Goal: Task Accomplishment & Management: Manage account settings

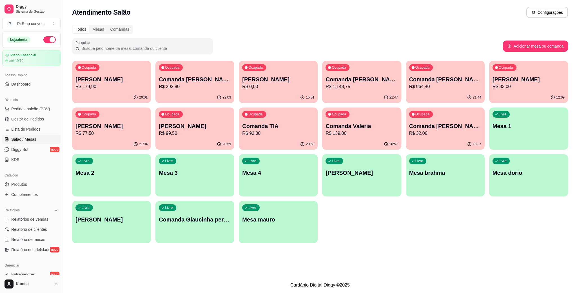
click at [412, 87] on p "R$ 964,40" at bounding box center [445, 86] width 72 height 7
click at [27, 110] on span "Pedidos balcão (PDV)" at bounding box center [30, 109] width 39 height 6
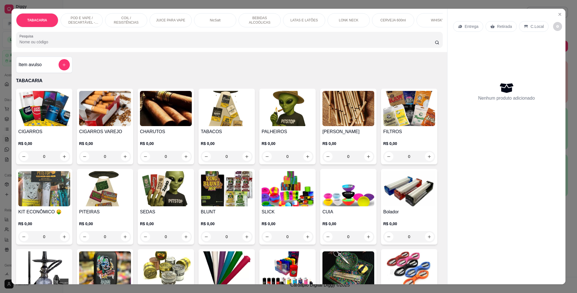
click at [92, 16] on p "POD E VAPE / DESCARTÁVEL - RECARREGAVEL" at bounding box center [81, 20] width 33 height 9
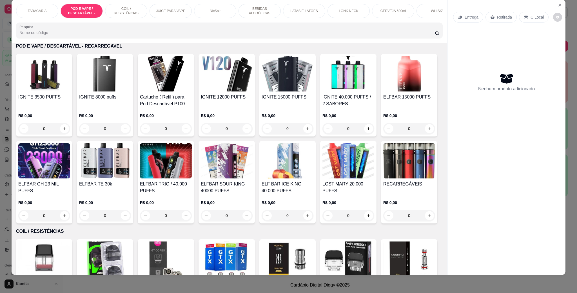
click at [131, 178] on img at bounding box center [105, 160] width 52 height 35
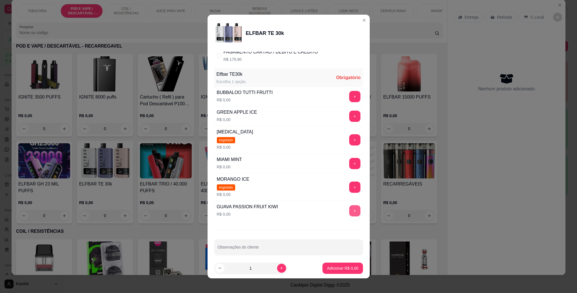
scroll to position [65, 0]
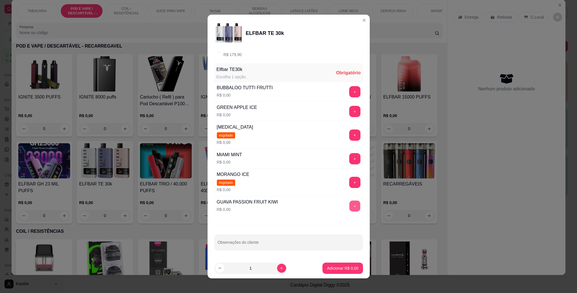
click at [349, 205] on button "+" at bounding box center [354, 206] width 11 height 11
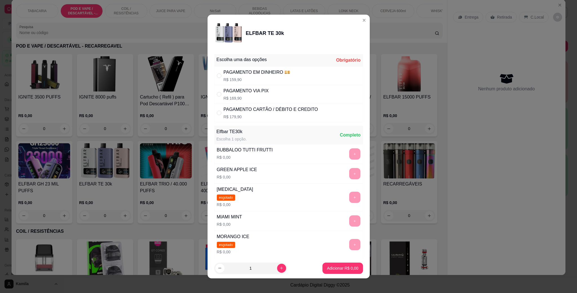
click at [285, 112] on div "PAGAMENTO CARTÃO / DÉBITO E CREDITO" at bounding box center [270, 109] width 94 height 7
radio input "true"
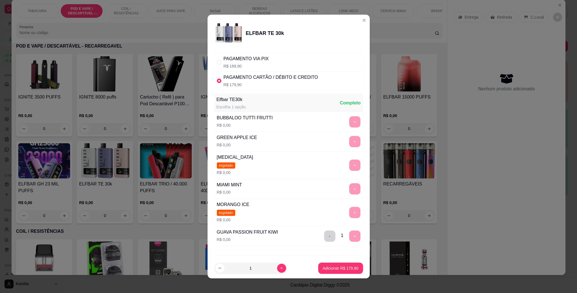
scroll to position [65, 0]
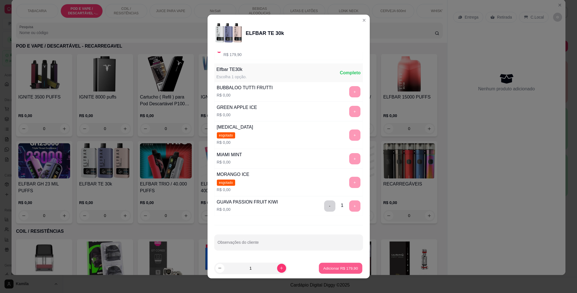
click at [335, 269] on p "Adicionar R$ 179,90" at bounding box center [340, 267] width 35 height 5
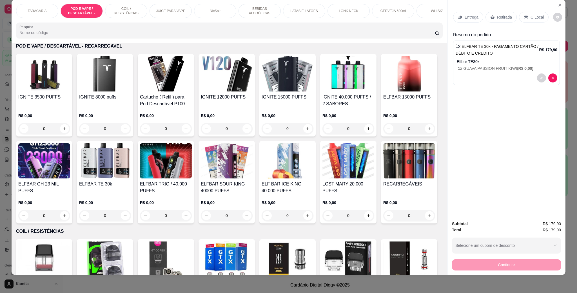
click at [523, 19] on icon at bounding box center [525, 17] width 5 height 5
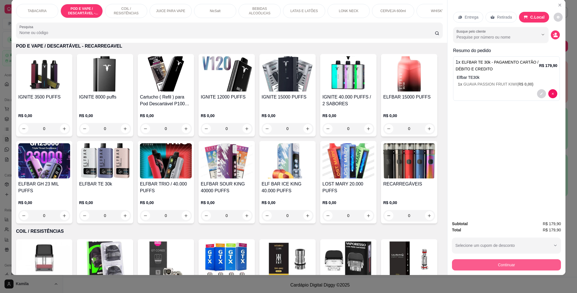
click at [513, 264] on button "Continuar" at bounding box center [506, 264] width 109 height 11
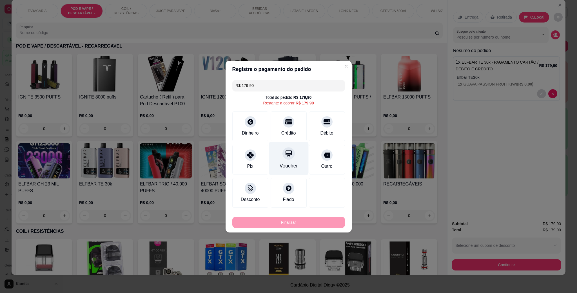
drag, startPoint x: 277, startPoint y: 122, endPoint x: 279, endPoint y: 135, distance: 12.9
click at [278, 122] on div "Crédito" at bounding box center [288, 126] width 36 height 30
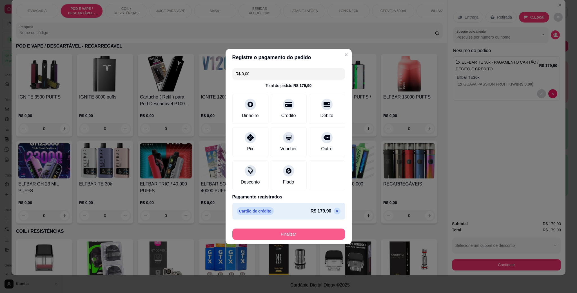
click at [293, 236] on button "Finalizar" at bounding box center [288, 234] width 113 height 11
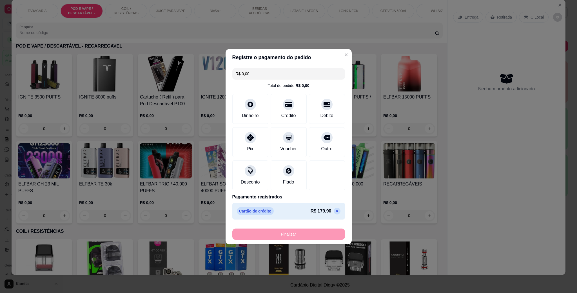
type input "-R$ 179,90"
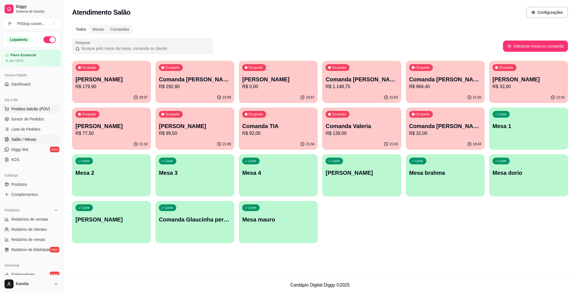
click at [30, 111] on span "Pedidos balcão (PDV)" at bounding box center [30, 109] width 39 height 6
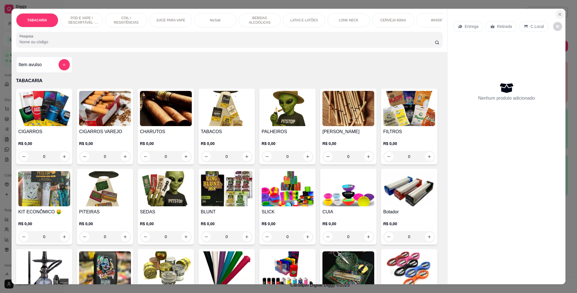
click at [557, 14] on icon "Close" at bounding box center [559, 14] width 5 height 5
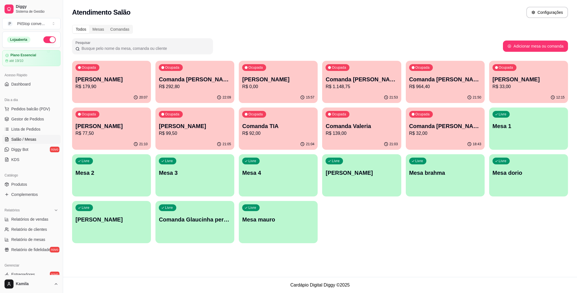
click at [33, 114] on ul "Pedidos balcão (PDV) Gestor de Pedidos Lista de Pedidos Salão / Mesas Diggy Bot…" at bounding box center [31, 134] width 58 height 60
click at [37, 109] on span "Pedidos balcão (PDV)" at bounding box center [30, 109] width 39 height 6
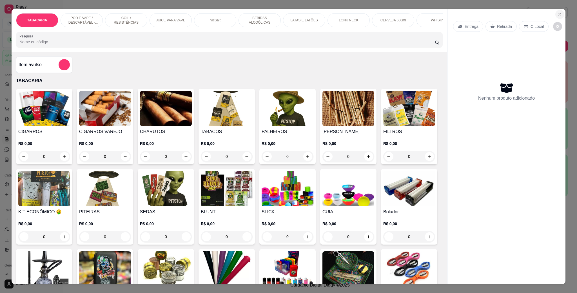
click at [557, 14] on icon "Close" at bounding box center [559, 14] width 5 height 5
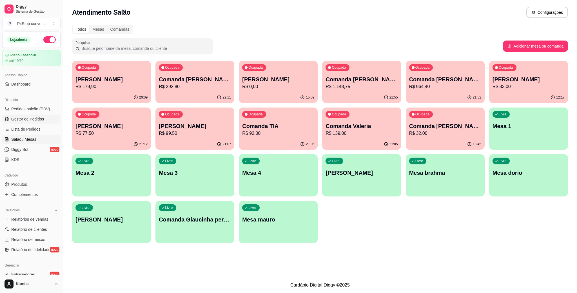
click at [35, 120] on span "Gestor de Pedidos" at bounding box center [27, 119] width 33 height 6
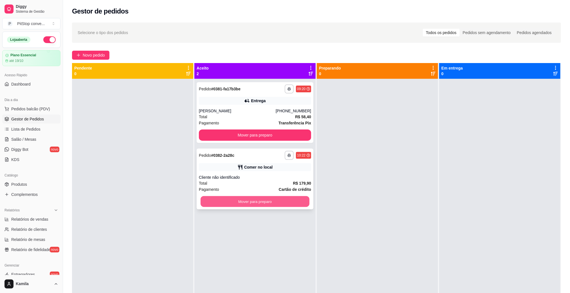
click at [271, 200] on button "Mover para preparo" at bounding box center [255, 201] width 109 height 11
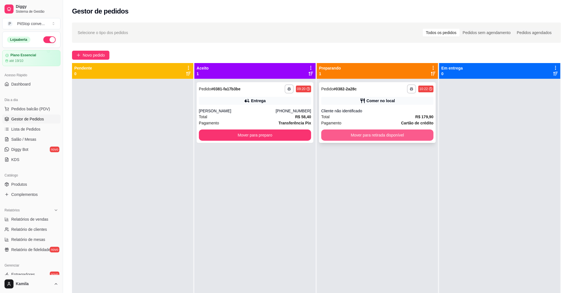
click at [404, 134] on button "Mover para retirada disponível" at bounding box center [377, 134] width 112 height 11
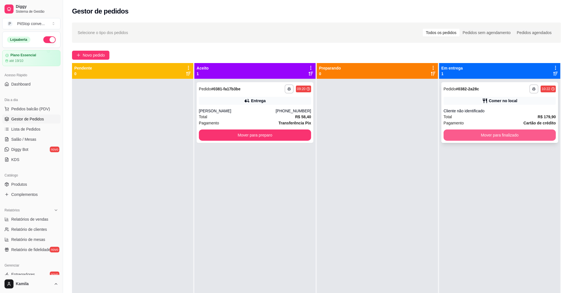
click at [504, 135] on button "Mover para finalizado" at bounding box center [500, 134] width 112 height 11
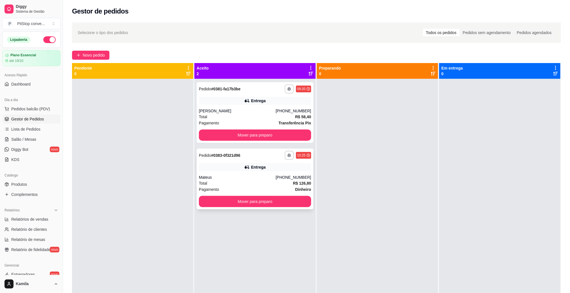
click at [241, 167] on div "Entrega" at bounding box center [255, 167] width 112 height 8
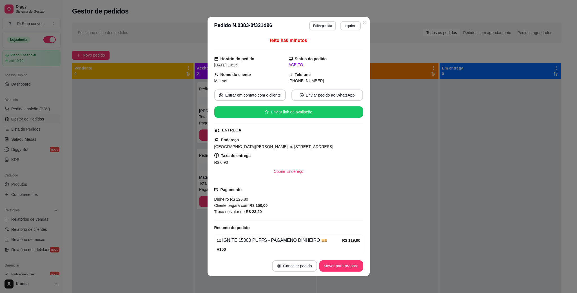
scroll to position [34, 0]
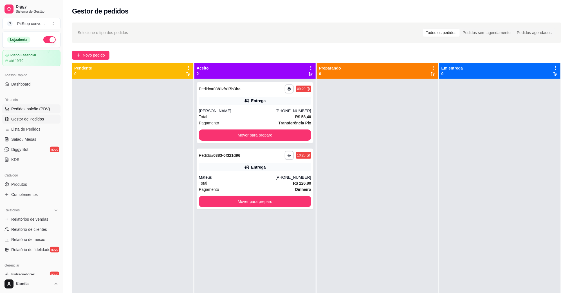
click at [33, 107] on span "Pedidos balcão (PDV)" at bounding box center [30, 109] width 39 height 6
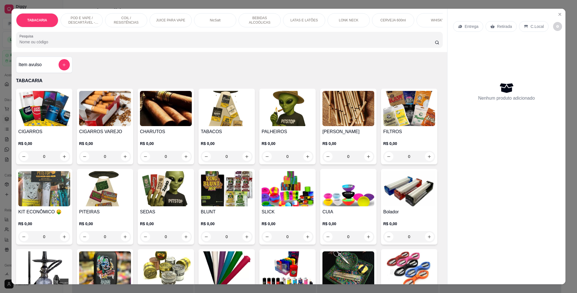
click at [95, 24] on div "POD E VAPE / DESCARTÁVEL - RECARREGAVEL" at bounding box center [82, 20] width 42 height 14
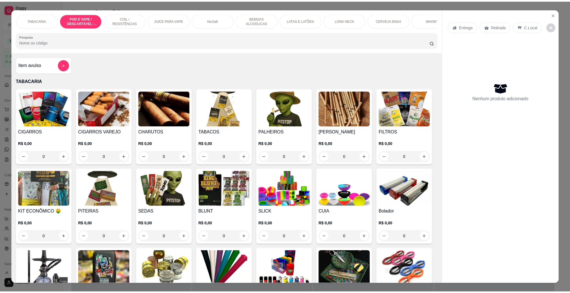
scroll to position [9, 0]
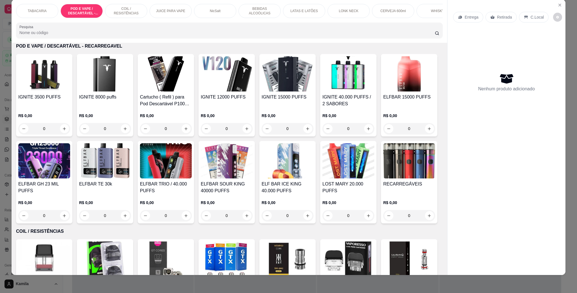
click at [343, 104] on h4 "IGNITE 40.000 PUFFS / 2 SABORES" at bounding box center [348, 101] width 52 height 14
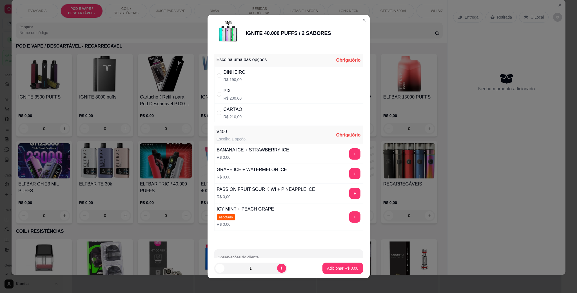
click at [243, 93] on div "PIX R$ 200,00" at bounding box center [288, 94] width 149 height 19
radio input "true"
click at [349, 193] on button "+" at bounding box center [354, 193] width 11 height 11
click at [342, 267] on p "Adicionar R$ 200,00" at bounding box center [340, 267] width 35 height 5
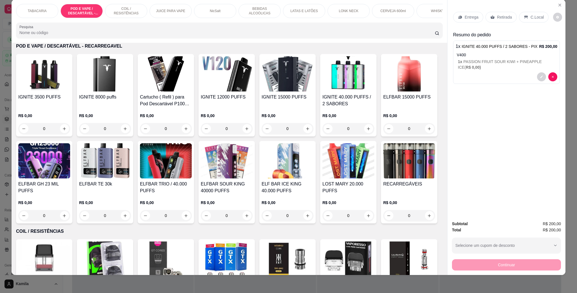
click at [530, 16] on p "C.Local" at bounding box center [536, 17] width 13 height 6
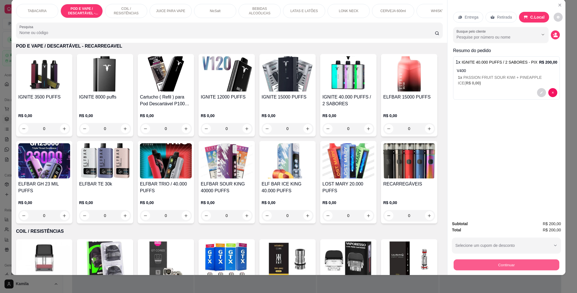
click at [492, 270] on button "Continuar" at bounding box center [506, 264] width 106 height 11
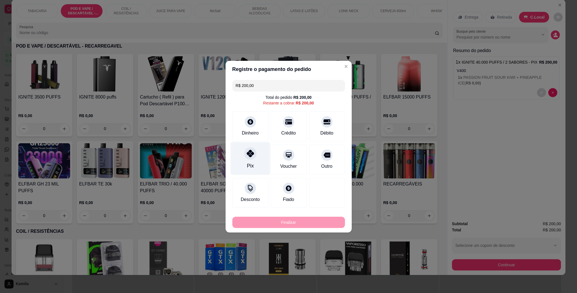
click at [255, 155] on div at bounding box center [250, 153] width 12 height 12
type input "R$ 0,00"
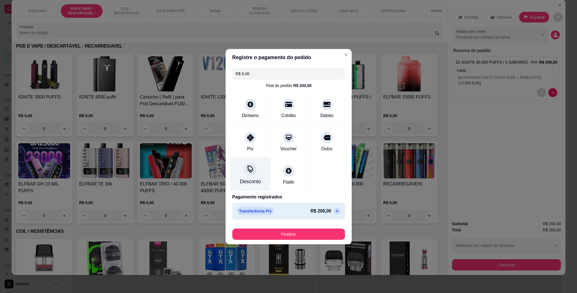
click at [258, 178] on div "Desconto" at bounding box center [250, 174] width 40 height 33
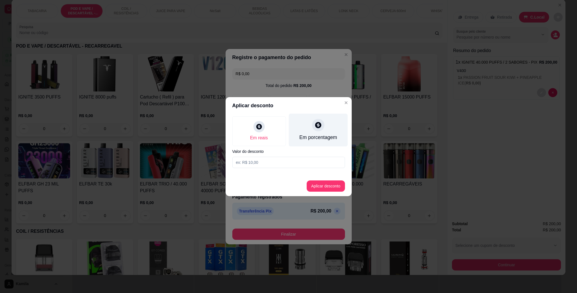
click at [312, 133] on div "Em porcentagem" at bounding box center [317, 129] width 59 height 33
click at [287, 159] on input at bounding box center [288, 162] width 113 height 11
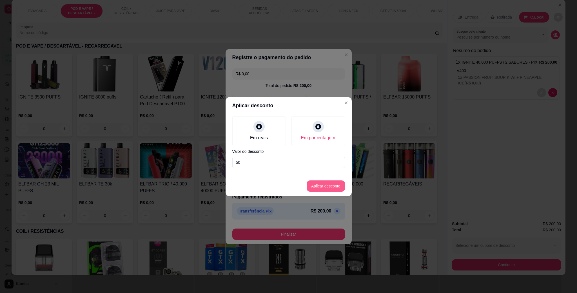
type input "50"
click at [316, 184] on button "Aplicar desconto" at bounding box center [325, 185] width 38 height 11
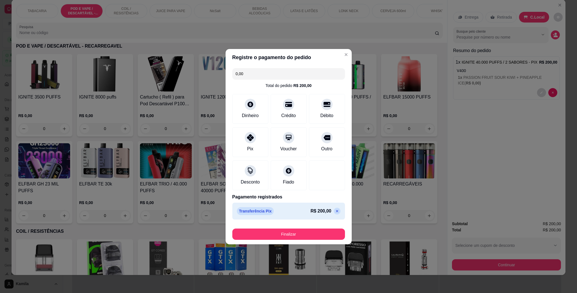
click at [335, 212] on icon at bounding box center [336, 211] width 3 height 3
type input "R$ 200,00"
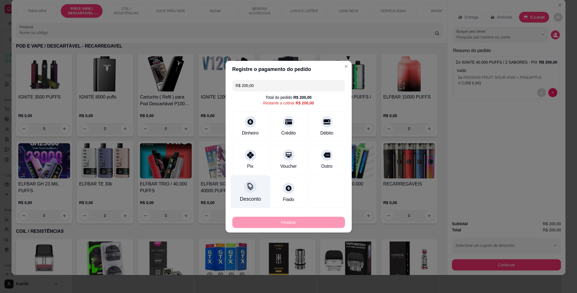
click at [256, 181] on div "Desconto" at bounding box center [250, 191] width 40 height 33
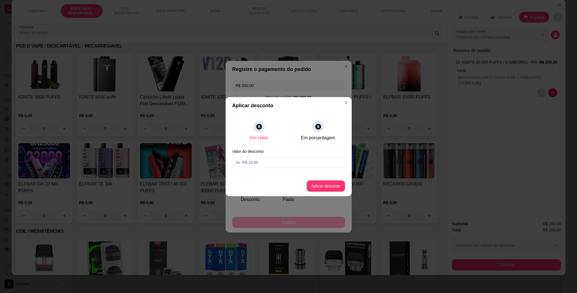
click at [292, 162] on input at bounding box center [288, 162] width 113 height 11
type input "0,50"
click at [311, 127] on div "Em porcentagem" at bounding box center [317, 129] width 59 height 33
click at [298, 163] on input at bounding box center [288, 162] width 113 height 11
type input "50"
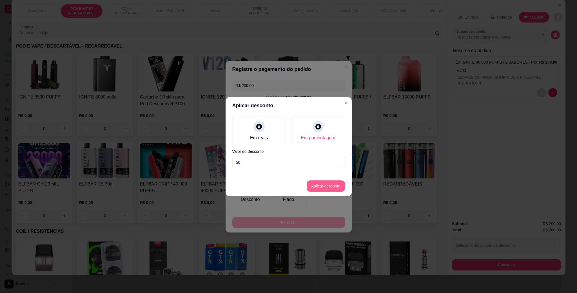
click at [324, 185] on button "Aplicar desconto" at bounding box center [325, 185] width 38 height 11
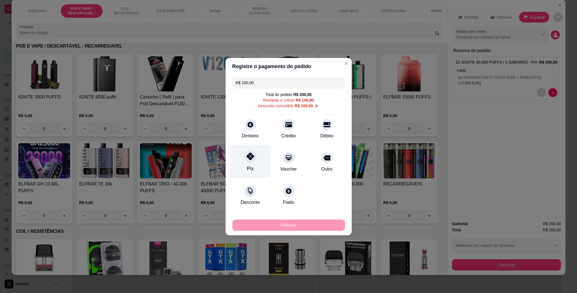
click at [254, 160] on div "Pix" at bounding box center [250, 161] width 40 height 33
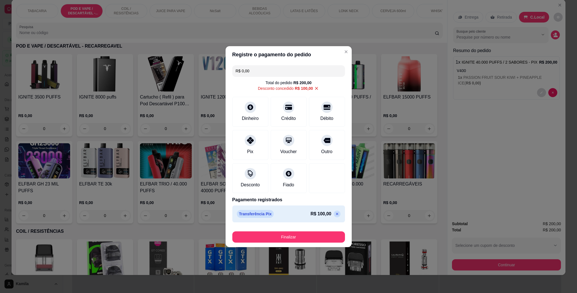
click at [297, 233] on button "Finalizar" at bounding box center [288, 236] width 113 height 11
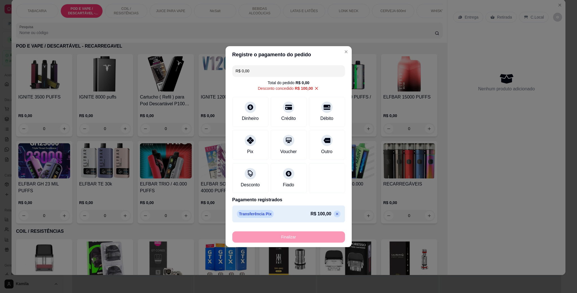
type input "-R$ 200,00"
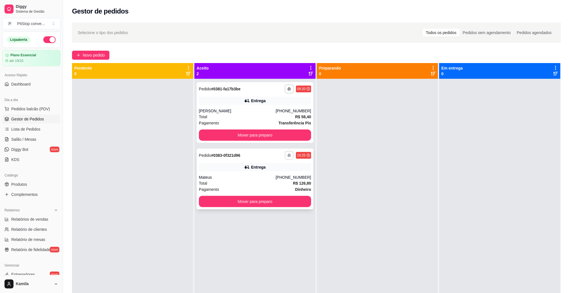
click at [288, 156] on icon "button" at bounding box center [289, 155] width 3 height 3
click at [278, 171] on button "IMPRESSORA" at bounding box center [271, 175] width 41 height 9
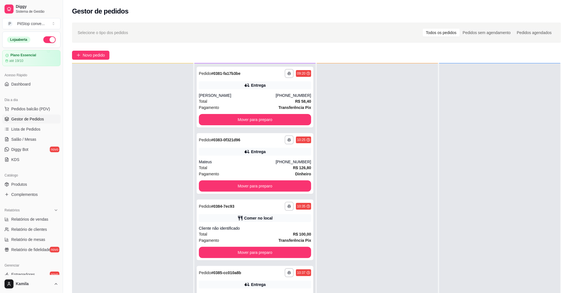
scroll to position [84, 0]
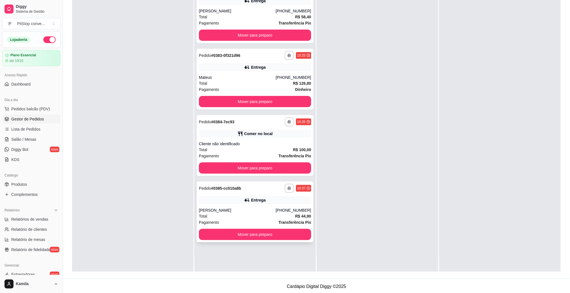
click at [266, 205] on div "**********" at bounding box center [255, 212] width 117 height 61
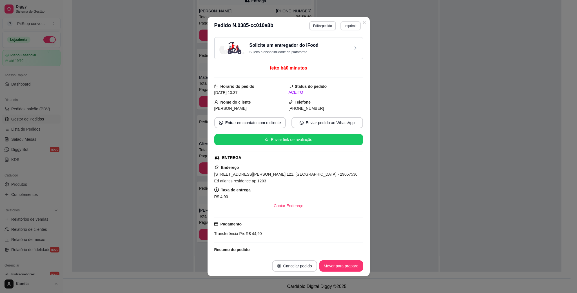
click at [350, 29] on button "Imprimir" at bounding box center [350, 25] width 20 height 9
click at [339, 46] on button "IMPRESSORA" at bounding box center [337, 45] width 41 height 9
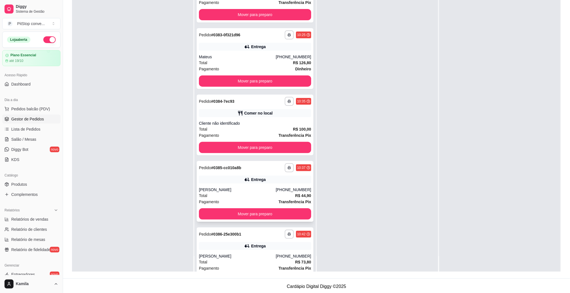
scroll to position [0, 0]
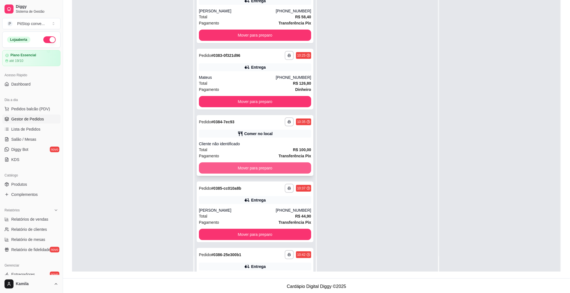
click at [269, 169] on button "Mover para preparo" at bounding box center [255, 167] width 112 height 11
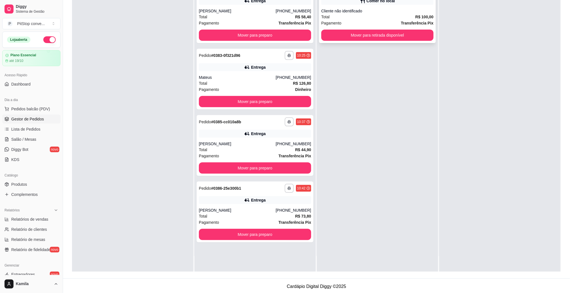
click at [355, 39] on button "Mover para retirada disponível" at bounding box center [377, 35] width 112 height 11
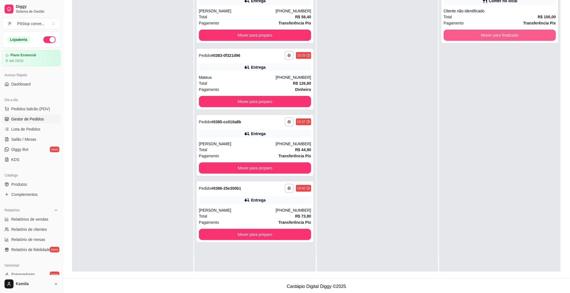
click at [485, 38] on button "Mover para finalizado" at bounding box center [500, 35] width 112 height 11
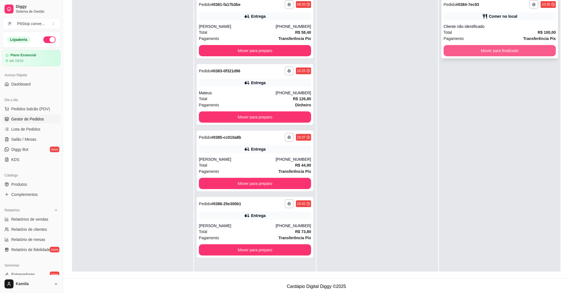
click at [481, 51] on button "Mover para finalizado" at bounding box center [500, 50] width 112 height 11
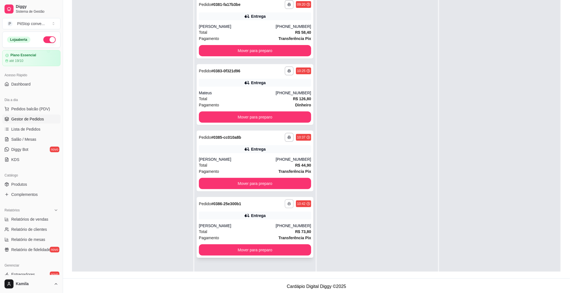
click at [288, 203] on icon "button" at bounding box center [289, 203] width 3 height 3
click at [277, 223] on button "IMPRESSORA" at bounding box center [271, 223] width 39 height 9
click at [274, 247] on button "Mover para preparo" at bounding box center [255, 250] width 109 height 11
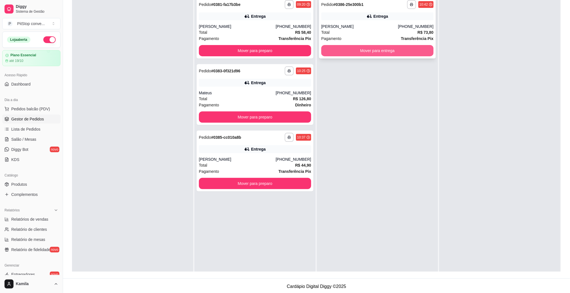
click at [367, 53] on button "Mover para entrega" at bounding box center [377, 50] width 112 height 11
click at [411, 53] on button "Mover para entrega" at bounding box center [377, 50] width 112 height 11
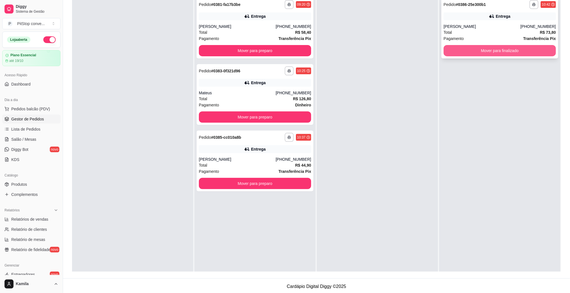
click at [472, 51] on button "Mover para finalizado" at bounding box center [500, 50] width 112 height 11
click at [472, 51] on button "Mover para finalizado" at bounding box center [499, 50] width 109 height 11
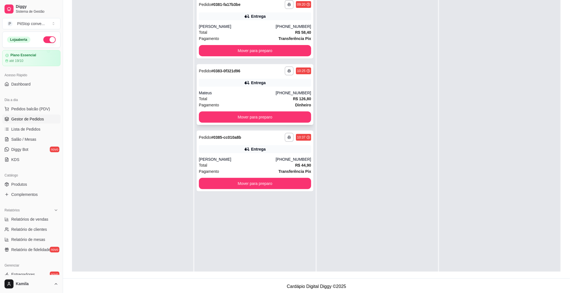
click at [251, 91] on div "Mateus" at bounding box center [237, 93] width 77 height 6
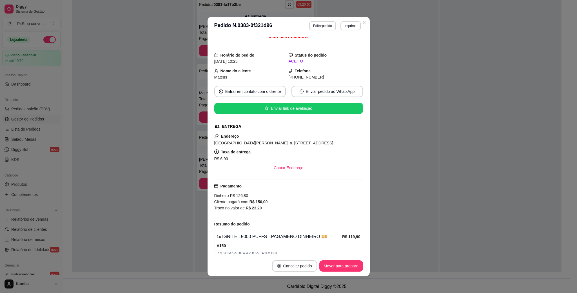
scroll to position [62, 0]
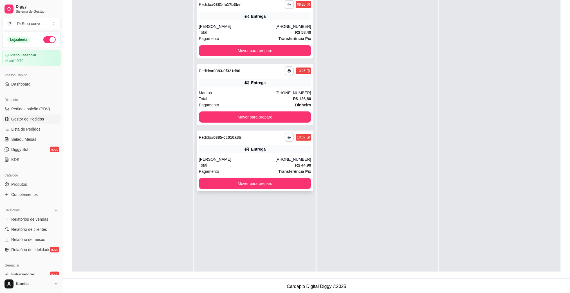
click at [283, 162] on div "[PHONE_NUMBER]" at bounding box center [293, 159] width 35 height 6
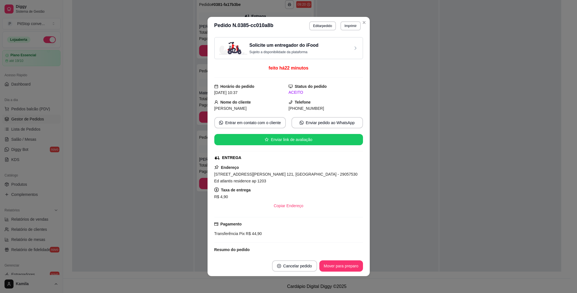
click at [287, 177] on span "Rua Doutor João Carlos de Souza, n. 121, Barro Vermelho - 29057530 Ed atlantis …" at bounding box center [285, 177] width 143 height 11
click at [286, 176] on span "Rua Doutor João Carlos de Souza, n. 121, Barro Vermelho - 29057530 Ed atlantis …" at bounding box center [285, 177] width 143 height 11
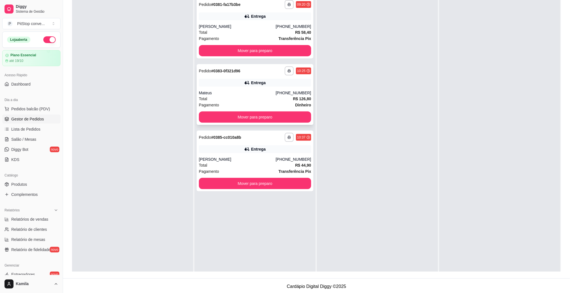
click at [253, 89] on div "**********" at bounding box center [255, 94] width 117 height 61
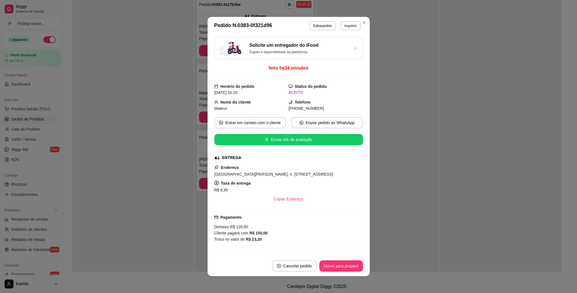
click at [275, 176] on span "Avenida Pedro Depiante, n. 50, Morada de Camburí - 29065540 Ap 103" at bounding box center [273, 174] width 119 height 5
click at [274, 175] on span "Avenida Pedro Depiante, n. 50, Morada de Camburí - 29065540 Ap 103" at bounding box center [273, 174] width 119 height 5
copy span "Avenida Pedro Depiante, n. 50, Morada de Camburí - 29065540 Ap 103"
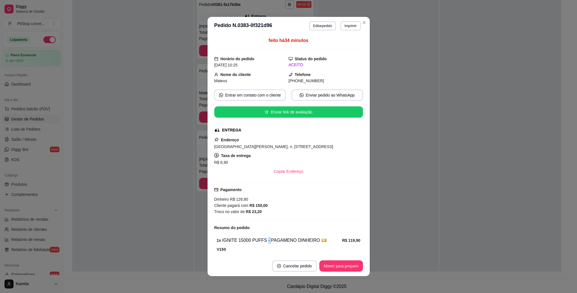
click at [260, 240] on div "1 x IGNITE 15000 PUFFS - PAGAMENO DINHEIRO 💴" at bounding box center [279, 240] width 125 height 7
drag, startPoint x: 263, startPoint y: 216, endPoint x: 211, endPoint y: 200, distance: 54.7
click at [214, 200] on div "Dinheiro R$ 126,80 Cliente pagará com R$ 150,00 Troco no valor de R$ 23,20" at bounding box center [288, 205] width 149 height 19
copy div "Dinheiro R$ 126,80 Cliente pagará com R$ 150,00 Troco no valor de R$ 23,20"
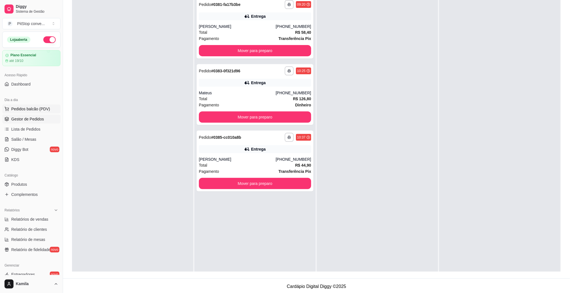
click at [41, 112] on span "Pedidos balcão (PDV)" at bounding box center [30, 109] width 39 height 6
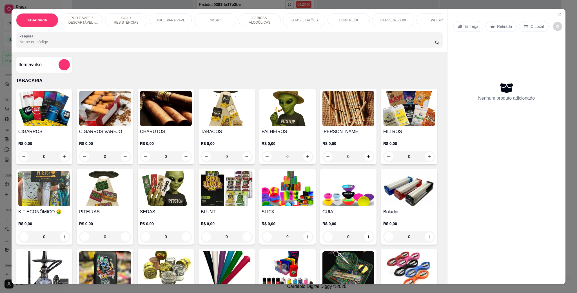
click at [78, 11] on div "TABACARIA POD E VAPE / DESCARTÁVEL - RECARREGAVEL COIL / RESISTÊNCIAS JUICE PAR…" at bounding box center [229, 30] width 435 height 43
click at [81, 20] on p "POD E VAPE / DESCARTÁVEL - RECARREGAVEL" at bounding box center [81, 20] width 33 height 9
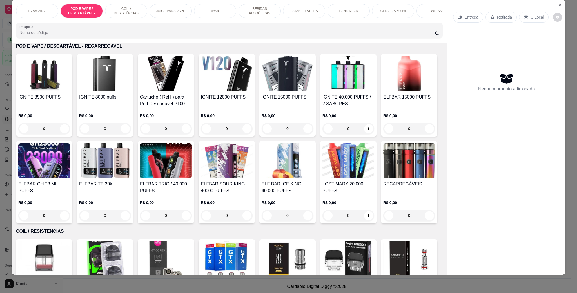
click at [350, 87] on img at bounding box center [348, 73] width 52 height 35
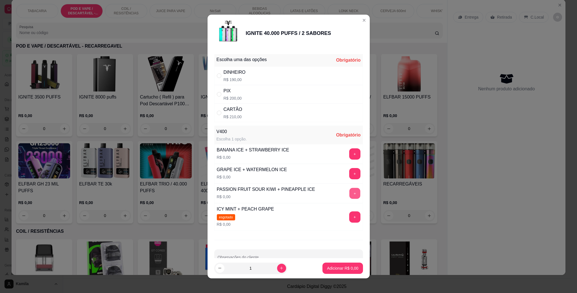
click at [349, 192] on button "+" at bounding box center [354, 193] width 11 height 11
click at [271, 111] on div "CARTÃO R$ 210,00" at bounding box center [288, 113] width 149 height 19
radio input "true"
click at [347, 268] on p "Adicionar R$ 210,00" at bounding box center [340, 267] width 35 height 5
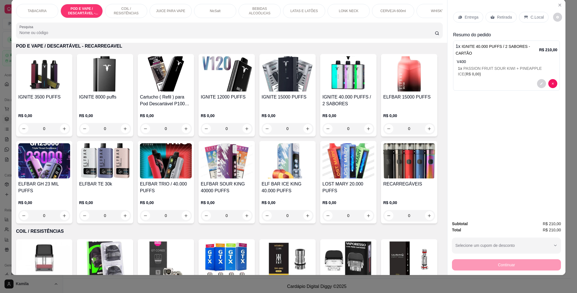
click at [530, 16] on p "C.Local" at bounding box center [536, 17] width 13 height 6
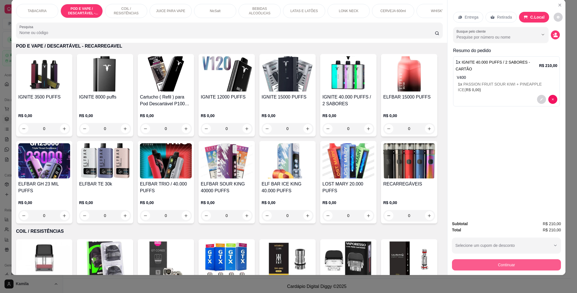
click at [513, 266] on button "Continuar" at bounding box center [506, 264] width 109 height 11
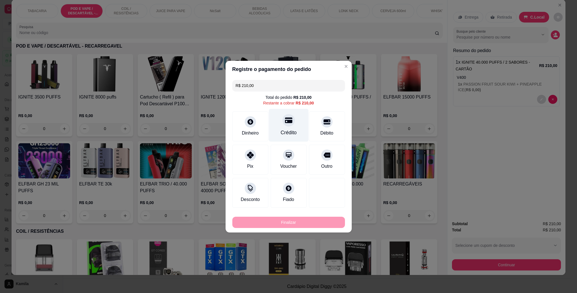
click at [285, 123] on icon at bounding box center [288, 120] width 7 height 7
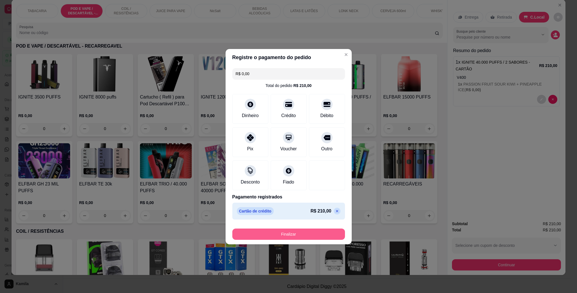
click at [301, 233] on button "Finalizar" at bounding box center [288, 234] width 113 height 11
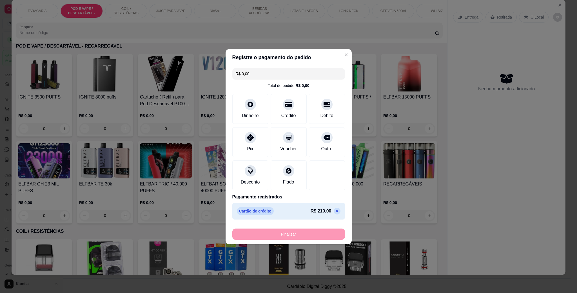
type input "-R$ 210,00"
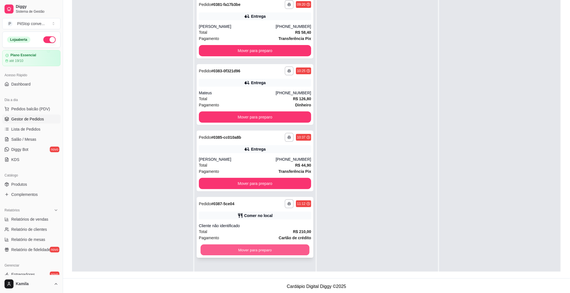
click at [293, 248] on button "Mover para preparo" at bounding box center [255, 250] width 109 height 11
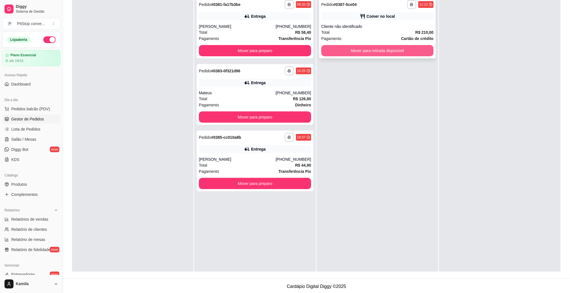
click at [394, 51] on button "Mover para retirada disponível" at bounding box center [377, 50] width 112 height 11
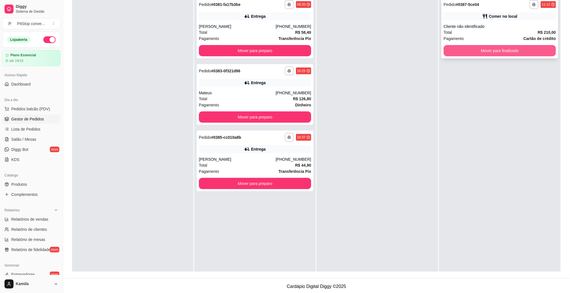
click at [465, 53] on button "Mover para finalizado" at bounding box center [500, 50] width 112 height 11
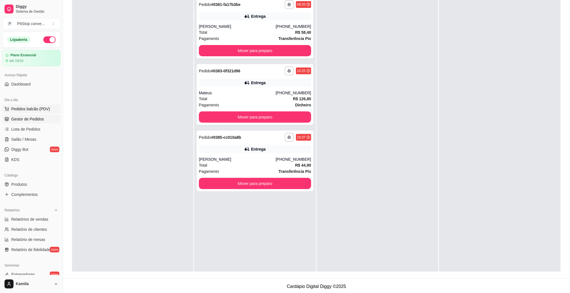
click at [29, 111] on span "Pedidos balcão (PDV)" at bounding box center [30, 109] width 39 height 6
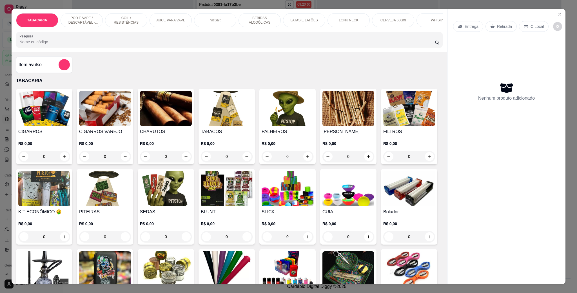
click at [84, 16] on p "POD E VAPE / DESCARTÁVEL - RECARREGAVEL" at bounding box center [81, 20] width 33 height 9
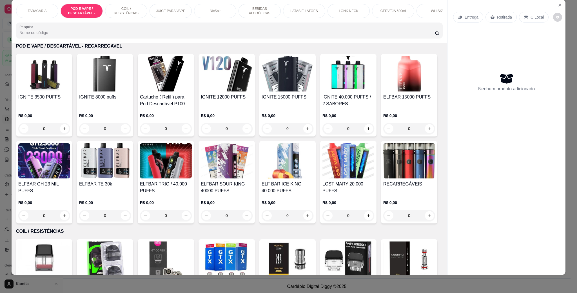
click at [227, 98] on div "IGNITE 12000 PUFFS R$ 0,00 0" at bounding box center [226, 95] width 56 height 82
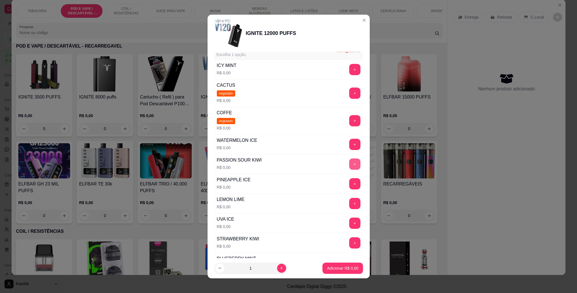
click at [349, 165] on button "+" at bounding box center [354, 163] width 11 height 11
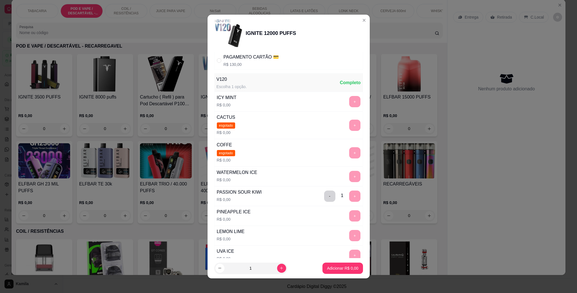
scroll to position [0, 0]
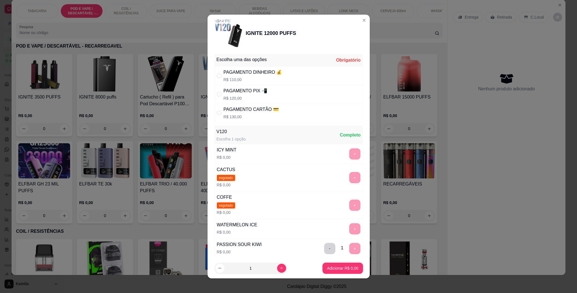
click at [252, 97] on p "R$ 120,00" at bounding box center [245, 98] width 44 height 6
radio input "true"
click at [345, 265] on p "Adicionar R$ 120,00" at bounding box center [340, 267] width 35 height 5
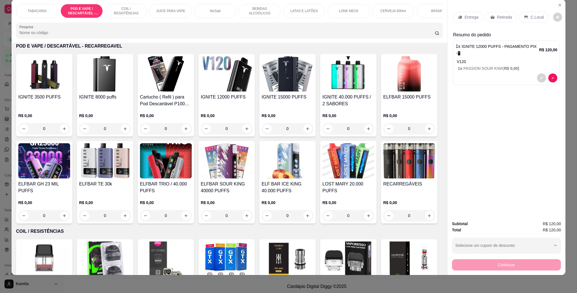
click at [500, 16] on p "Retirada" at bounding box center [504, 17] width 15 height 6
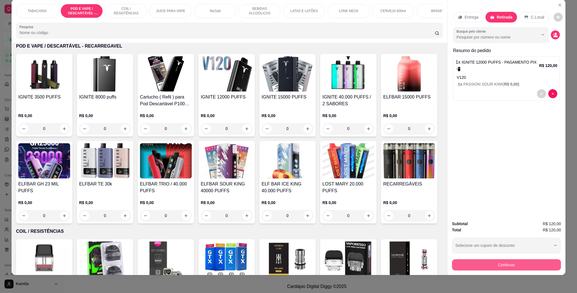
click at [524, 263] on button "Continuar" at bounding box center [506, 264] width 109 height 11
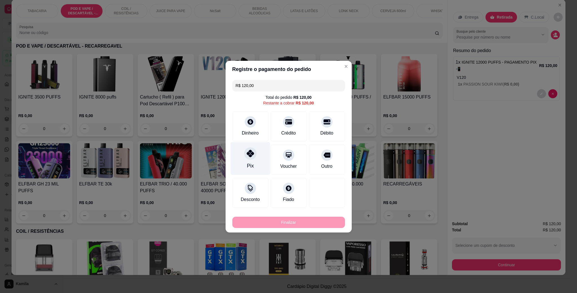
click at [260, 154] on div "Pix" at bounding box center [250, 158] width 40 height 33
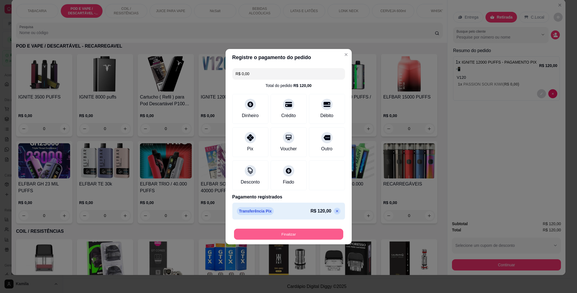
click at [313, 236] on button "Finalizar" at bounding box center [288, 234] width 109 height 11
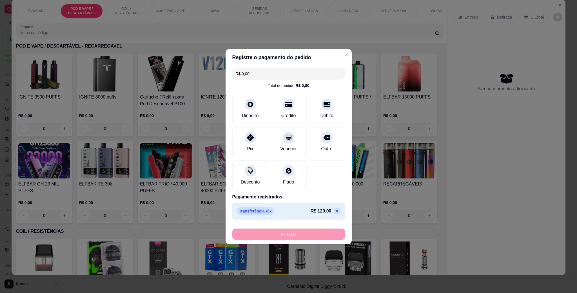
type input "-R$ 120,00"
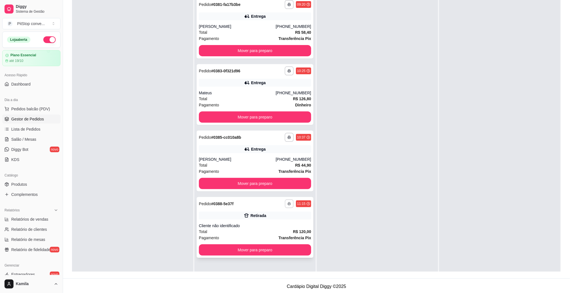
click at [289, 203] on button "button" at bounding box center [289, 203] width 9 height 9
click at [277, 221] on button "IMPRESSORA" at bounding box center [271, 223] width 41 height 9
click at [42, 109] on span "Pedidos balcão (PDV)" at bounding box center [30, 109] width 39 height 6
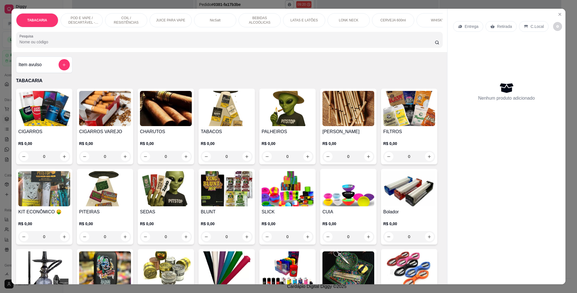
click at [89, 26] on div "POD E VAPE / DESCARTÁVEL - RECARREGAVEL" at bounding box center [82, 20] width 42 height 14
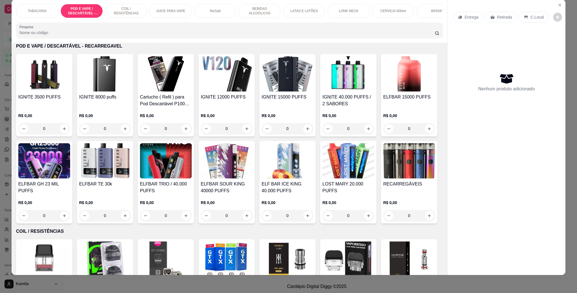
click at [70, 178] on img at bounding box center [44, 160] width 52 height 35
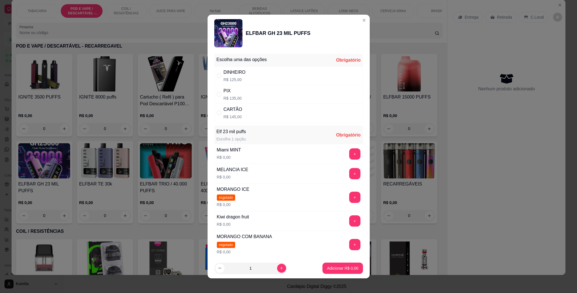
click at [239, 100] on div "PIX R$ 135,00" at bounding box center [288, 94] width 149 height 19
radio input "true"
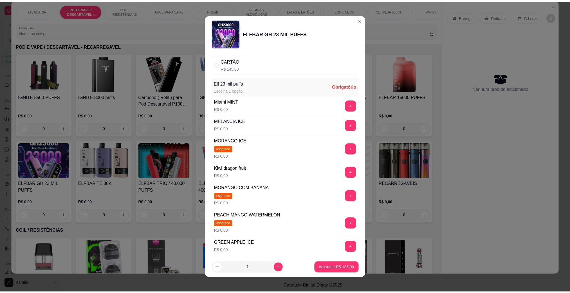
scroll to position [0, 0]
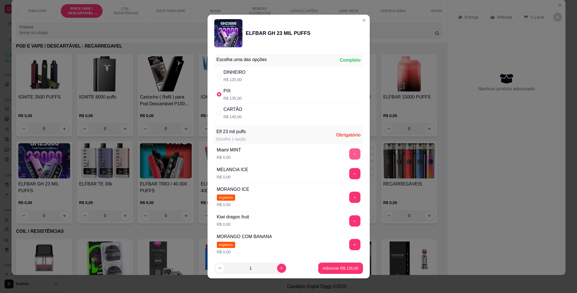
click at [349, 152] on button "+" at bounding box center [354, 153] width 11 height 11
click at [341, 268] on p "Adicionar R$ 135,00" at bounding box center [341, 268] width 36 height 6
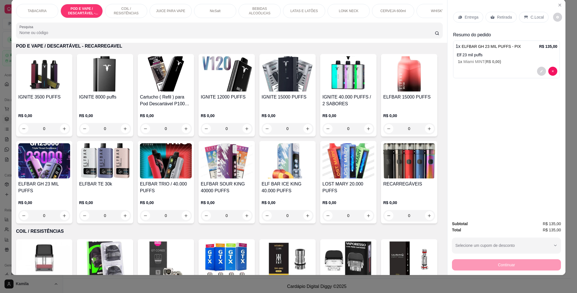
click at [525, 21] on div "C.Local" at bounding box center [534, 17] width 30 height 11
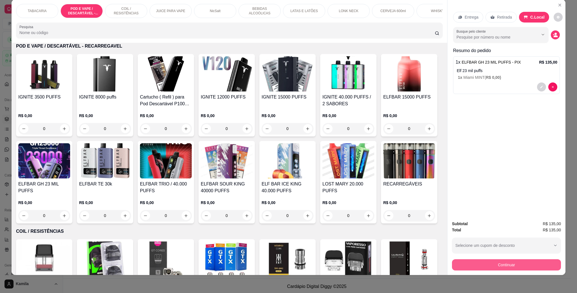
click at [510, 263] on button "Continuar" at bounding box center [506, 264] width 109 height 11
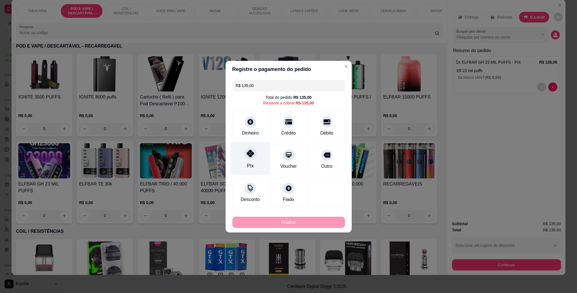
click at [241, 157] on div "Pix" at bounding box center [250, 158] width 40 height 33
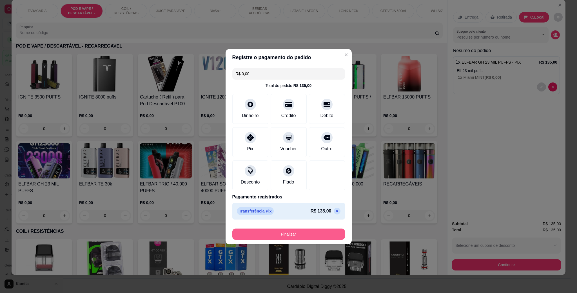
click at [288, 233] on button "Finalizar" at bounding box center [288, 234] width 113 height 11
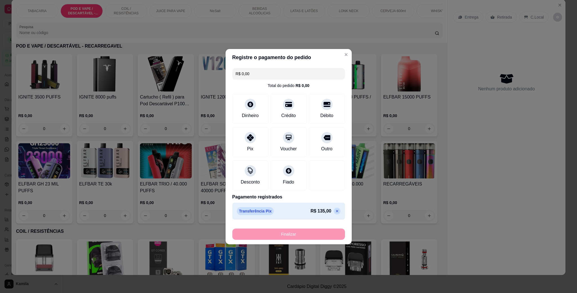
type input "-R$ 135,00"
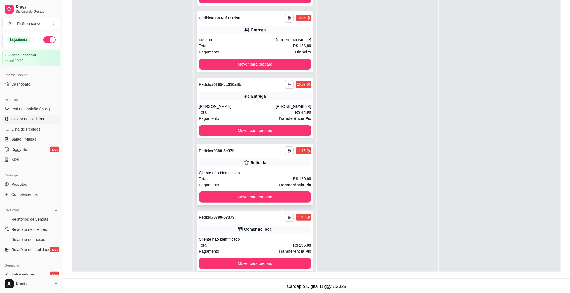
scroll to position [15, 0]
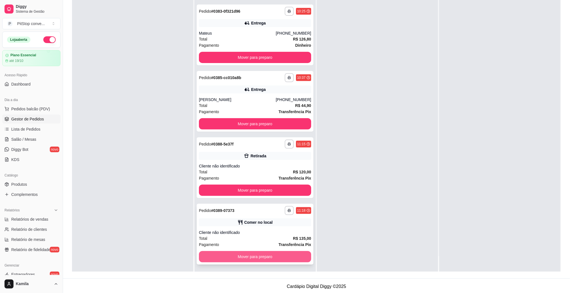
click at [273, 259] on button "Mover para preparo" at bounding box center [255, 256] width 112 height 11
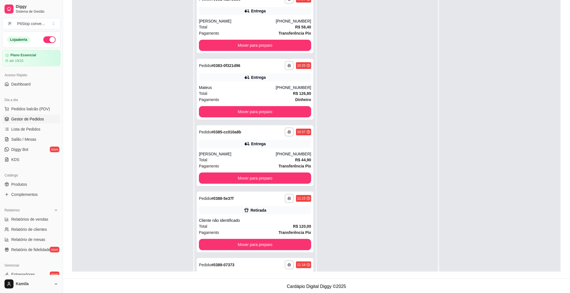
scroll to position [0, 0]
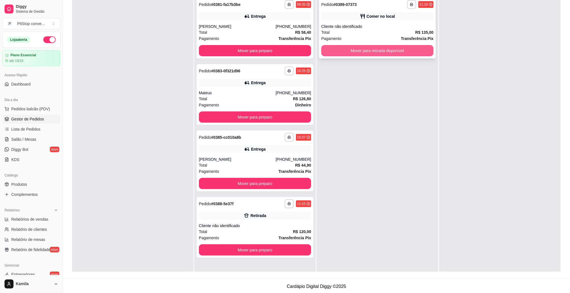
click at [382, 47] on button "Mover para retirada disponível" at bounding box center [377, 50] width 112 height 11
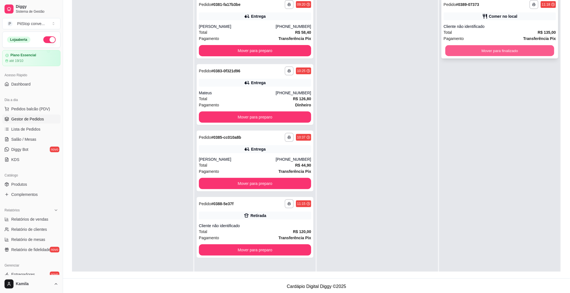
click at [481, 50] on button "Mover para finalizado" at bounding box center [499, 50] width 109 height 11
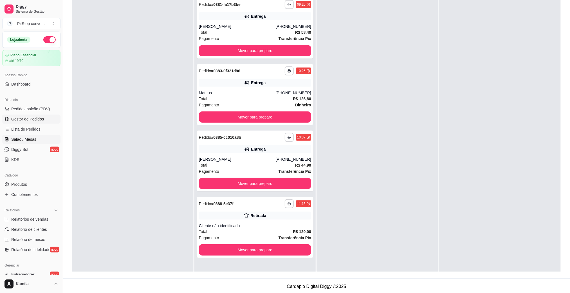
click at [33, 138] on span "Salão / Mesas" at bounding box center [23, 139] width 25 height 6
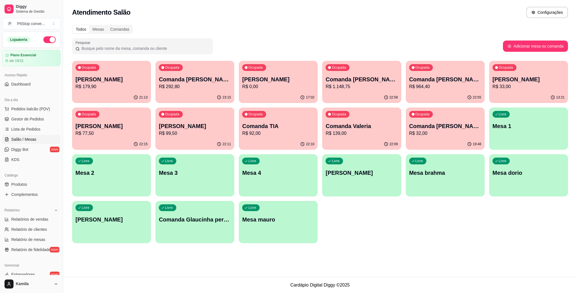
click at [428, 82] on p "Comanda [PERSON_NAME]" at bounding box center [445, 79] width 72 height 8
click at [429, 79] on p "Comanda [PERSON_NAME]" at bounding box center [445, 80] width 70 height 8
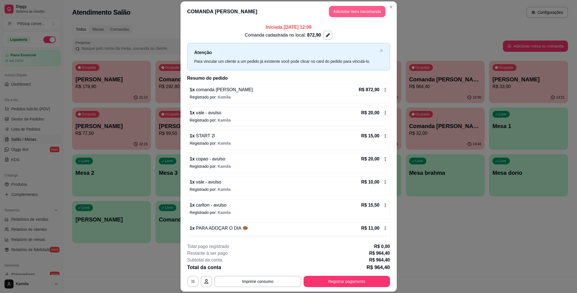
click at [350, 10] on button "Adicionar itens na comanda" at bounding box center [357, 11] width 57 height 11
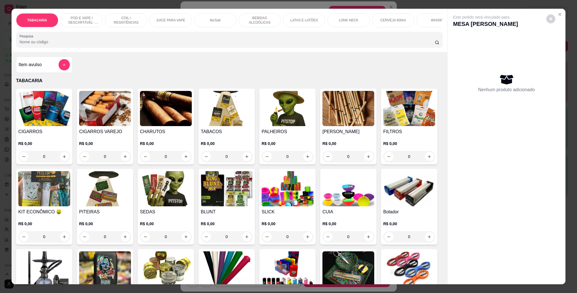
click at [87, 26] on div "POD E VAPE / DESCARTÁVEL - RECARREGAVEL" at bounding box center [82, 20] width 42 height 14
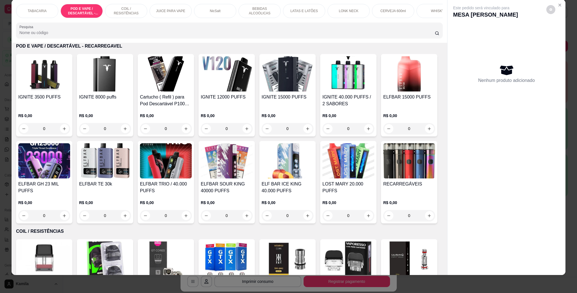
click at [42, 9] on div "TABACARIA" at bounding box center [37, 11] width 42 height 14
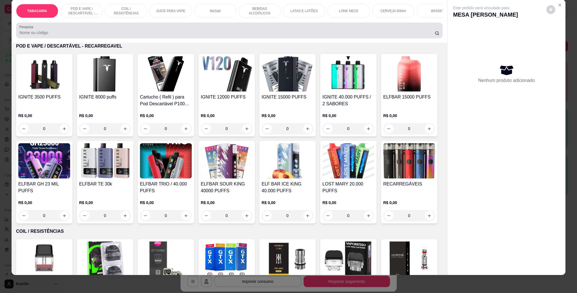
scroll to position [26, 0]
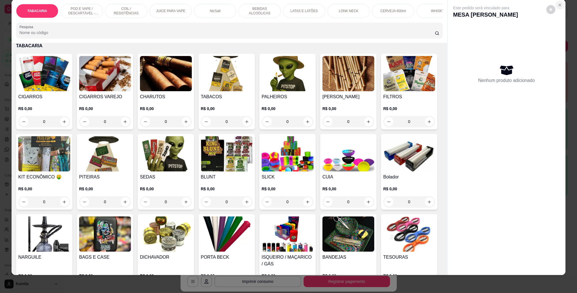
click at [557, 6] on icon "Close" at bounding box center [559, 5] width 5 height 5
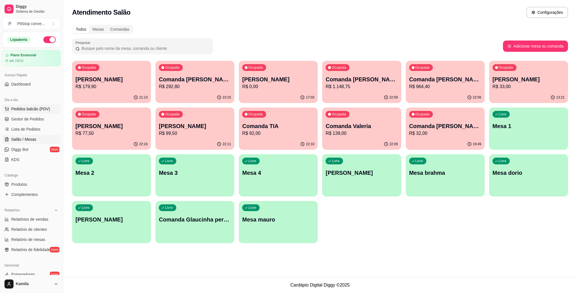
click at [27, 105] on button "Pedidos balcão (PDV)" at bounding box center [31, 108] width 58 height 9
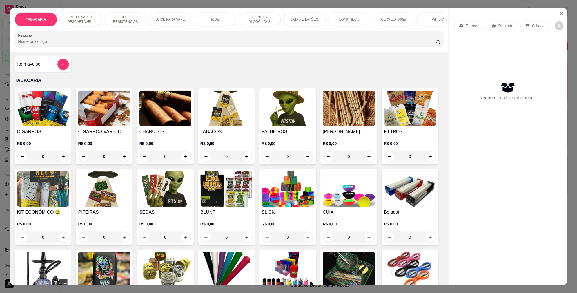
click at [29, 108] on img at bounding box center [43, 108] width 52 height 35
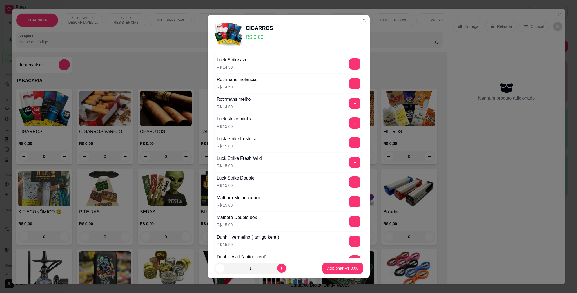
scroll to position [253, 0]
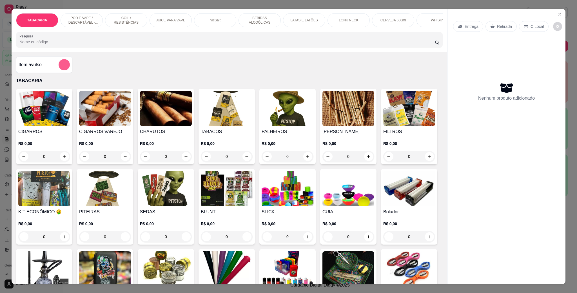
click at [65, 70] on button "add-separate-item" at bounding box center [64, 64] width 11 height 11
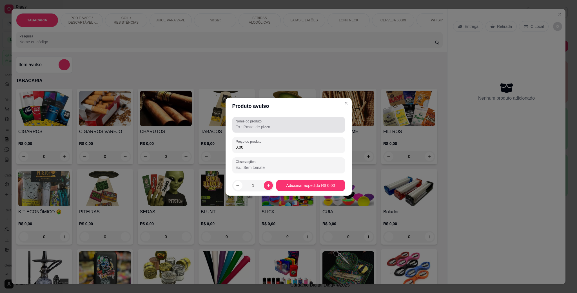
click at [254, 122] on label "Nome do produto" at bounding box center [250, 121] width 28 height 5
click at [254, 124] on input "Nome do produto" at bounding box center [289, 127] width 106 height 6
type input "carlton"
click at [266, 151] on div "Preço do produto 0,00" at bounding box center [288, 145] width 113 height 16
type input "15,50"
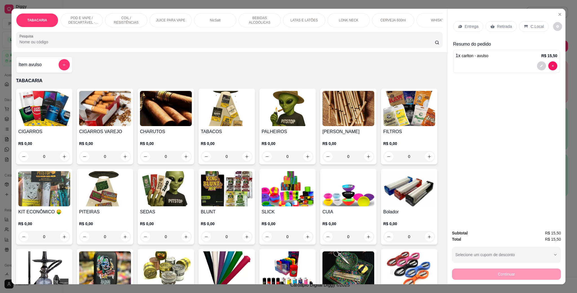
click at [528, 30] on div "C.Local" at bounding box center [534, 26] width 30 height 11
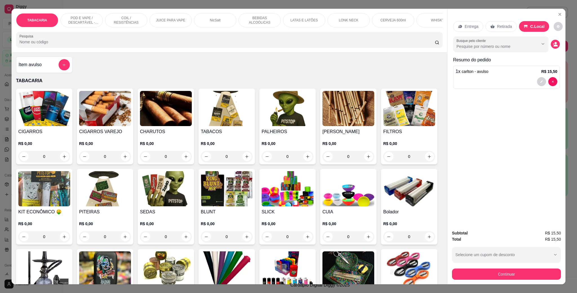
click at [511, 277] on button "Continuar" at bounding box center [506, 273] width 109 height 11
click at [558, 13] on icon "Close" at bounding box center [559, 14] width 5 height 5
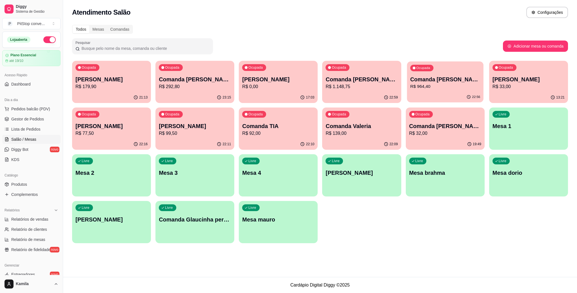
click at [446, 80] on p "Comanda [PERSON_NAME]" at bounding box center [445, 80] width 70 height 8
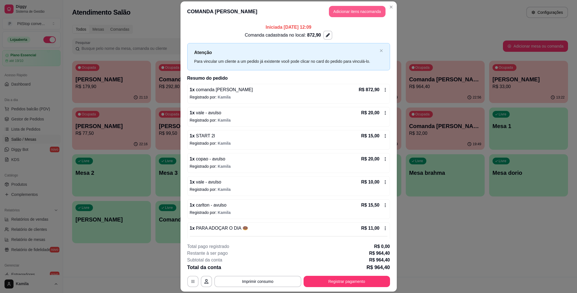
click at [352, 7] on button "Adicionar itens na comanda" at bounding box center [357, 11] width 57 height 11
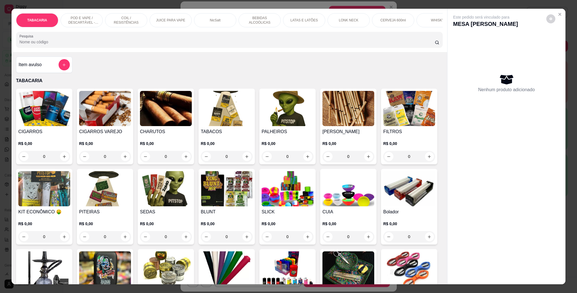
click at [77, 20] on p "POD E VAPE / DESCARTÁVEL - RECARREGAVEL" at bounding box center [81, 20] width 33 height 9
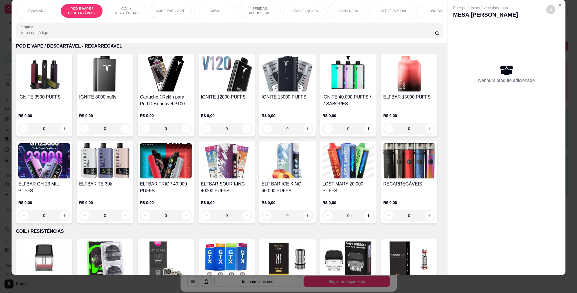
click at [34, 15] on div "TABACARIA" at bounding box center [37, 11] width 42 height 14
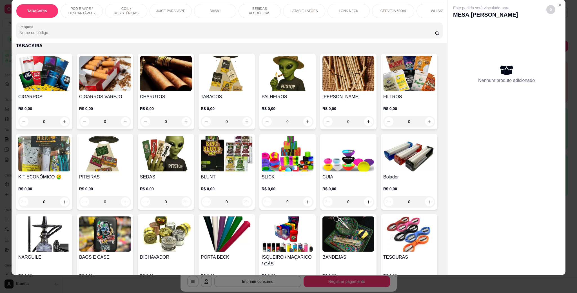
click at [44, 43] on div "TABACARIA POD E VAPE / DESCARTÁVEL - RECARREGAVEL COIL / RESISTÊNCIAS JUICE PAR…" at bounding box center [229, 20] width 435 height 43
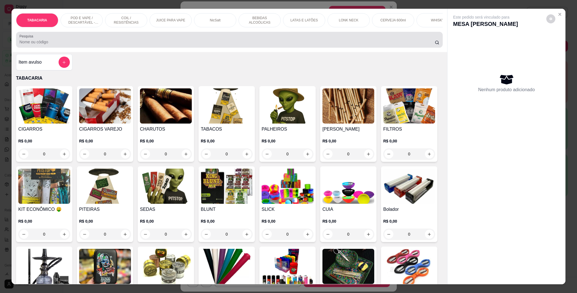
scroll to position [0, 0]
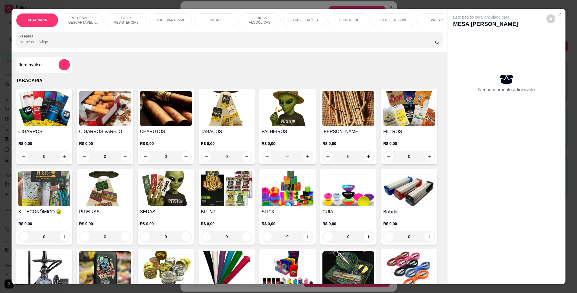
click at [35, 68] on h4 "Item avulso" at bounding box center [30, 64] width 23 height 7
click at [245, 116] on div "Produto avulso Nome do produto Preço do produto 0,00 Observações 1 Adicionar ao…" at bounding box center [288, 146] width 577 height 293
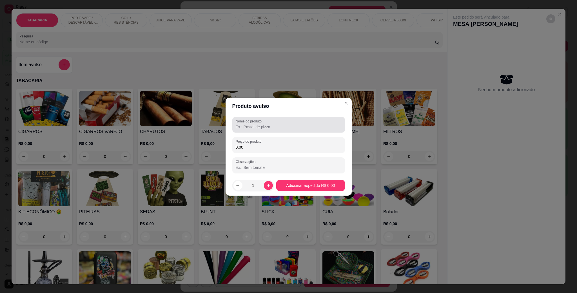
click at [247, 118] on div "Nome do produto" at bounding box center [288, 125] width 113 height 16
click at [254, 123] on div at bounding box center [289, 124] width 106 height 11
type input "carlton"
click at [276, 145] on input "0,00" at bounding box center [289, 147] width 106 height 6
type input "15,50"
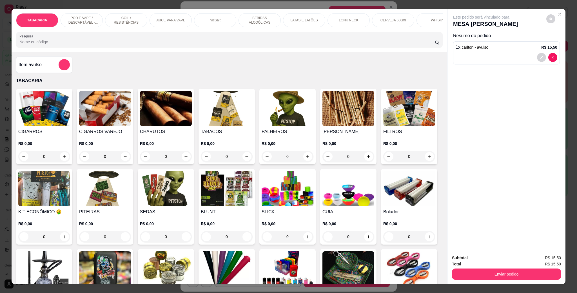
click at [292, 21] on p "LATAS E LATÕES" at bounding box center [303, 20] width 27 height 5
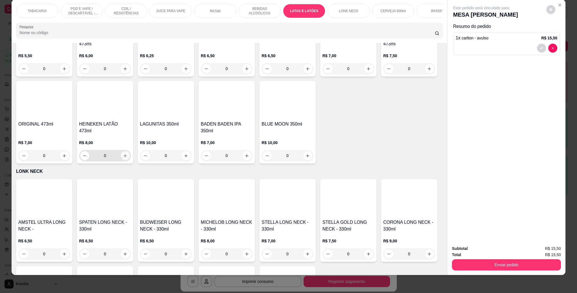
click at [130, 160] on button "increase-product-quantity" at bounding box center [125, 155] width 9 height 9
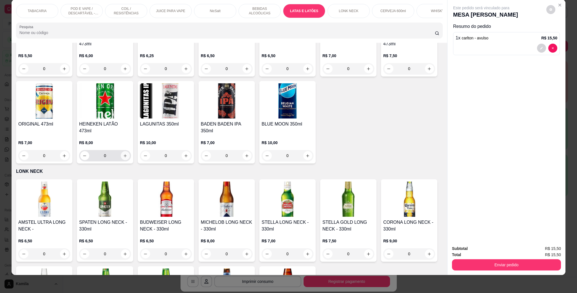
click at [127, 158] on icon "increase-product-quantity" at bounding box center [125, 156] width 4 height 4
click at [89, 160] on button "decrease-product-quantity" at bounding box center [84, 155] width 9 height 9
type input "3"
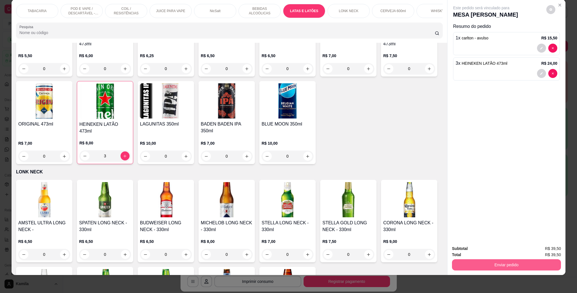
click at [502, 269] on button "Enviar pedido" at bounding box center [506, 264] width 109 height 11
click at [546, 248] on button "Enviar pedido" at bounding box center [545, 251] width 32 height 11
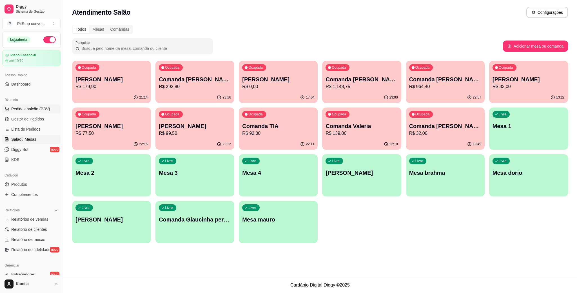
click at [32, 108] on span "Pedidos balcão (PDV)" at bounding box center [30, 109] width 39 height 6
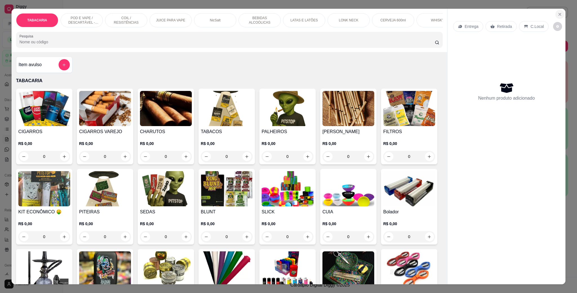
click at [558, 14] on icon "Close" at bounding box center [559, 14] width 2 height 2
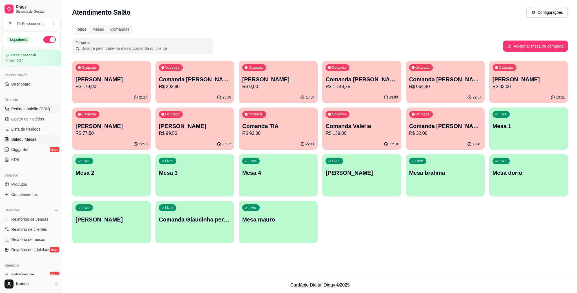
click at [25, 108] on span "Pedidos balcão (PDV)" at bounding box center [30, 109] width 39 height 6
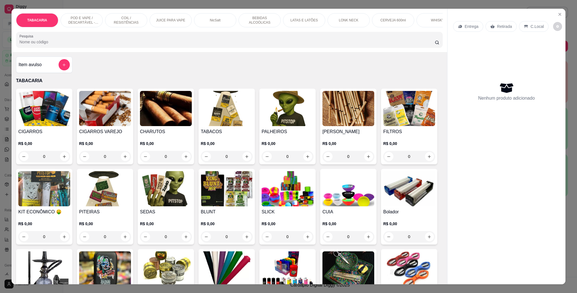
click at [557, 15] on icon "Close" at bounding box center [559, 14] width 5 height 5
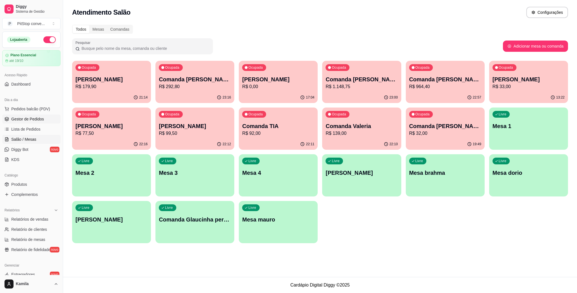
click at [33, 118] on span "Gestor de Pedidos" at bounding box center [27, 119] width 33 height 6
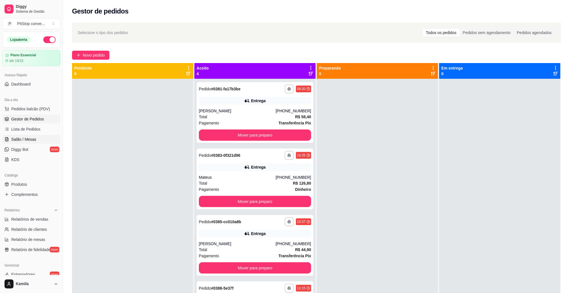
click at [24, 140] on span "Salão / Mesas" at bounding box center [23, 139] width 25 height 6
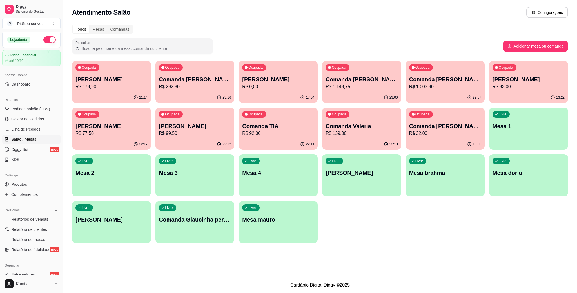
click at [429, 79] on p "Comanda [PERSON_NAME]" at bounding box center [445, 79] width 72 height 8
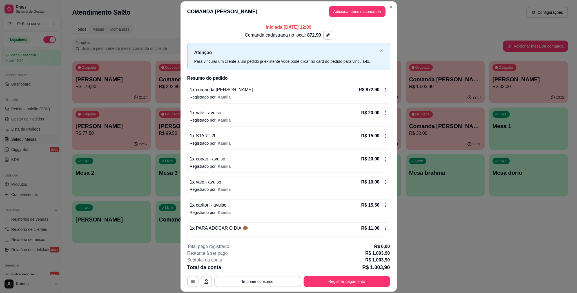
click at [373, 116] on div "R$ 20,00" at bounding box center [374, 112] width 26 height 7
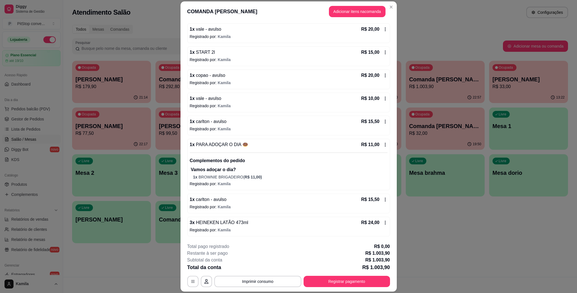
scroll to position [86, 0]
click at [382, 6] on header "COMANDA Marcos Caixa Adicionar itens na comanda" at bounding box center [288, 11] width 216 height 20
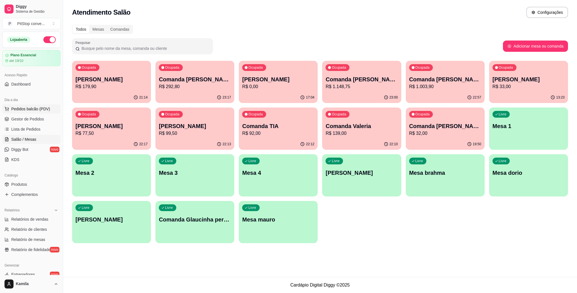
click at [17, 106] on button "Pedidos balcão (PDV)" at bounding box center [31, 108] width 58 height 9
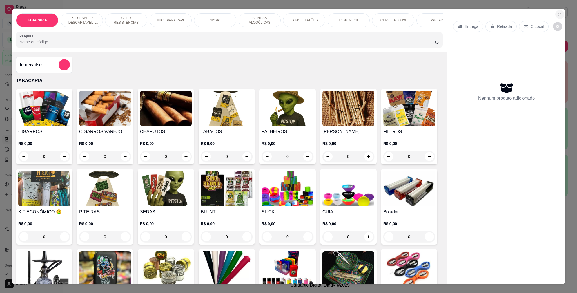
click at [556, 11] on button "Close" at bounding box center [559, 14] width 9 height 9
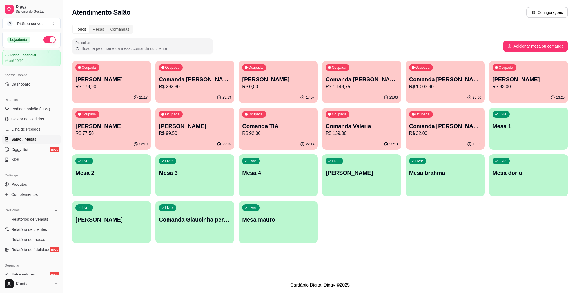
click at [368, 191] on div "button" at bounding box center [361, 193] width 79 height 7
click at [433, 168] on div "Livre Mesa brahma" at bounding box center [445, 172] width 77 height 34
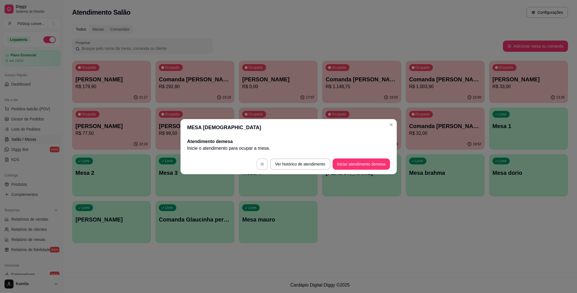
click at [262, 161] on button "button" at bounding box center [261, 163] width 11 height 11
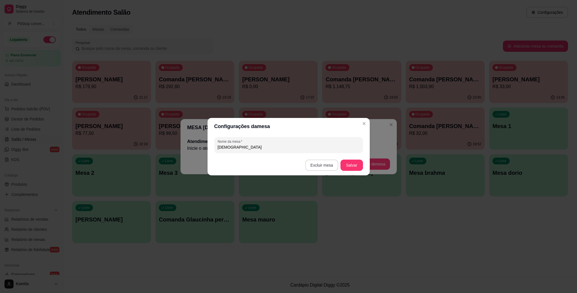
click at [323, 165] on button "Excluir mesa" at bounding box center [321, 165] width 33 height 11
click at [328, 199] on button "Confirmar" at bounding box center [323, 200] width 21 height 9
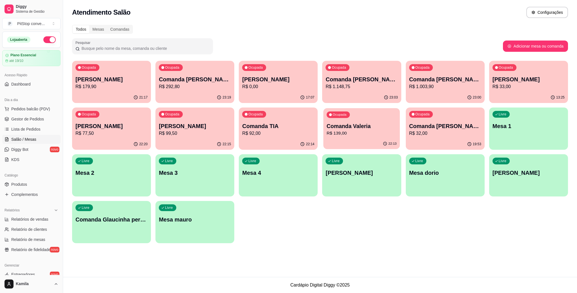
click at [356, 128] on p "Comanda Valeria" at bounding box center [361, 126] width 70 height 8
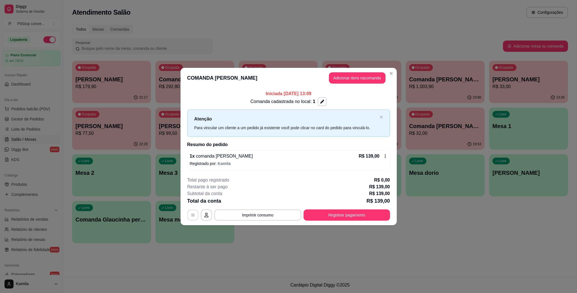
click at [195, 215] on button "button" at bounding box center [192, 215] width 11 height 11
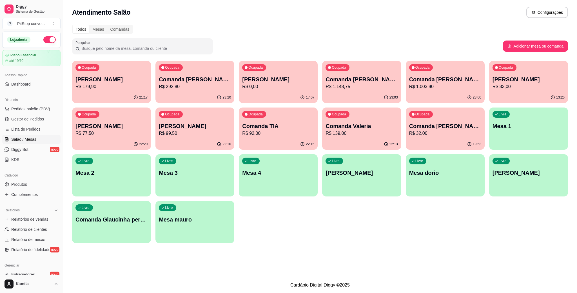
click at [433, 165] on div "Livre Mesa dorio" at bounding box center [445, 171] width 79 height 35
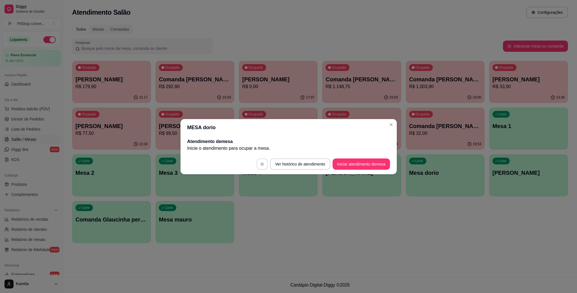
click at [263, 163] on button "button" at bounding box center [261, 163] width 11 height 11
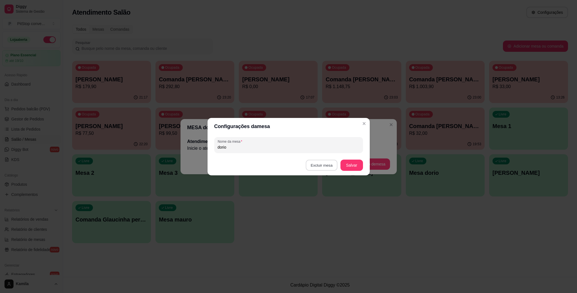
click at [324, 163] on button "Excluir mesa" at bounding box center [322, 165] width 32 height 11
click at [324, 200] on button "Confirmar" at bounding box center [323, 200] width 20 height 8
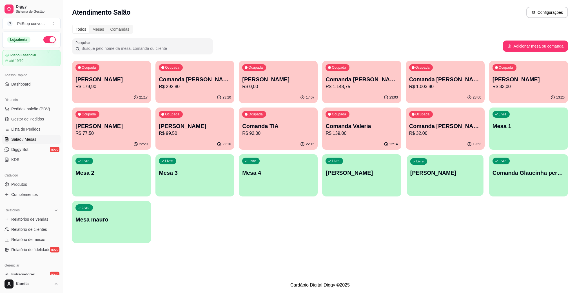
click at [430, 176] on p "Comanda eduardo" at bounding box center [445, 173] width 70 height 8
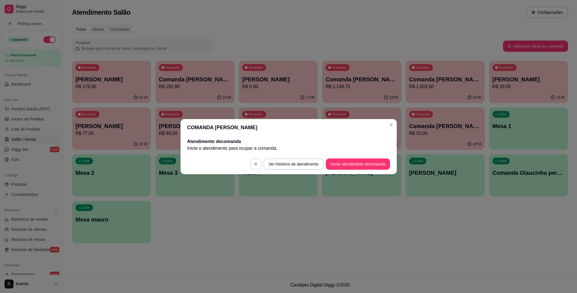
click at [251, 164] on button "button" at bounding box center [255, 163] width 11 height 11
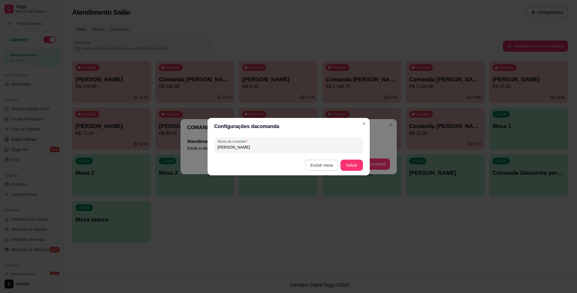
click at [332, 166] on button "Excluir mesa" at bounding box center [321, 165] width 33 height 11
click at [325, 203] on button "Confirmar" at bounding box center [323, 200] width 21 height 9
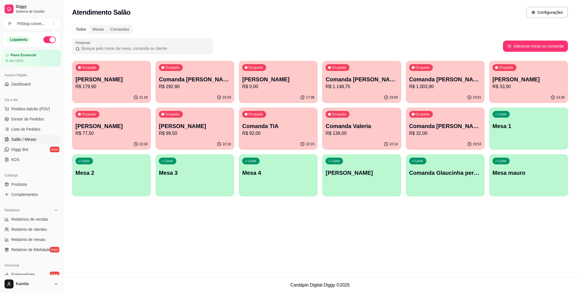
click at [514, 182] on div "Livre Mesa mauro" at bounding box center [528, 171] width 79 height 35
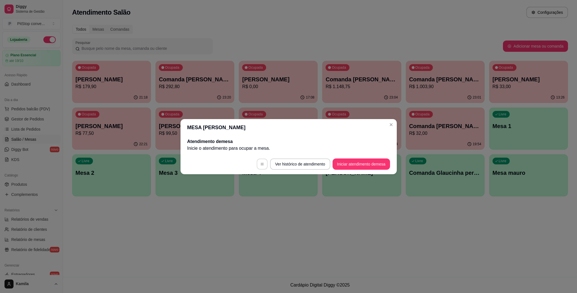
click at [258, 167] on button "button" at bounding box center [262, 163] width 11 height 11
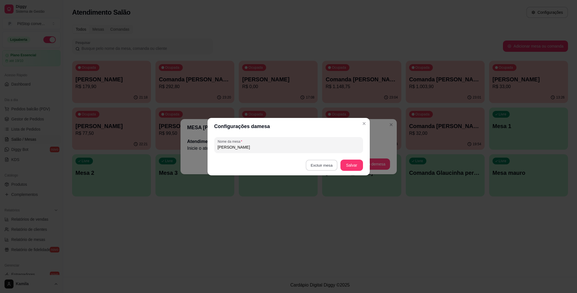
click at [308, 163] on button "Excluir mesa" at bounding box center [322, 165] width 32 height 11
click at [319, 200] on button "Confirmar" at bounding box center [323, 200] width 21 height 9
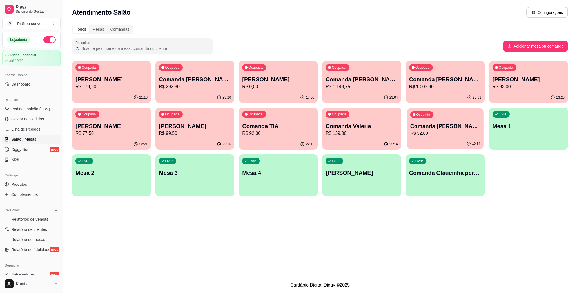
click at [421, 122] on p "Comanda [PERSON_NAME]" at bounding box center [445, 126] width 70 height 8
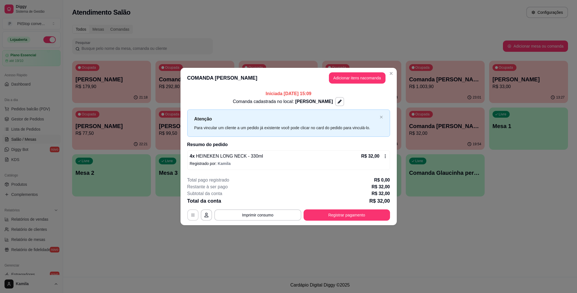
click at [198, 214] on button "button" at bounding box center [192, 214] width 11 height 11
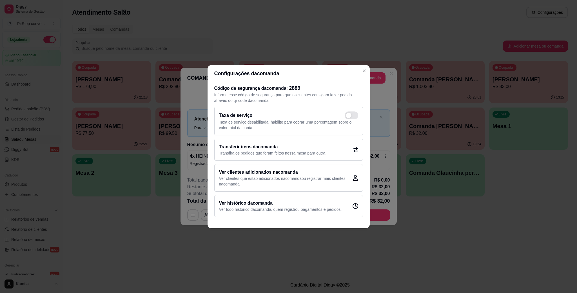
click at [265, 149] on h2 "Transferir itens da comanda" at bounding box center [272, 147] width 106 height 7
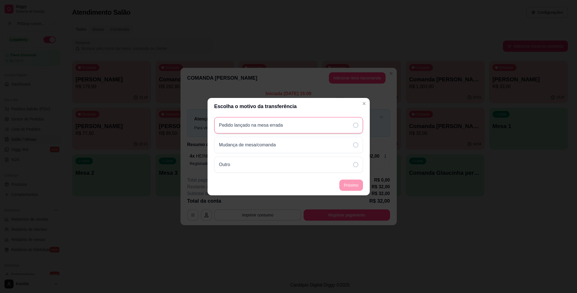
click at [256, 124] on p "Pedido lançado na mesa errada" at bounding box center [251, 125] width 64 height 7
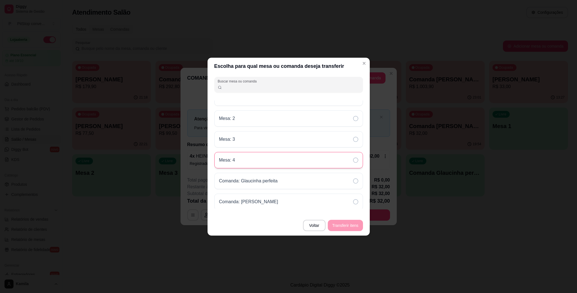
scroll to position [14, 0]
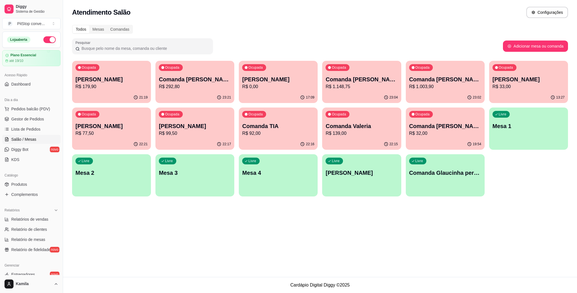
click at [435, 122] on p "Comanda [PERSON_NAME]" at bounding box center [445, 126] width 72 height 8
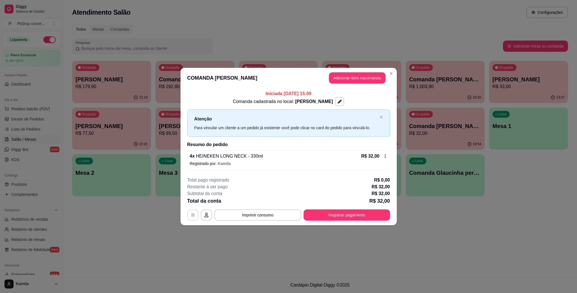
click at [192, 215] on icon "button" at bounding box center [193, 215] width 5 height 5
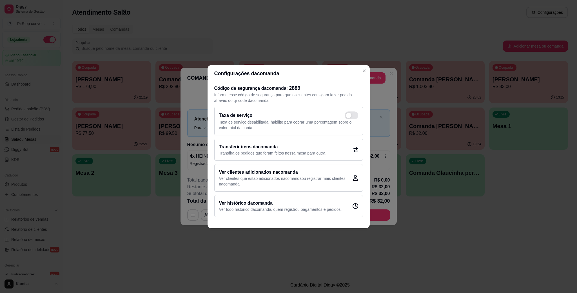
click at [253, 150] on p "Transfira os pedidos que foram feitos nessa mesa para outra" at bounding box center [272, 153] width 106 height 6
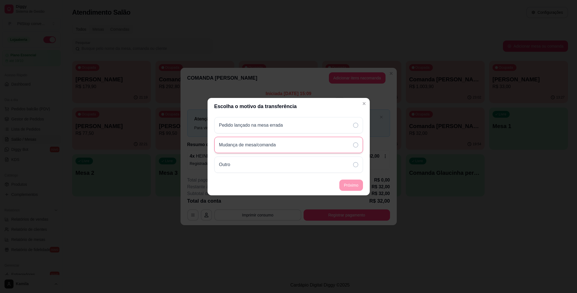
click at [252, 149] on div "Mudança de mesa/comanda" at bounding box center [288, 145] width 149 height 16
click at [246, 165] on div "Outro" at bounding box center [288, 164] width 149 height 16
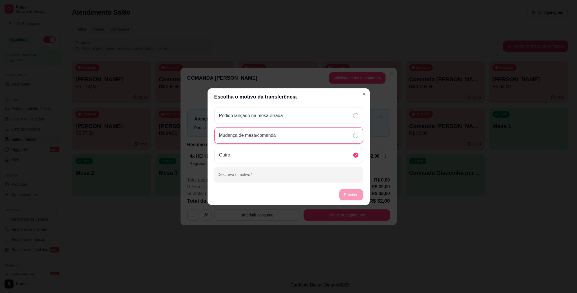
click at [249, 140] on div "Mudança de mesa/comanda" at bounding box center [288, 135] width 149 height 16
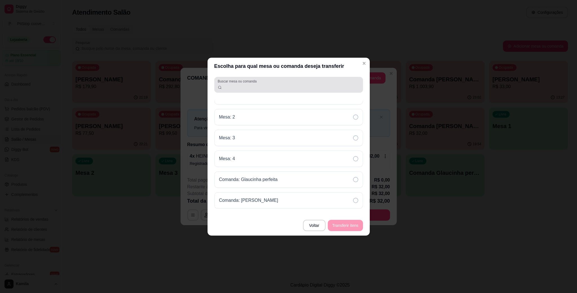
click at [263, 89] on input "Buscar mesa ou comanda" at bounding box center [291, 87] width 138 height 6
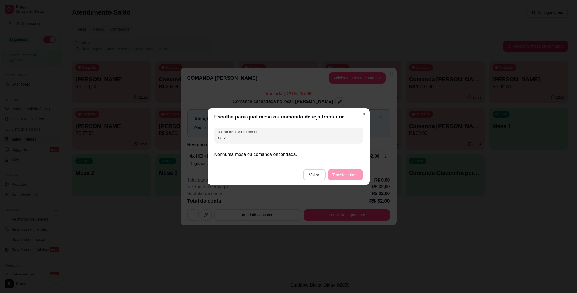
scroll to position [0, 0]
type input "va"
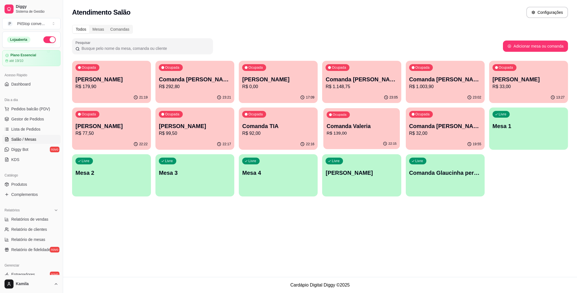
click at [369, 128] on p "Comanda Valeria" at bounding box center [361, 126] width 70 height 8
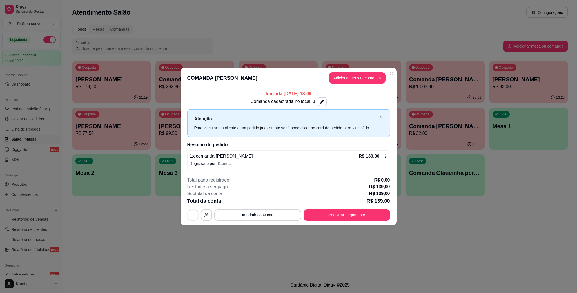
click at [194, 216] on icon "button" at bounding box center [193, 215] width 5 height 5
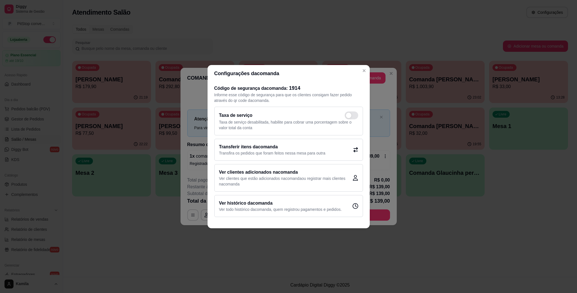
click at [267, 149] on h2 "Transferir itens da comanda" at bounding box center [272, 147] width 106 height 7
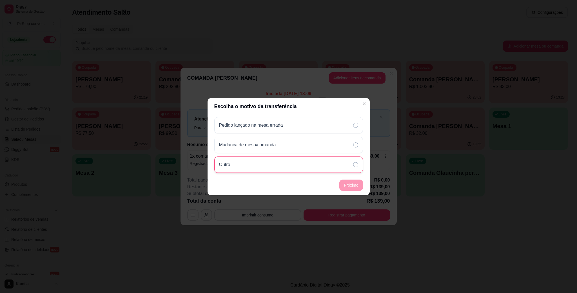
click at [247, 167] on div "Outro" at bounding box center [288, 164] width 149 height 16
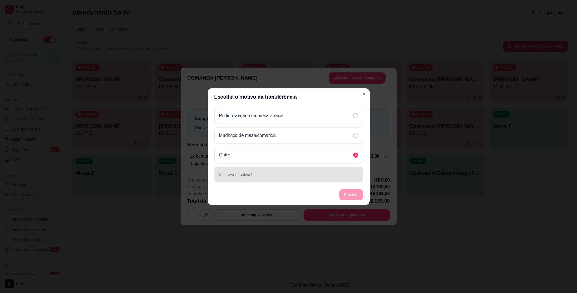
click at [269, 175] on input "Descreva o motivo" at bounding box center [289, 177] width 142 height 6
click at [285, 113] on div "Pedido lançado na mesa errada" at bounding box center [253, 115] width 68 height 7
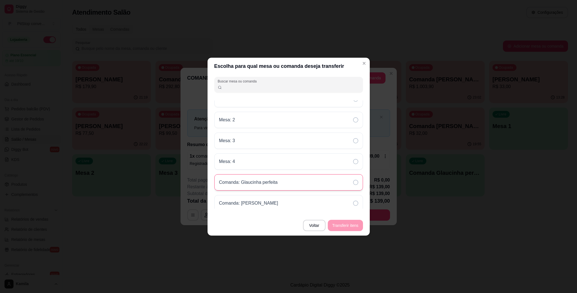
scroll to position [14, 0]
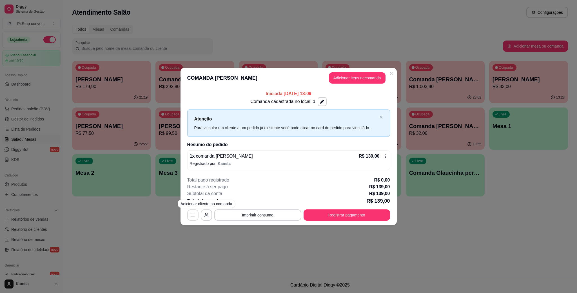
click at [196, 214] on button "button" at bounding box center [192, 214] width 11 height 11
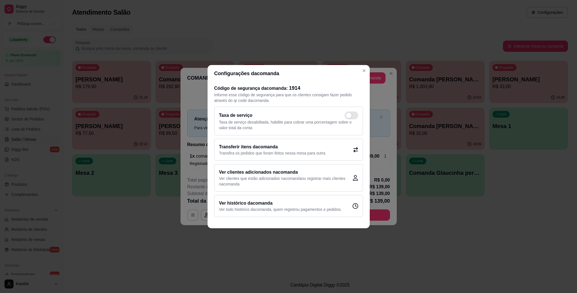
click at [275, 148] on h2 "Transferir itens da comanda" at bounding box center [272, 147] width 106 height 7
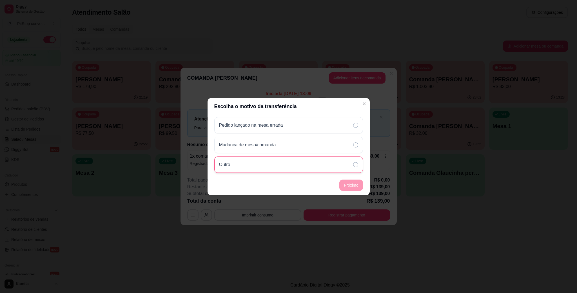
click at [276, 167] on div "Outro" at bounding box center [288, 164] width 149 height 16
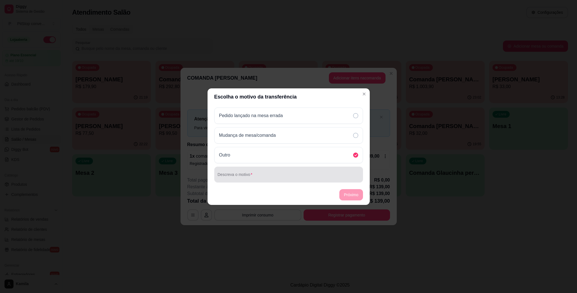
click at [274, 170] on div at bounding box center [289, 174] width 142 height 11
type input "kkkkkkkkkkkkkkkkkkk"
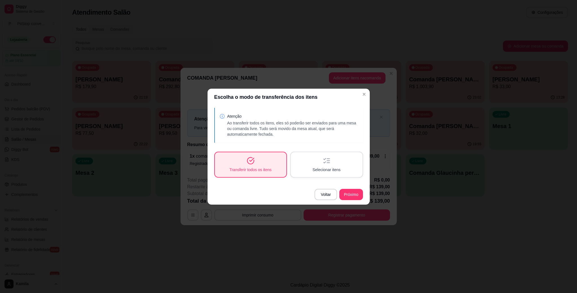
click at [344, 174] on div "Selecionar itens" at bounding box center [326, 164] width 71 height 25
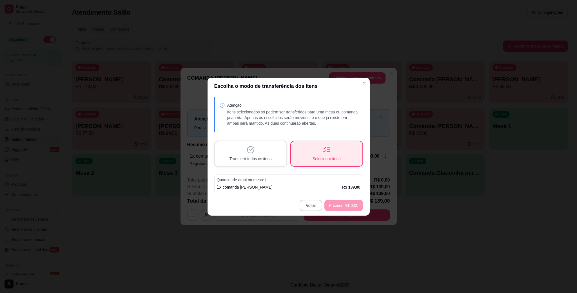
click at [265, 160] on span "Transferir todos os itens" at bounding box center [250, 159] width 42 height 6
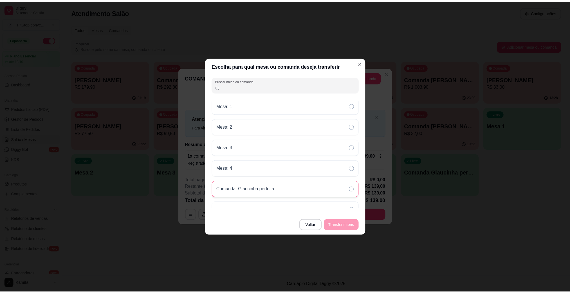
scroll to position [0, 0]
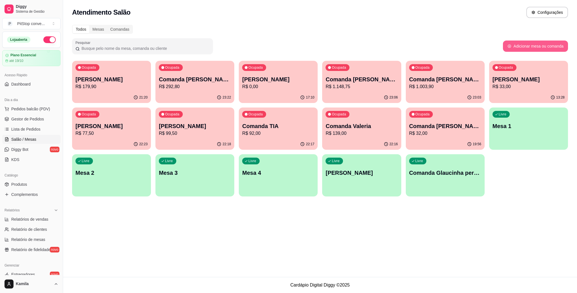
click at [534, 49] on button "Adicionar mesa ou comanda" at bounding box center [535, 46] width 65 height 11
select select "TABLE"
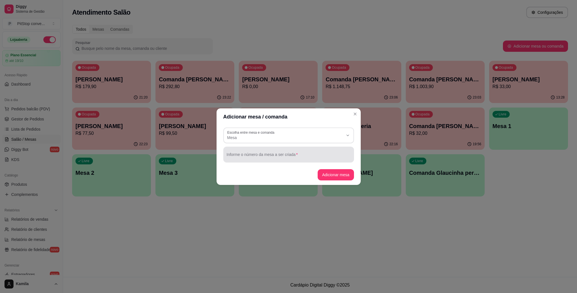
click at [276, 155] on div "Informe o número da mesa a ser criada" at bounding box center [288, 155] width 131 height 16
type input "valeria deve"
click at [322, 171] on button "Adicionar mesa" at bounding box center [335, 174] width 36 height 11
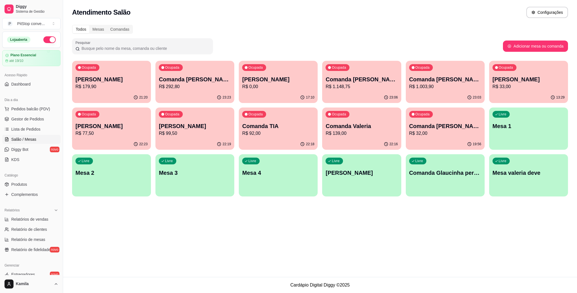
click at [368, 127] on p "Comanda Valeria" at bounding box center [361, 126] width 72 height 8
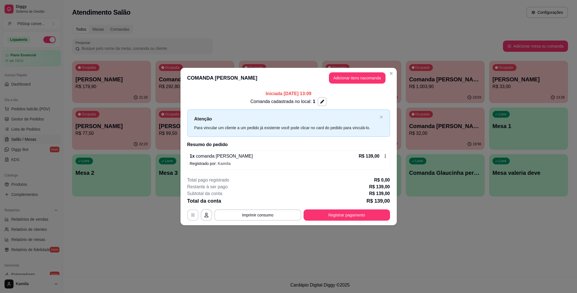
click at [194, 217] on icon "button" at bounding box center [193, 215] width 5 height 5
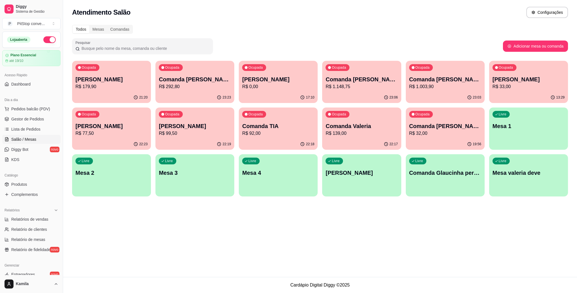
click at [423, 124] on p "Comanda [PERSON_NAME]" at bounding box center [445, 126] width 72 height 8
click at [382, 118] on div "Ocupada Comanda Valeria R$ 139,00" at bounding box center [361, 123] width 79 height 31
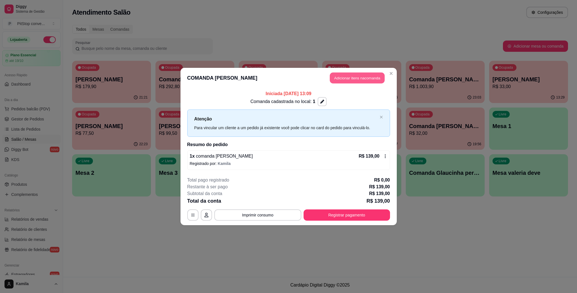
click at [346, 74] on button "Adicionar itens na comanda" at bounding box center [357, 78] width 55 height 11
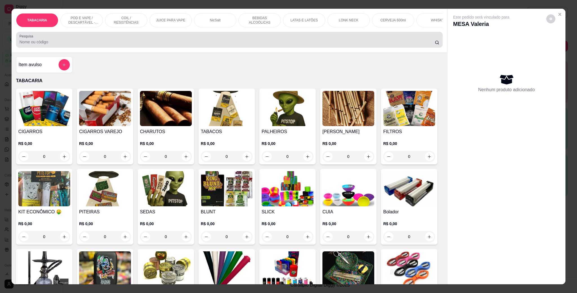
click at [107, 48] on div "Pesquisa" at bounding box center [229, 40] width 426 height 16
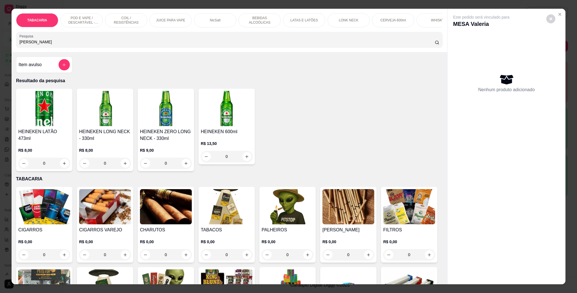
type input "heine"
click at [561, 14] on div "Este pedido será vinculado para MESA Valeria Nenhum produto adicionado" at bounding box center [506, 142] width 118 height 267
click at [561, 17] on div "Este pedido será vinculado para MESA Valeria Nenhum produto adicionado" at bounding box center [506, 142] width 118 height 267
click at [559, 15] on button "Close" at bounding box center [559, 14] width 9 height 9
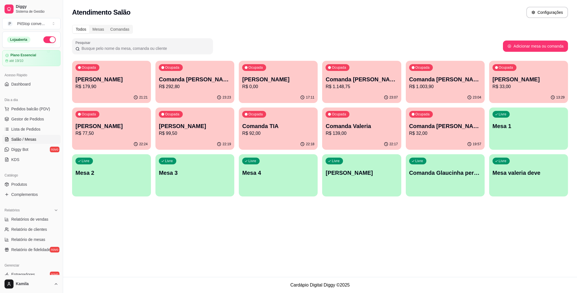
click at [435, 127] on p "Comanda [PERSON_NAME]" at bounding box center [445, 126] width 72 height 8
click at [404, 128] on div "Ocupada Comanda Andreia R$ 179,90 21:21 Ocupada Comanda Felipe suporte R$ 292,8…" at bounding box center [320, 129] width 496 height 136
click at [411, 127] on p "Comanda [PERSON_NAME]" at bounding box center [445, 126] width 72 height 8
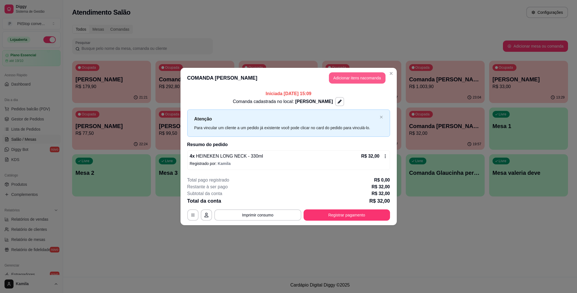
click at [377, 78] on button "Adicionar itens na comanda" at bounding box center [357, 77] width 57 height 11
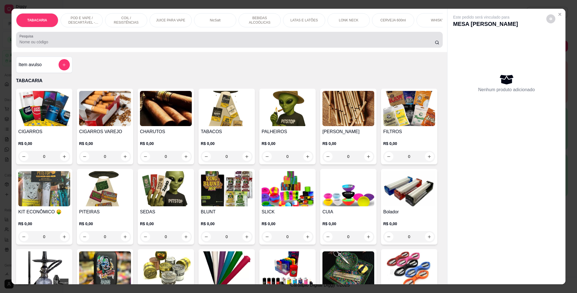
click at [79, 45] on input "Pesquisa" at bounding box center [226, 42] width 415 height 6
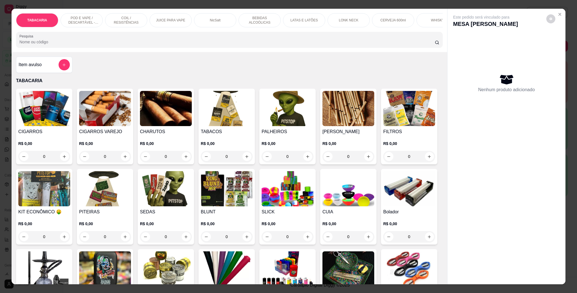
click at [62, 67] on button "add-separate-item" at bounding box center [64, 64] width 11 height 11
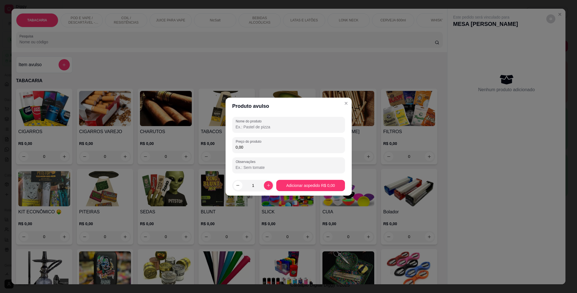
click at [248, 145] on input "0,00" at bounding box center [289, 147] width 106 height 6
type input "139,00"
click at [262, 129] on input "Nome do produto" at bounding box center [289, 127] width 106 height 6
type input "pod e outors cokanda antiga"
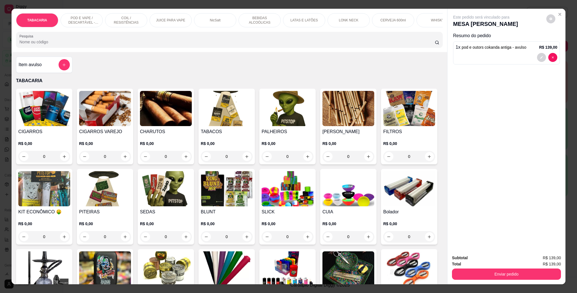
click at [496, 269] on button "Enviar pedido" at bounding box center [506, 273] width 109 height 11
click at [537, 260] on button "Enviar pedido" at bounding box center [545, 260] width 32 height 11
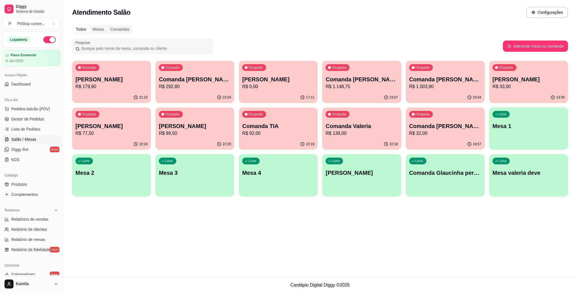
click at [447, 129] on p "Comanda [PERSON_NAME]" at bounding box center [445, 126] width 72 height 8
click at [364, 128] on p "Comanda Valeria" at bounding box center [361, 126] width 72 height 8
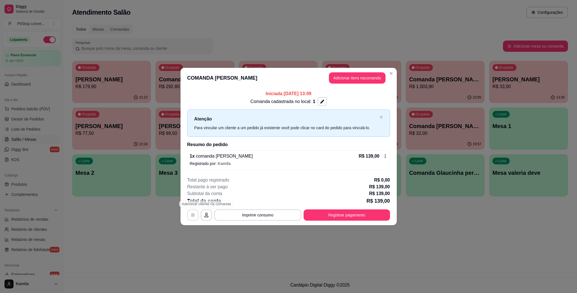
click at [198, 213] on button "button" at bounding box center [192, 214] width 11 height 11
click at [348, 214] on button "Registrar pagamento" at bounding box center [346, 214] width 86 height 11
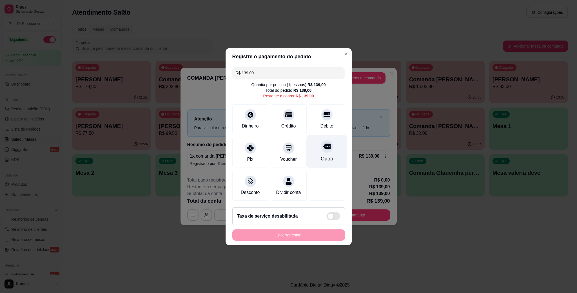
click at [320, 155] on div "Outro" at bounding box center [326, 158] width 12 height 7
type input "R$ 0,00"
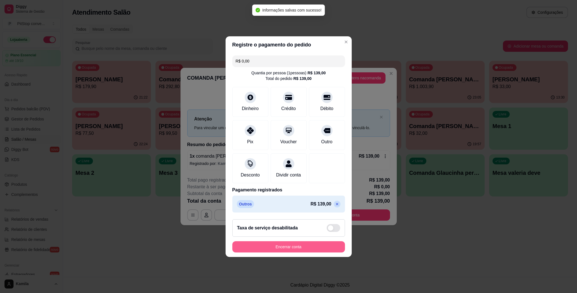
click at [281, 250] on button "Encerrar conta" at bounding box center [288, 246] width 113 height 11
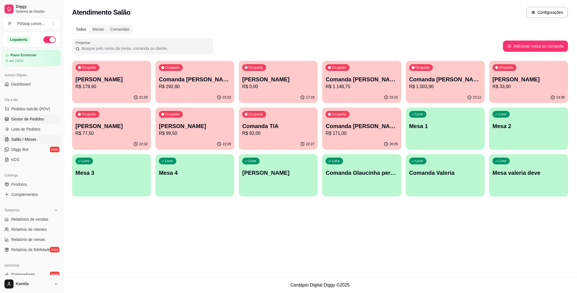
click at [37, 118] on span "Gestor de Pedidos" at bounding box center [27, 119] width 33 height 6
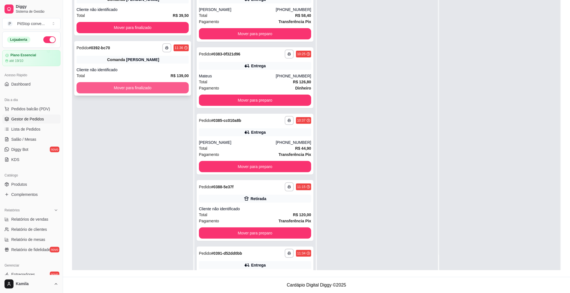
click at [147, 87] on button "Mover para finalizado" at bounding box center [133, 87] width 112 height 11
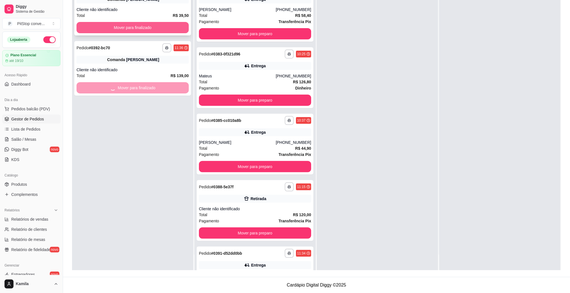
click at [157, 32] on button "Mover para finalizado" at bounding box center [133, 27] width 112 height 11
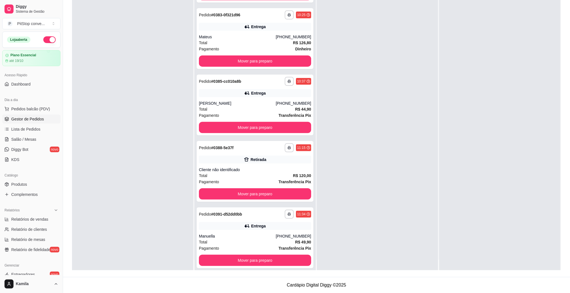
scroll to position [15, 0]
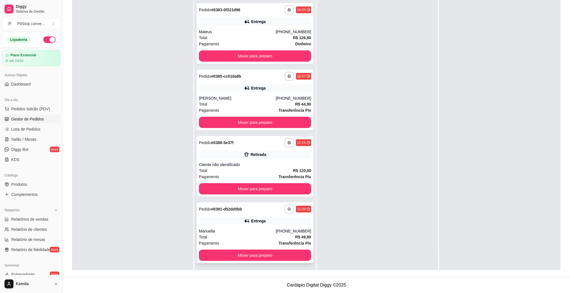
click at [288, 209] on icon "button" at bounding box center [289, 208] width 3 height 3
click at [270, 228] on button "IMPRESSORA" at bounding box center [265, 228] width 41 height 9
click at [268, 56] on button "Mover para preparo" at bounding box center [255, 56] width 109 height 11
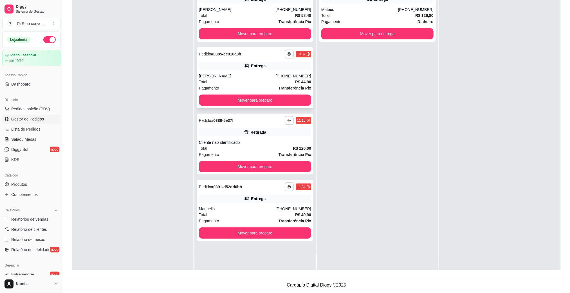
scroll to position [0, 0]
click at [268, 37] on button "Mover para preparo" at bounding box center [255, 33] width 112 height 11
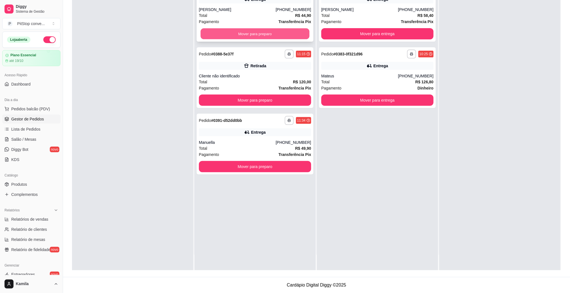
click at [274, 38] on button "Mover para preparo" at bounding box center [255, 33] width 109 height 11
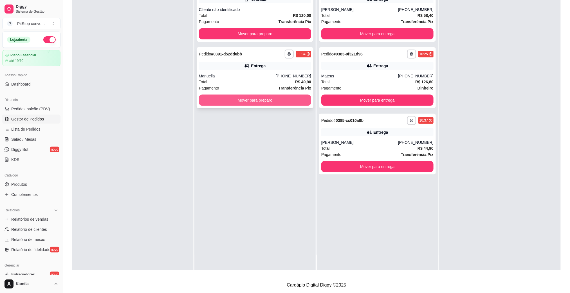
click at [277, 96] on button "Mover para preparo" at bounding box center [255, 100] width 112 height 11
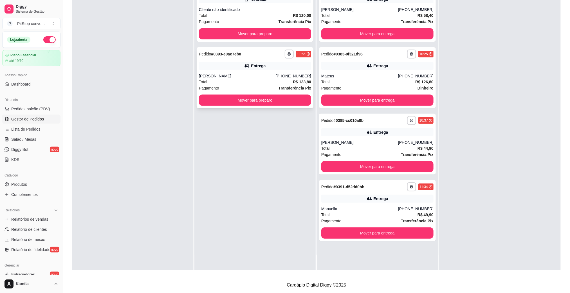
click at [284, 79] on div "Total R$ 133,80" at bounding box center [255, 82] width 112 height 6
click at [421, 133] on div "Entrega" at bounding box center [377, 132] width 112 height 8
click at [278, 83] on div "Total R$ 133,80" at bounding box center [255, 82] width 112 height 6
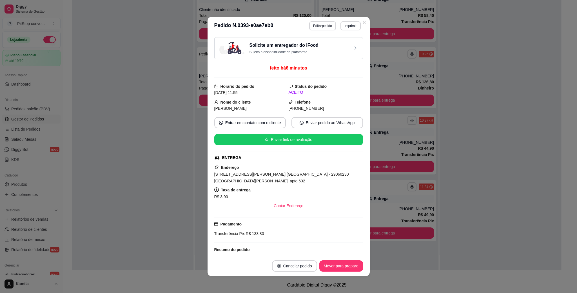
click at [285, 175] on span "Avenida Dante Michelini, n. 2401, Mata da Praia - 29060230 Edificio Dante Miche…" at bounding box center [281, 177] width 135 height 11
copy span "Avenida Dante Michelini, n. 2401, Mata da Praia - 29060230 Edificio Dante Miche…"
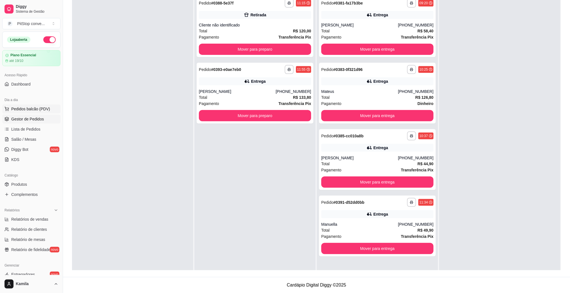
click at [41, 110] on span "Pedidos balcão (PDV)" at bounding box center [30, 109] width 39 height 6
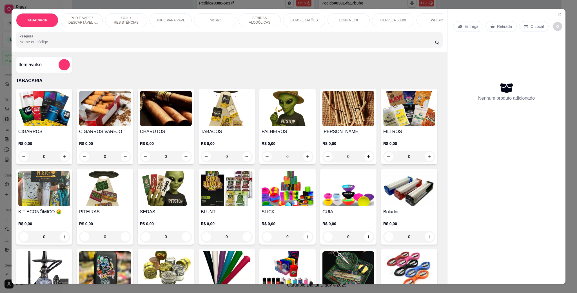
click at [78, 20] on p "POD E VAPE / DESCARTÁVEL - RECARREGAVEL" at bounding box center [81, 20] width 33 height 9
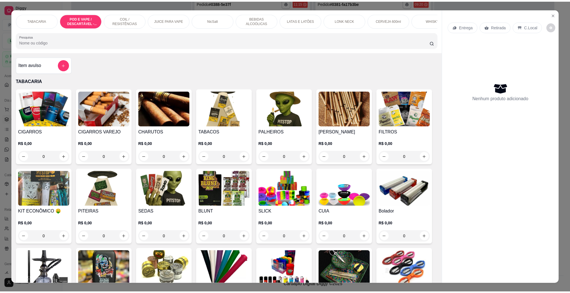
scroll to position [9, 0]
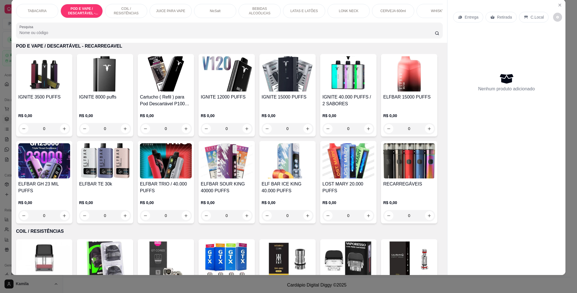
click at [70, 178] on img at bounding box center [44, 160] width 52 height 35
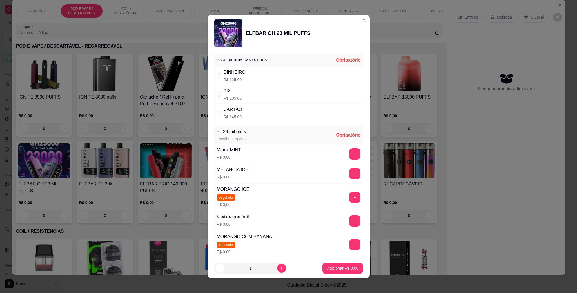
click at [349, 155] on button "+" at bounding box center [354, 153] width 11 height 11
click at [217, 94] on input "" at bounding box center [219, 94] width 5 height 5
radio input "true"
click at [331, 268] on p "Adicionar R$ 135,00" at bounding box center [341, 268] width 36 height 6
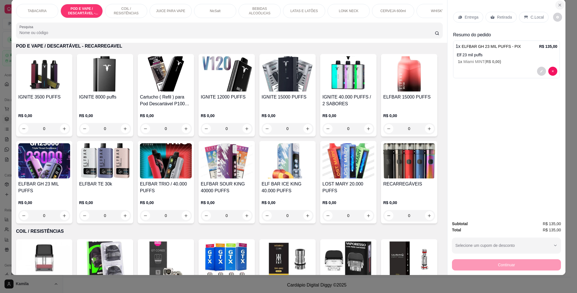
click at [558, 3] on button "Close" at bounding box center [559, 5] width 9 height 9
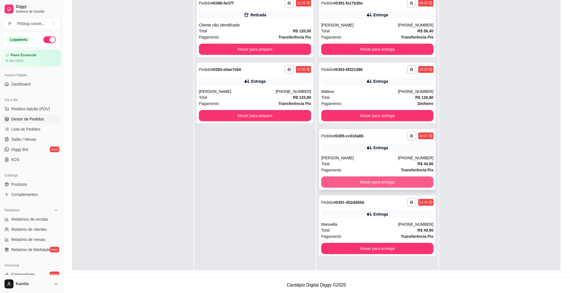
scroll to position [15, 0]
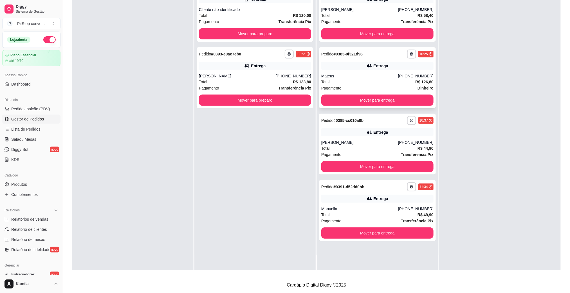
click at [375, 65] on div "Entrega" at bounding box center [380, 66] width 15 height 6
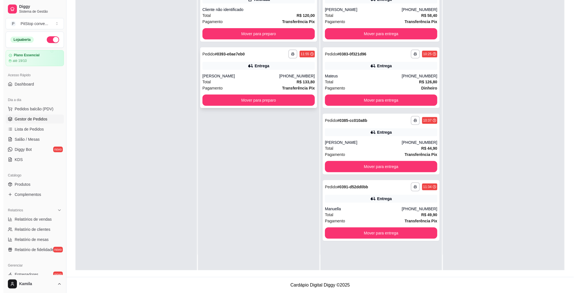
scroll to position [0, 0]
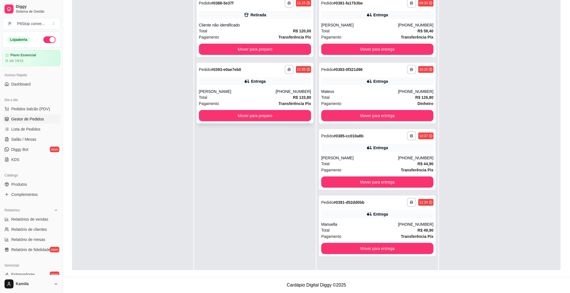
click at [265, 90] on div "[PERSON_NAME]" at bounding box center [237, 92] width 77 height 6
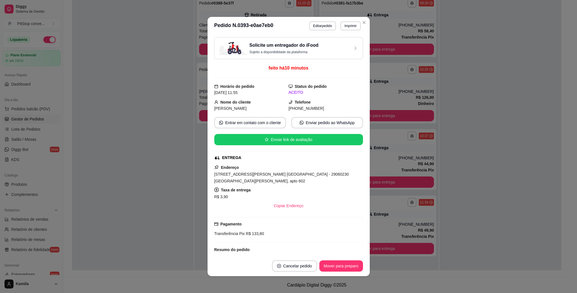
click at [289, 176] on span "Avenida Dante Michelini, n. 2401, Mata da Praia - 29060230 Edificio Dante Miche…" at bounding box center [281, 177] width 135 height 11
click at [288, 175] on span "Avenida Dante Michelini, n. 2401, Mata da Praia - 29060230 Edificio Dante Miche…" at bounding box center [281, 177] width 135 height 11
copy span "Avenida Dante Michelini, n. 2401, Mata da Praia - 29060230 Edificio Dante Miche…"
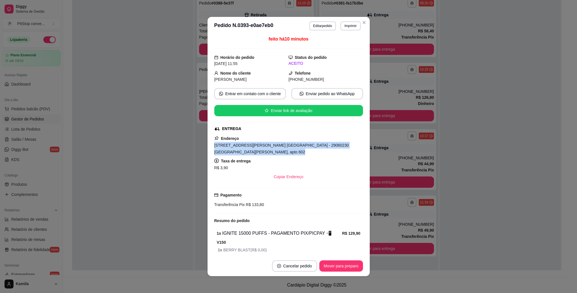
scroll to position [56, 0]
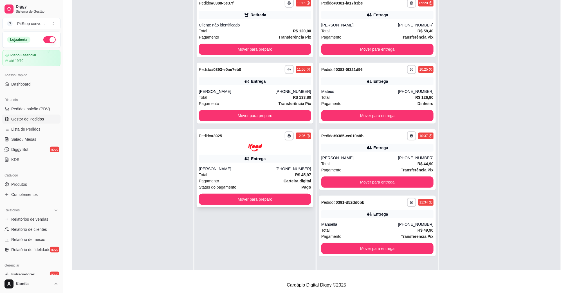
click at [267, 167] on div "[PERSON_NAME]" at bounding box center [237, 169] width 77 height 6
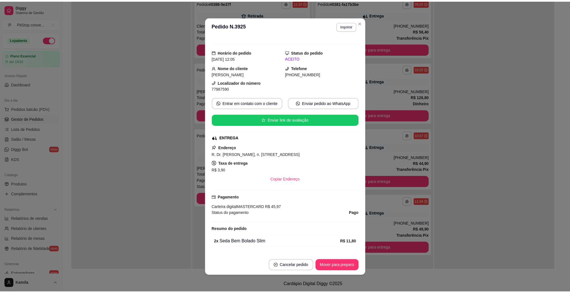
scroll to position [0, 0]
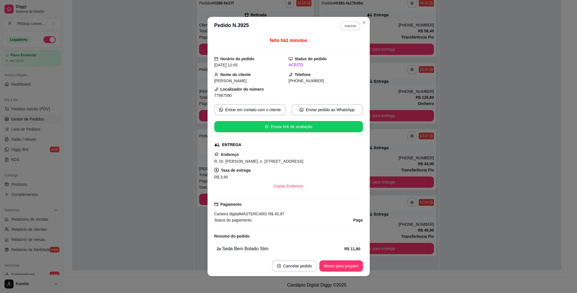
click at [349, 25] on button "Imprimir" at bounding box center [350, 25] width 19 height 9
click at [334, 49] on button "IMPRESSORA" at bounding box center [337, 46] width 41 height 9
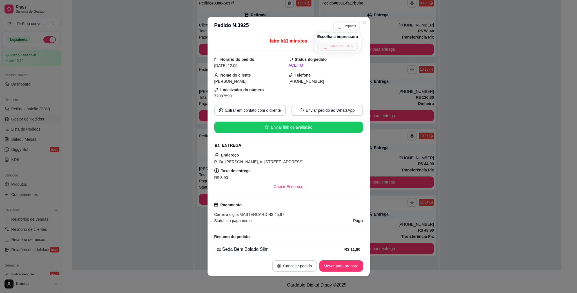
click at [335, 44] on div "Escolha a impressora IMPRESSORA" at bounding box center [337, 42] width 46 height 19
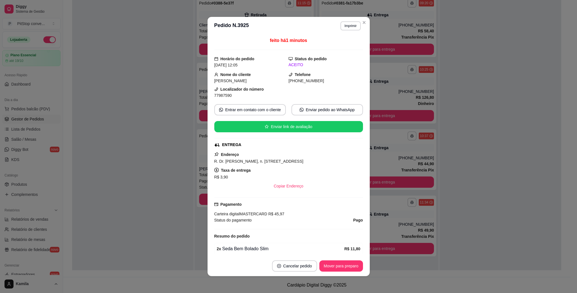
click at [303, 163] on span "R. Dr. Guilherme Serrano, n. 119, Barro Vermelho - 29057650 Bloco 3 apt 301" at bounding box center [258, 161] width 89 height 5
copy span "R. Dr. Guilherme Serrano, n. 119, Barro Vermelho - 29057650 Bloco 3 apt 301"
click at [220, 95] on span "77987590" at bounding box center [222, 95] width 17 height 5
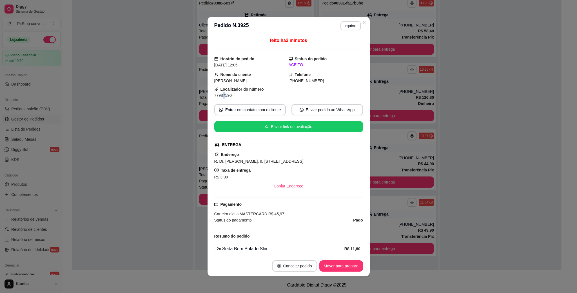
click at [220, 95] on span "77987590" at bounding box center [222, 95] width 17 height 5
click at [218, 95] on span "77987590" at bounding box center [222, 95] width 17 height 5
click at [216, 95] on span "77987590" at bounding box center [222, 95] width 17 height 5
click at [215, 95] on span "77987590" at bounding box center [222, 95] width 17 height 5
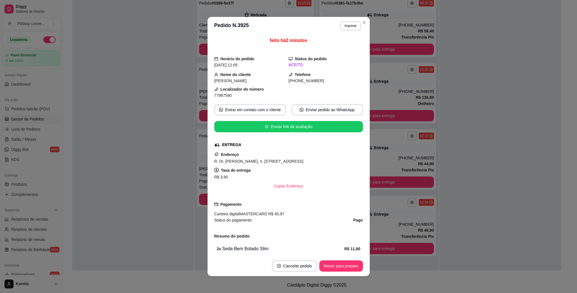
click at [222, 96] on span "77987590" at bounding box center [222, 95] width 17 height 5
copy div "77987590 Entrar em contato com o cliente Enviar pedido ao WhatsApp Enviar link …"
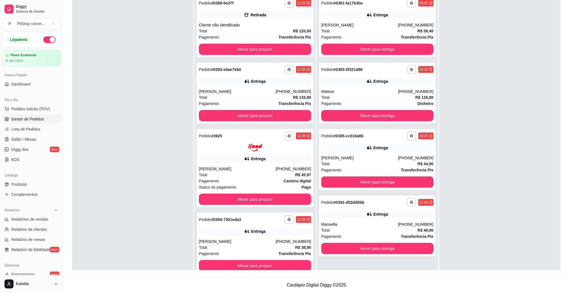
click at [257, 243] on div "[PERSON_NAME]" at bounding box center [237, 242] width 77 height 6
click at [290, 223] on button "button" at bounding box center [289, 219] width 9 height 9
drag, startPoint x: 276, startPoint y: 229, endPoint x: 276, endPoint y: 234, distance: 4.8
click at [276, 230] on h4 "Escolha a impressora" at bounding box center [271, 230] width 41 height 6
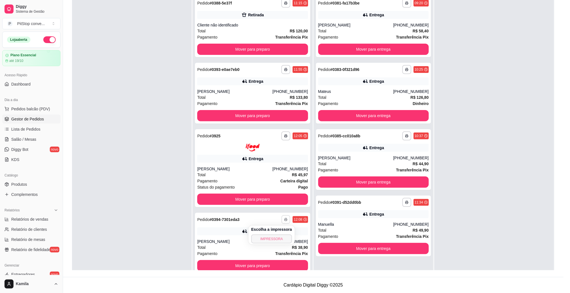
click at [276, 234] on button "IMPRESSORA" at bounding box center [271, 238] width 41 height 9
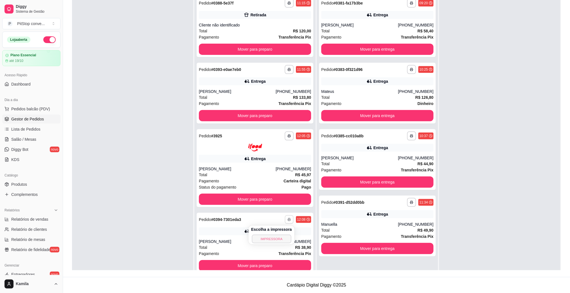
click at [272, 237] on button "IMPRESSORA" at bounding box center [271, 238] width 39 height 9
drag, startPoint x: 288, startPoint y: 206, endPoint x: 287, endPoint y: 213, distance: 6.8
click at [288, 208] on div "**********" at bounding box center [254, 139] width 121 height 293
click at [285, 232] on div "Entrega" at bounding box center [255, 231] width 112 height 8
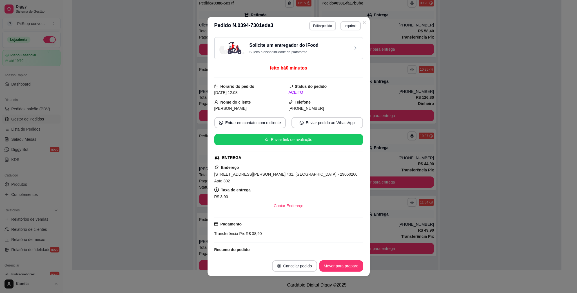
click at [276, 172] on div "Avenida Carlos Orlando Carvalho, 431, n. 431, Jardim da Penha - 29060260 Apto 3…" at bounding box center [288, 178] width 149 height 14
click at [277, 176] on span "Avenida Carlos Orlando Carvalho, 431, n. 431, Jardim da Penha - 29060260 Apto 3…" at bounding box center [285, 177] width 143 height 11
click at [277, 177] on span "Avenida Carlos Orlando Carvalho, 431, n. 431, Jardim da Penha - 29060260 Apto 3…" at bounding box center [285, 177] width 143 height 11
copy span "Avenida Carlos Orlando Carvalho, 431, n. 431, Jardim da Penha - 29060260 Apto 3…"
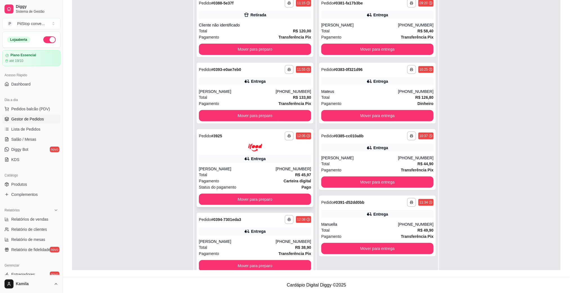
click at [236, 183] on div "Pagamento Carteira digital" at bounding box center [255, 181] width 112 height 6
click at [400, 249] on button "Mover para entrega" at bounding box center [377, 248] width 112 height 11
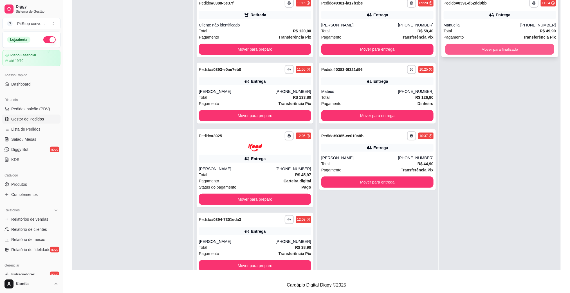
click at [485, 49] on button "Mover para finalizado" at bounding box center [499, 49] width 109 height 11
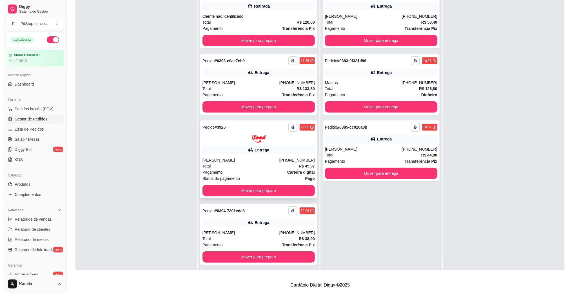
scroll to position [15, 0]
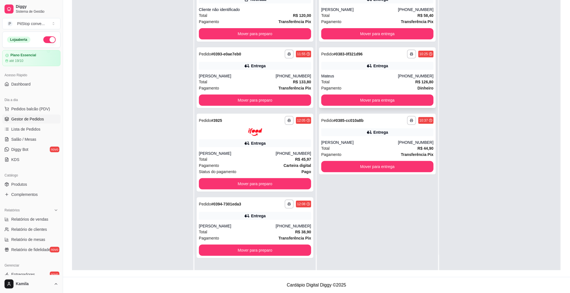
click at [350, 78] on div "Mateus" at bounding box center [359, 76] width 77 height 6
click at [260, 82] on div "Total R$ 133,80" at bounding box center [255, 82] width 112 height 6
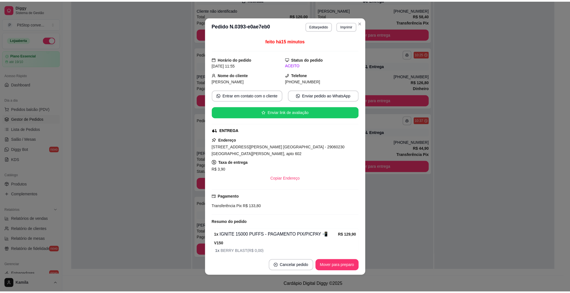
scroll to position [56, 0]
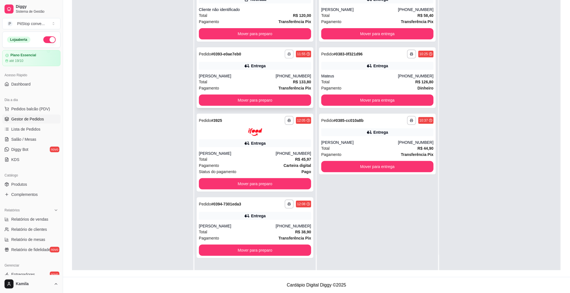
click at [288, 54] on icon "button" at bounding box center [289, 53] width 3 height 3
click at [284, 73] on button "IMPRESSORA" at bounding box center [271, 73] width 41 height 9
click at [37, 111] on span "Pedidos balcão (PDV)" at bounding box center [30, 109] width 39 height 6
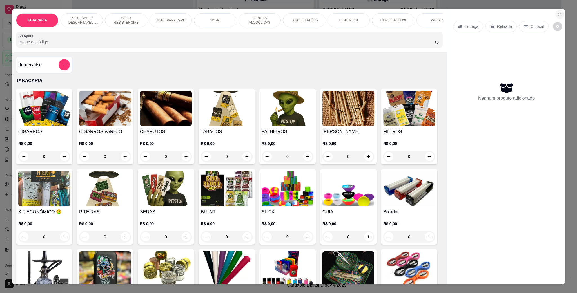
click at [558, 14] on icon "Close" at bounding box center [559, 14] width 2 height 2
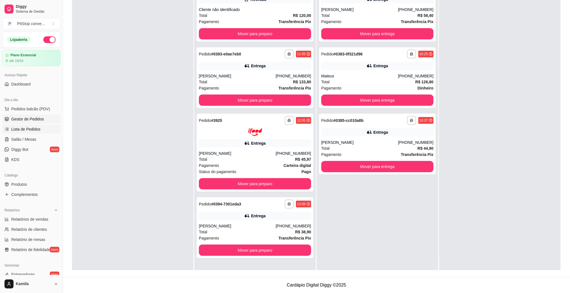
click at [22, 131] on span "Lista de Pedidos" at bounding box center [25, 129] width 29 height 6
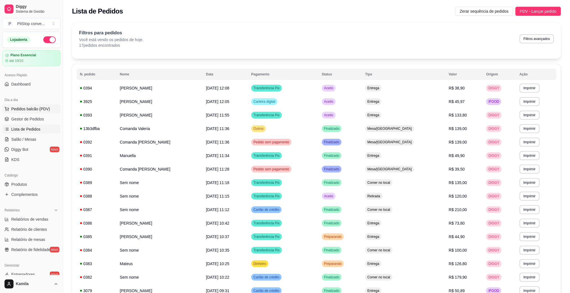
click at [34, 110] on span "Pedidos balcão (PDV)" at bounding box center [30, 109] width 39 height 6
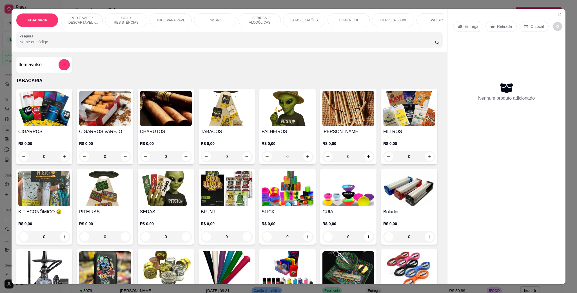
click at [76, 16] on p "POD E VAPE / DESCARTÁVEL - RECARREGAVEL" at bounding box center [81, 20] width 33 height 9
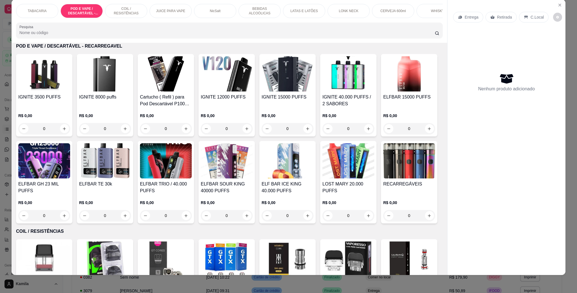
click at [322, 178] on img at bounding box center [348, 160] width 52 height 35
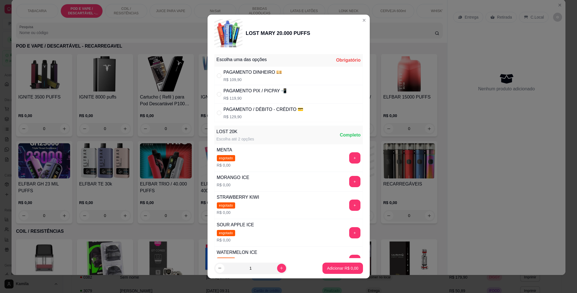
click at [240, 89] on div "PAGAMENTO PIX / PICPAY 📲" at bounding box center [254, 91] width 63 height 7
radio input "true"
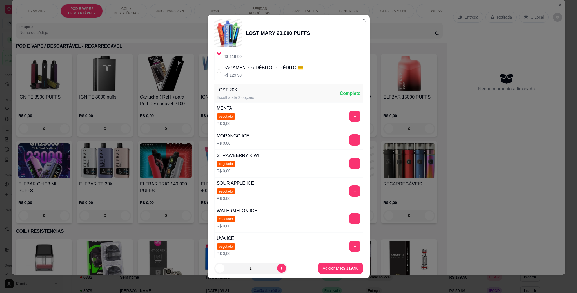
scroll to position [42, 0]
click at [349, 145] on button "+" at bounding box center [354, 139] width 11 height 11
click at [333, 262] on footer "1 Adicionar R$ 119,90" at bounding box center [288, 268] width 162 height 20
click at [335, 266] on p "Adicionar R$ 119,90" at bounding box center [340, 267] width 35 height 5
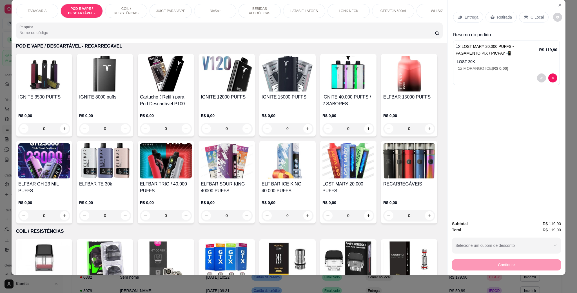
click at [290, 84] on img at bounding box center [287, 73] width 52 height 35
click at [208, 84] on img at bounding box center [227, 73] width 52 height 35
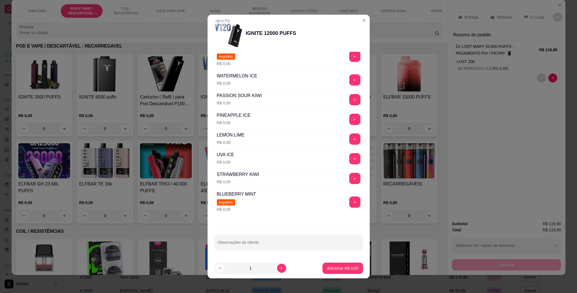
scroll to position [153, 0]
click at [349, 114] on button "+" at bounding box center [354, 119] width 11 height 11
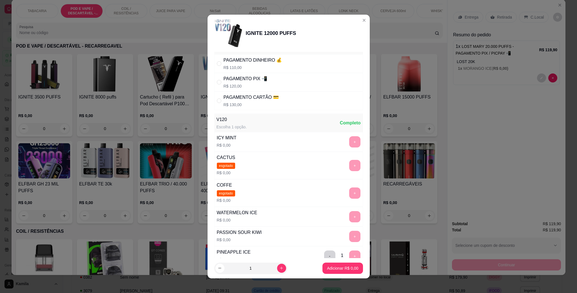
scroll to position [0, 0]
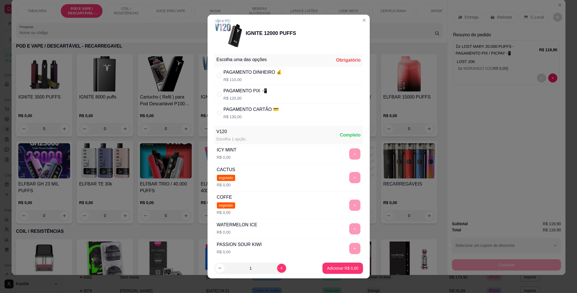
click at [254, 87] on div "PAGAMENTO PIX 📲 R$ 120,00" at bounding box center [288, 94] width 149 height 19
radio input "true"
click at [339, 265] on p "Adicionar R$ 120,00" at bounding box center [341, 268] width 36 height 6
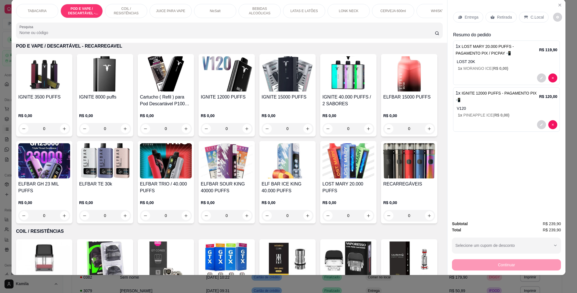
click at [525, 17] on div "C.Local" at bounding box center [534, 17] width 30 height 11
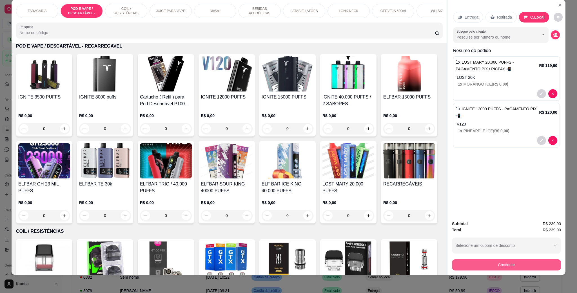
click at [507, 261] on button "Continuar" at bounding box center [506, 264] width 109 height 11
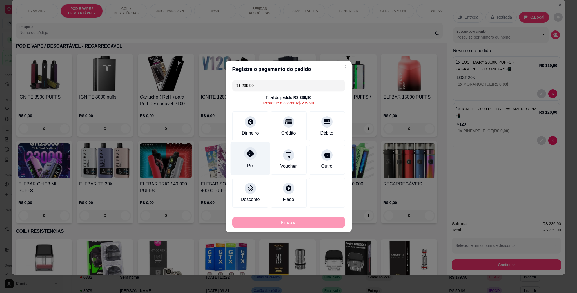
click at [258, 162] on div "Pix" at bounding box center [250, 158] width 40 height 33
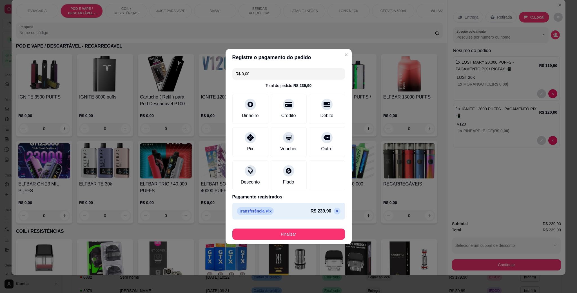
click at [297, 236] on button "Finalizar" at bounding box center [288, 234] width 113 height 11
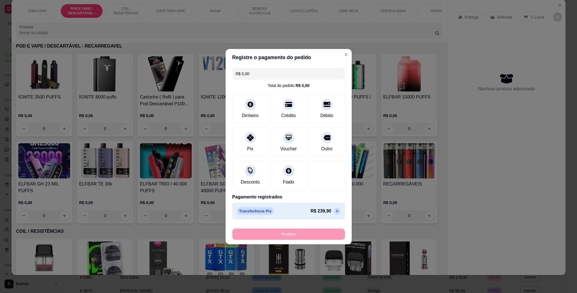
type input "-R$ 239,90"
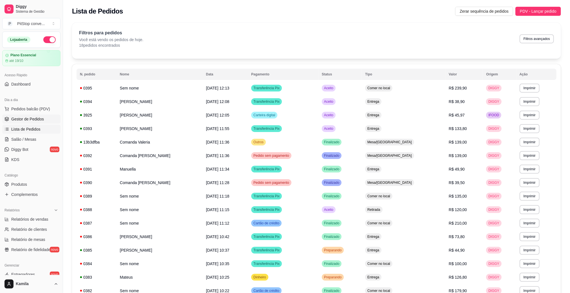
click at [25, 119] on span "Gestor de Pedidos" at bounding box center [27, 119] width 33 height 6
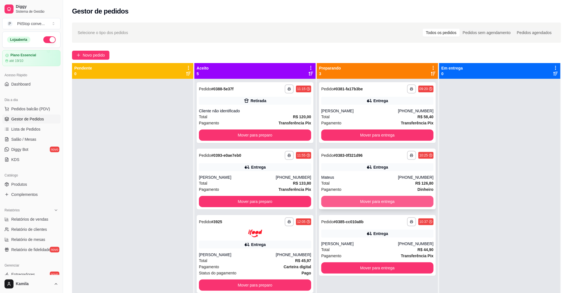
click at [397, 205] on button "Mover para entrega" at bounding box center [377, 201] width 112 height 11
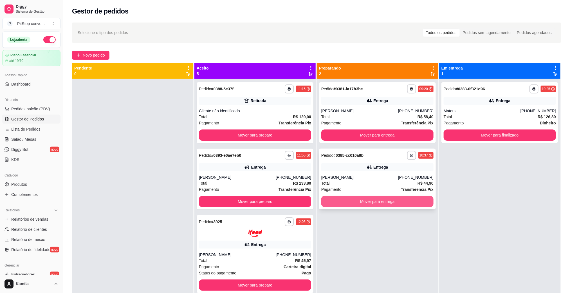
click at [393, 202] on button "Mover para entrega" at bounding box center [377, 201] width 112 height 11
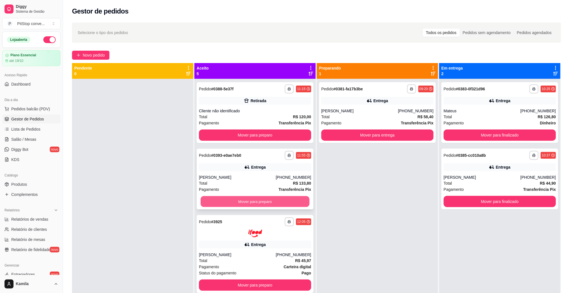
click at [288, 205] on button "Mover para preparo" at bounding box center [255, 201] width 109 height 11
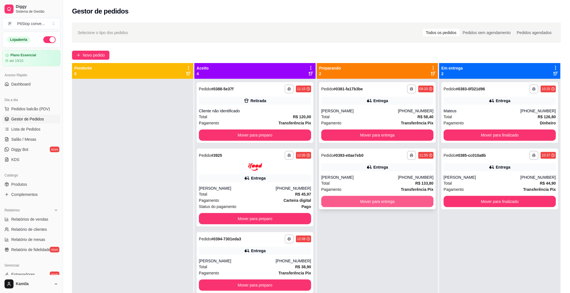
click at [371, 201] on button "Mover para entrega" at bounding box center [377, 201] width 112 height 11
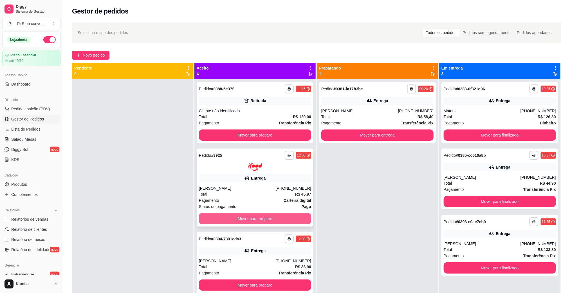
click at [280, 218] on button "Mover para preparo" at bounding box center [255, 218] width 112 height 11
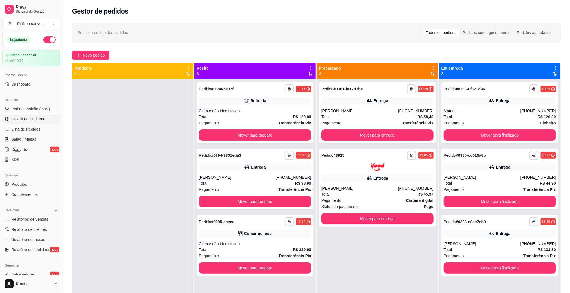
click at [375, 229] on div "**********" at bounding box center [377, 225] width 121 height 293
click at [343, 220] on button "Mover para entrega" at bounding box center [377, 218] width 112 height 11
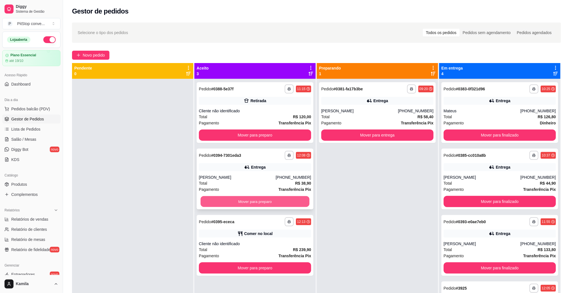
click at [295, 198] on button "Mover para preparo" at bounding box center [255, 201] width 109 height 11
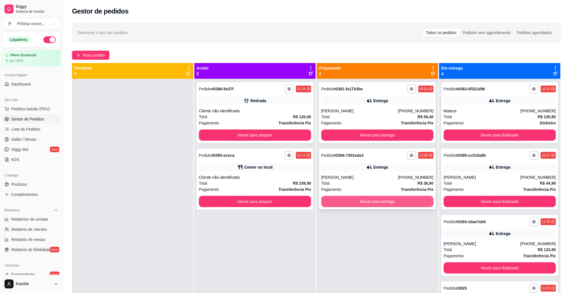
click at [376, 202] on button "Mover para entrega" at bounding box center [377, 201] width 112 height 11
click at [337, 200] on button "Mover para entrega" at bounding box center [377, 201] width 112 height 11
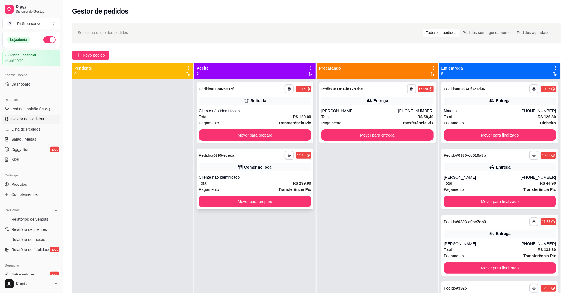
click at [276, 174] on div "**********" at bounding box center [255, 179] width 117 height 61
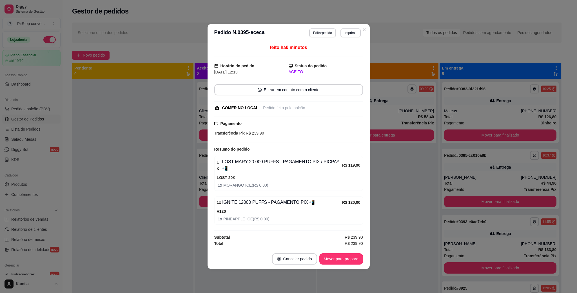
click at [346, 263] on footer "Cancelar pedido Mover para preparo" at bounding box center [288, 259] width 162 height 20
click at [346, 260] on button "Mover para preparo" at bounding box center [341, 258] width 44 height 11
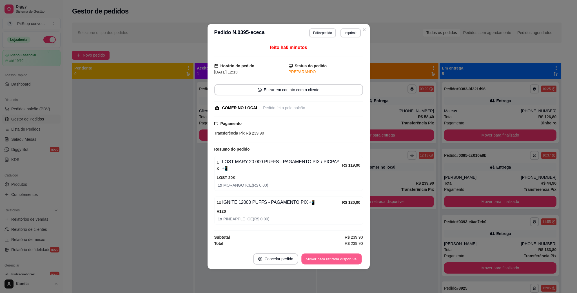
click at [346, 260] on button "Mover para retirada disponível" at bounding box center [331, 259] width 60 height 11
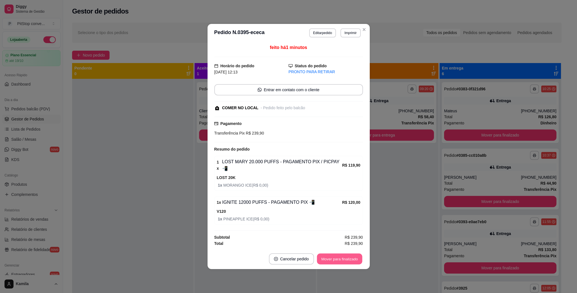
click at [346, 259] on button "Mover para finalizado" at bounding box center [339, 259] width 45 height 11
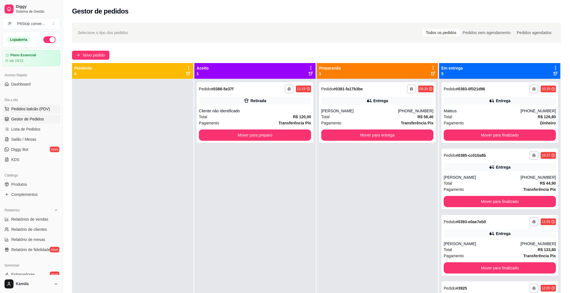
click at [35, 109] on span "Pedidos balcão (PDV)" at bounding box center [30, 109] width 39 height 6
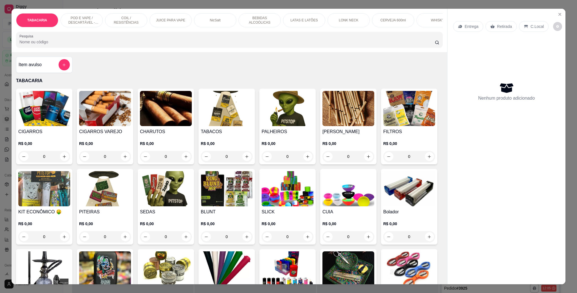
click at [83, 19] on p "POD E VAPE / DESCARTÁVEL - RECARREGAVEL" at bounding box center [81, 20] width 33 height 9
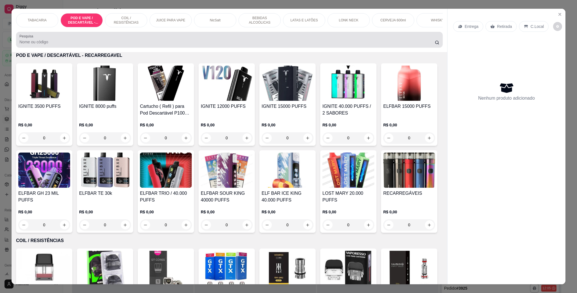
scroll to position [9, 0]
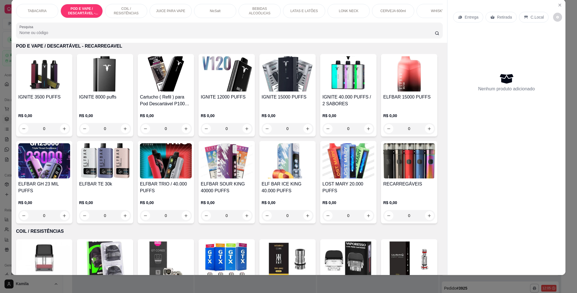
click at [322, 178] on img at bounding box center [348, 160] width 52 height 35
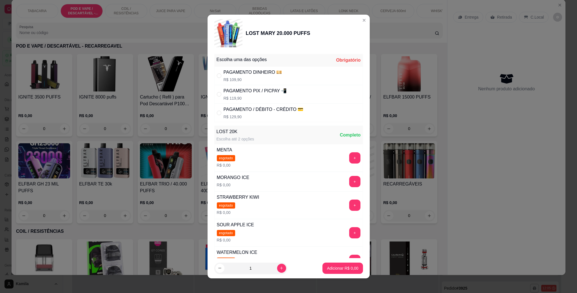
click at [252, 89] on div "PAGAMENTO PIX / PICPAY 📲" at bounding box center [254, 91] width 63 height 7
radio input "true"
click at [349, 178] on button "+" at bounding box center [354, 181] width 11 height 11
click at [341, 265] on p "Adicionar R$ 119,90" at bounding box center [341, 268] width 36 height 6
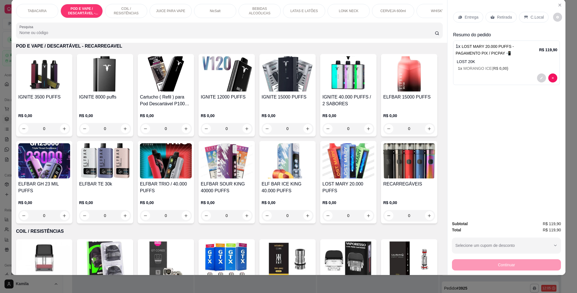
click at [530, 13] on div "C.Local" at bounding box center [534, 17] width 30 height 11
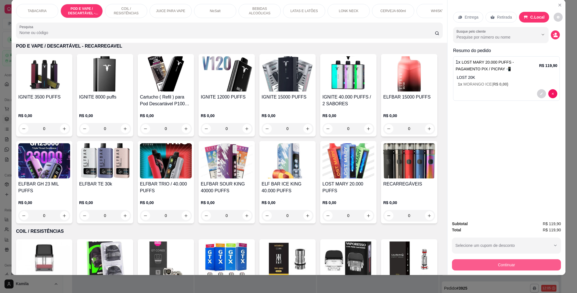
click at [487, 264] on button "Continuar" at bounding box center [506, 264] width 109 height 11
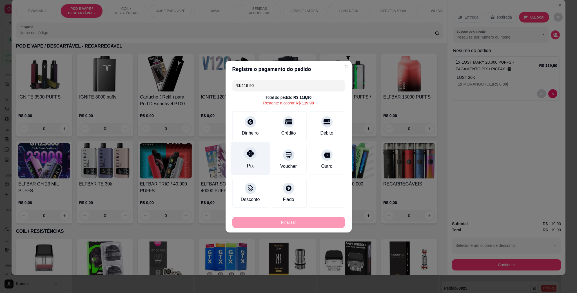
click at [247, 157] on div at bounding box center [250, 153] width 12 height 12
type input "R$ 0,00"
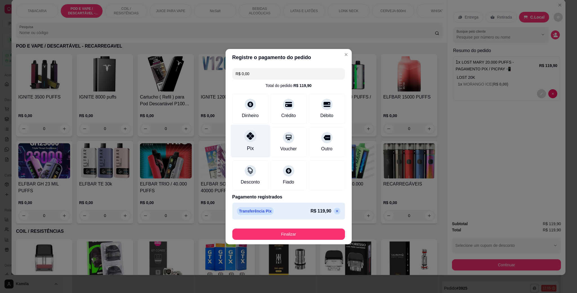
click at [251, 136] on icon at bounding box center [249, 135] width 7 height 7
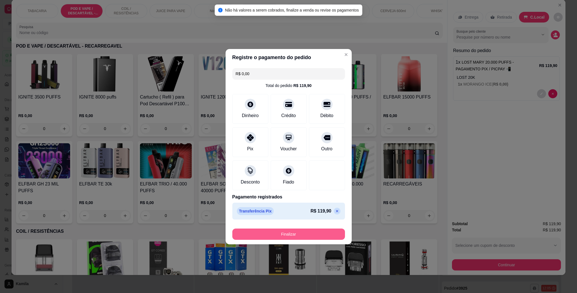
click at [289, 233] on button "Finalizar" at bounding box center [288, 234] width 113 height 11
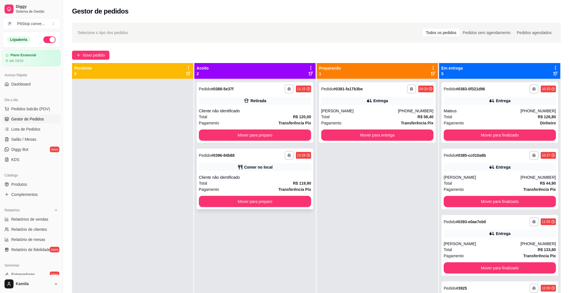
click at [299, 182] on strong "R$ 119,90" at bounding box center [302, 183] width 18 height 5
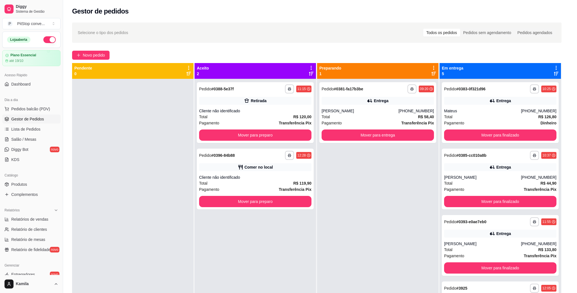
click at [355, 242] on button "Mover para preparo" at bounding box center [341, 241] width 44 height 11
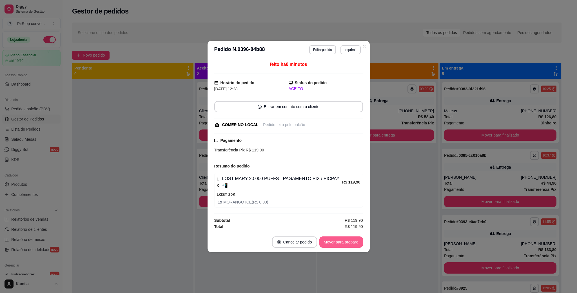
click at [353, 238] on button "Mover para preparo" at bounding box center [341, 241] width 44 height 11
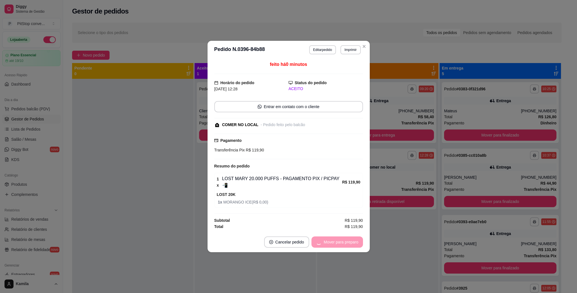
click at [346, 239] on div "Mover para preparo" at bounding box center [337, 241] width 52 height 11
click at [346, 239] on button "Mover para retirada disponível" at bounding box center [331, 242] width 60 height 11
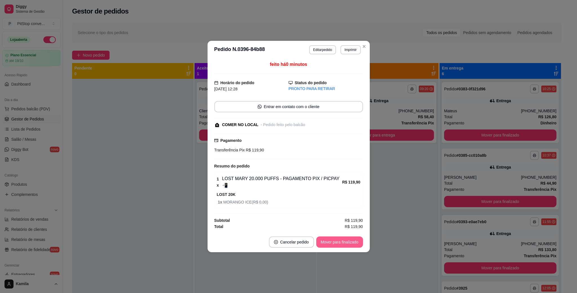
click at [346, 239] on button "Mover para finalizado" at bounding box center [339, 241] width 47 height 11
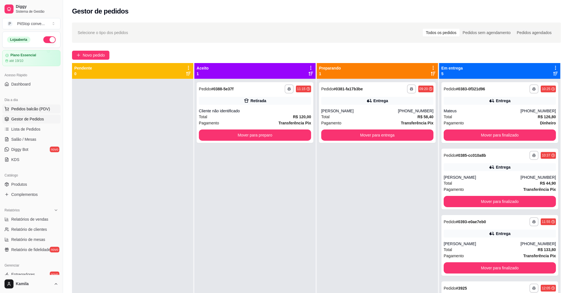
click at [39, 110] on span "Pedidos balcão (PDV)" at bounding box center [30, 109] width 39 height 6
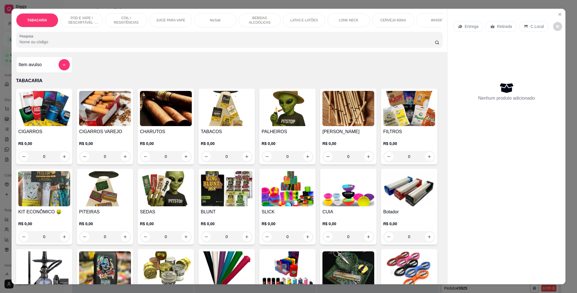
click at [91, 18] on p "POD E VAPE / DESCARTÁVEL - RECARREGAVEL" at bounding box center [81, 20] width 33 height 9
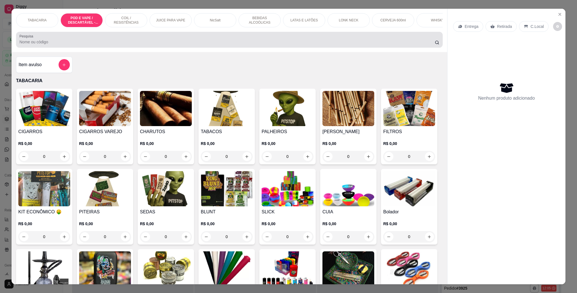
scroll to position [9, 0]
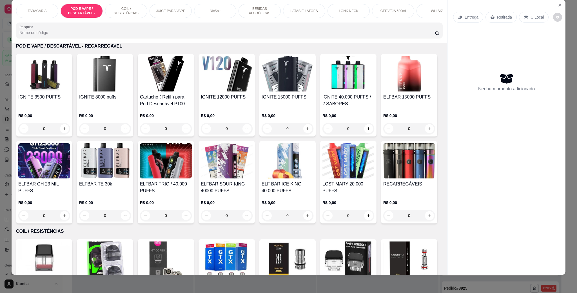
click at [383, 91] on img at bounding box center [409, 73] width 52 height 35
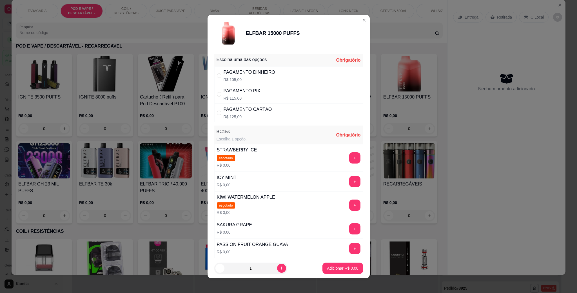
click at [248, 88] on div "PAGAMENTO PIX" at bounding box center [241, 91] width 37 height 7
radio input "true"
click at [349, 179] on button "+" at bounding box center [354, 181] width 11 height 11
click at [343, 271] on button "Adicionar R$ 115,00" at bounding box center [340, 268] width 45 height 11
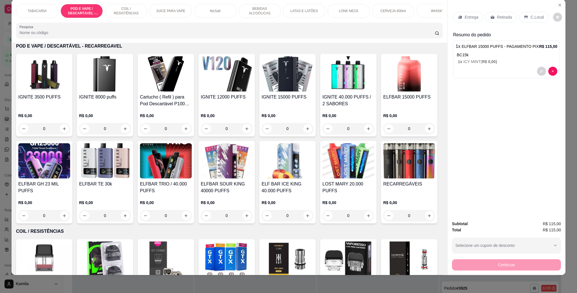
click at [523, 15] on icon at bounding box center [525, 17] width 5 height 5
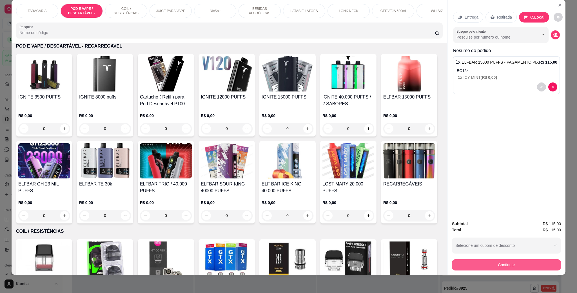
click at [499, 260] on button "Continuar" at bounding box center [506, 264] width 109 height 11
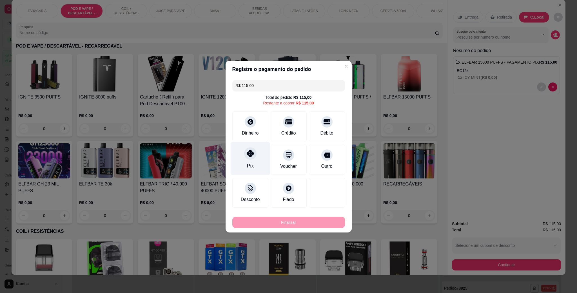
click at [253, 157] on div at bounding box center [250, 153] width 12 height 12
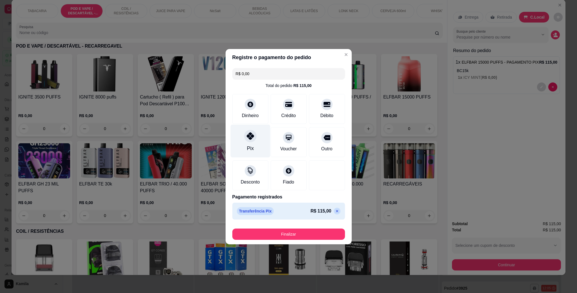
click at [243, 145] on div "Pix" at bounding box center [250, 140] width 40 height 33
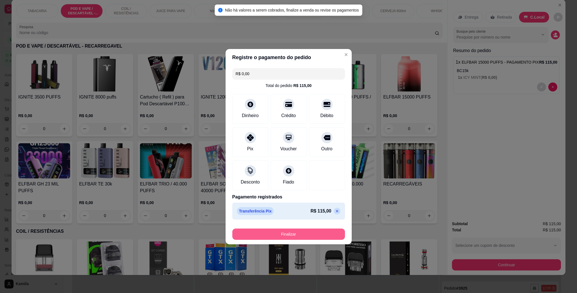
click at [316, 233] on button "Finalizar" at bounding box center [288, 234] width 113 height 11
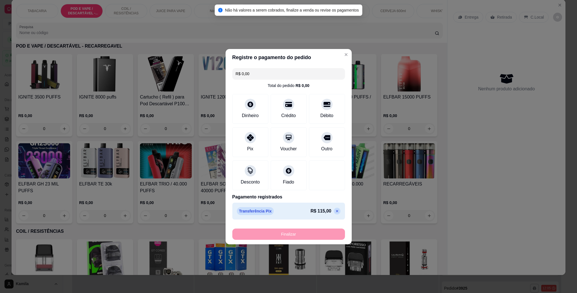
type input "-R$ 115,00"
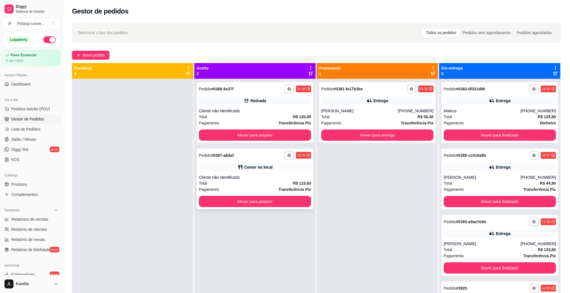
click at [271, 179] on div "Cliente não identificado" at bounding box center [255, 177] width 112 height 6
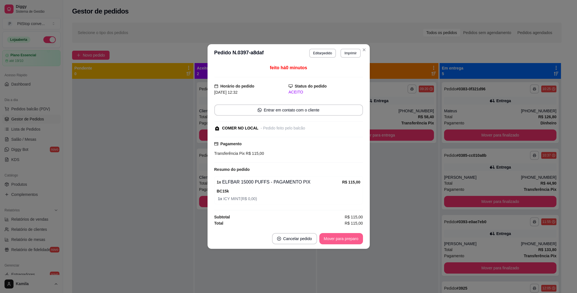
click at [331, 235] on button "Mover para preparo" at bounding box center [341, 238] width 44 height 11
click at [332, 239] on button "Mover para preparo" at bounding box center [341, 238] width 44 height 11
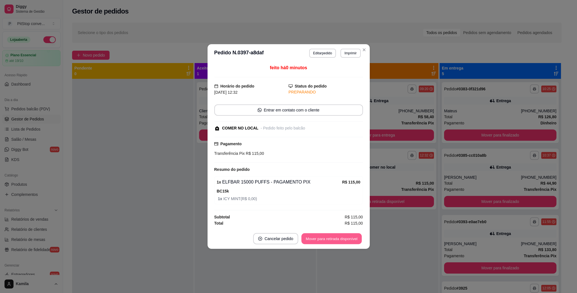
click at [350, 243] on button "Mover para retirada disponível" at bounding box center [331, 238] width 60 height 11
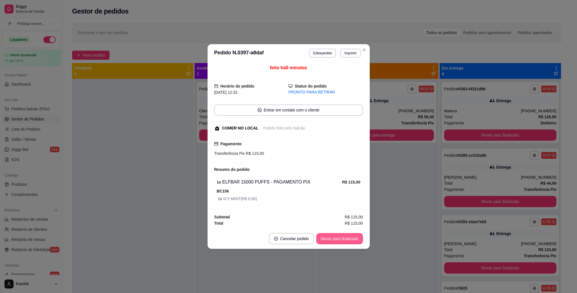
click at [341, 241] on button "Mover para finalizado" at bounding box center [339, 238] width 47 height 11
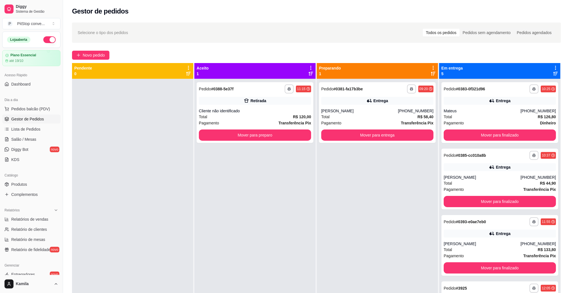
click at [351, 292] on div "**********" at bounding box center [377, 225] width 121 height 293
click at [530, 135] on button "Mover para finalizado" at bounding box center [500, 134] width 112 height 11
click at [525, 196] on button "Mover para finalizado" at bounding box center [500, 201] width 112 height 11
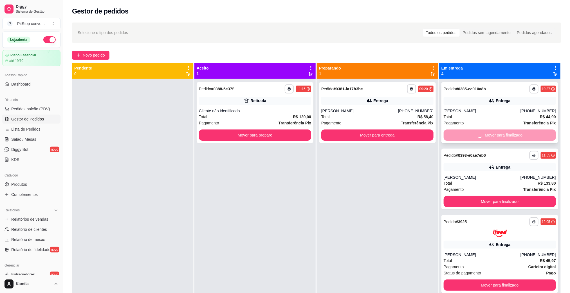
click at [525, 135] on div "Mover para finalizado" at bounding box center [500, 134] width 112 height 11
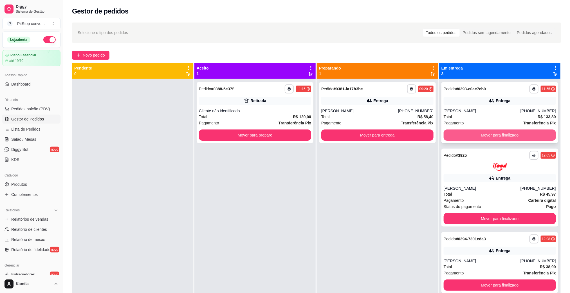
click at [524, 136] on button "Mover para finalizado" at bounding box center [500, 134] width 112 height 11
click at [520, 203] on div "Status do pagamento Pago" at bounding box center [500, 206] width 112 height 6
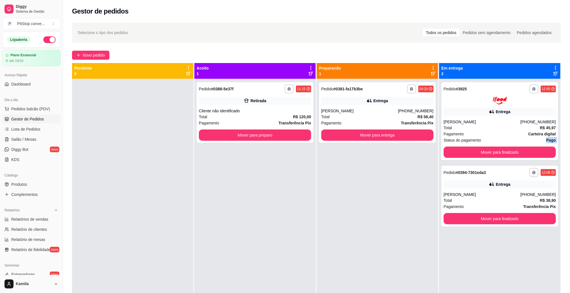
click at [520, 137] on div "Status do pagamento Pago" at bounding box center [500, 140] width 112 height 6
click at [512, 150] on button "Mover para finalizado" at bounding box center [500, 152] width 112 height 11
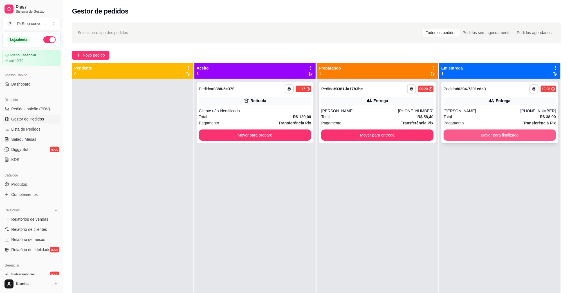
click at [496, 140] on button "Mover para finalizado" at bounding box center [500, 134] width 112 height 11
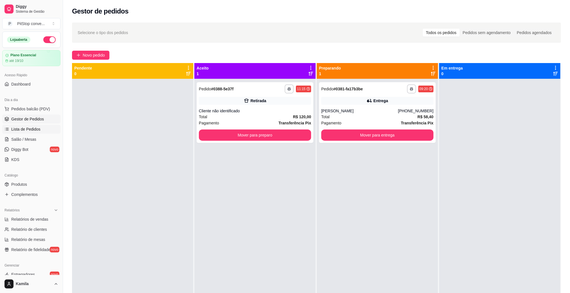
click at [32, 128] on span "Lista de Pedidos" at bounding box center [25, 129] width 29 height 6
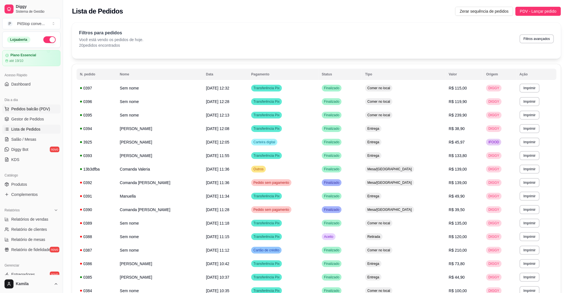
click at [37, 110] on span "Pedidos balcão (PDV)" at bounding box center [30, 109] width 39 height 6
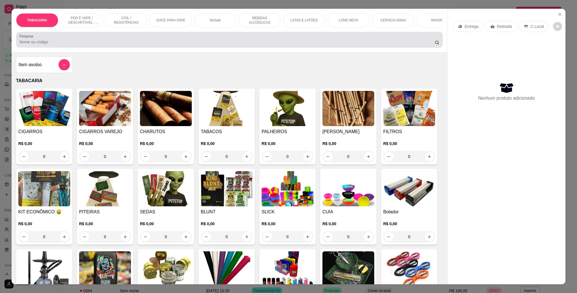
drag, startPoint x: 76, startPoint y: 20, endPoint x: 251, endPoint y: 84, distance: 186.2
click at [76, 20] on p "POD E VAPE / DESCARTÁVEL - RECARREGAVEL" at bounding box center [81, 20] width 33 height 9
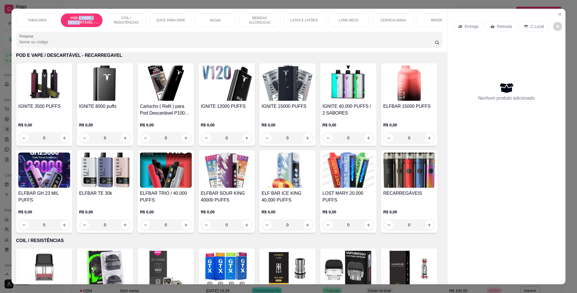
scroll to position [9, 0]
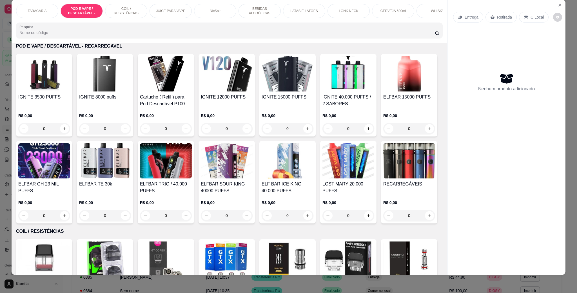
click at [144, 102] on h4 "Cartucho ( Refil ) para Pod Descartável P100 Pró – Ignite – 10.000 Puffs" at bounding box center [166, 101] width 52 height 14
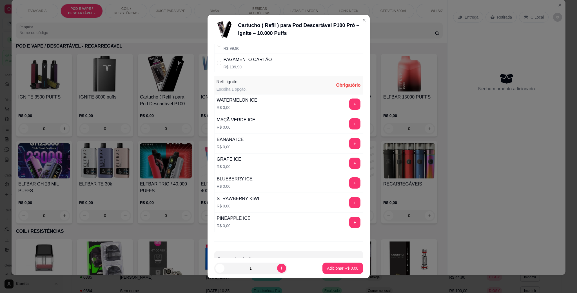
scroll to position [0, 0]
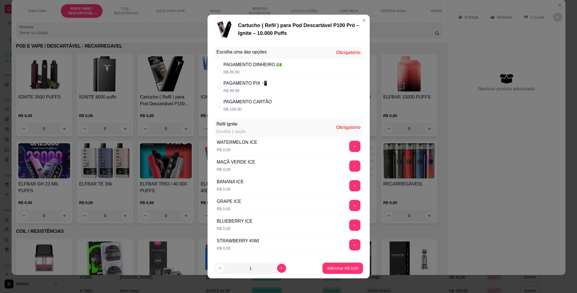
click at [252, 65] on div "PAGAMENTO DINHEIRO 💵" at bounding box center [252, 64] width 59 height 7
radio input "true"
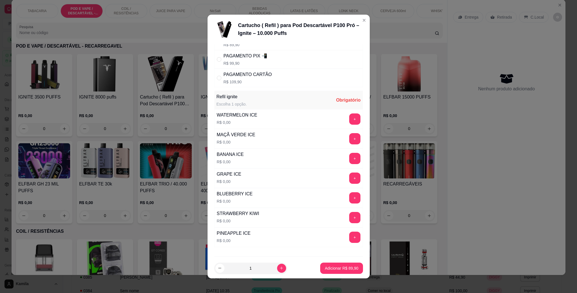
scroll to position [42, 0]
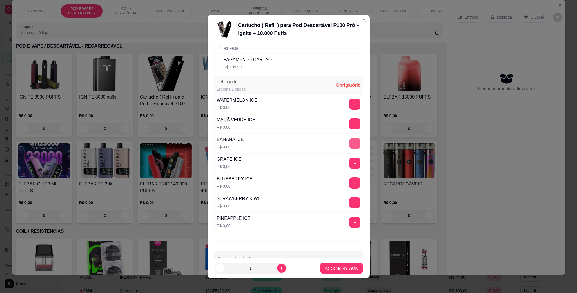
click at [349, 142] on button "+" at bounding box center [354, 143] width 11 height 11
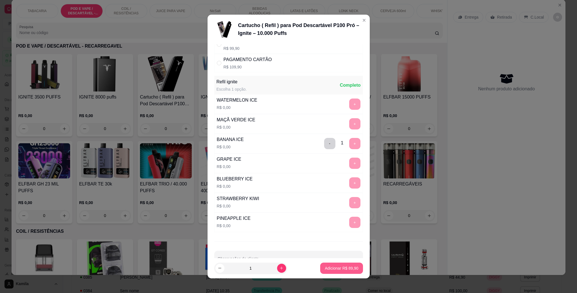
click at [338, 271] on button "Adicionar R$ 89,90" at bounding box center [341, 268] width 42 height 11
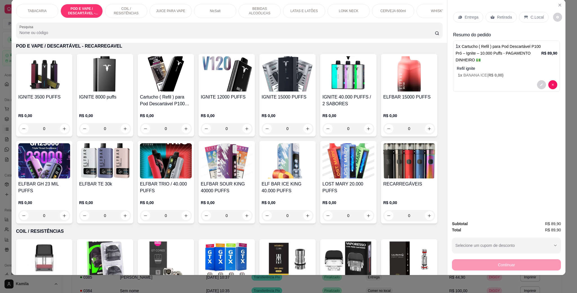
click at [530, 19] on p "C.Local" at bounding box center [536, 17] width 13 height 6
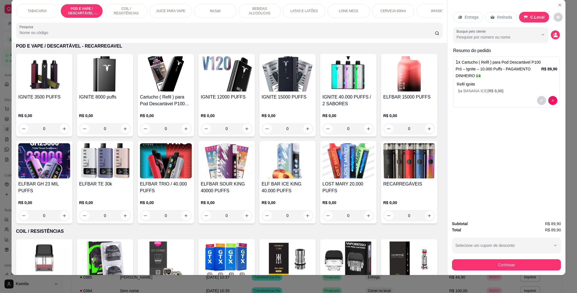
click at [503, 263] on button "Continuar" at bounding box center [506, 264] width 109 height 11
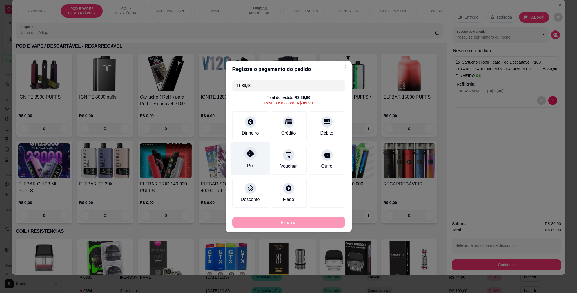
click at [252, 154] on icon at bounding box center [249, 153] width 7 height 7
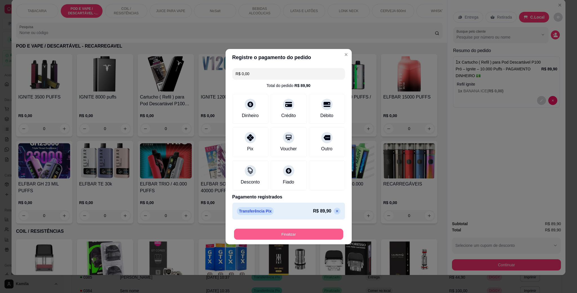
click at [303, 236] on button "Finalizar" at bounding box center [288, 234] width 109 height 11
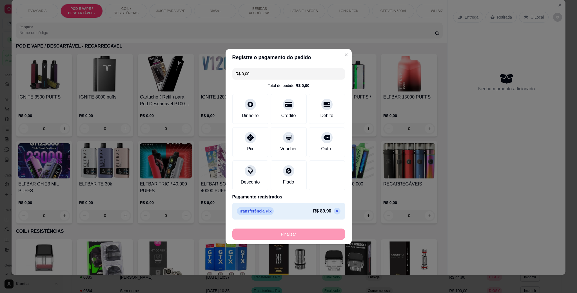
type input "-R$ 89,90"
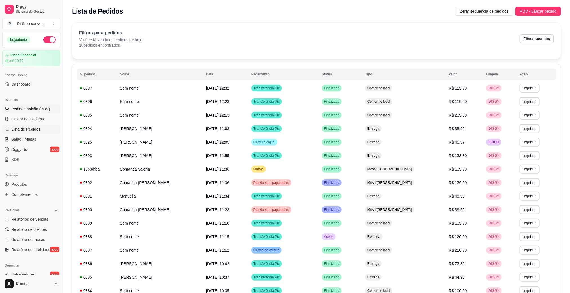
click at [27, 106] on span "Pedidos balcão (PDV)" at bounding box center [30, 109] width 39 height 6
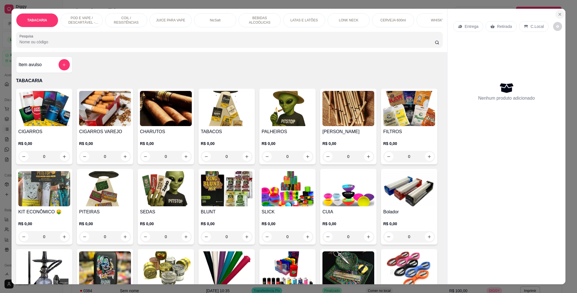
click at [558, 15] on icon "Close" at bounding box center [559, 14] width 2 height 2
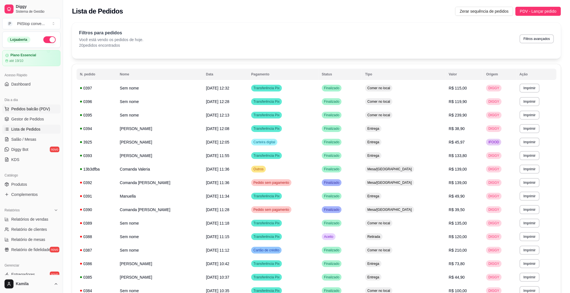
click at [28, 109] on span "Pedidos balcão (PDV)" at bounding box center [30, 109] width 39 height 6
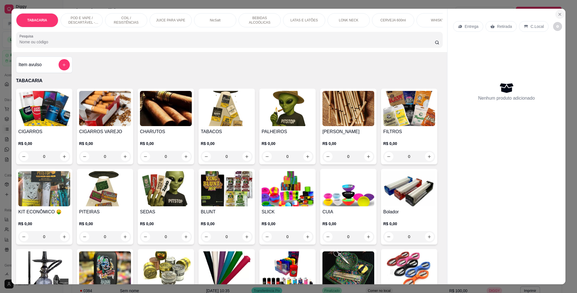
click at [559, 12] on button "Close" at bounding box center [559, 14] width 9 height 9
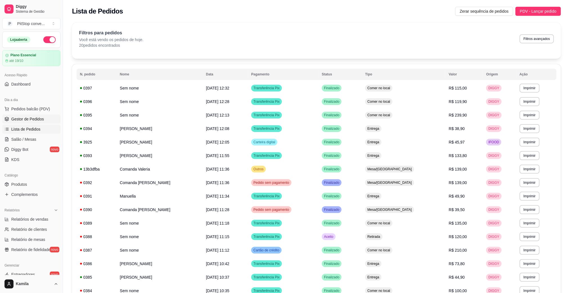
click at [25, 122] on span "Gestor de Pedidos" at bounding box center [27, 119] width 33 height 6
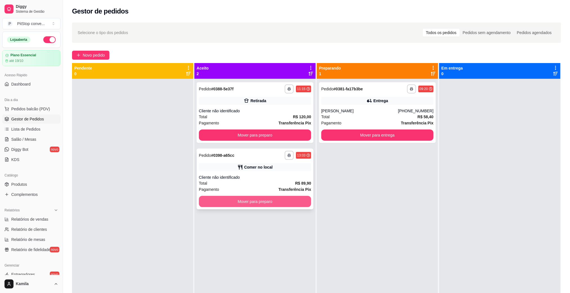
click at [279, 199] on button "Mover para preparo" at bounding box center [255, 201] width 112 height 11
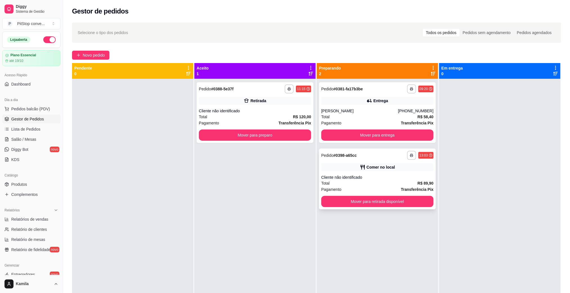
click at [378, 192] on div "Pagamento Transferência Pix" at bounding box center [377, 189] width 112 height 6
click at [410, 196] on button "Mover para retirada disponível" at bounding box center [377, 201] width 109 height 11
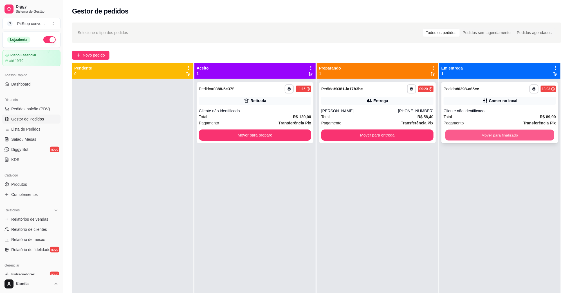
click at [486, 134] on button "Mover para finalizado" at bounding box center [499, 135] width 109 height 11
click at [496, 137] on button "Mover para finalizado" at bounding box center [499, 135] width 109 height 11
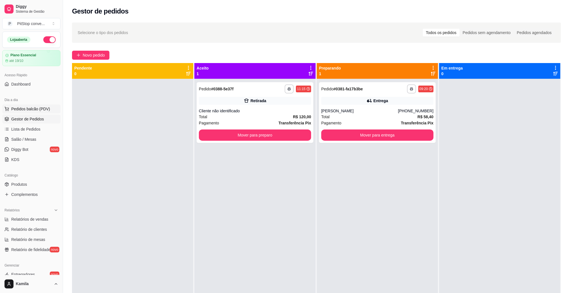
click at [43, 108] on span "Pedidos balcão (PDV)" at bounding box center [30, 109] width 39 height 6
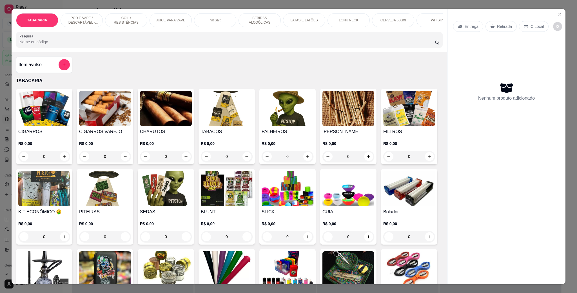
click at [82, 15] on div "POD E VAPE / DESCARTÁVEL - RECARREGAVEL" at bounding box center [82, 20] width 42 height 14
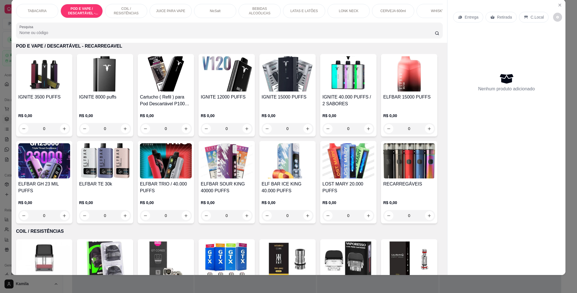
click at [383, 91] on img at bounding box center [409, 73] width 52 height 35
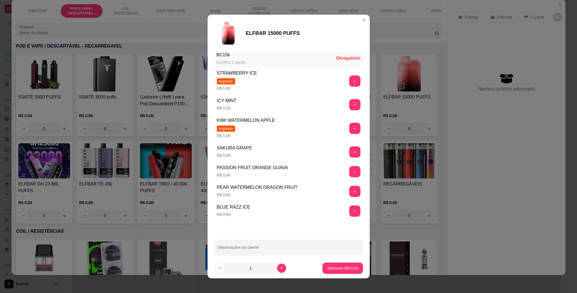
scroll to position [84, 0]
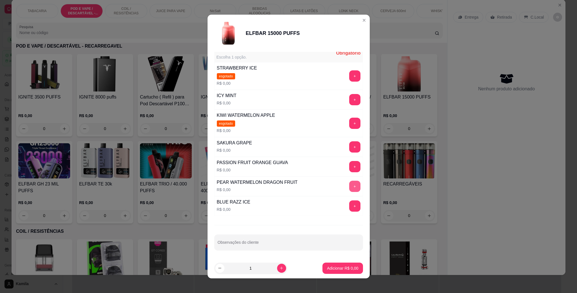
click at [349, 187] on button "+" at bounding box center [354, 186] width 11 height 11
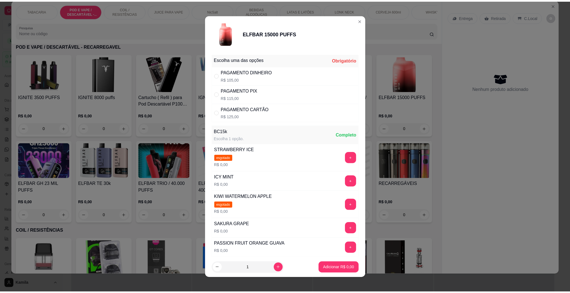
scroll to position [0, 0]
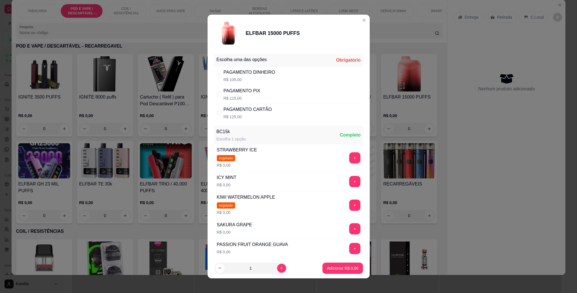
click at [264, 94] on div "PAGAMENTO PIX R$ 115,00" at bounding box center [288, 94] width 149 height 19
radio input "true"
click at [326, 261] on footer "1 Adicionar R$ 115,00" at bounding box center [288, 268] width 162 height 20
click at [328, 265] on button "Adicionar R$ 115,00" at bounding box center [340, 268] width 43 height 11
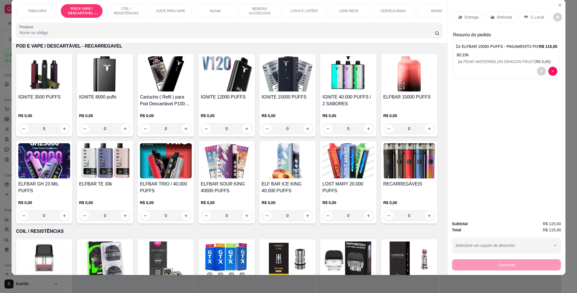
click at [536, 19] on p "C.Local" at bounding box center [536, 17] width 13 height 6
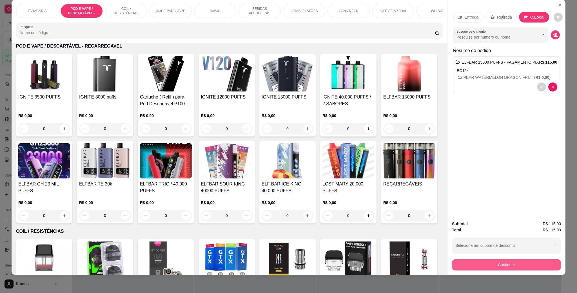
click at [514, 262] on button "Continuar" at bounding box center [506, 264] width 109 height 11
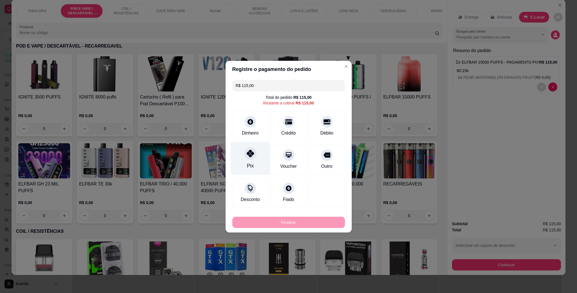
click at [254, 159] on div "Pix" at bounding box center [250, 158] width 40 height 33
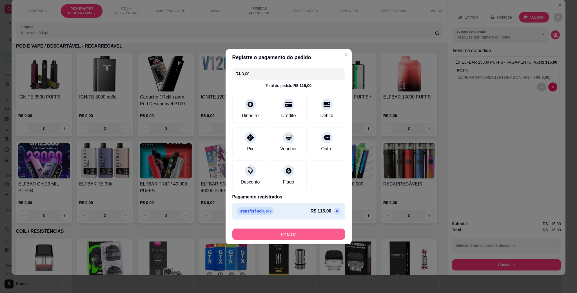
click at [285, 232] on button "Finalizar" at bounding box center [288, 234] width 113 height 11
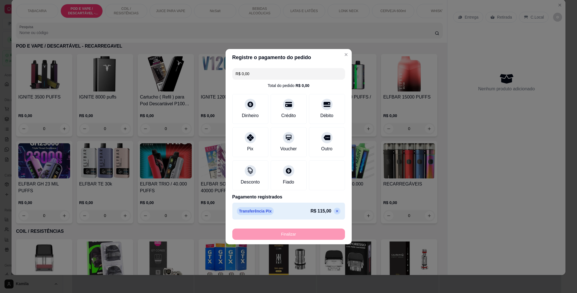
type input "-R$ 115,00"
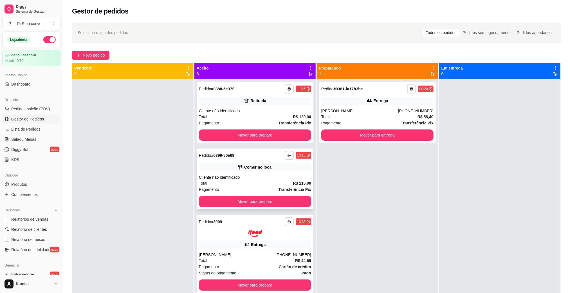
scroll to position [15, 0]
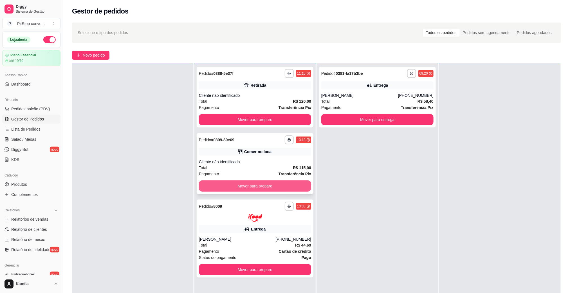
click at [290, 184] on button "Mover para preparo" at bounding box center [255, 185] width 112 height 11
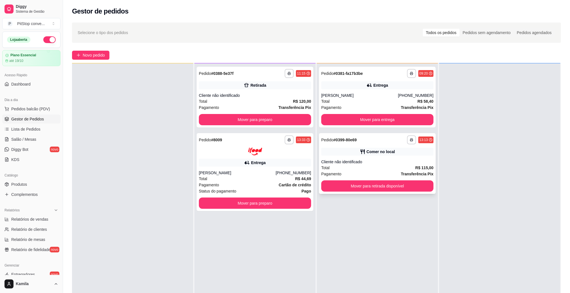
click at [390, 193] on div "**********" at bounding box center [377, 163] width 117 height 61
click at [410, 181] on button "Mover para retirada disponível" at bounding box center [377, 186] width 109 height 11
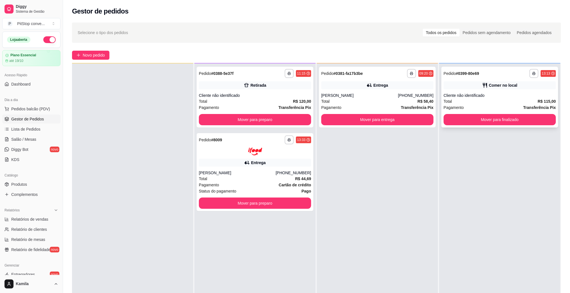
click at [485, 119] on button "Mover para finalizado" at bounding box center [500, 119] width 112 height 11
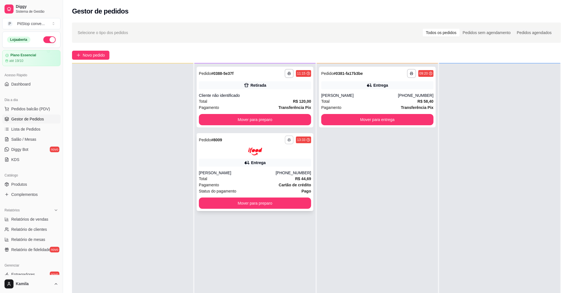
click at [288, 138] on icon "button" at bounding box center [289, 139] width 3 height 3
click at [277, 161] on button "IMPRESSORA" at bounding box center [271, 159] width 41 height 9
click at [275, 189] on div "Status do pagamento Pago" at bounding box center [255, 191] width 112 height 6
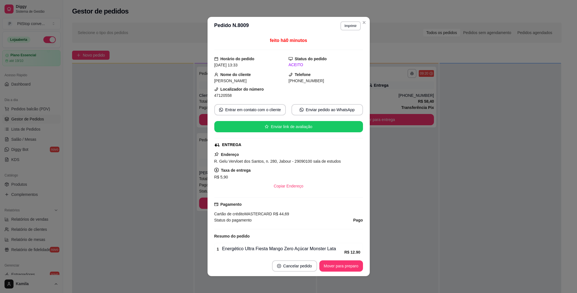
click at [283, 164] on span "R. Gelu Vervloet dos Santos, n. 280, Jabour - 29090100 sala de estudos" at bounding box center [277, 161] width 127 height 5
copy span "R. Gelu Vervloet dos Santos, n. 280, Jabour - 29090100 sala de estudos"
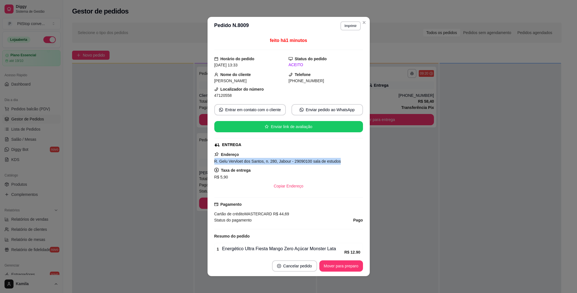
click at [265, 214] on span "Cartão de crédito MASTERCARD" at bounding box center [243, 214] width 58 height 5
click at [220, 95] on span "47120558" at bounding box center [222, 95] width 17 height 5
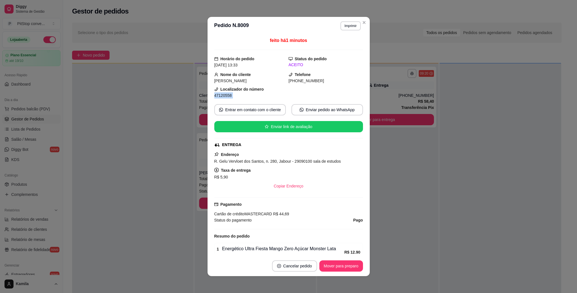
copy div "47120558 Entrar em contato com o cliente Enviar pedido ao WhatsApp Enviar link …"
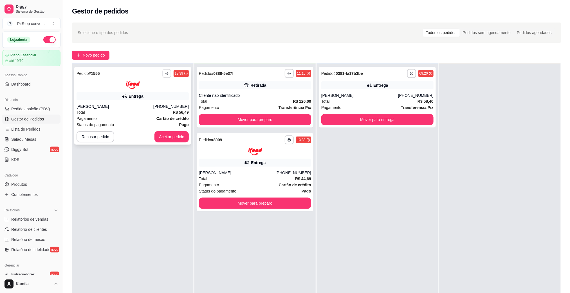
click at [166, 75] on button "button" at bounding box center [166, 73] width 9 height 9
click at [158, 91] on button "IMPRESSORA" at bounding box center [150, 93] width 41 height 9
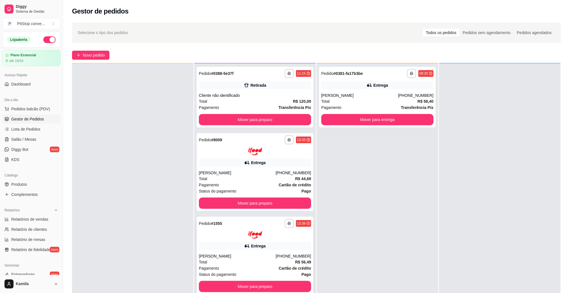
click at [297, 270] on strong "Cartão de crédito" at bounding box center [295, 268] width 32 height 5
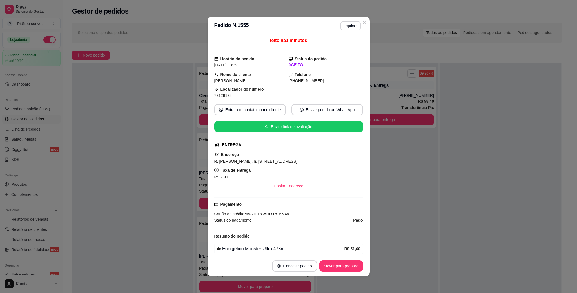
click at [287, 160] on span "R. Amélia Tartuce Nasser, n. 755, Jardim da Penha - 29060110 Apt 202" at bounding box center [255, 161] width 83 height 5
click at [218, 97] on span "72128128" at bounding box center [222, 95] width 17 height 5
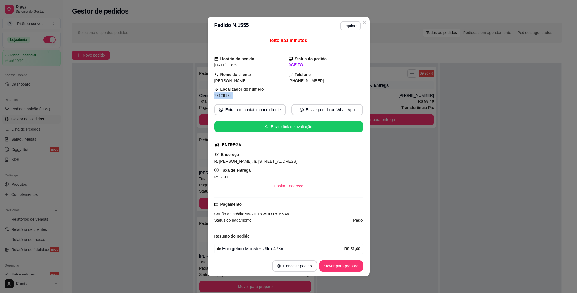
click at [218, 97] on span "72128128" at bounding box center [222, 95] width 17 height 5
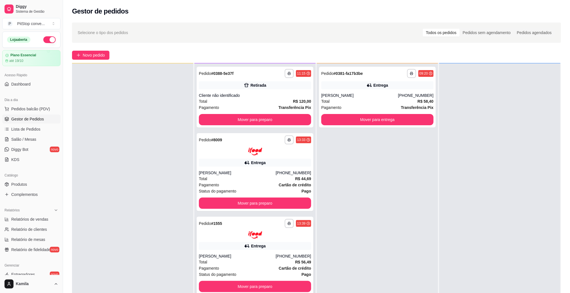
click at [272, 281] on button "Mover para preparo" at bounding box center [255, 286] width 112 height 11
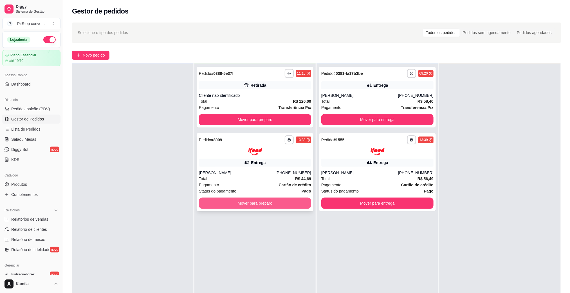
click at [288, 202] on button "Mover para preparo" at bounding box center [255, 203] width 112 height 11
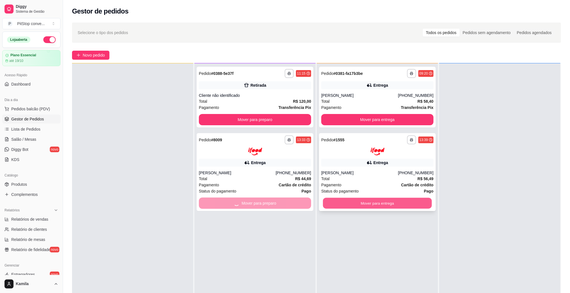
click at [375, 205] on div "**********" at bounding box center [377, 209] width 121 height 293
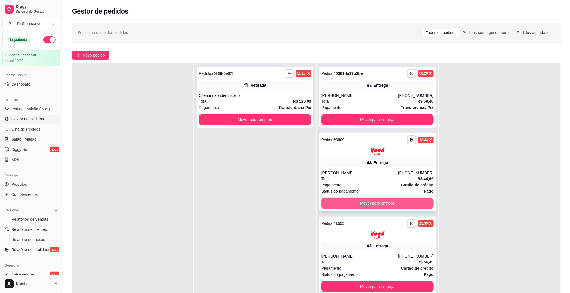
click at [376, 200] on button "Mover para entrega" at bounding box center [377, 203] width 112 height 11
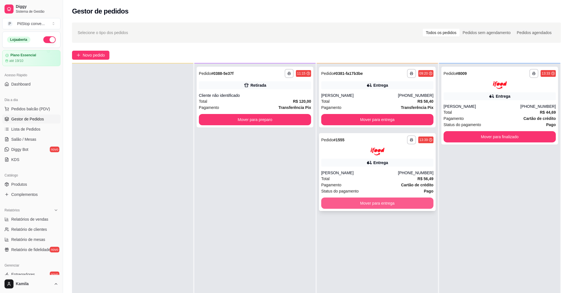
click at [370, 202] on button "Mover para entrega" at bounding box center [377, 203] width 112 height 11
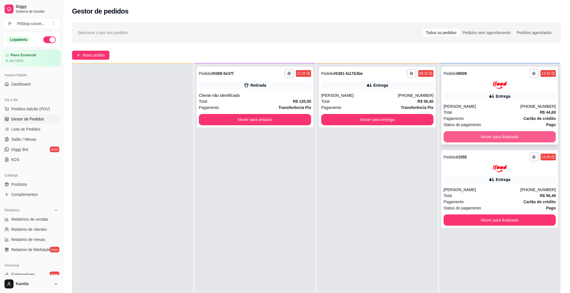
click at [479, 137] on button "Mover para finalizado" at bounding box center [500, 136] width 112 height 11
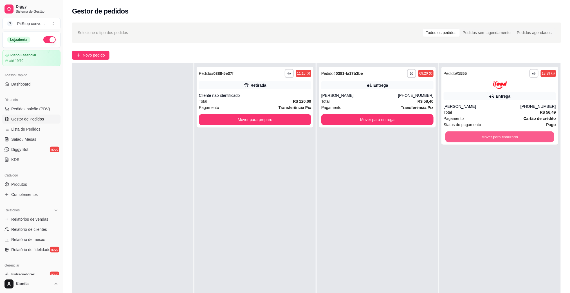
click at [479, 137] on button "Mover para finalizado" at bounding box center [499, 136] width 109 height 11
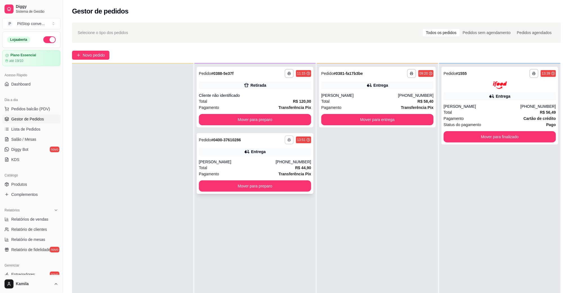
click at [285, 141] on button "button" at bounding box center [289, 139] width 9 height 9
click at [273, 159] on button "IMPRESSORA" at bounding box center [271, 159] width 39 height 9
click at [38, 141] on link "Salão / Mesas" at bounding box center [31, 139] width 58 height 9
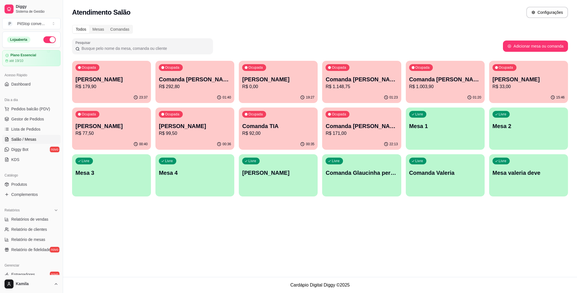
click at [209, 131] on p "R$ 99,50" at bounding box center [195, 133] width 72 height 7
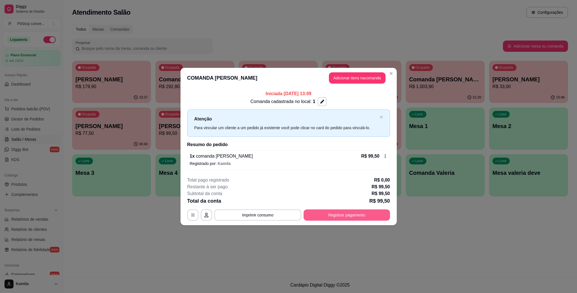
click at [373, 211] on button "Registrar pagamento" at bounding box center [346, 214] width 86 height 11
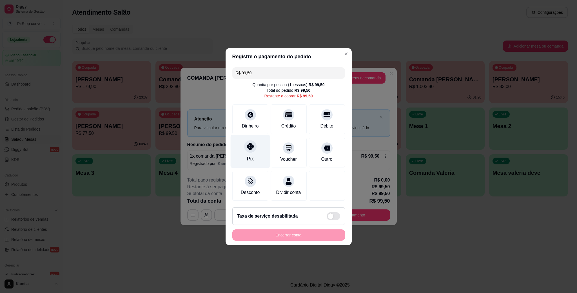
click at [254, 149] on div "Pix" at bounding box center [250, 151] width 40 height 33
type input "R$ 0,00"
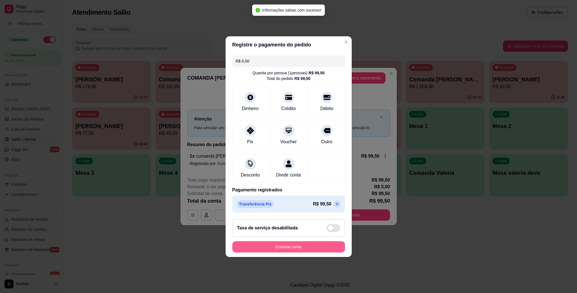
click at [296, 252] on button "Encerrar conta" at bounding box center [288, 246] width 113 height 11
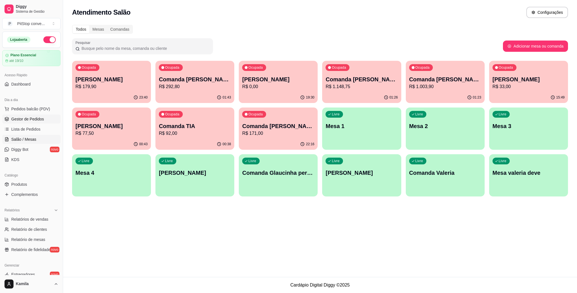
click at [30, 117] on span "Gestor de Pedidos" at bounding box center [27, 119] width 33 height 6
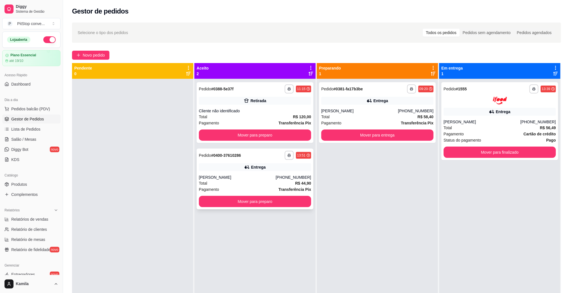
click at [268, 178] on div "[PERSON_NAME]" at bounding box center [237, 177] width 77 height 6
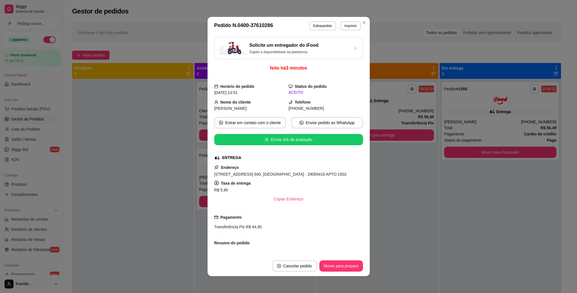
click at [270, 171] on div "Endereço Rua Chapot Presvot, n. 600, Praia do Canto - 29055410 APTO 1502 Taxa d…" at bounding box center [288, 184] width 149 height 41
click at [270, 173] on div "Rua Chapot Presvot, n. 600, Praia do Canto - 29055410 APTO 1502" at bounding box center [288, 174] width 149 height 7
click at [270, 173] on span "Rua Chapot Presvot, n. 600, Praia do Canto - 29055410 APTO 1502" at bounding box center [280, 174] width 132 height 5
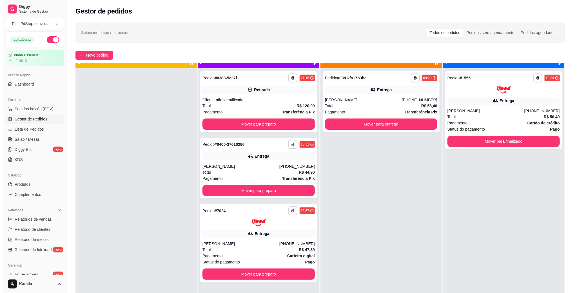
scroll to position [15, 0]
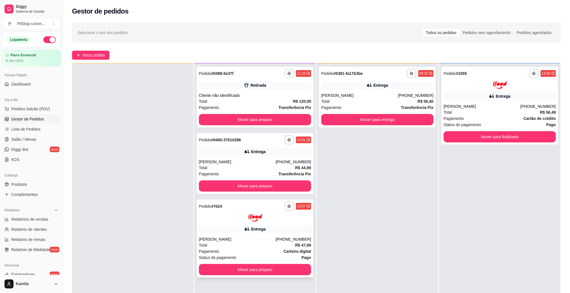
click at [295, 227] on div "Entrega" at bounding box center [255, 229] width 112 height 8
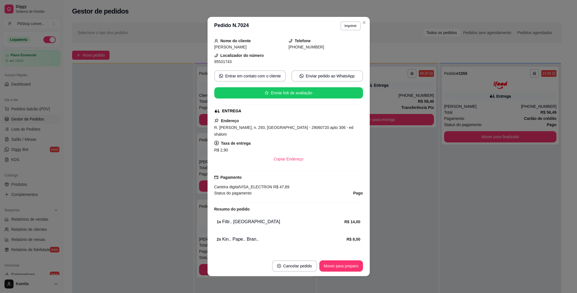
scroll to position [68, 0]
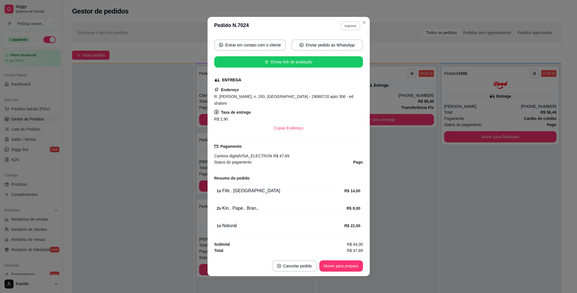
click at [346, 23] on button "Imprimir" at bounding box center [350, 25] width 19 height 9
click at [331, 47] on button "IMPRESSORA" at bounding box center [337, 45] width 41 height 9
click at [276, 97] on div "R. Oscar Rodrigues de Oliveira, n. 293, Jardim da Penha - 29060720 apto 306 - e…" at bounding box center [288, 100] width 149 height 14
click at [276, 94] on span "R. Oscar Rodrigues de Oliveira, n. 293, Jardim da Penha - 29060720 apto 306 - e…" at bounding box center [283, 99] width 139 height 11
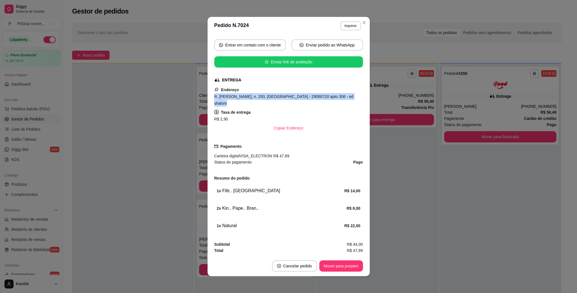
click at [276, 94] on span "R. Oscar Rodrigues de Oliveira, n. 293, Jardim da Penha - 29060720 apto 306 - e…" at bounding box center [283, 99] width 139 height 11
drag, startPoint x: 344, startPoint y: 159, endPoint x: 352, endPoint y: 166, distance: 11.2
click at [353, 160] on div "feito há 0 minutos Horário do pedido 24/09/2025 13:57 Status do pedido ACEITO N…" at bounding box center [288, 145] width 149 height 216
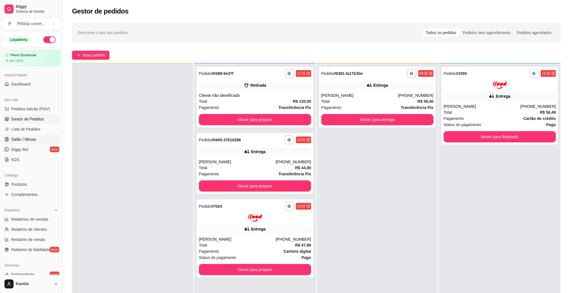
click at [25, 140] on span "Salão / Mesas" at bounding box center [23, 139] width 25 height 6
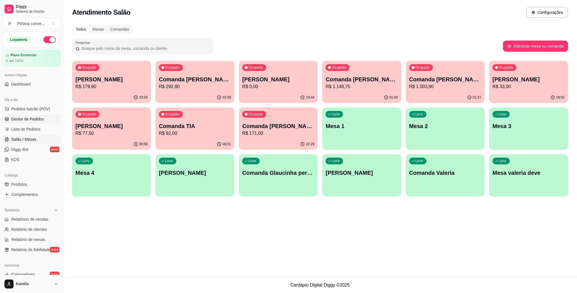
click at [17, 120] on span "Gestor de Pedidos" at bounding box center [27, 119] width 33 height 6
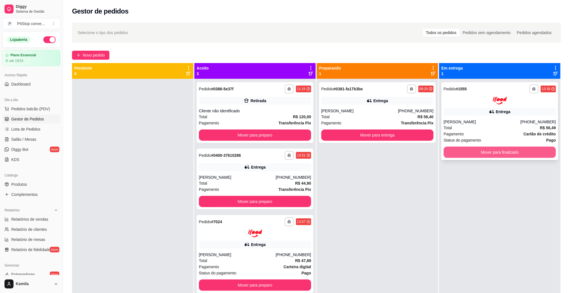
click at [483, 151] on button "Mover para finalizado" at bounding box center [500, 152] width 112 height 11
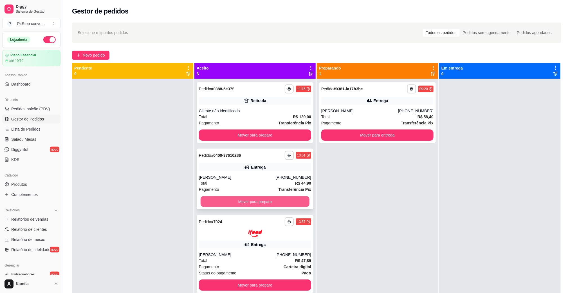
click at [262, 205] on button "Mover para preparo" at bounding box center [255, 201] width 109 height 11
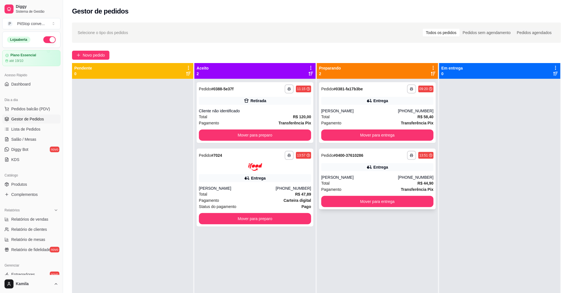
click at [380, 207] on div "**********" at bounding box center [377, 179] width 117 height 61
click at [390, 202] on button "Mover para entrega" at bounding box center [377, 201] width 109 height 11
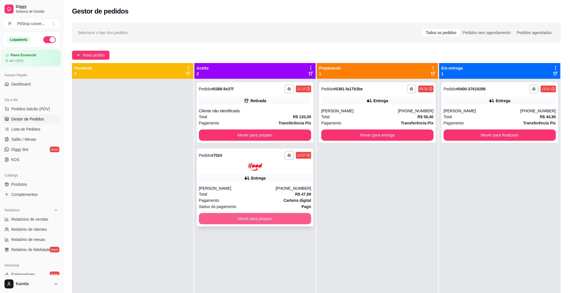
click at [302, 219] on button "Mover para preparo" at bounding box center [255, 218] width 112 height 11
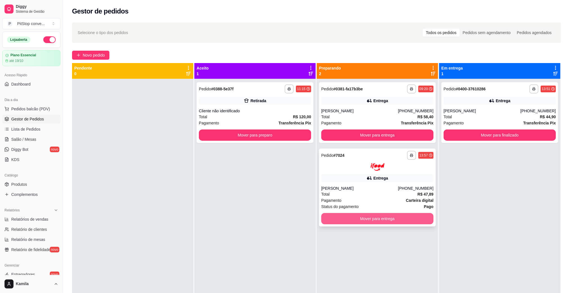
click at [385, 216] on button "Mover para entrega" at bounding box center [377, 218] width 112 height 11
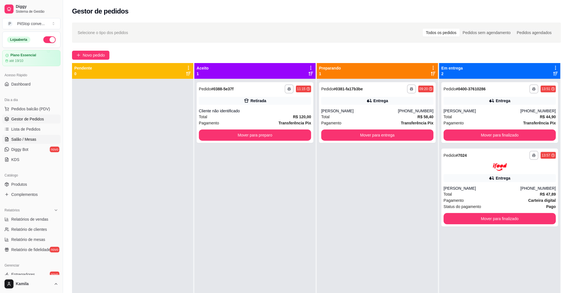
click at [25, 137] on span "Salão / Mesas" at bounding box center [23, 139] width 25 height 6
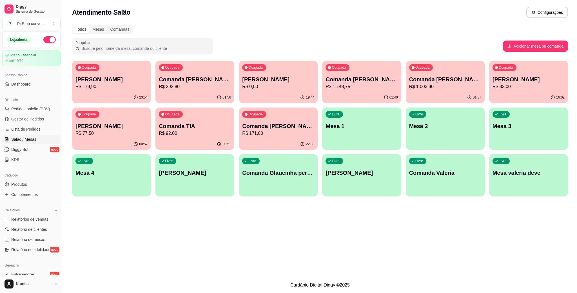
click at [355, 89] on p "R$ 1.148,75" at bounding box center [361, 86] width 72 height 7
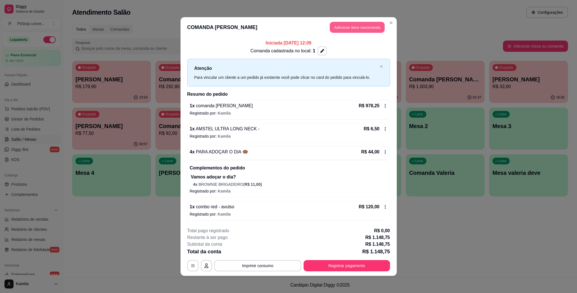
click at [351, 30] on button "Adicionar itens na comanda" at bounding box center [357, 27] width 55 height 11
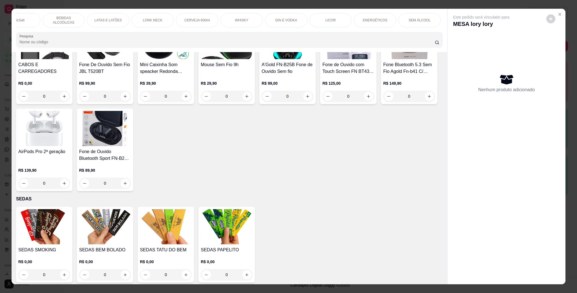
scroll to position [2448, 0]
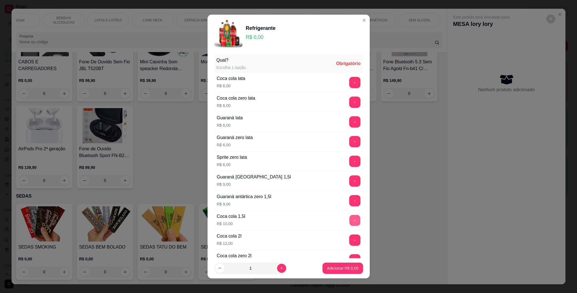
click at [349, 219] on button "+" at bounding box center [354, 220] width 11 height 11
click at [344, 268] on p "Adicionar R$ 10,00" at bounding box center [340, 268] width 33 height 6
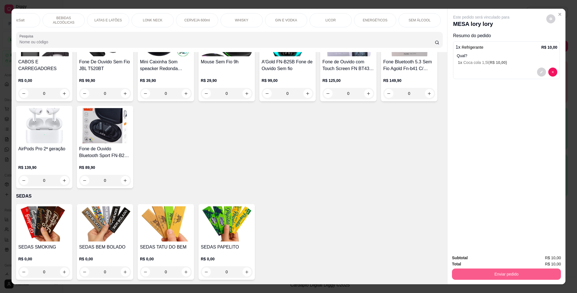
click at [487, 271] on button "Enviar pedido" at bounding box center [506, 273] width 109 height 11
click at [546, 256] on button "Enviar pedido" at bounding box center [545, 260] width 31 height 10
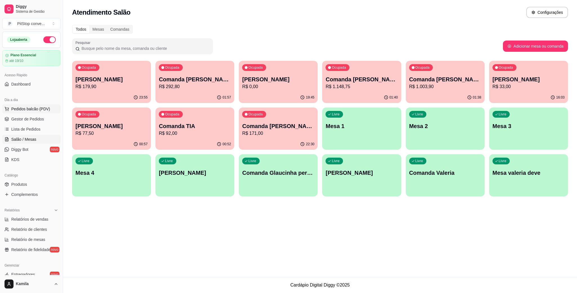
click at [38, 108] on span "Pedidos balcão (PDV)" at bounding box center [30, 109] width 39 height 6
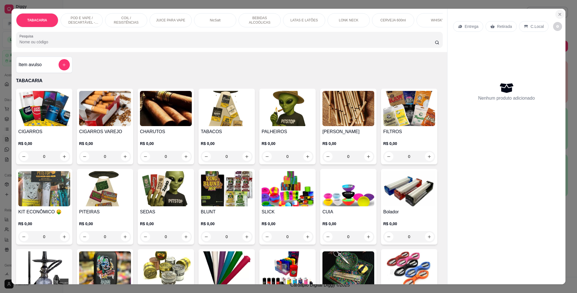
click at [557, 15] on icon "Close" at bounding box center [559, 14] width 5 height 5
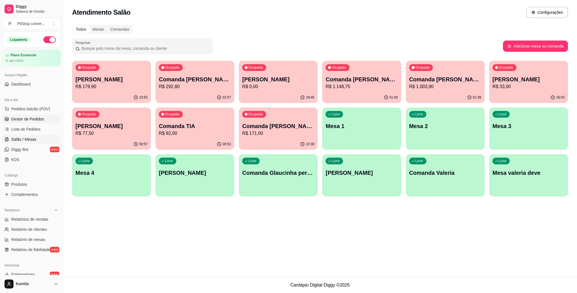
click at [14, 118] on span "Gestor de Pedidos" at bounding box center [27, 119] width 33 height 6
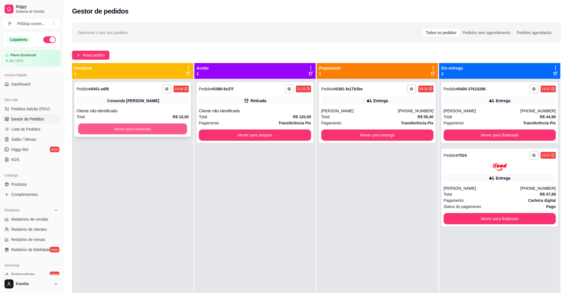
click at [160, 132] on button "Mover para finalizado" at bounding box center [132, 129] width 109 height 11
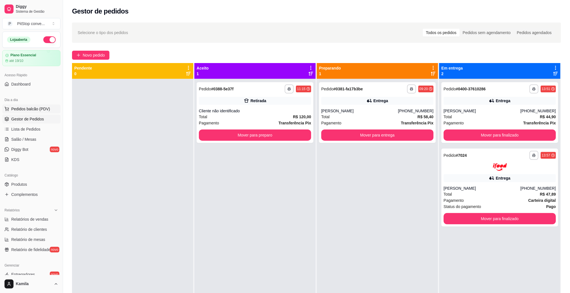
click at [30, 110] on span "Pedidos balcão (PDV)" at bounding box center [30, 109] width 39 height 6
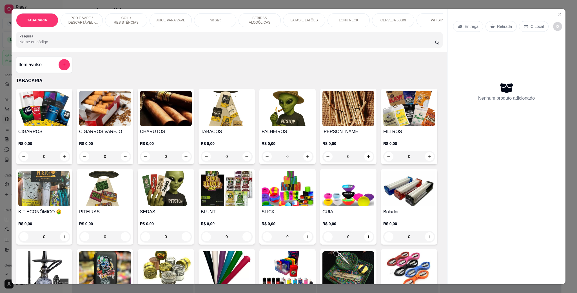
click at [76, 19] on p "POD E VAPE / DESCARTÁVEL - RECARREGAVEL" at bounding box center [81, 20] width 33 height 9
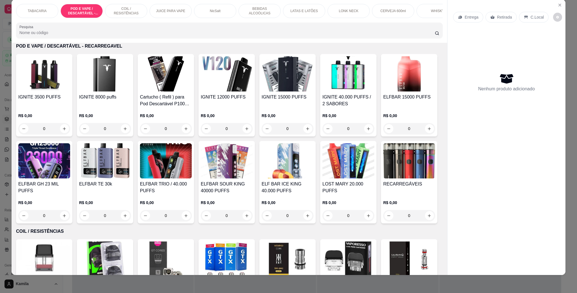
click at [288, 100] on h4 "IGNITE 15000 PUFFS" at bounding box center [287, 97] width 52 height 7
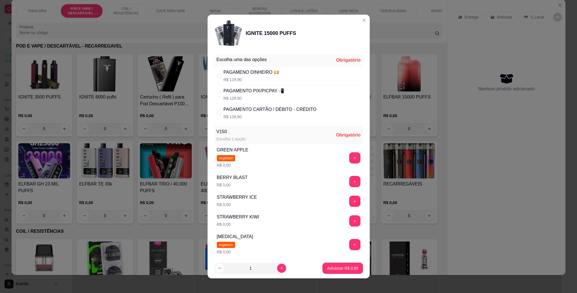
click at [261, 94] on div "PAGAMENTO PIX/PICPAY 📲" at bounding box center [253, 91] width 61 height 7
radio input "true"
click at [349, 221] on button "+" at bounding box center [354, 221] width 11 height 11
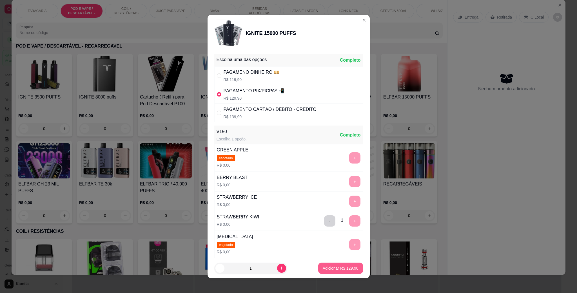
click at [342, 263] on button "Adicionar R$ 129,90" at bounding box center [340, 268] width 45 height 11
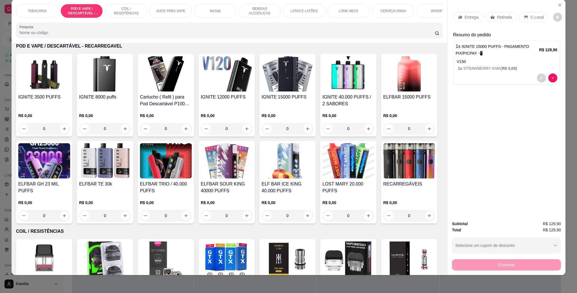
click at [523, 19] on icon at bounding box center [525, 17] width 5 height 5
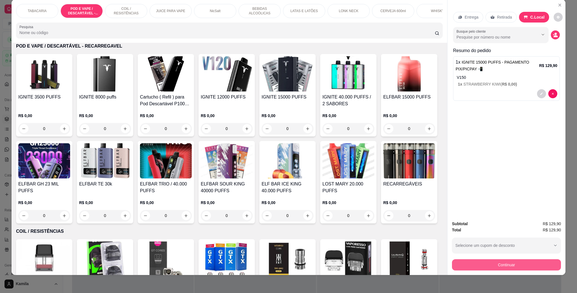
click at [509, 266] on button "Continuar" at bounding box center [506, 264] width 109 height 11
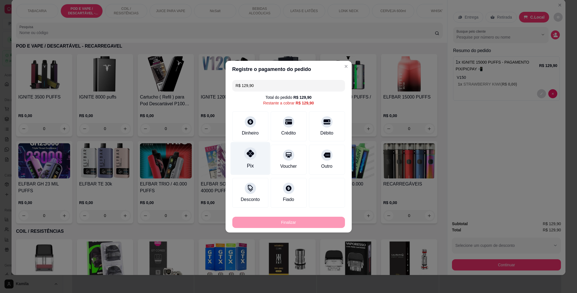
click at [255, 156] on div "Pix" at bounding box center [250, 158] width 40 height 33
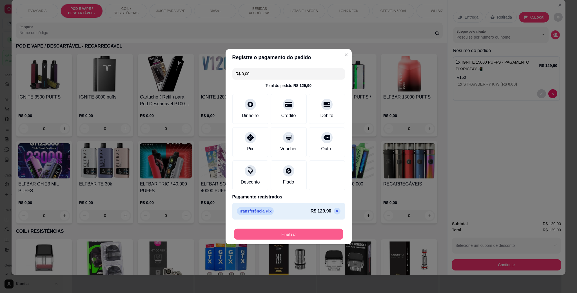
click at [327, 235] on button "Finalizar" at bounding box center [288, 234] width 109 height 11
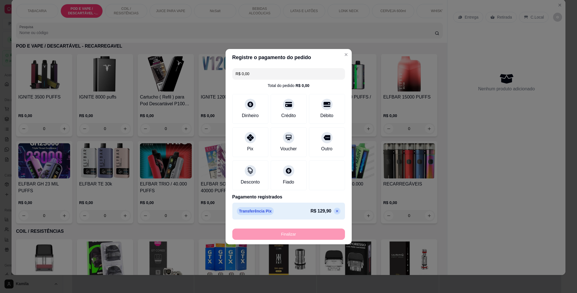
type input "-R$ 129,90"
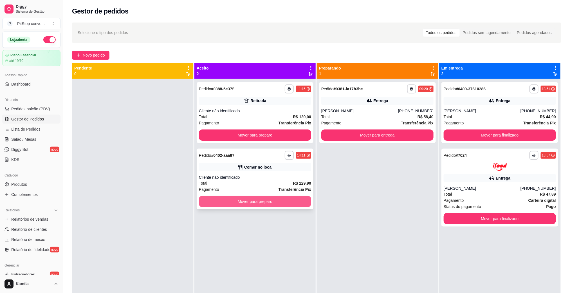
click at [283, 199] on button "Mover para preparo" at bounding box center [255, 201] width 112 height 11
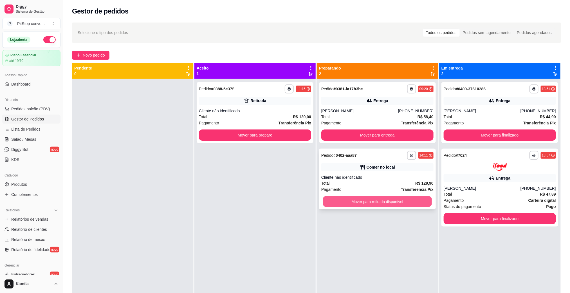
click at [379, 200] on button "Mover para retirada disponível" at bounding box center [377, 201] width 109 height 11
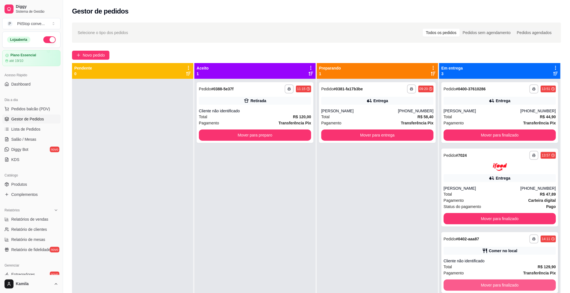
click at [499, 287] on button "Mover para finalizado" at bounding box center [500, 284] width 112 height 11
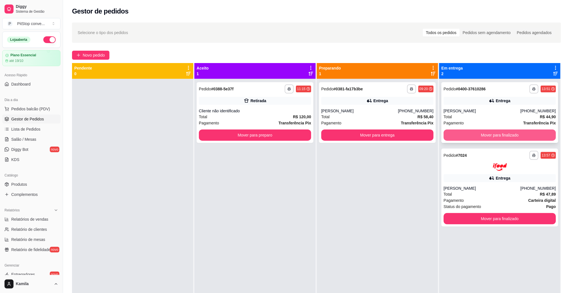
click at [476, 134] on button "Mover para finalizado" at bounding box center [500, 134] width 112 height 11
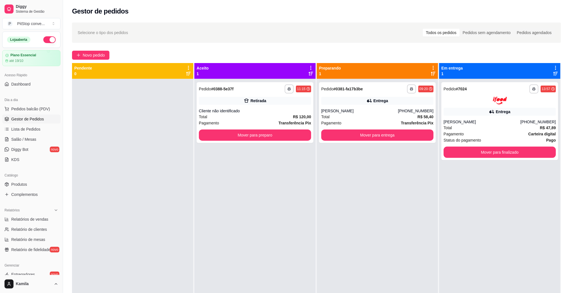
click at [476, 134] on div "Pagamento Carteira digital" at bounding box center [500, 134] width 112 height 6
click at [487, 151] on button "Mover para finalizado" at bounding box center [499, 152] width 109 height 11
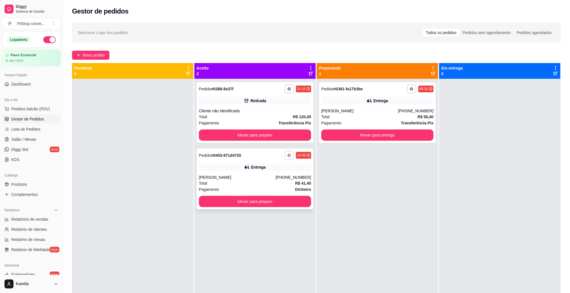
click at [285, 158] on button "button" at bounding box center [289, 155] width 9 height 9
click at [281, 171] on button "IMPRESSORA" at bounding box center [271, 175] width 39 height 9
click at [277, 174] on div "**********" at bounding box center [255, 179] width 117 height 61
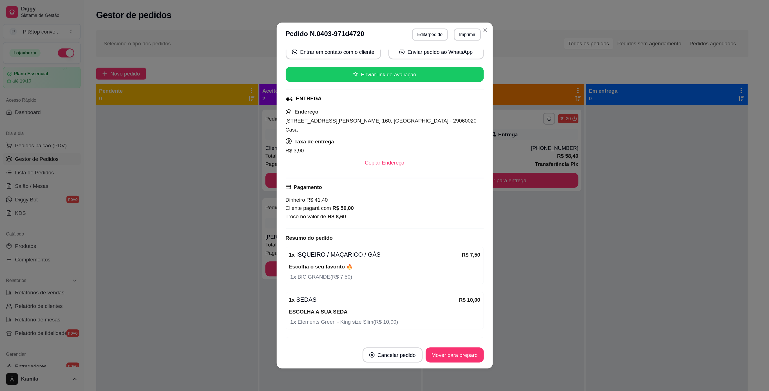
scroll to position [84, 0]
click at [296, 90] on span "Rua Doutor Cyro Lopes Pereira, n. 160, Jardim da Penha - 29060020 Casa" at bounding box center [285, 93] width 143 height 11
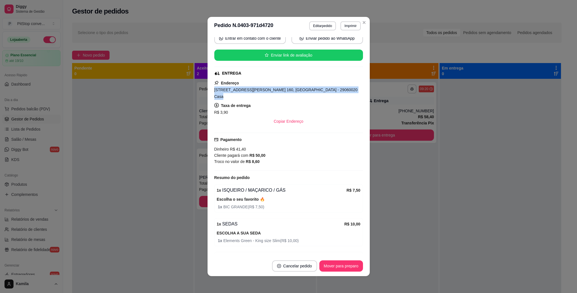
click at [296, 90] on span "Rua Doutor Cyro Lopes Pereira, n. 160, Jardim da Penha - 29060020 Casa" at bounding box center [285, 93] width 143 height 11
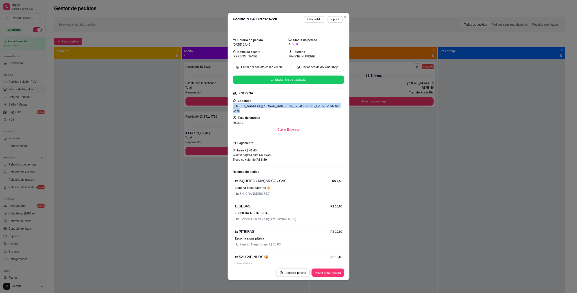
scroll to position [0, 0]
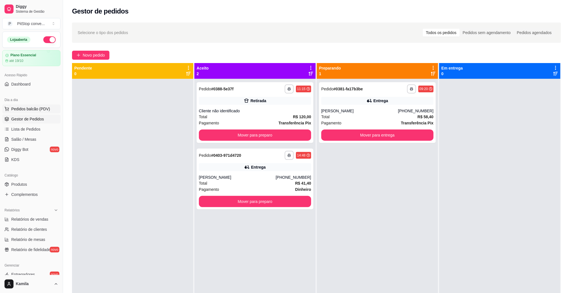
click at [27, 108] on span "Pedidos balcão (PDV)" at bounding box center [30, 109] width 39 height 6
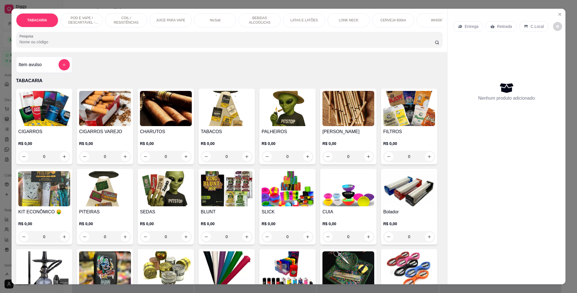
click at [86, 19] on p "POD E VAPE / DESCARTÁVEL - RECARREGAVEL" at bounding box center [81, 20] width 33 height 9
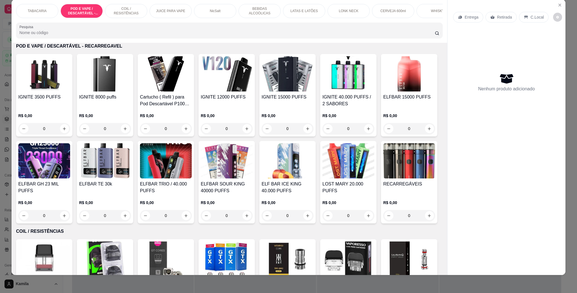
click at [70, 178] on img at bounding box center [44, 160] width 52 height 35
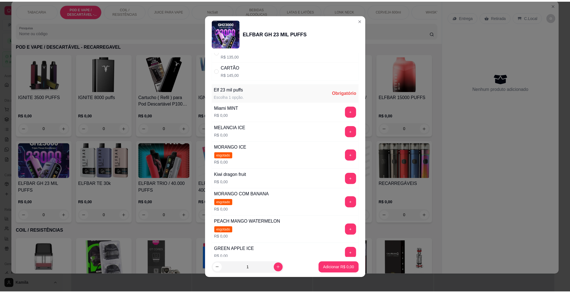
scroll to position [0, 0]
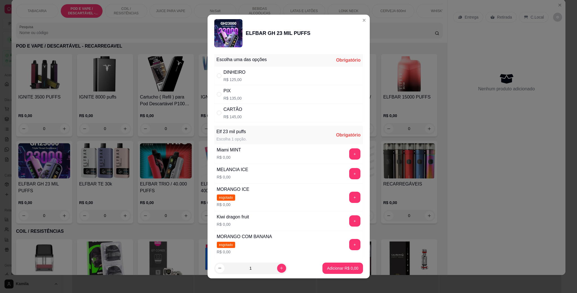
click at [258, 94] on div "PIX R$ 135,00" at bounding box center [288, 94] width 149 height 19
radio input "true"
click at [347, 153] on div "+" at bounding box center [355, 153] width 16 height 11
click at [349, 153] on button "+" at bounding box center [354, 153] width 11 height 11
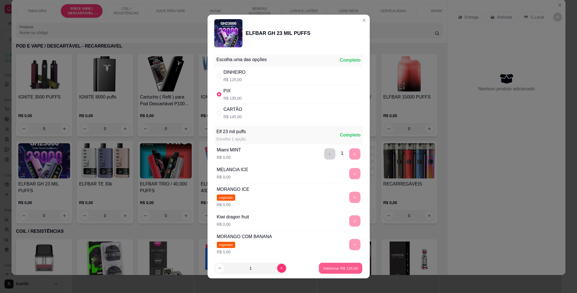
click at [344, 272] on button "Adicionar R$ 135,00" at bounding box center [340, 268] width 43 height 11
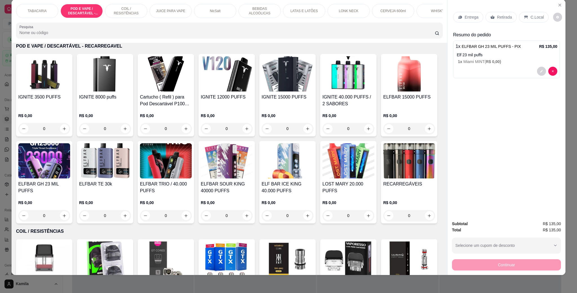
click at [536, 21] on div "C.Local" at bounding box center [534, 17] width 30 height 11
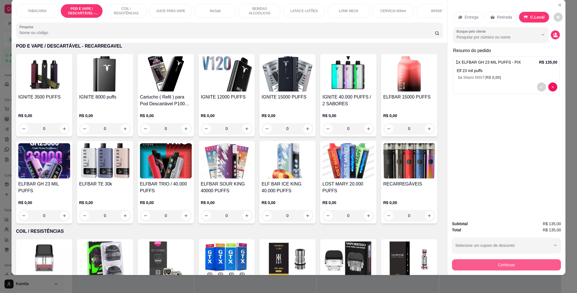
click at [503, 268] on button "Continuar" at bounding box center [506, 264] width 109 height 11
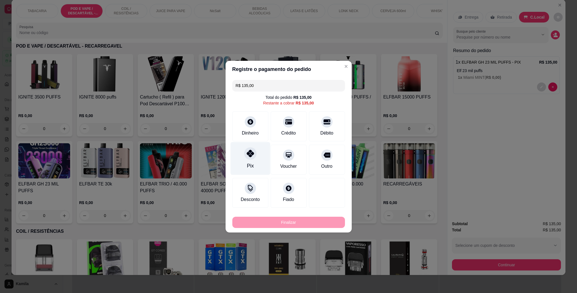
click at [260, 164] on div "Pix" at bounding box center [250, 158] width 40 height 33
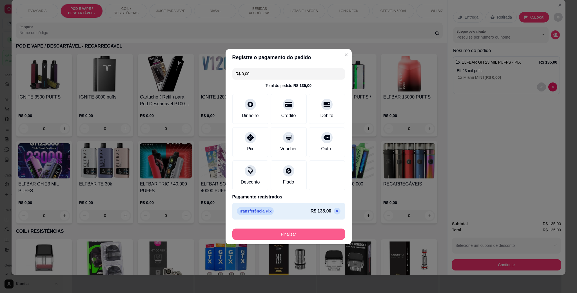
click at [288, 235] on button "Finalizar" at bounding box center [288, 234] width 113 height 11
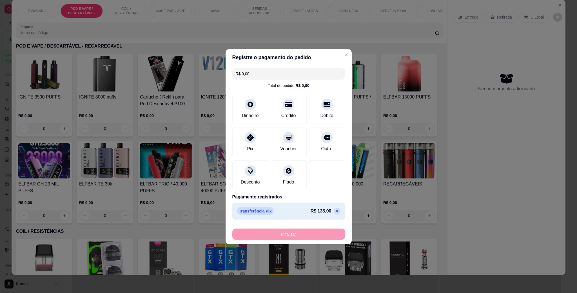
type input "-R$ 135,00"
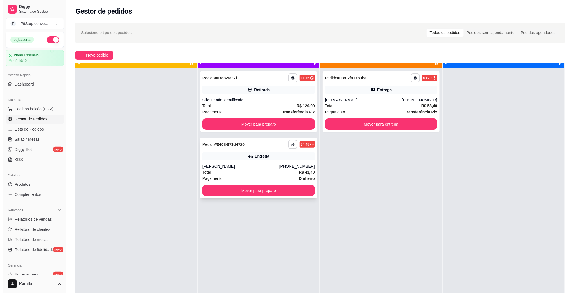
scroll to position [15, 0]
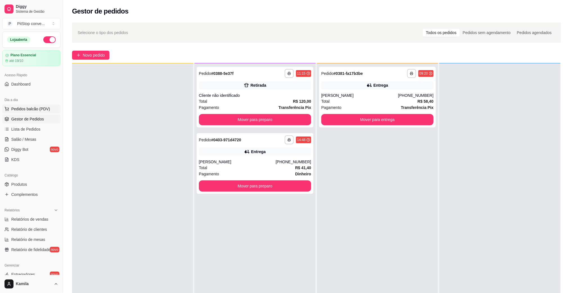
click at [26, 112] on span "Pedidos balcão (PDV)" at bounding box center [30, 109] width 39 height 6
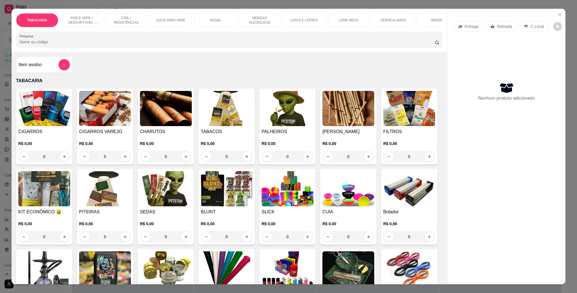
click at [84, 21] on p "POD E VAPE / DESCARTÁVEL - RECARREGAVEL" at bounding box center [81, 20] width 33 height 9
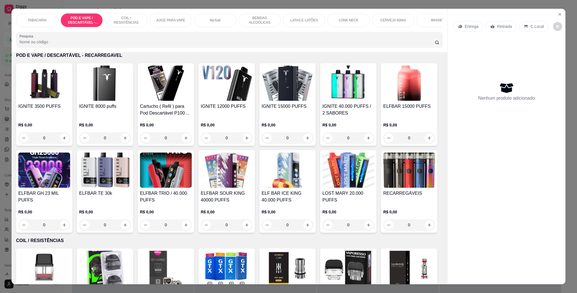
scroll to position [9, 0]
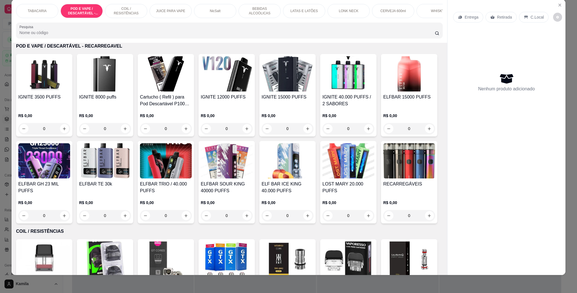
click at [70, 178] on img at bounding box center [44, 160] width 52 height 35
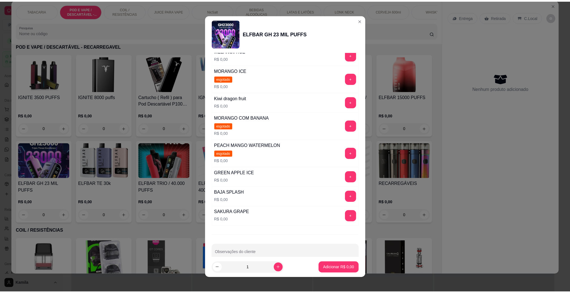
scroll to position [141, 0]
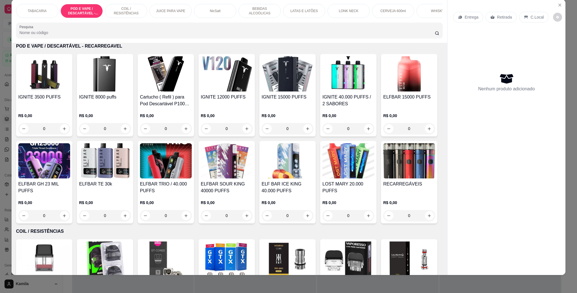
click at [131, 170] on img at bounding box center [105, 160] width 52 height 35
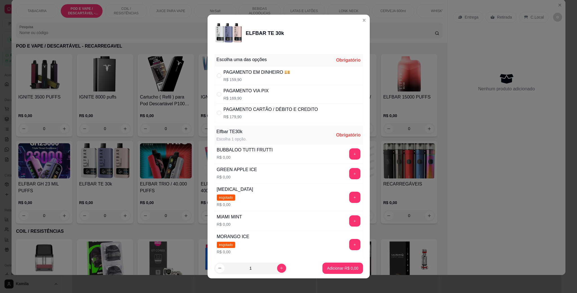
click at [265, 95] on div "PAGAMENTO VIA PIX R$ 169,90" at bounding box center [288, 94] width 149 height 19
radio input "true"
click at [339, 214] on div "MIAMI MINT R$ 0,00 +" at bounding box center [288, 221] width 149 height 20
click at [349, 219] on button "+" at bounding box center [354, 220] width 11 height 11
click at [342, 264] on button "Adicionar R$ 169,90" at bounding box center [340, 268] width 45 height 11
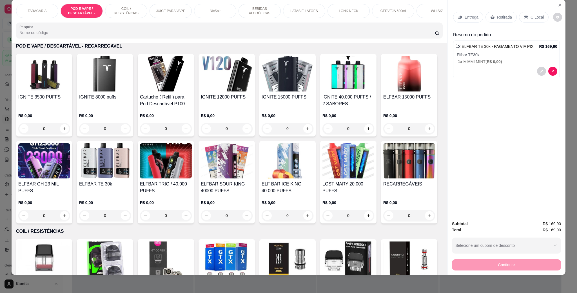
click at [530, 17] on p "C.Local" at bounding box center [536, 17] width 13 height 6
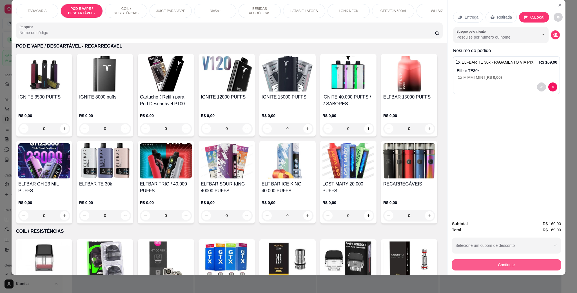
click at [503, 265] on button "Continuar" at bounding box center [506, 264] width 109 height 11
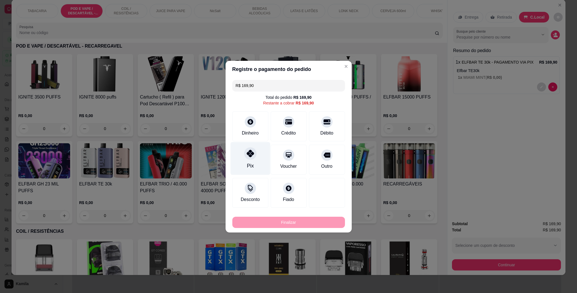
click at [250, 155] on icon at bounding box center [249, 153] width 7 height 7
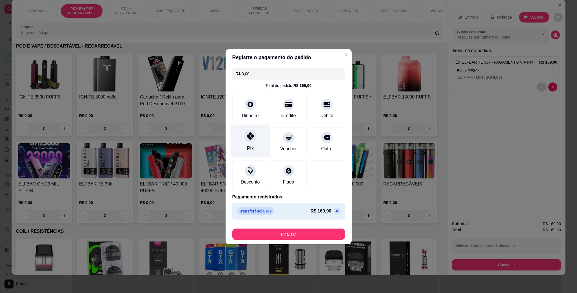
type input "R$ 0,00"
click at [253, 171] on div at bounding box center [250, 169] width 12 height 12
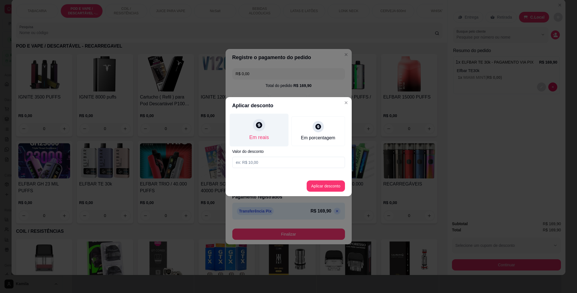
click at [259, 133] on div "Em reais" at bounding box center [258, 129] width 59 height 33
click at [260, 163] on input at bounding box center [288, 162] width 113 height 11
type input "1,35"
click at [338, 185] on button "Aplicar desconto" at bounding box center [325, 185] width 38 height 11
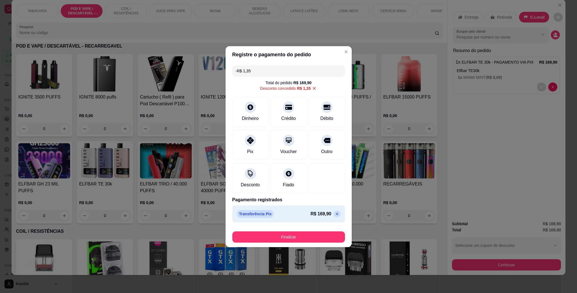
click at [333, 212] on p at bounding box center [336, 214] width 7 height 7
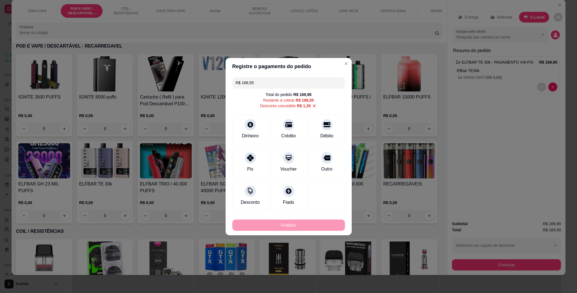
click at [313, 104] on icon at bounding box center [314, 105] width 3 height 3
type input "R$ 169,90"
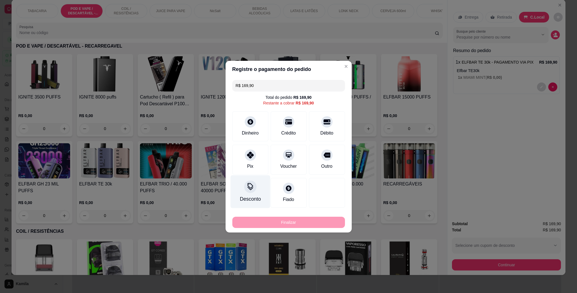
click at [254, 190] on div at bounding box center [250, 186] width 12 height 12
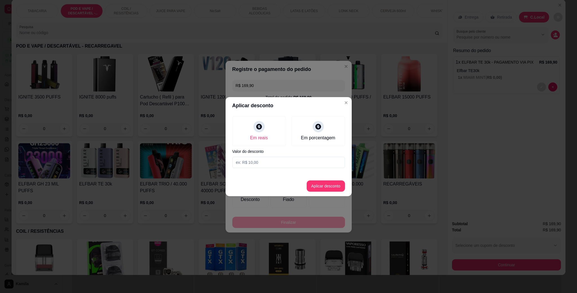
click at [267, 165] on input at bounding box center [288, 162] width 113 height 11
type input "135,00"
click at [326, 185] on button "Aplicar desconto" at bounding box center [325, 185] width 38 height 11
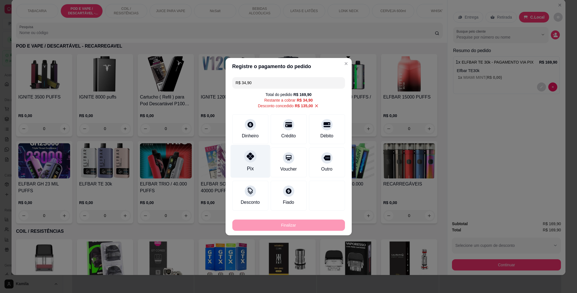
click at [256, 155] on div "Pix" at bounding box center [250, 161] width 40 height 33
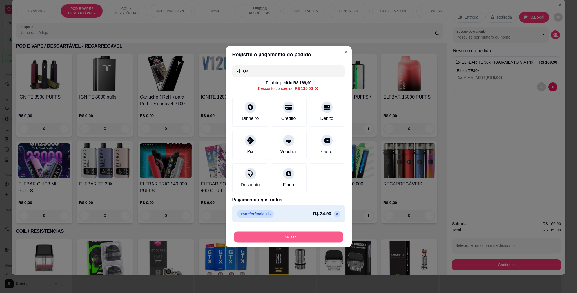
click at [322, 240] on button "Finalizar" at bounding box center [288, 236] width 109 height 11
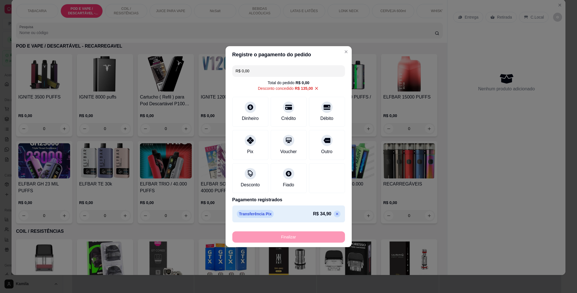
type input "-R$ 169,90"
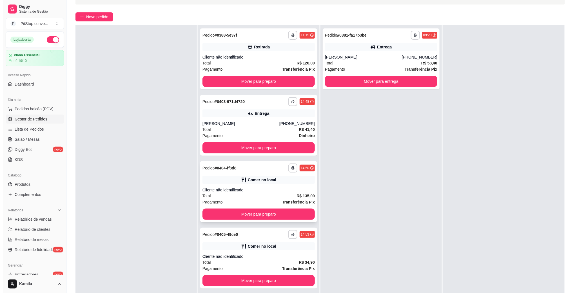
scroll to position [84, 0]
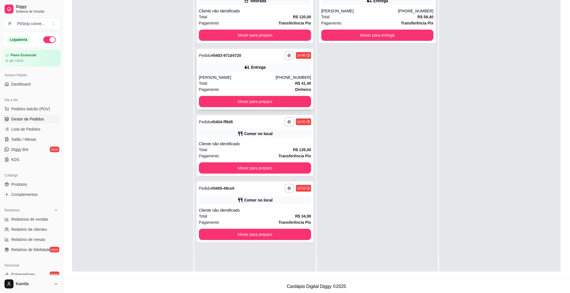
click at [270, 82] on div "Total R$ 41,40" at bounding box center [255, 83] width 112 height 6
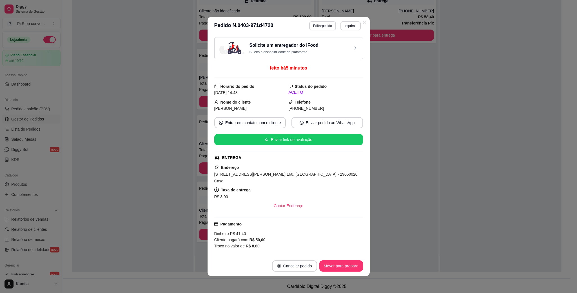
click at [264, 173] on span "Rua Doutor Cyro Lopes Pereira, n. 160, Jardim da Penha - 29060020 Casa" at bounding box center [285, 177] width 143 height 11
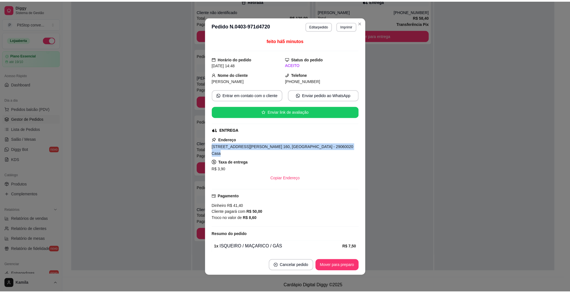
scroll to position [42, 0]
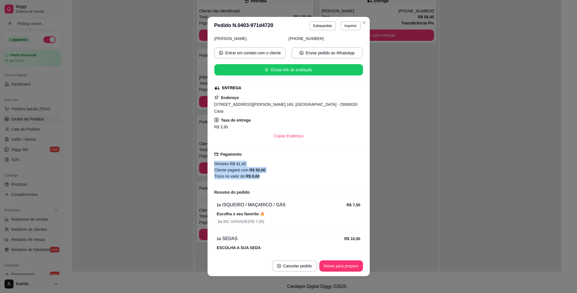
drag, startPoint x: 267, startPoint y: 172, endPoint x: 209, endPoint y: 155, distance: 60.8
click at [209, 155] on div "feito há 5 minutos Horário do pedido 24/09/2025 14:48 Status do pedido ACEITO N…" at bounding box center [288, 145] width 162 height 221
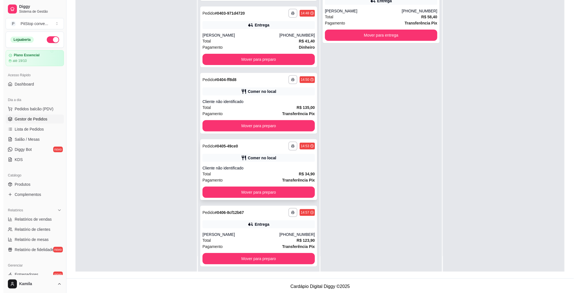
scroll to position [44, 0]
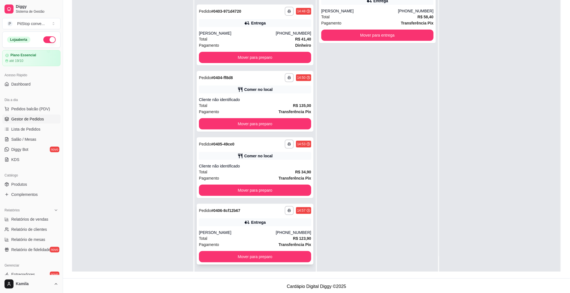
click at [270, 231] on div "[PERSON_NAME]" at bounding box center [237, 233] width 77 height 6
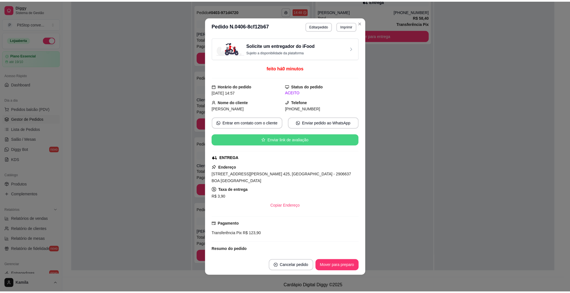
scroll to position [42, 0]
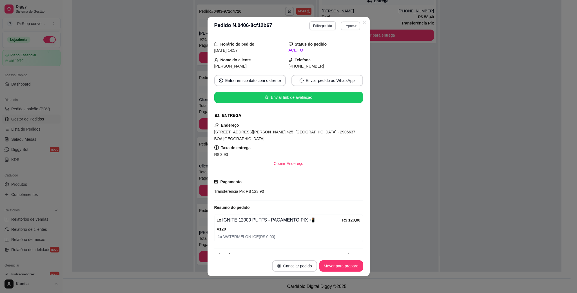
click at [345, 24] on button "Imprimir" at bounding box center [350, 25] width 19 height 9
click at [337, 46] on button "IMPRESSORA" at bounding box center [337, 45] width 41 height 9
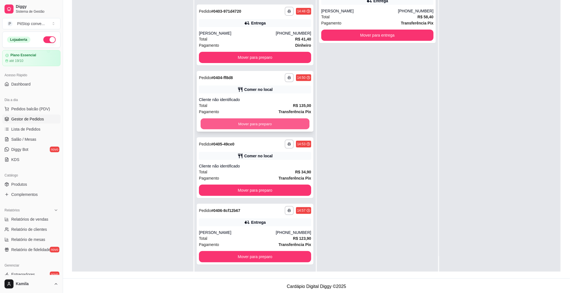
click at [264, 124] on button "Mover para preparo" at bounding box center [255, 123] width 109 height 11
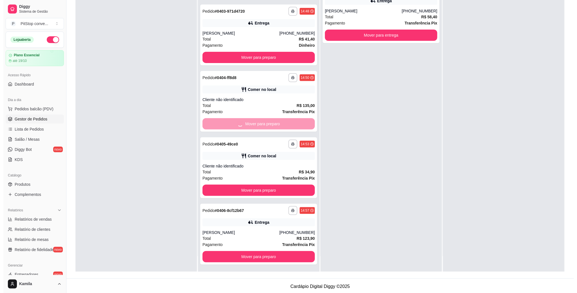
scroll to position [0, 0]
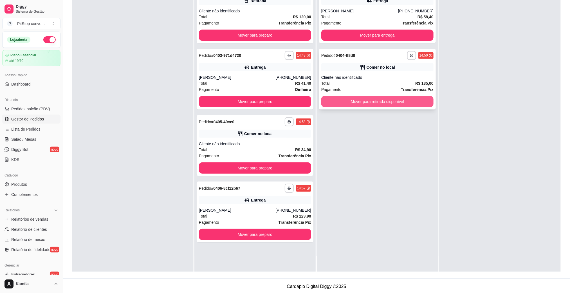
click at [388, 98] on button "Mover para retirada disponível" at bounding box center [377, 101] width 112 height 11
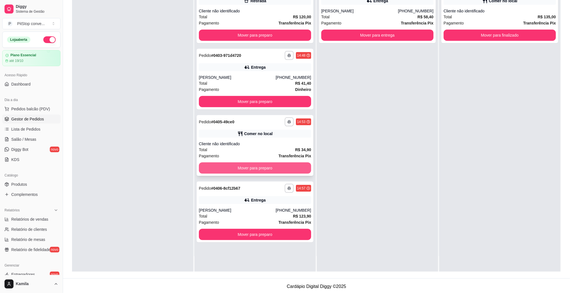
click at [298, 168] on button "Mover para preparo" at bounding box center [255, 167] width 112 height 11
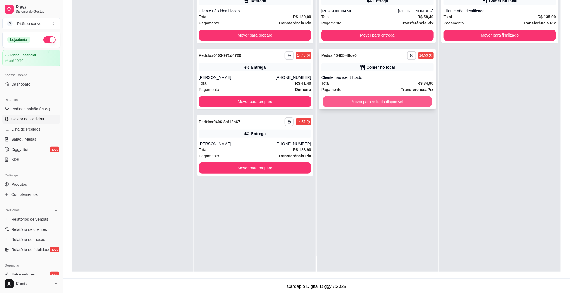
click at [384, 102] on button "Mover para retirada disponível" at bounding box center [377, 101] width 109 height 11
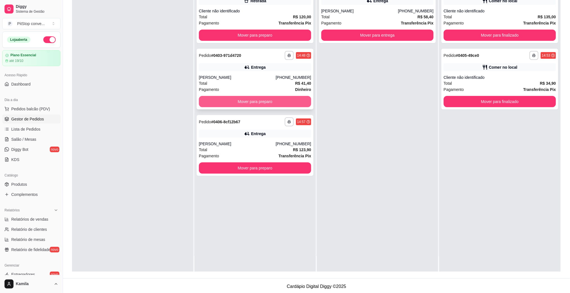
click at [295, 101] on button "Mover para preparo" at bounding box center [255, 101] width 112 height 11
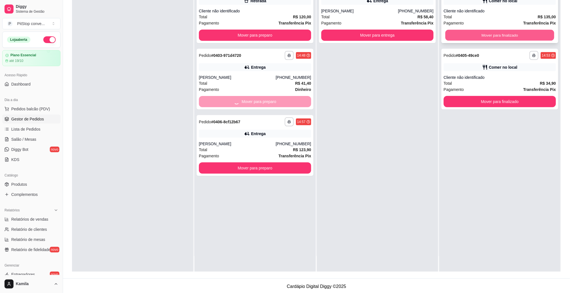
click at [479, 33] on button "Mover para finalizado" at bounding box center [499, 35] width 109 height 11
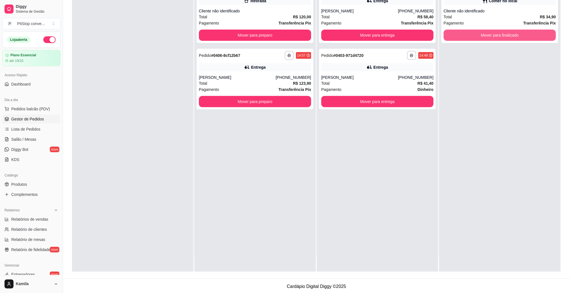
click at [479, 33] on button "Mover para finalizado" at bounding box center [500, 35] width 112 height 11
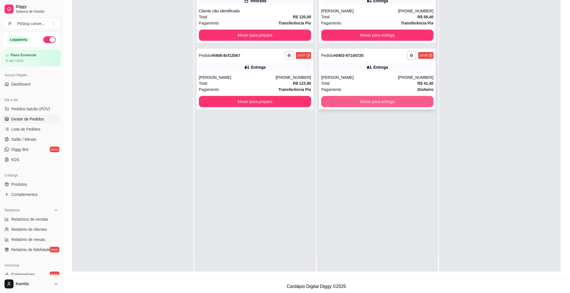
click at [407, 100] on button "Mover para entrega" at bounding box center [377, 101] width 112 height 11
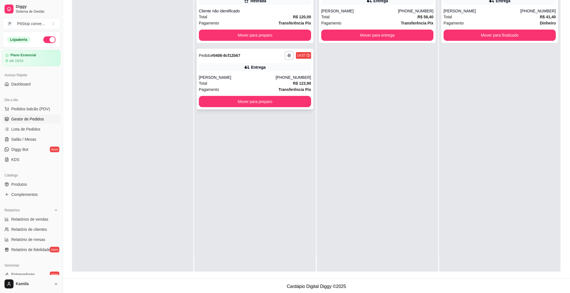
click at [289, 79] on div "(27) 99641-5764" at bounding box center [293, 78] width 35 height 6
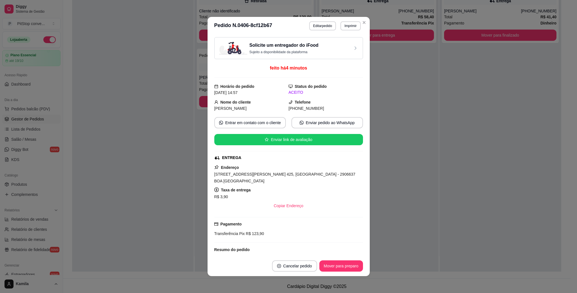
click at [314, 179] on div "Endereço Avenida Adalberto Simão Nader, n. 425, Mata da Praia - 2906637 BOA PRA…" at bounding box center [288, 187] width 149 height 47
click at [313, 174] on span "[STREET_ADDRESS][PERSON_NAME] 425, [GEOGRAPHIC_DATA] - 2906637 BOA [GEOGRAPHIC_…" at bounding box center [284, 177] width 141 height 11
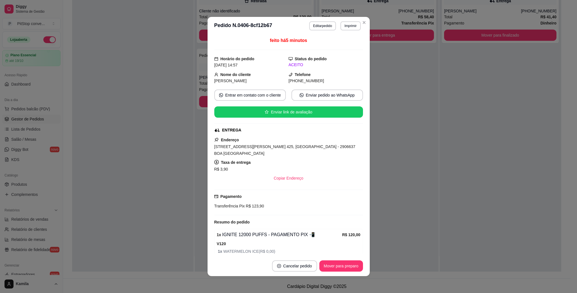
click at [240, 229] on div "1 x IGNITE 12000 PUFFS - PAGAMENTO PIX 📲 R$ 120,00 V120 1 x WATERMELON ICE ( R$…" at bounding box center [288, 243] width 149 height 28
click at [247, 204] on span "R$ 123,90" at bounding box center [254, 206] width 19 height 5
drag, startPoint x: 247, startPoint y: 200, endPoint x: 385, endPoint y: 260, distance: 150.6
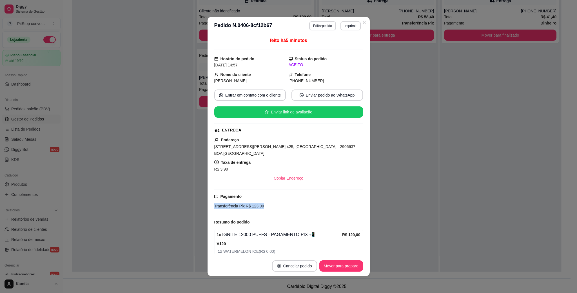
click at [314, 228] on div "feito há 5 minutos Horário do pedido 24/09/2025 14:57 Status do pedido ACEITO N…" at bounding box center [288, 145] width 149 height 216
click at [259, 203] on div "Transferência Pix R$ 123,90" at bounding box center [288, 206] width 149 height 6
click at [252, 204] on span "R$ 123,90" at bounding box center [254, 206] width 19 height 5
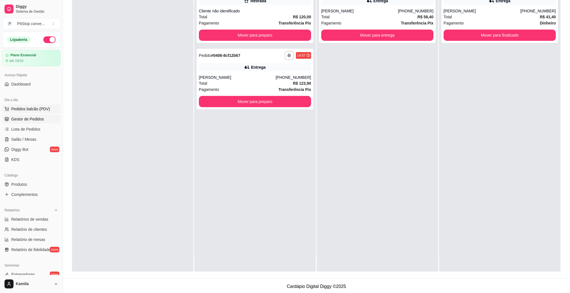
click at [25, 111] on span "Pedidos balcão (PDV)" at bounding box center [30, 109] width 39 height 6
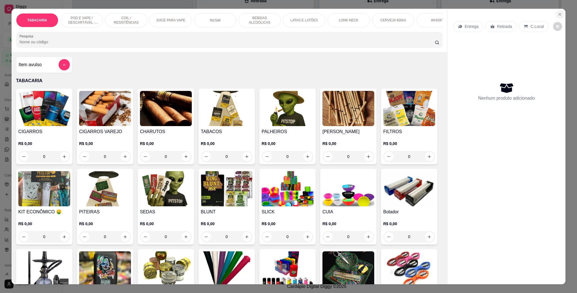
click at [557, 14] on icon "Close" at bounding box center [559, 14] width 5 height 5
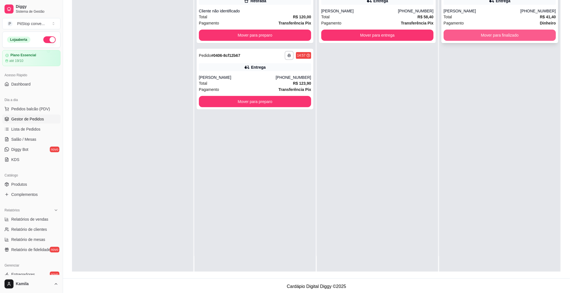
click at [501, 33] on button "Mover para finalizado" at bounding box center [500, 35] width 112 height 11
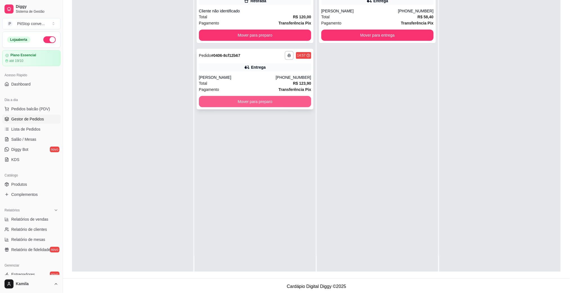
click at [295, 100] on button "Mover para preparo" at bounding box center [255, 101] width 112 height 11
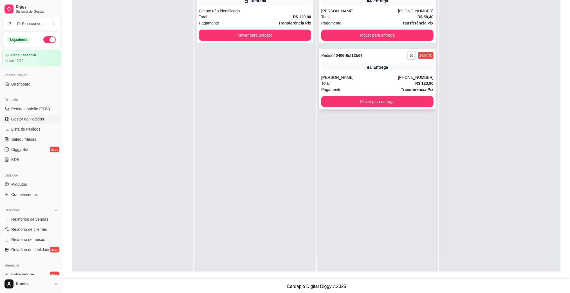
click at [398, 99] on button "Mover para entrega" at bounding box center [377, 101] width 112 height 11
click at [400, 106] on button "Mover para entrega" at bounding box center [377, 101] width 109 height 11
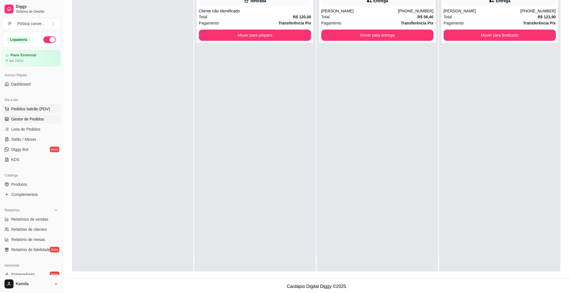
click at [46, 107] on span "Pedidos balcão (PDV)" at bounding box center [30, 109] width 39 height 6
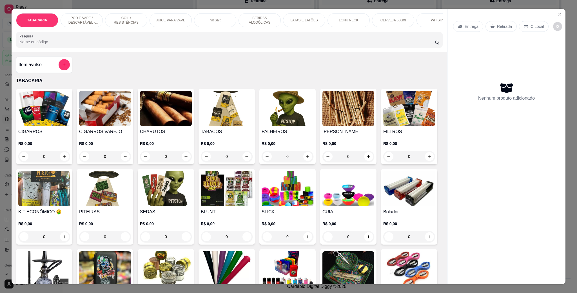
click at [87, 16] on p "POD E VAPE / DESCARTÁVEL - RECARREGAVEL" at bounding box center [81, 20] width 33 height 9
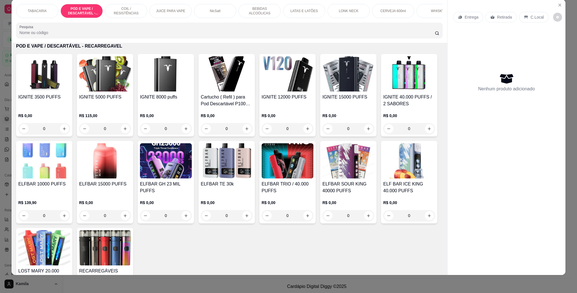
click at [70, 168] on img at bounding box center [44, 160] width 52 height 35
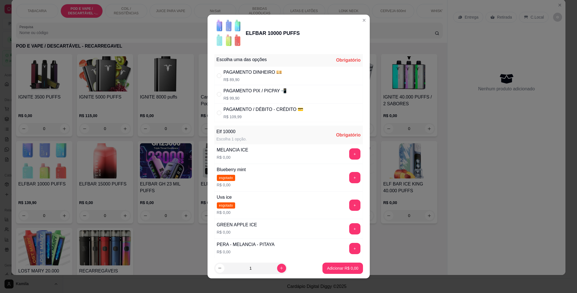
scroll to position [42, 0]
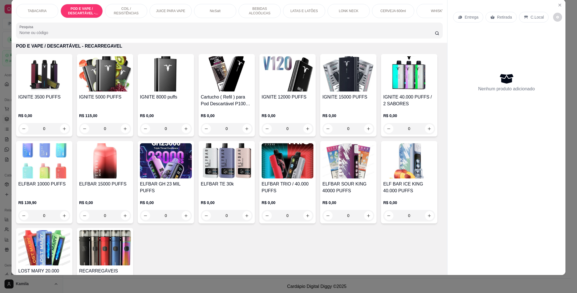
click at [131, 173] on img at bounding box center [105, 160] width 52 height 35
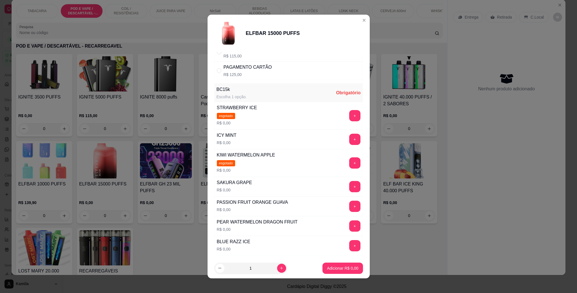
scroll to position [84, 0]
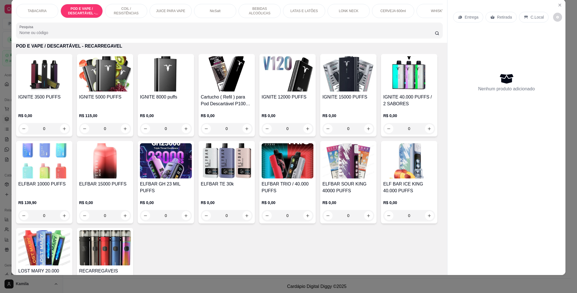
click at [70, 178] on img at bounding box center [44, 160] width 52 height 35
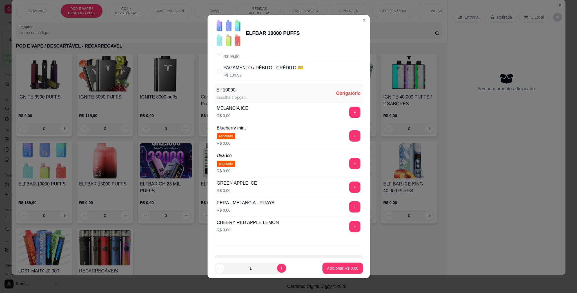
scroll to position [42, 0]
click at [349, 204] on button "+" at bounding box center [354, 206] width 11 height 11
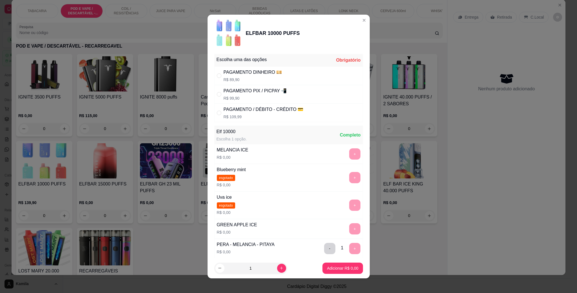
click at [245, 94] on div "PAGAMENTO PIX / PICPAY 📲" at bounding box center [254, 91] width 63 height 7
radio input "true"
click at [330, 265] on p "Adicionar R$ 99,90" at bounding box center [340, 268] width 33 height 6
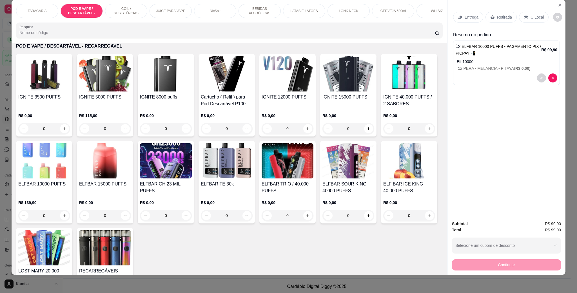
click at [536, 17] on p "C.Local" at bounding box center [536, 17] width 13 height 6
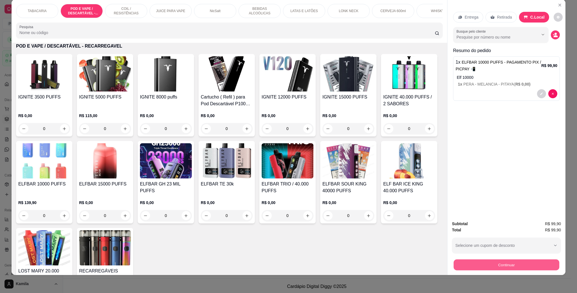
click at [489, 267] on button "Continuar" at bounding box center [506, 264] width 106 height 11
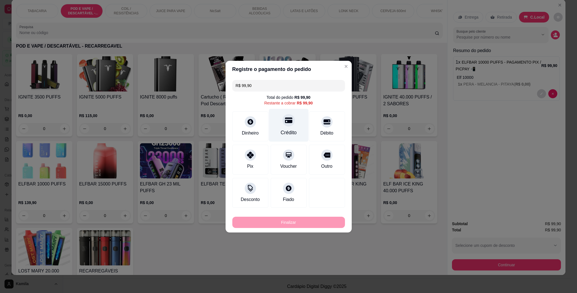
click at [291, 126] on div "Crédito" at bounding box center [288, 125] width 40 height 33
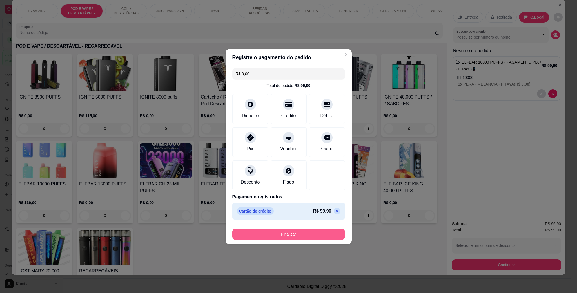
click at [311, 238] on button "Finalizar" at bounding box center [288, 234] width 113 height 11
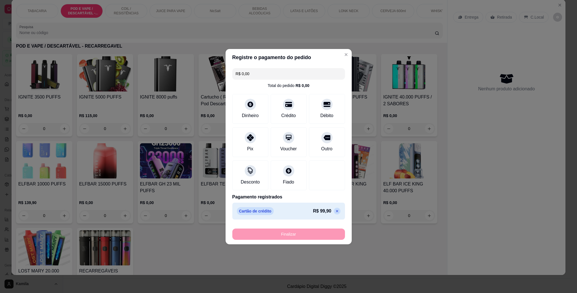
type input "-R$ 99,90"
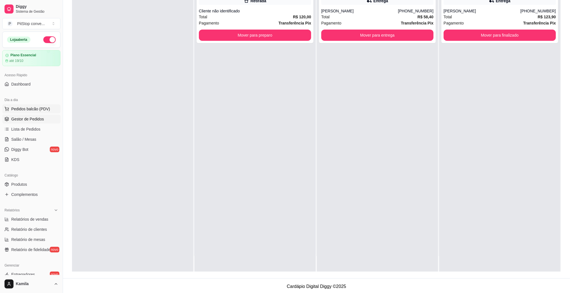
click at [22, 108] on span "Pedidos balcão (PDV)" at bounding box center [30, 109] width 39 height 6
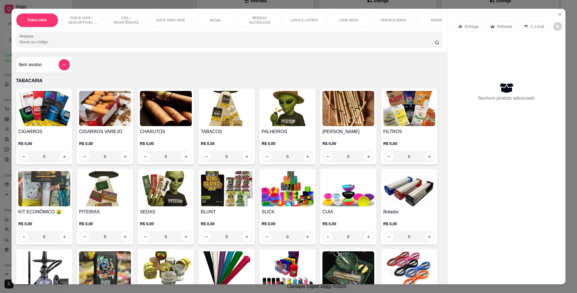
click at [89, 24] on p "POD E VAPE / DESCARTÁVEL - RECARREGAVEL" at bounding box center [81, 20] width 33 height 9
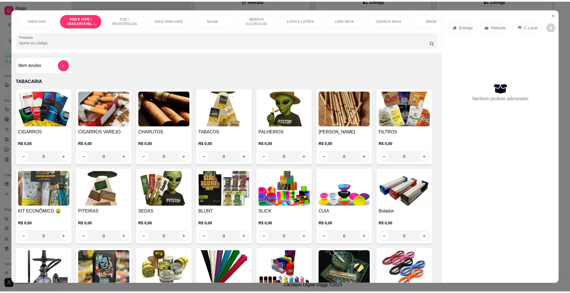
scroll to position [9, 0]
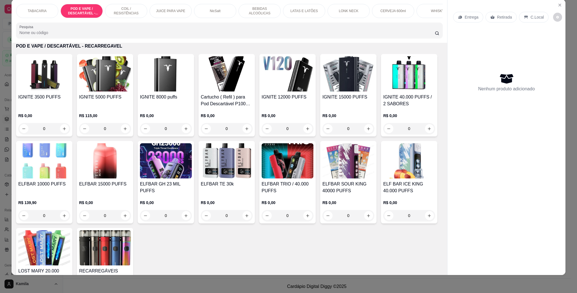
click at [70, 177] on img at bounding box center [44, 160] width 52 height 35
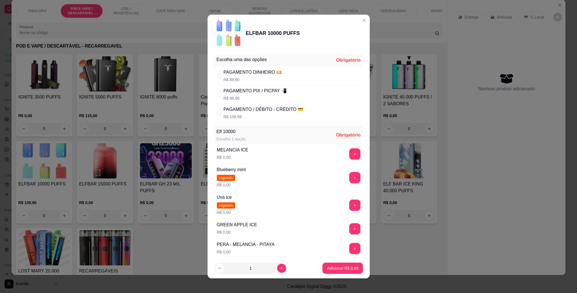
click at [252, 96] on p "R$ 99,90" at bounding box center [254, 98] width 63 height 6
radio input "true"
click at [349, 249] on button "+" at bounding box center [354, 248] width 11 height 11
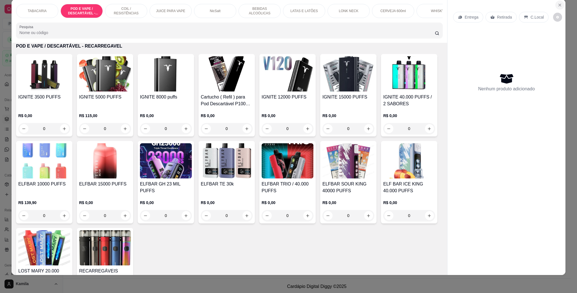
click at [555, 5] on button "Close" at bounding box center [559, 5] width 9 height 9
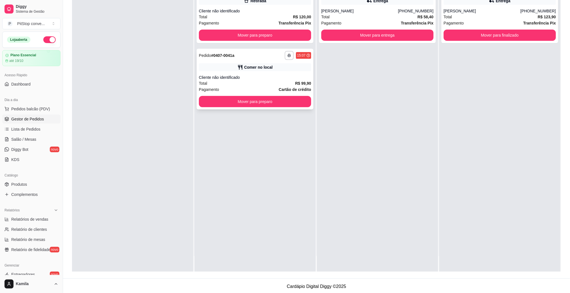
click at [279, 103] on button "Mover para preparo" at bounding box center [255, 101] width 112 height 11
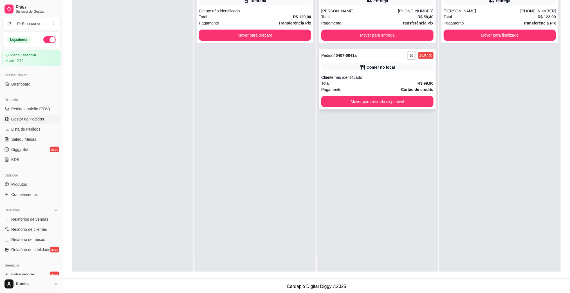
click at [366, 79] on div "Cliente não identificado" at bounding box center [377, 78] width 112 height 6
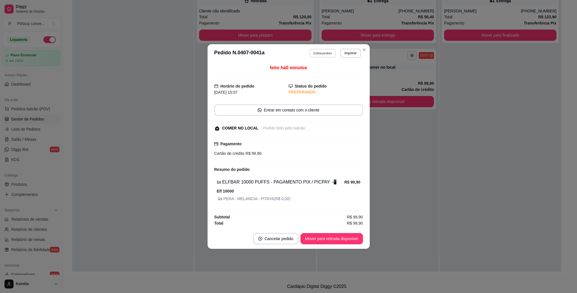
click at [324, 52] on button "Editar pedido" at bounding box center [322, 53] width 26 height 9
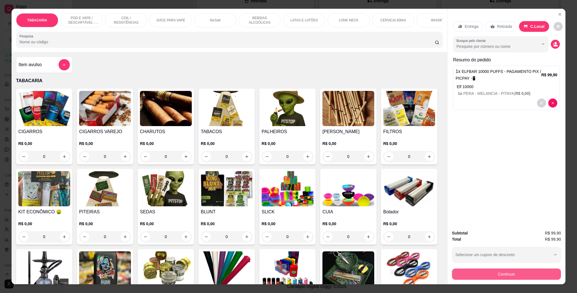
click at [497, 275] on button "Continuar" at bounding box center [506, 273] width 109 height 11
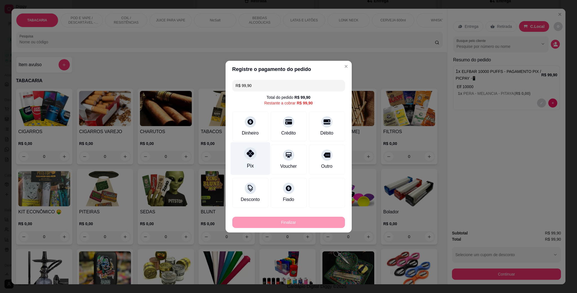
click at [252, 152] on icon at bounding box center [249, 153] width 7 height 7
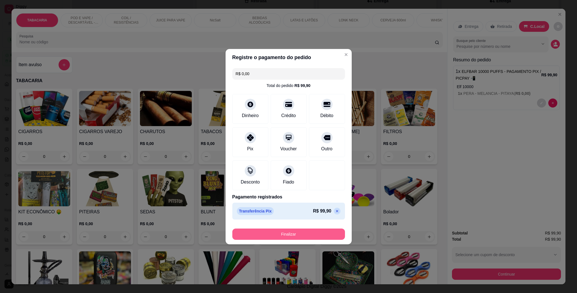
click at [303, 229] on button "Finalizar" at bounding box center [288, 234] width 113 height 11
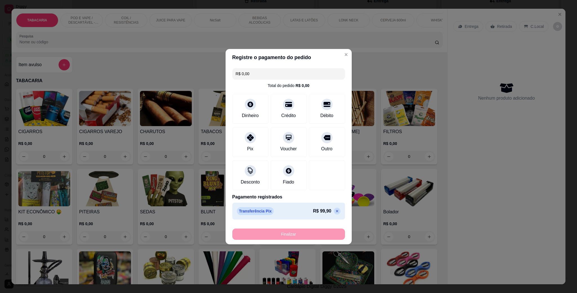
type input "-R$ 99,90"
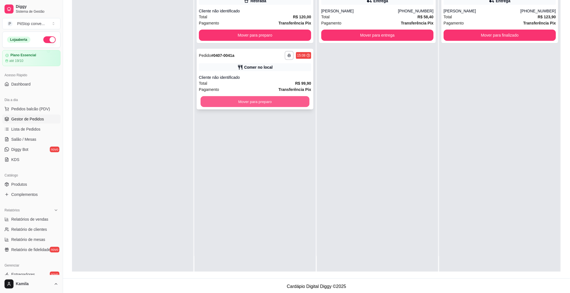
click at [281, 102] on button "Mover para preparo" at bounding box center [255, 101] width 109 height 11
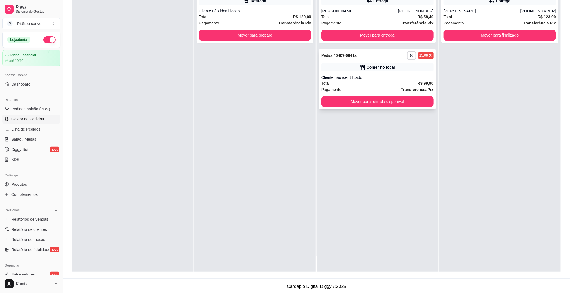
click at [386, 97] on button "Mover para retirada disponível" at bounding box center [377, 101] width 112 height 11
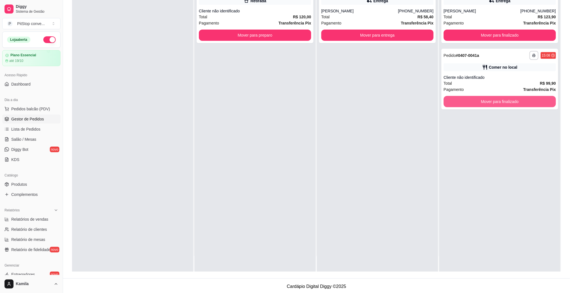
click at [470, 104] on button "Mover para finalizado" at bounding box center [500, 101] width 112 height 11
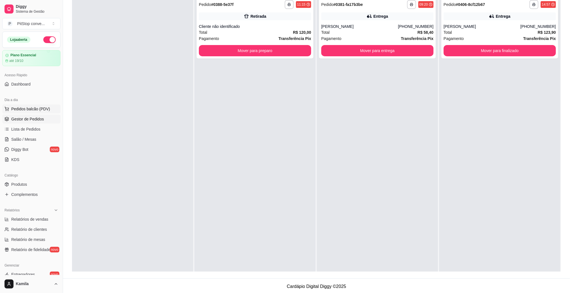
click at [30, 107] on span "Pedidos balcão (PDV)" at bounding box center [30, 109] width 39 height 6
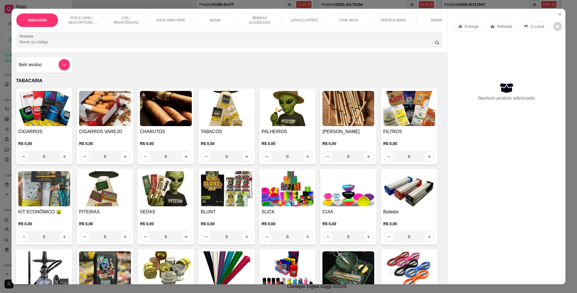
click at [84, 19] on p "POD E VAPE / DESCARTÁVEL - RECARREGAVEL" at bounding box center [81, 20] width 33 height 9
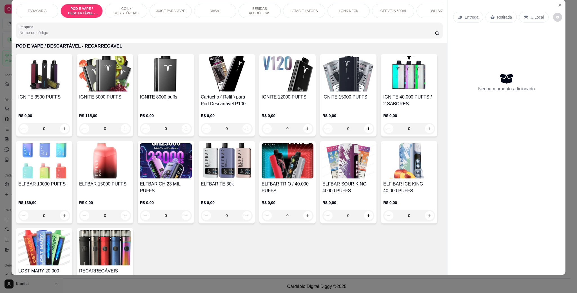
click at [156, 100] on h4 "IGNITE 8000 puffs" at bounding box center [166, 97] width 52 height 7
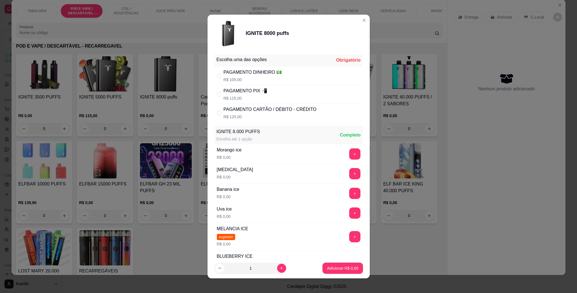
click at [258, 77] on p "R$ 105,00" at bounding box center [252, 80] width 59 height 6
radio input "true"
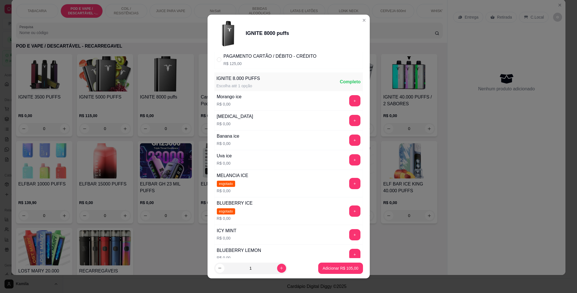
scroll to position [84, 0]
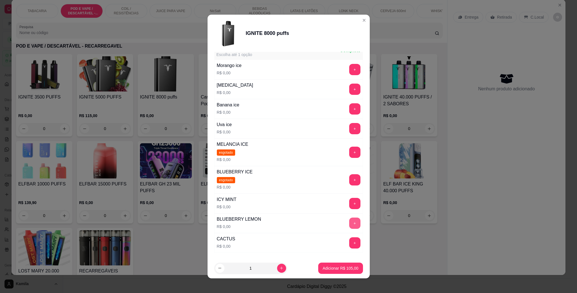
click at [349, 221] on button "+" at bounding box center [354, 223] width 11 height 11
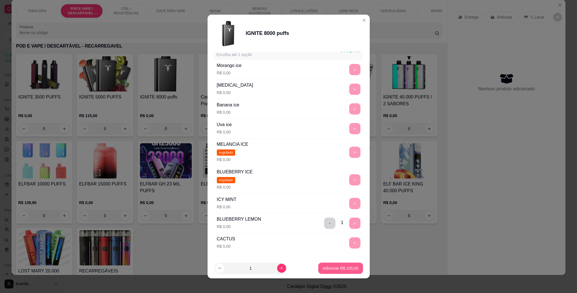
click at [341, 266] on p "Adicionar R$ 105,00" at bounding box center [341, 268] width 36 height 6
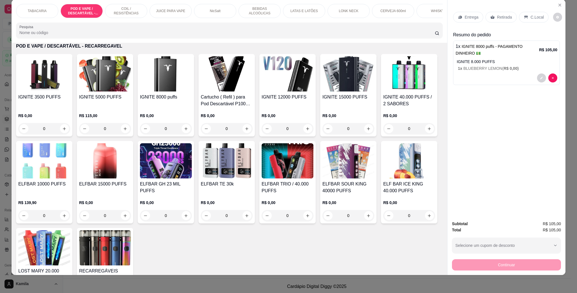
click at [524, 14] on div "C.Local" at bounding box center [534, 17] width 30 height 11
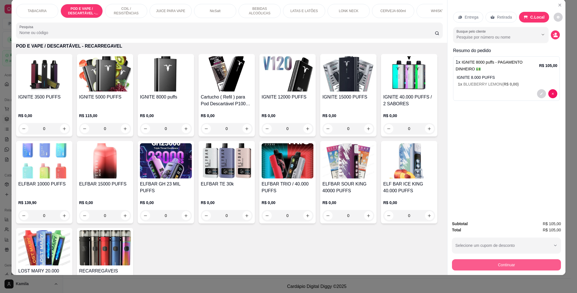
click at [516, 270] on button "Continuar" at bounding box center [506, 264] width 109 height 11
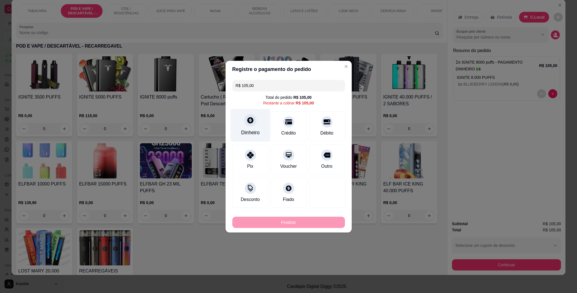
click at [256, 124] on div "Dinheiro" at bounding box center [250, 125] width 40 height 33
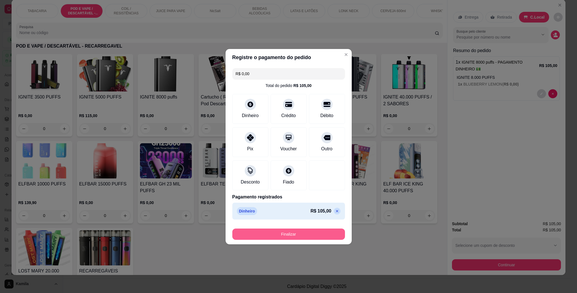
click at [308, 230] on button "Finalizar" at bounding box center [288, 234] width 113 height 11
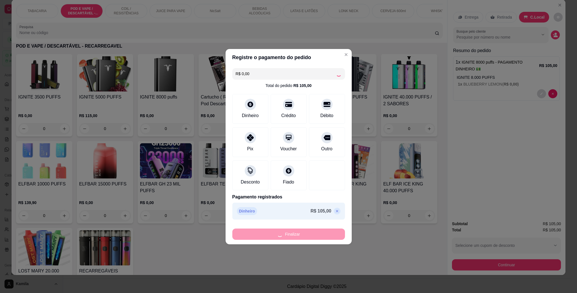
type input "-R$ 105,00"
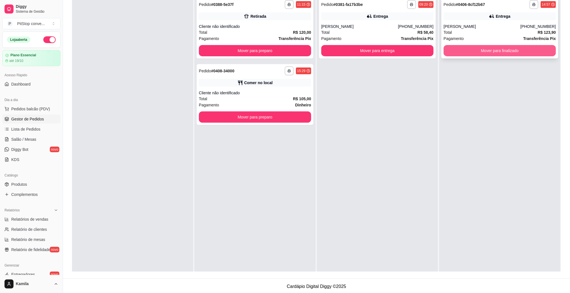
click at [470, 55] on button "Mover para finalizado" at bounding box center [500, 50] width 112 height 11
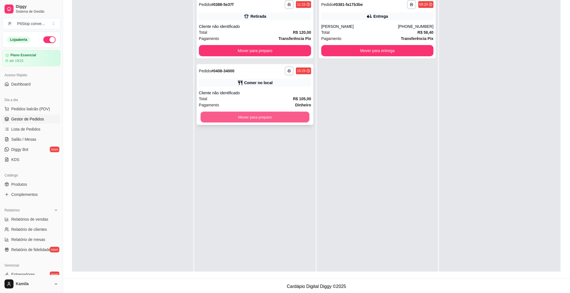
click at [296, 119] on button "Mover para preparo" at bounding box center [255, 117] width 109 height 11
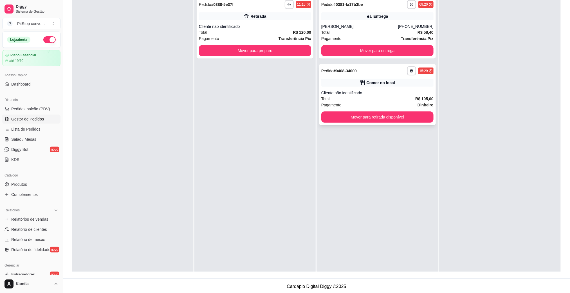
click at [374, 113] on button "Mover para retirada disponível" at bounding box center [377, 116] width 112 height 11
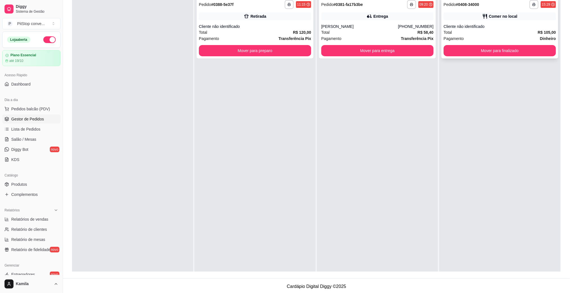
click at [478, 51] on button "Mover para finalizado" at bounding box center [500, 50] width 112 height 11
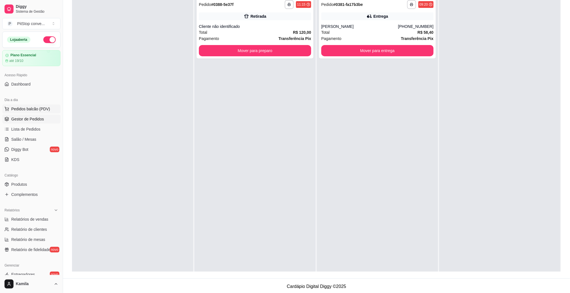
click at [38, 108] on span "Pedidos balcão (PDV)" at bounding box center [30, 109] width 39 height 6
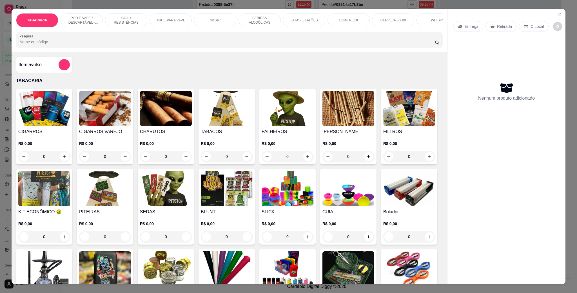
drag, startPoint x: 76, startPoint y: 19, endPoint x: 89, endPoint y: 40, distance: 24.6
click at [76, 19] on p "POD E VAPE / DESCARTÁVEL - RECARREGAVEL" at bounding box center [81, 20] width 33 height 9
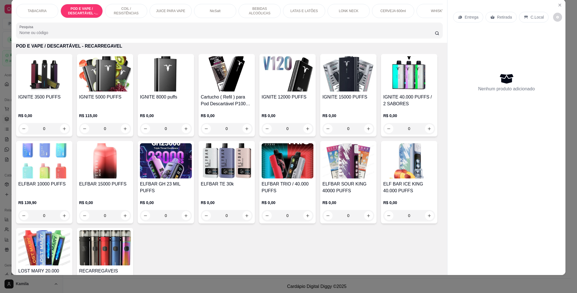
click at [162, 98] on div "IGNITE 8000 puffs R$ 0,00 0" at bounding box center [166, 95] width 56 height 82
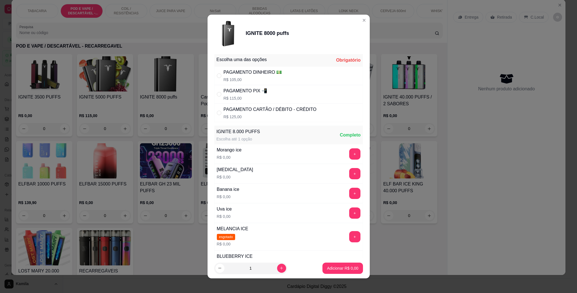
click at [258, 111] on div "PAGAMENTO CARTÃO / DÉBITO - CRÉDITO" at bounding box center [269, 109] width 93 height 7
radio input "true"
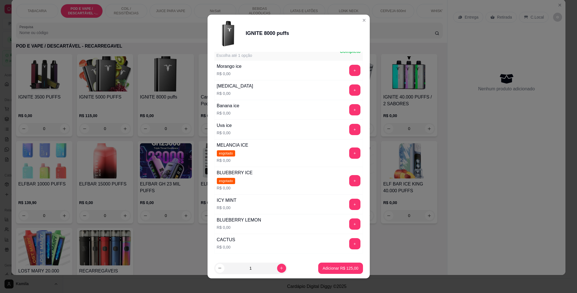
scroll to position [84, 0]
click at [349, 114] on button "+" at bounding box center [354, 109] width 11 height 11
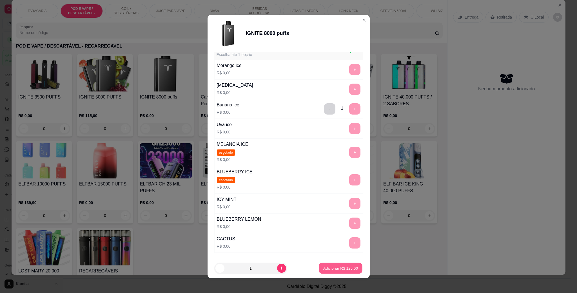
click at [340, 263] on button "Adicionar R$ 125,00" at bounding box center [340, 268] width 43 height 11
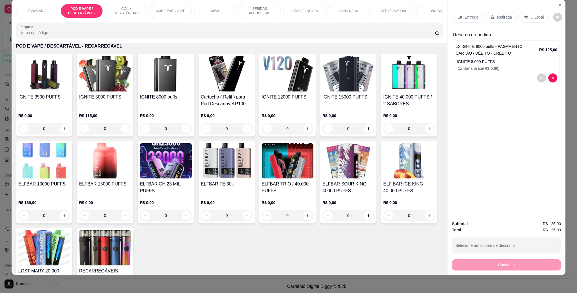
click at [525, 15] on div "C.Local" at bounding box center [534, 17] width 30 height 11
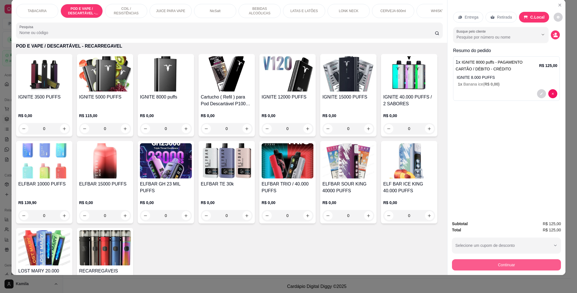
click at [491, 263] on button "Continuar" at bounding box center [506, 264] width 109 height 11
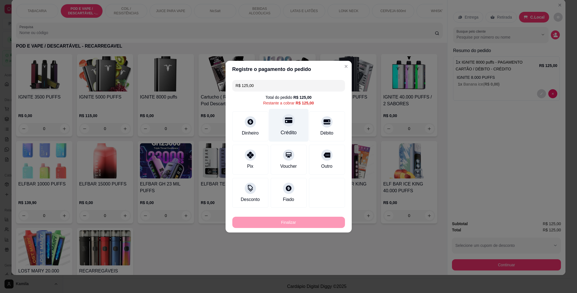
click at [292, 122] on div "Crédito" at bounding box center [288, 125] width 40 height 33
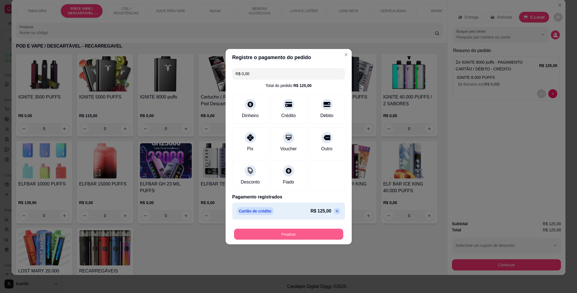
click at [301, 231] on button "Finalizar" at bounding box center [288, 234] width 109 height 11
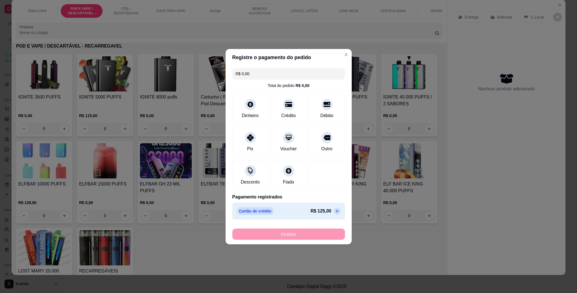
type input "-R$ 125,00"
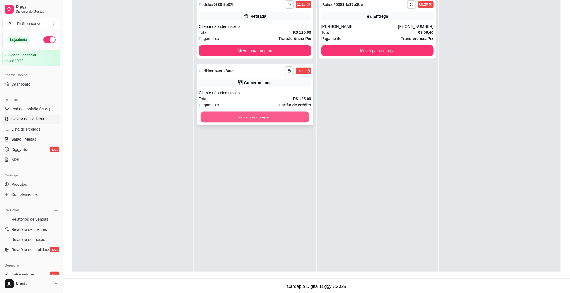
click at [283, 118] on button "Mover para preparo" at bounding box center [255, 117] width 109 height 11
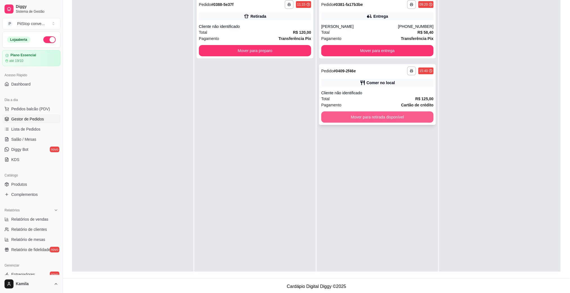
click at [376, 119] on button "Mover para retirada disponível" at bounding box center [377, 116] width 112 height 11
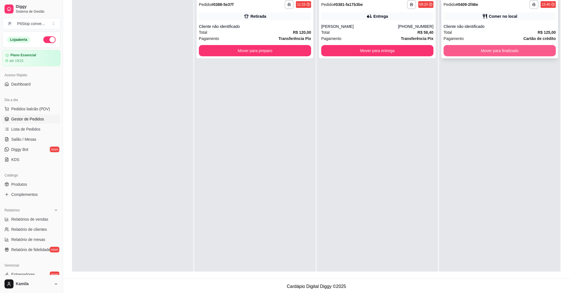
click at [476, 47] on button "Mover para finalizado" at bounding box center [500, 50] width 112 height 11
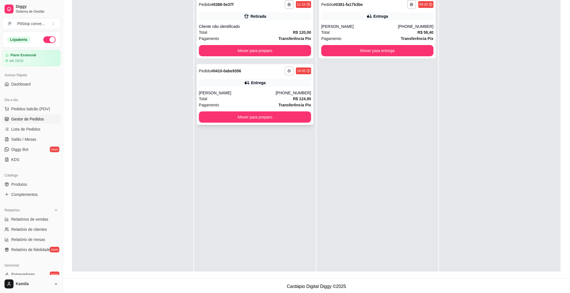
click at [290, 73] on button "button" at bounding box center [289, 70] width 9 height 9
click at [277, 90] on button "IMPRESSORA" at bounding box center [271, 90] width 41 height 9
click at [239, 91] on div "[PERSON_NAME]" at bounding box center [237, 93] width 77 height 6
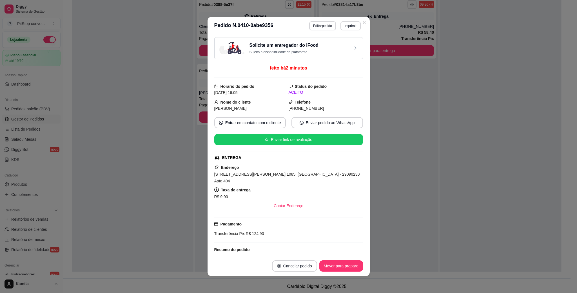
click at [291, 175] on span "Rua Silvino Grecco, n. 1085, Jardim Camburi - 29090230 Apto 404" at bounding box center [286, 177] width 145 height 11
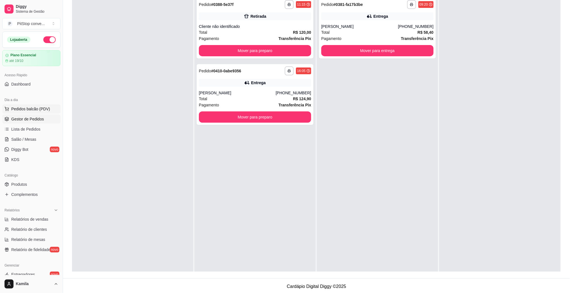
click at [30, 111] on span "Pedidos balcão (PDV)" at bounding box center [30, 109] width 39 height 6
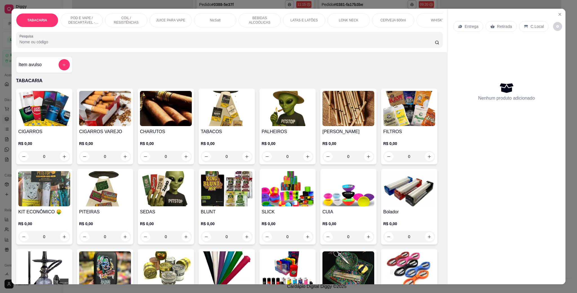
click at [86, 17] on p "POD E VAPE / DESCARTÁVEL - RECARREGAVEL" at bounding box center [81, 20] width 33 height 9
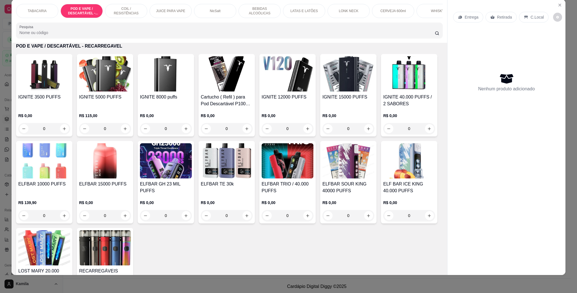
click at [281, 91] on img at bounding box center [287, 73] width 52 height 35
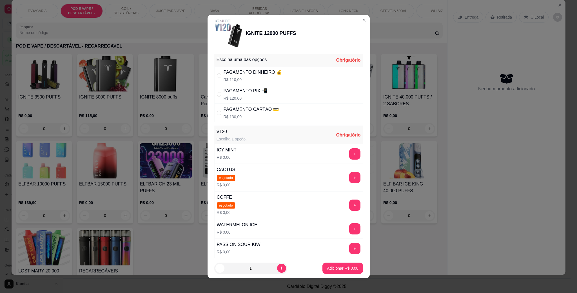
click at [261, 90] on div "PAGAMENTO PIX 📲" at bounding box center [245, 91] width 44 height 7
radio input "true"
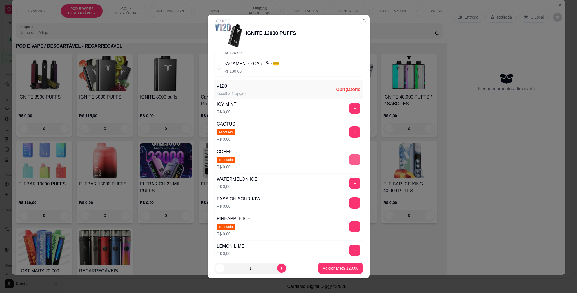
scroll to position [84, 0]
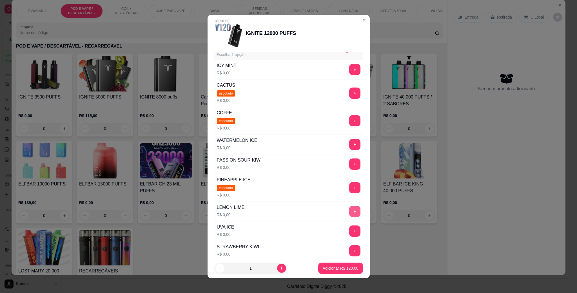
click at [349, 214] on button "+" at bounding box center [354, 211] width 11 height 11
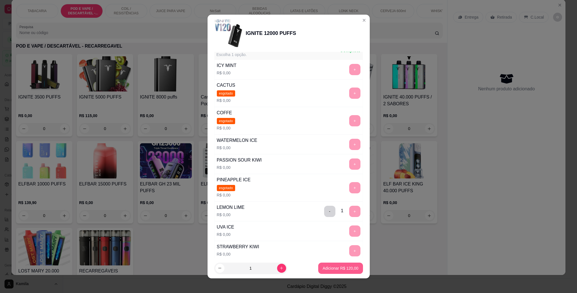
click at [337, 265] on button "Adicionar R$ 120,00" at bounding box center [340, 268] width 45 height 11
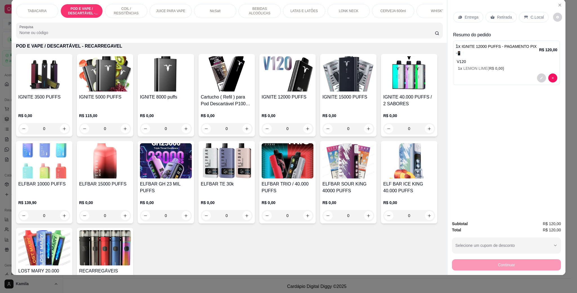
click at [535, 22] on div "C.Local" at bounding box center [534, 17] width 30 height 11
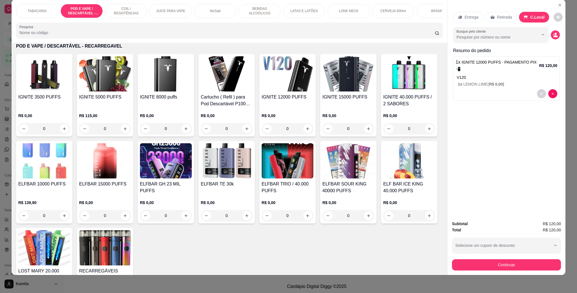
click at [512, 263] on button "Continuar" at bounding box center [506, 264] width 109 height 11
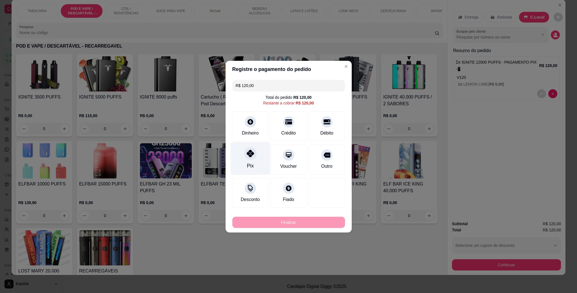
click at [255, 160] on div "Pix" at bounding box center [250, 158] width 40 height 33
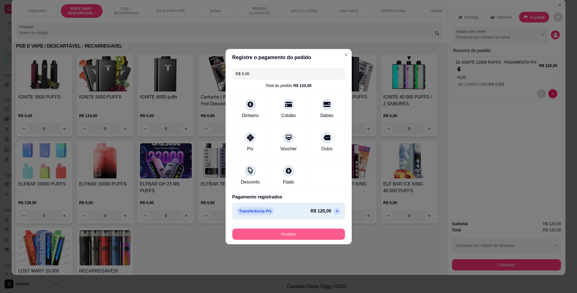
click at [313, 238] on button "Finalizar" at bounding box center [288, 234] width 113 height 11
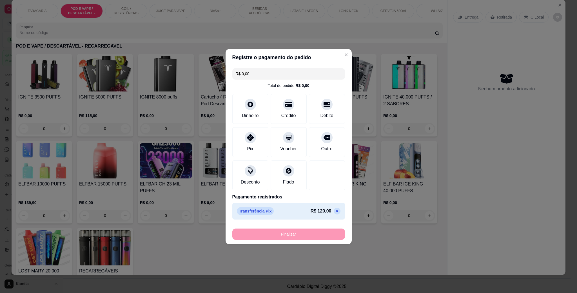
type input "-R$ 120,00"
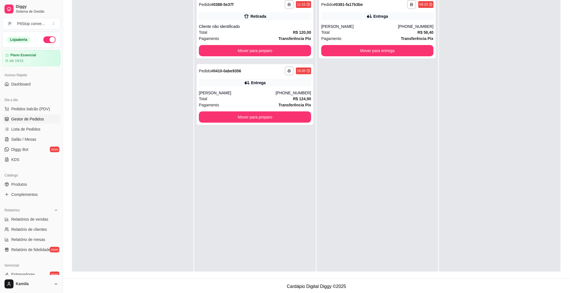
click at [377, 284] on footer "Cardápio Digital Diggy © 2025" at bounding box center [316, 286] width 507 height 16
click at [279, 117] on button "Mover para preparo" at bounding box center [255, 116] width 112 height 11
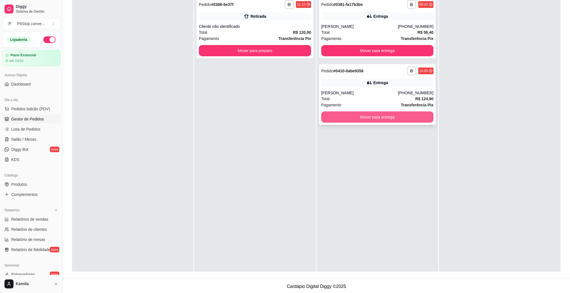
click at [373, 112] on button "Mover para entrega" at bounding box center [377, 116] width 112 height 11
click at [412, 117] on button "Mover para entrega" at bounding box center [377, 116] width 112 height 11
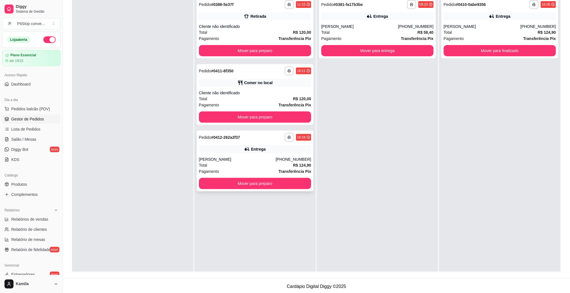
click at [297, 162] on span "R$ 124,90" at bounding box center [302, 165] width 18 height 6
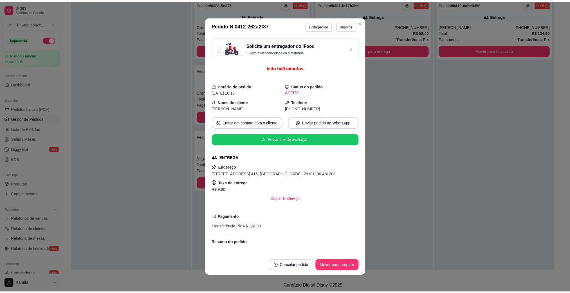
scroll to position [49, 0]
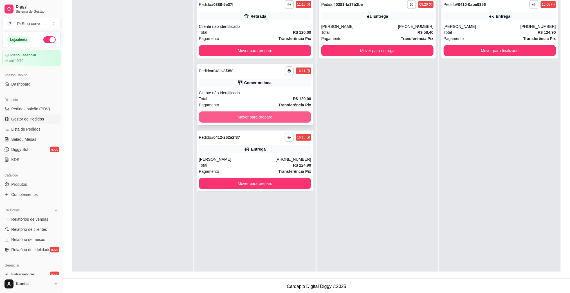
click at [286, 122] on button "Mover para preparo" at bounding box center [255, 116] width 112 height 11
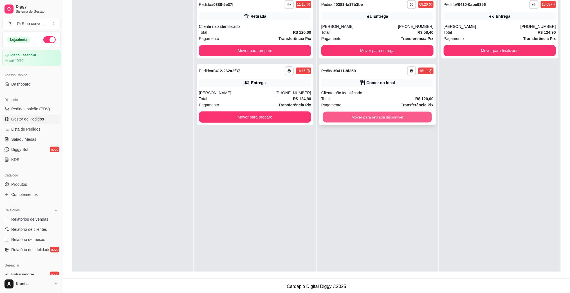
click at [358, 114] on button "Mover para retirada disponível" at bounding box center [377, 117] width 109 height 11
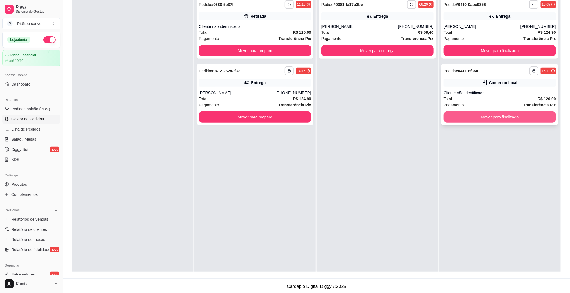
click at [460, 119] on button "Mover para finalizado" at bounding box center [500, 116] width 112 height 11
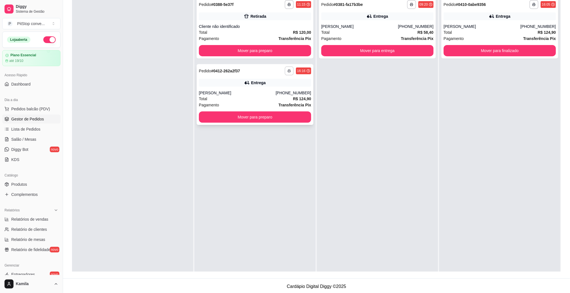
click at [286, 68] on button "button" at bounding box center [289, 70] width 9 height 9
click at [282, 90] on button "IMPRESSORA" at bounding box center [271, 90] width 41 height 9
click at [25, 142] on span "Salão / Mesas" at bounding box center [23, 139] width 25 height 6
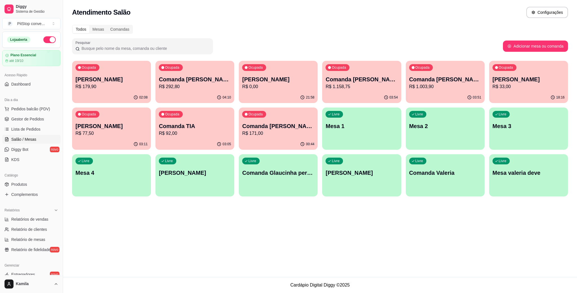
click at [281, 86] on p "R$ 0,00" at bounding box center [278, 86] width 72 height 7
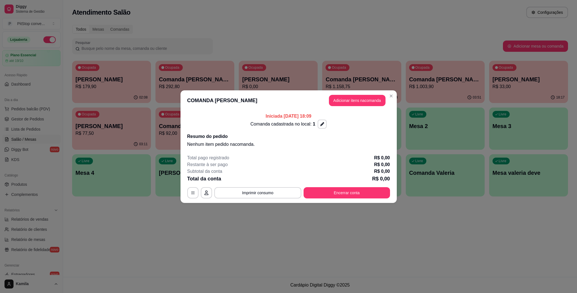
click at [357, 97] on button "Adicionar itens na comanda" at bounding box center [357, 100] width 57 height 11
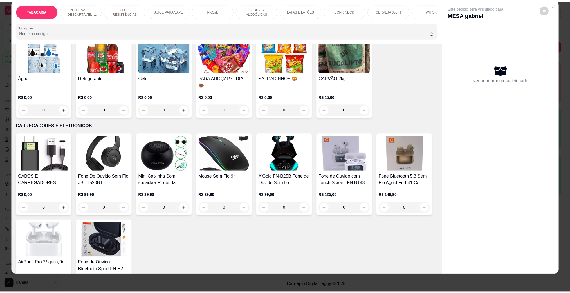
scroll to position [2406, 0]
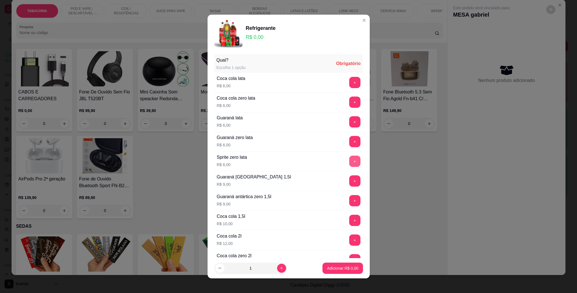
click at [349, 160] on button "+" at bounding box center [354, 161] width 11 height 11
click at [341, 266] on p "Adicionar R$ 6,00" at bounding box center [342, 268] width 31 height 6
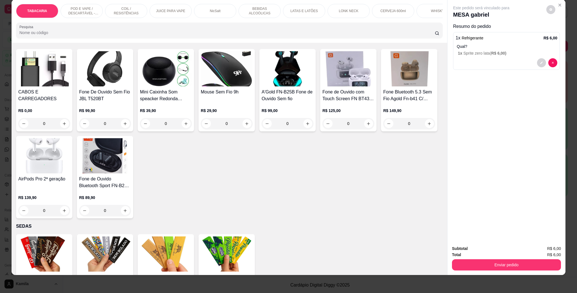
click at [492, 267] on button "Enviar pedido" at bounding box center [506, 264] width 109 height 11
click at [549, 250] on button "Enviar pedido" at bounding box center [545, 251] width 32 height 11
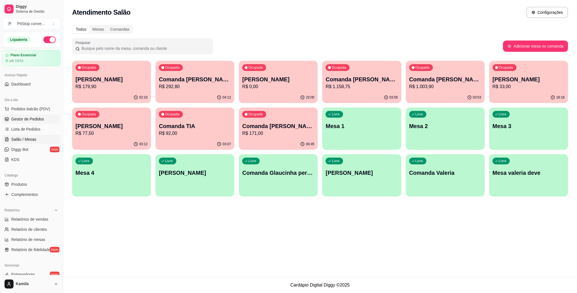
click at [19, 122] on span "Gestor de Pedidos" at bounding box center [27, 119] width 33 height 6
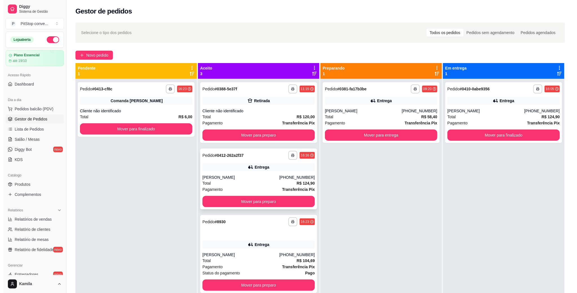
scroll to position [15, 0]
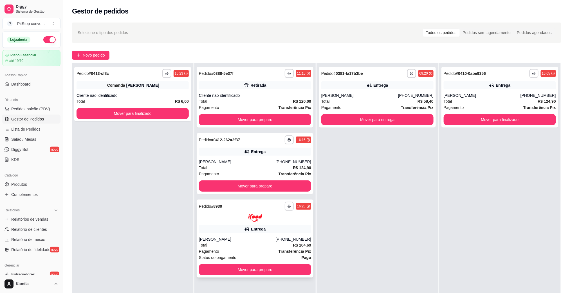
click at [288, 207] on rect "button" at bounding box center [289, 207] width 2 height 1
click at [281, 227] on button "IMPRESSORA" at bounding box center [271, 225] width 39 height 9
click at [162, 104] on div "Total R$ 6,00" at bounding box center [133, 101] width 112 height 6
click at [163, 110] on button "Mover para finalizado" at bounding box center [133, 113] width 112 height 11
click at [273, 245] on div "Total R$ 104,69" at bounding box center [255, 245] width 112 height 6
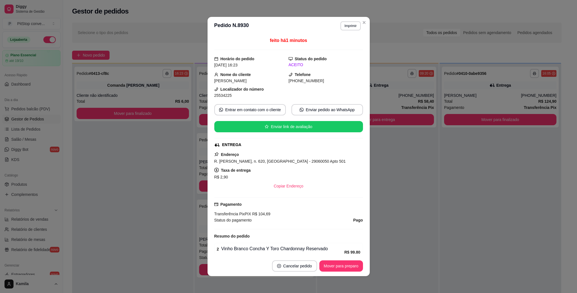
click at [284, 164] on span "R. [PERSON_NAME], n. 620, [GEOGRAPHIC_DATA] - 29060050 Apto 501" at bounding box center [279, 161] width 131 height 5
copy span "R. [PERSON_NAME], n. 620, [GEOGRAPHIC_DATA] - 29060050 Apto 501"
click at [230, 95] on div "25534225" at bounding box center [251, 95] width 74 height 6
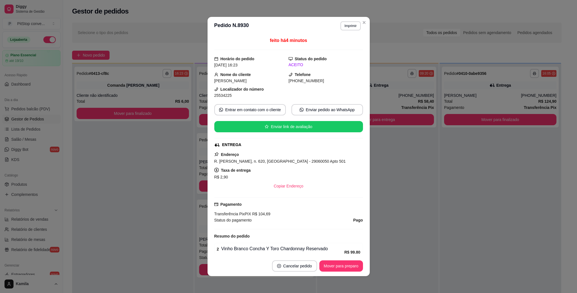
click at [224, 96] on span "25534225" at bounding box center [222, 95] width 17 height 5
copy div "25534225 Entrar em contato com o cliente Enviar pedido ao WhatsApp Enviar link …"
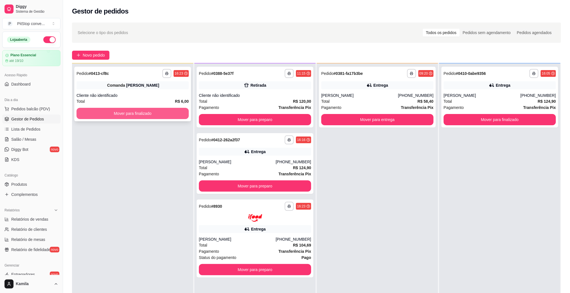
click at [127, 110] on button "Mover para finalizado" at bounding box center [133, 113] width 112 height 11
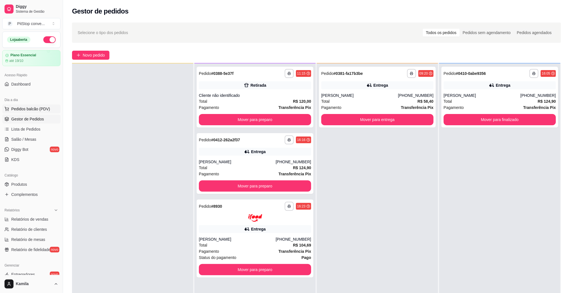
click at [31, 110] on span "Pedidos balcão (PDV)" at bounding box center [30, 109] width 39 height 6
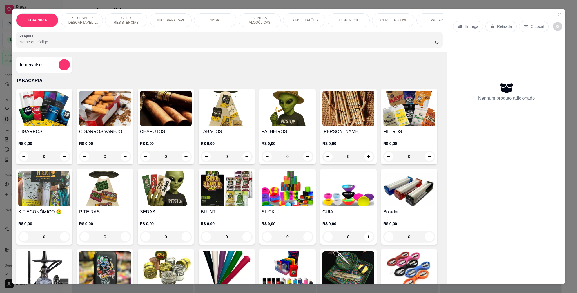
click at [72, 19] on p "POD E VAPE / DESCARTÁVEL - RECARREGAVEL" at bounding box center [81, 20] width 33 height 9
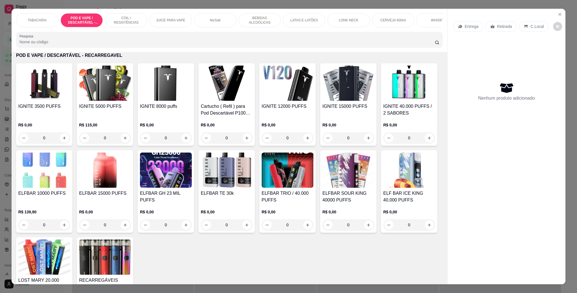
scroll to position [9, 0]
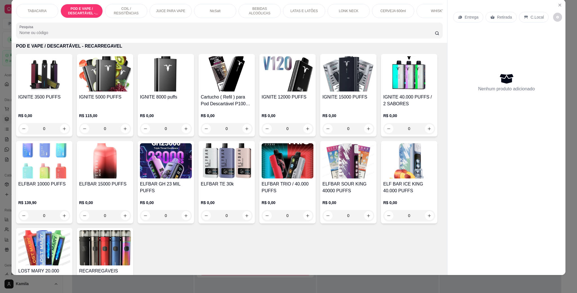
click at [145, 90] on img at bounding box center [166, 73] width 52 height 35
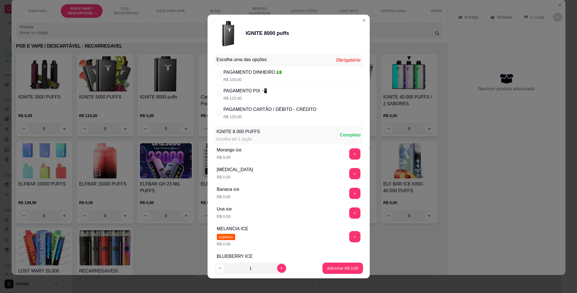
click at [246, 74] on div "PAGAMENTO DINHEIRO 💵" at bounding box center [252, 72] width 59 height 7
radio input "true"
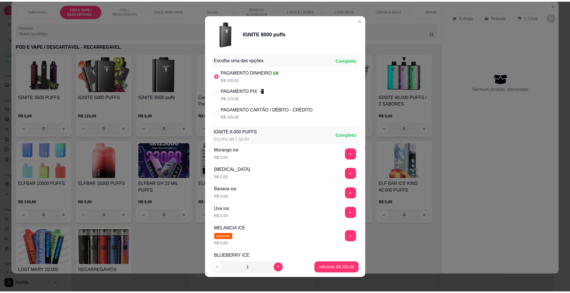
scroll to position [84, 0]
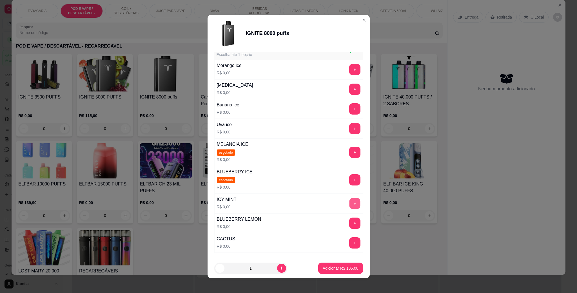
click at [349, 207] on button "+" at bounding box center [354, 203] width 11 height 11
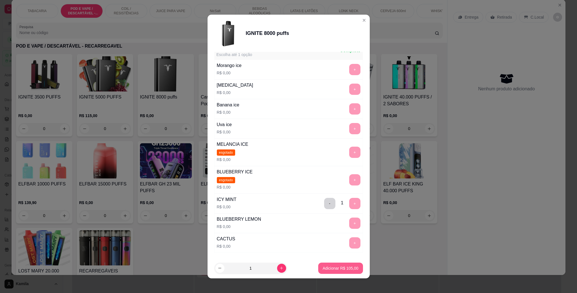
click at [342, 265] on p "Adicionar R$ 105,00" at bounding box center [341, 268] width 36 height 6
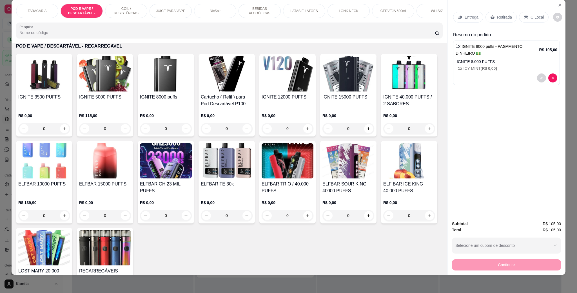
click at [530, 17] on p "C.Local" at bounding box center [536, 17] width 13 height 6
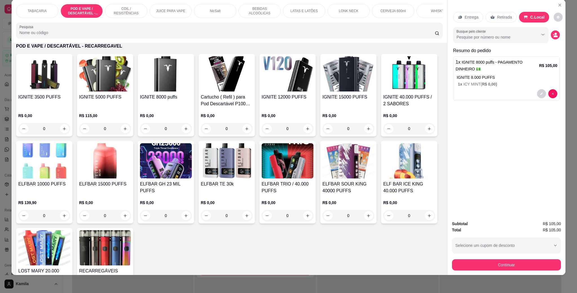
click at [495, 265] on button "Continuar" at bounding box center [506, 264] width 109 height 11
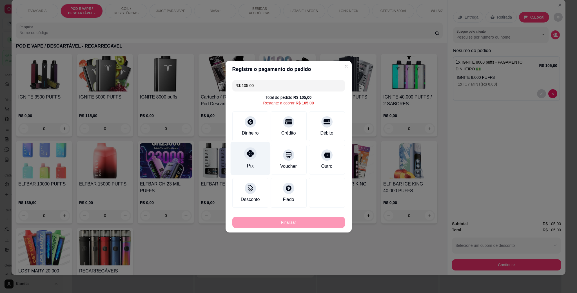
click at [241, 161] on div "Pix" at bounding box center [250, 158] width 40 height 33
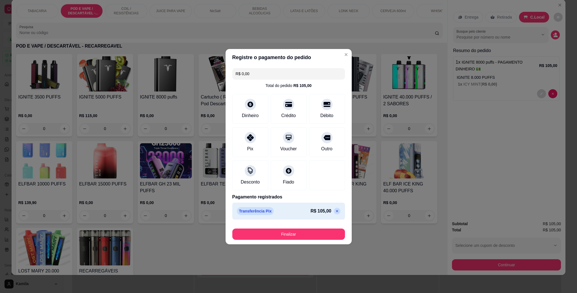
click at [335, 212] on icon at bounding box center [336, 211] width 3 height 3
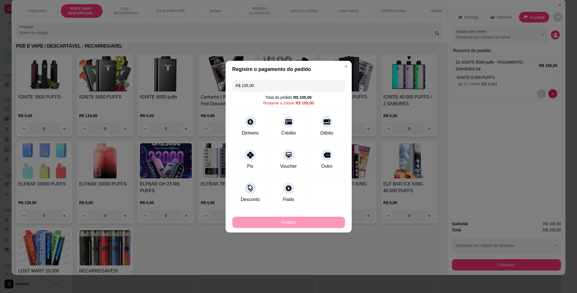
click at [264, 80] on input "R$ 105,00" at bounding box center [289, 85] width 106 height 11
click at [252, 124] on div at bounding box center [250, 120] width 12 height 12
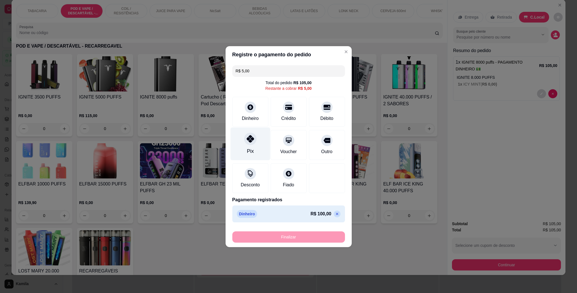
click at [247, 145] on div "Pix" at bounding box center [250, 143] width 40 height 33
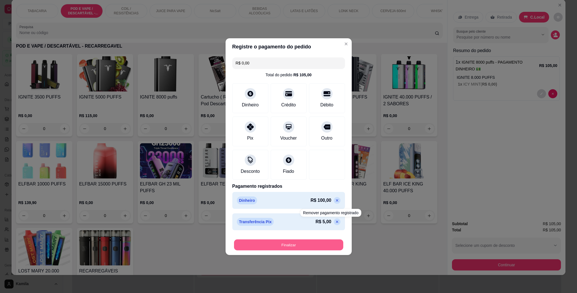
click at [323, 242] on button "Finalizar" at bounding box center [288, 244] width 109 height 11
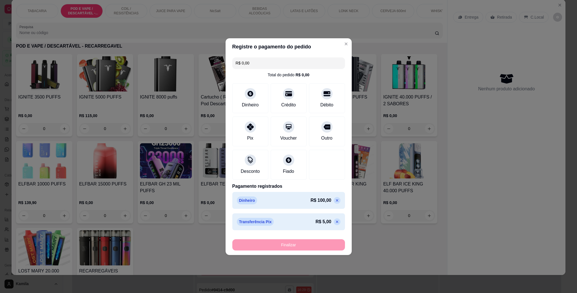
type input "-R$ 105,00"
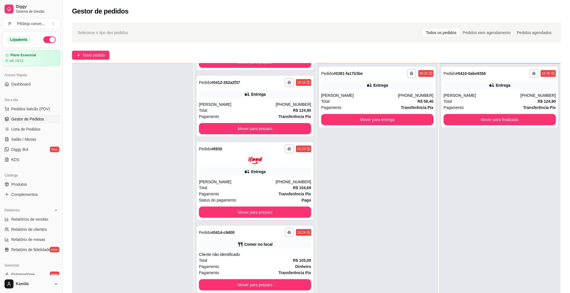
scroll to position [68, 0]
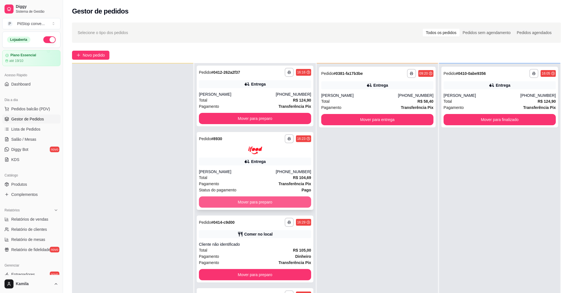
click at [287, 201] on button "Mover para preparo" at bounding box center [255, 201] width 112 height 11
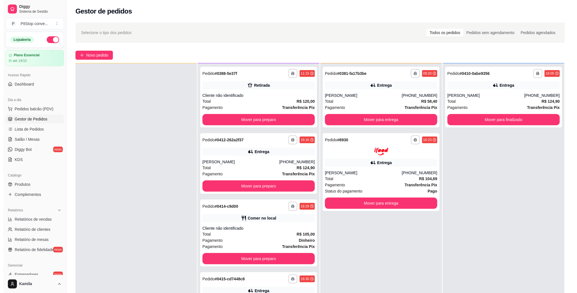
scroll to position [0, 0]
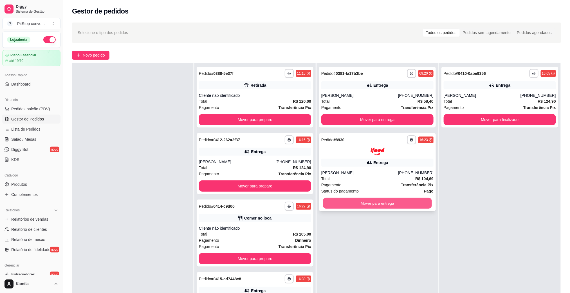
click at [392, 203] on button "Mover para entrega" at bounding box center [377, 203] width 109 height 11
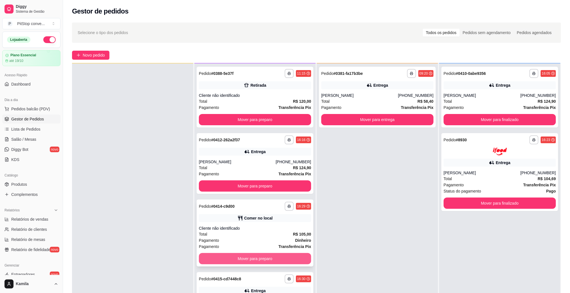
click at [274, 260] on button "Mover para preparo" at bounding box center [255, 258] width 112 height 11
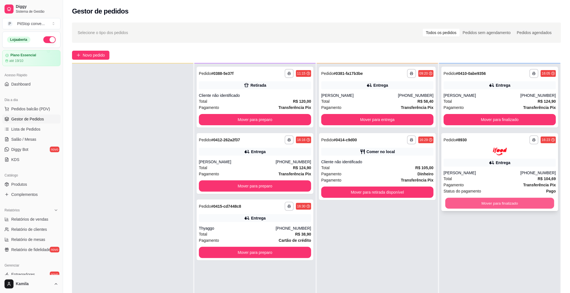
click at [512, 204] on button "Mover para finalizado" at bounding box center [499, 203] width 109 height 11
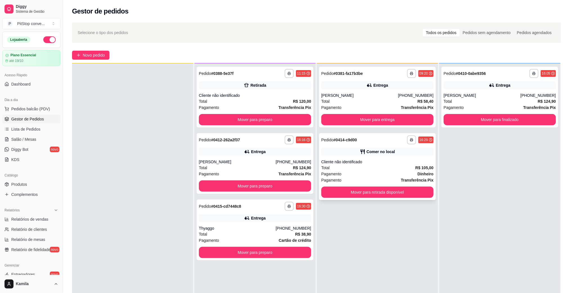
click at [415, 193] on button "Mover para retirada disponível" at bounding box center [377, 192] width 112 height 11
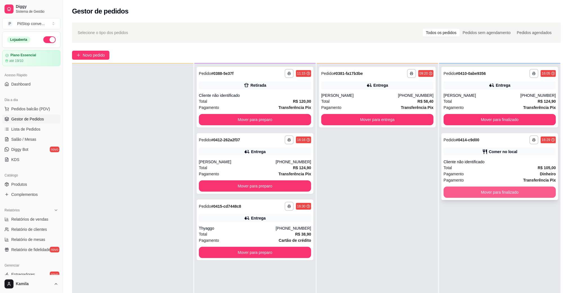
click at [467, 196] on button "Mover para finalizado" at bounding box center [500, 192] width 112 height 11
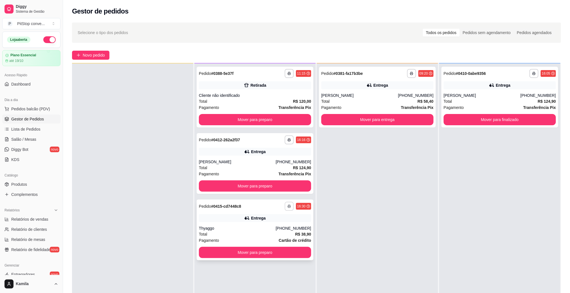
click at [289, 203] on button "button" at bounding box center [289, 206] width 9 height 9
click at [280, 223] on button "IMPRESSORA" at bounding box center [271, 225] width 39 height 9
click at [285, 154] on div "Entrega" at bounding box center [255, 152] width 112 height 8
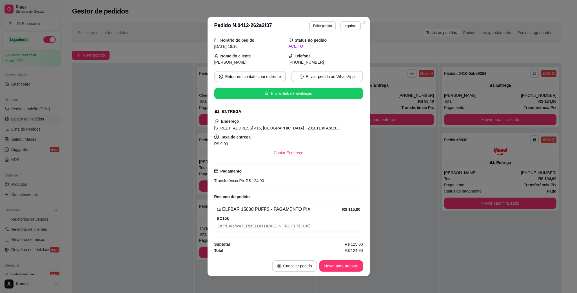
scroll to position [21, 0]
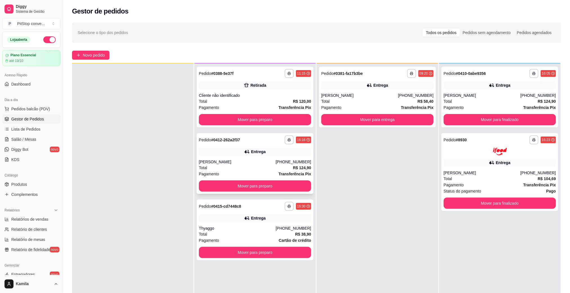
click at [252, 166] on div "Total R$ 124,90" at bounding box center [255, 168] width 112 height 6
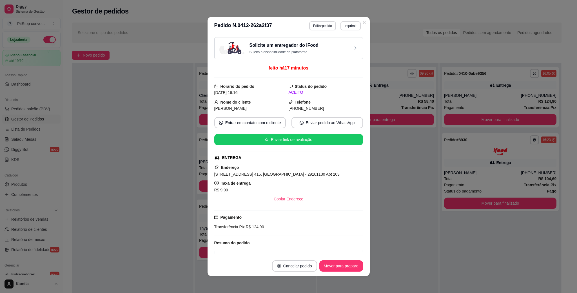
click at [286, 145] on button "Enviar link de avaliação" at bounding box center [288, 139] width 149 height 11
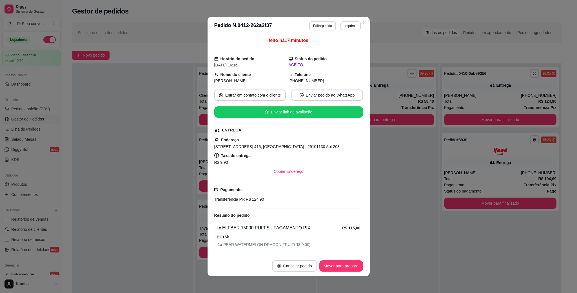
click at [291, 150] on div "[STREET_ADDRESS] 415, [GEOGRAPHIC_DATA] - 29101130 Apt 203" at bounding box center [288, 146] width 149 height 7
click at [291, 149] on span "[STREET_ADDRESS] 415, [GEOGRAPHIC_DATA] - 29101130 Apt 203" at bounding box center [276, 146] width 125 height 5
click at [292, 148] on span "[STREET_ADDRESS] 415, [GEOGRAPHIC_DATA] - 29101130 Apt 203" at bounding box center [276, 146] width 125 height 5
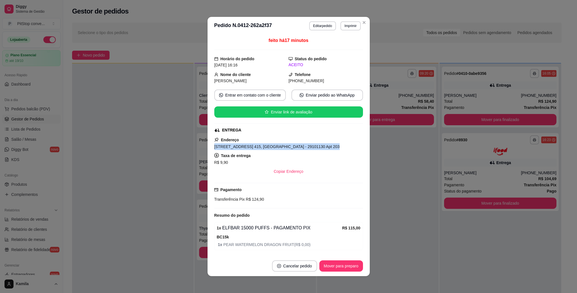
click at [292, 148] on span "[STREET_ADDRESS] 415, [GEOGRAPHIC_DATA] - 29101130 Apt 203" at bounding box center [276, 146] width 125 height 5
copy span "[STREET_ADDRESS] 415, [GEOGRAPHIC_DATA] - 29101130 Apt 203"
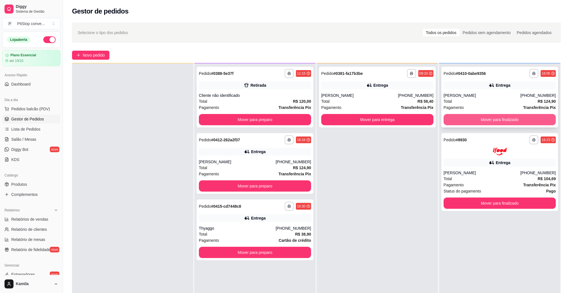
click at [473, 119] on button "Mover para finalizado" at bounding box center [500, 119] width 112 height 11
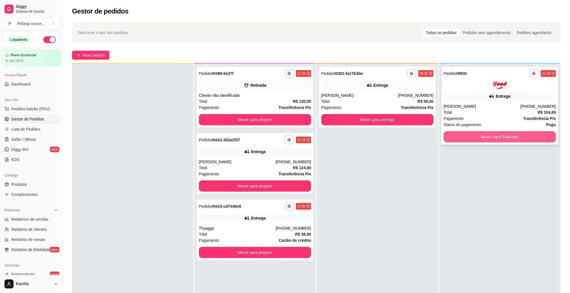
click at [480, 137] on button "Mover para finalizado" at bounding box center [500, 136] width 112 height 11
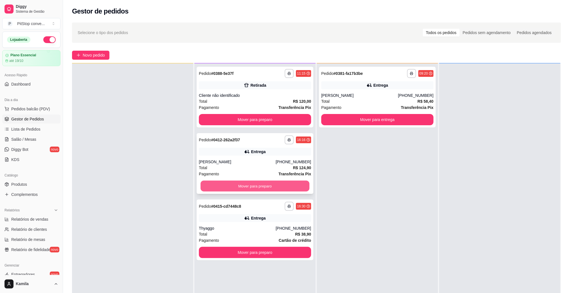
click at [288, 182] on button "Mover para preparo" at bounding box center [255, 186] width 109 height 11
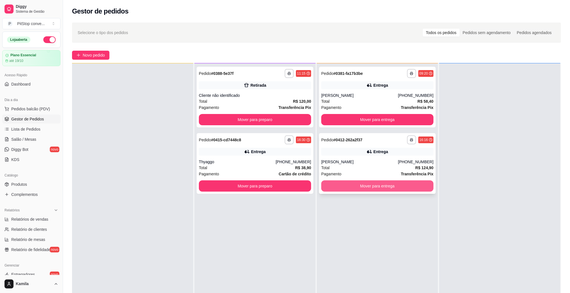
click at [388, 183] on button "Mover para entrega" at bounding box center [377, 185] width 112 height 11
click at [389, 187] on button "Mover para entrega" at bounding box center [377, 185] width 112 height 11
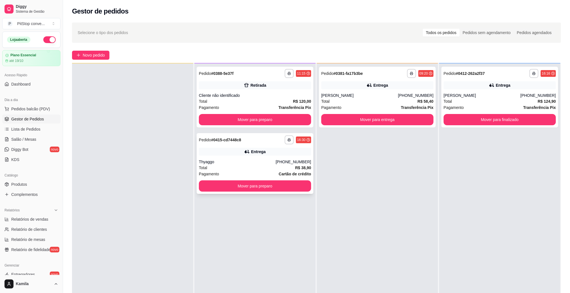
click at [307, 152] on div "Entrega" at bounding box center [255, 152] width 112 height 8
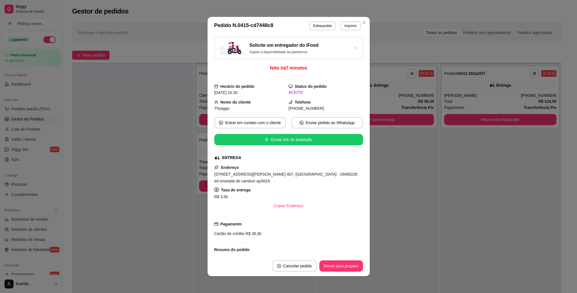
click at [294, 148] on div "Solicite um entregador do iFood Sujeito a disponibilidade da plataforma feito h…" at bounding box center [288, 145] width 149 height 216
click at [294, 173] on span "[STREET_ADDRESS][PERSON_NAME] 407, [GEOGRAPHIC_DATA] - 29060235 ed enseada de c…" at bounding box center [285, 177] width 143 height 11
click at [295, 173] on span "[STREET_ADDRESS][PERSON_NAME] 407, [GEOGRAPHIC_DATA] - 29060235 ed enseada de c…" at bounding box center [285, 177] width 143 height 11
copy span "[STREET_ADDRESS][PERSON_NAME] 407, [GEOGRAPHIC_DATA] - 29060235 ed enseada de c…"
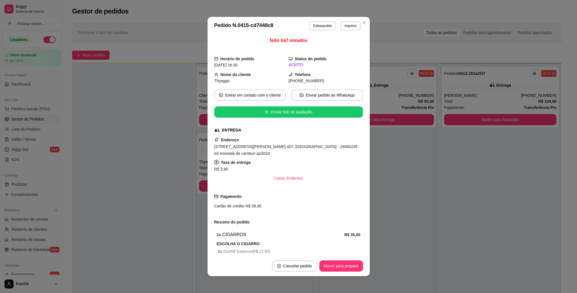
click at [247, 205] on span "R$ 38,90" at bounding box center [252, 206] width 17 height 5
copy div "Cartão de crédito R$ 38,90"
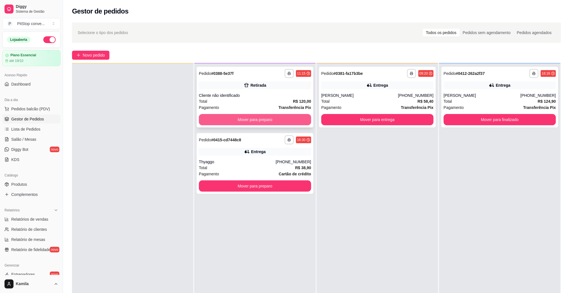
click at [290, 117] on button "Mover para preparo" at bounding box center [255, 119] width 112 height 11
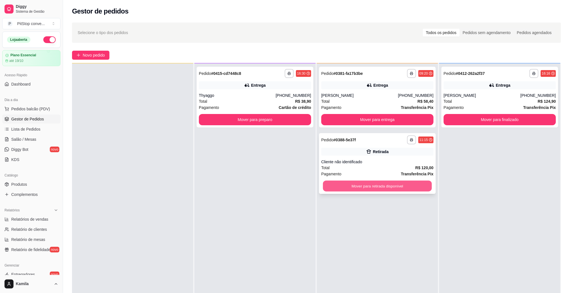
click at [396, 181] on button "Mover para retirada disponível" at bounding box center [377, 186] width 109 height 11
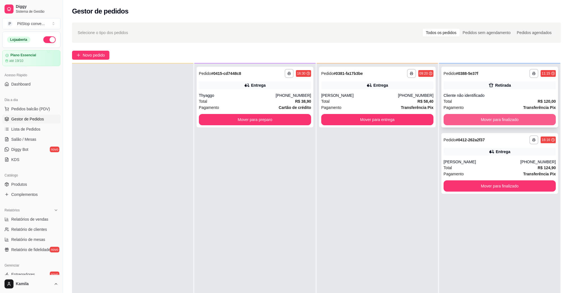
click at [489, 117] on button "Mover para finalizado" at bounding box center [500, 119] width 112 height 11
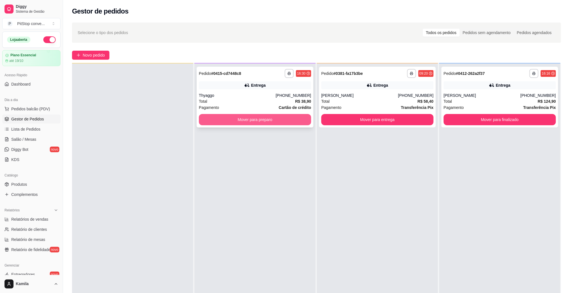
click at [295, 121] on button "Mover para preparo" at bounding box center [255, 119] width 112 height 11
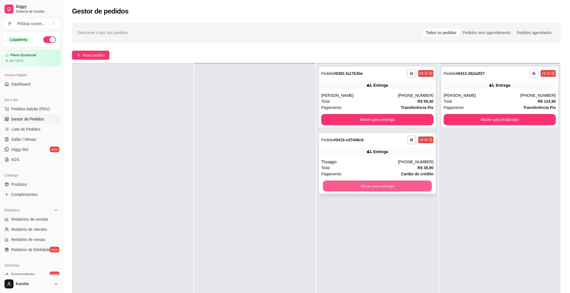
click at [389, 191] on button "Mover para entrega" at bounding box center [377, 186] width 109 height 11
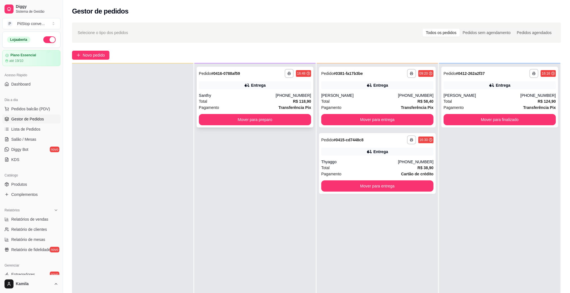
click at [281, 99] on div "Total R$ 118,90" at bounding box center [255, 101] width 112 height 6
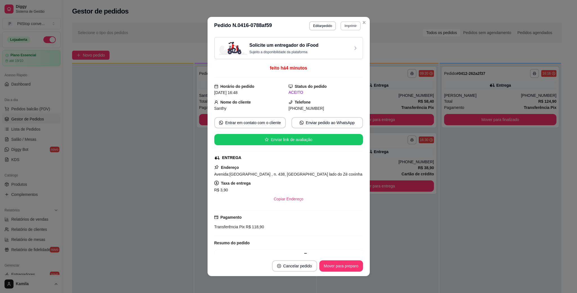
click at [344, 29] on button "Imprimir" at bounding box center [350, 25] width 20 height 9
click at [336, 48] on button "IMPRESSORA" at bounding box center [337, 45] width 41 height 9
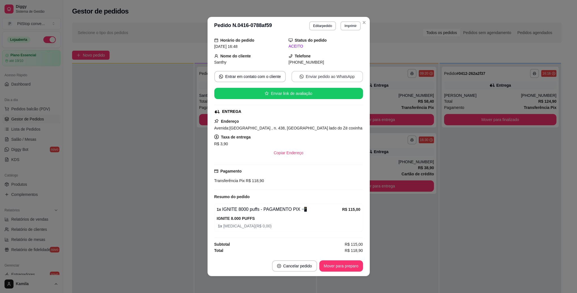
scroll to position [49, 0]
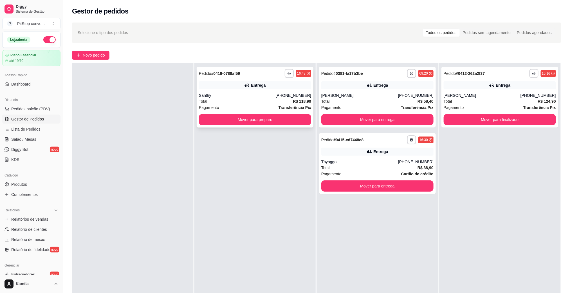
click at [282, 104] on span "Transferência Pix" at bounding box center [295, 107] width 33 height 6
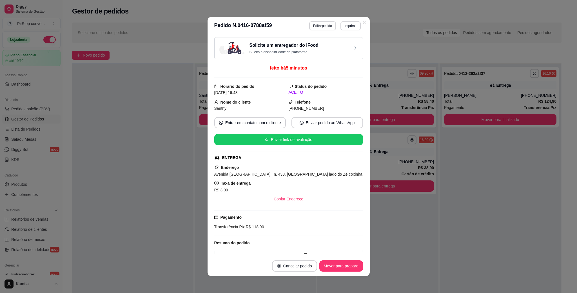
click at [292, 175] on span "Avenida:[GEOGRAPHIC_DATA] , n. 438, [GEOGRAPHIC_DATA] lado do Zé coxinha" at bounding box center [288, 174] width 148 height 5
copy span "Avenida:[GEOGRAPHIC_DATA] , n. 438, [GEOGRAPHIC_DATA] lado do Zé coxinha"
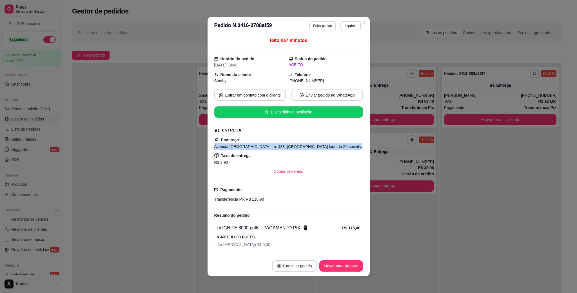
copy span "Avenida:[GEOGRAPHIC_DATA] , n. 438, [GEOGRAPHIC_DATA] lado do Zé coxinha"
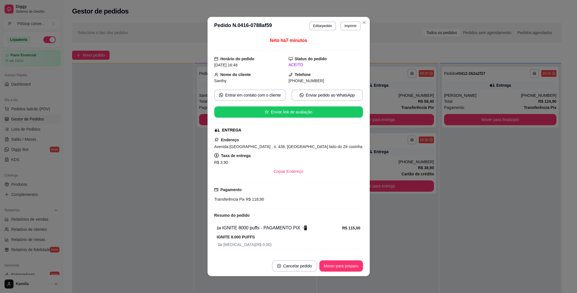
click at [295, 79] on span "[PHONE_NUMBER]" at bounding box center [305, 81] width 35 height 5
copy div "[PHONE_NUMBER] Entrar em contato com o cliente Enviar pedido ao WhatsApp Enviar…"
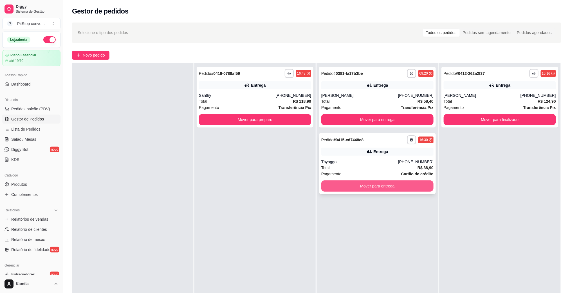
click at [419, 182] on button "Mover para entrega" at bounding box center [377, 185] width 112 height 11
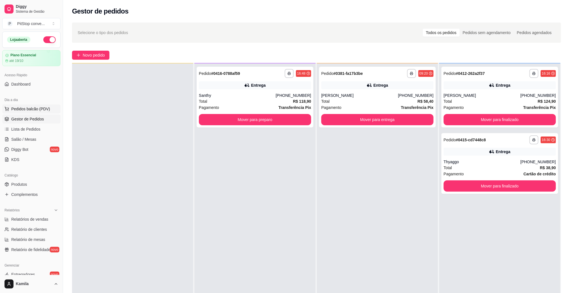
click at [20, 107] on span "Pedidos balcão (PDV)" at bounding box center [30, 109] width 39 height 6
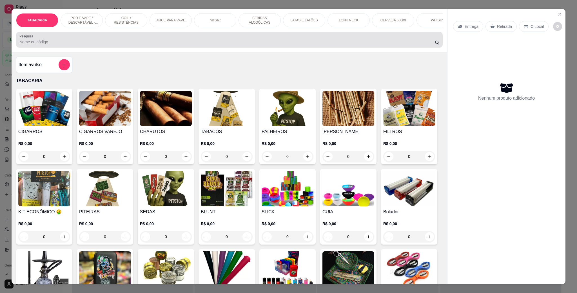
click at [86, 22] on p "POD E VAPE / DESCARTÁVEL - RECARREGAVEL" at bounding box center [81, 20] width 33 height 9
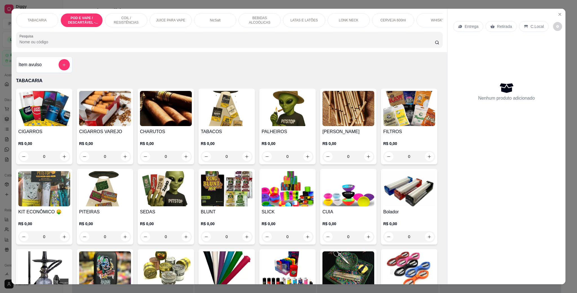
scroll to position [9, 0]
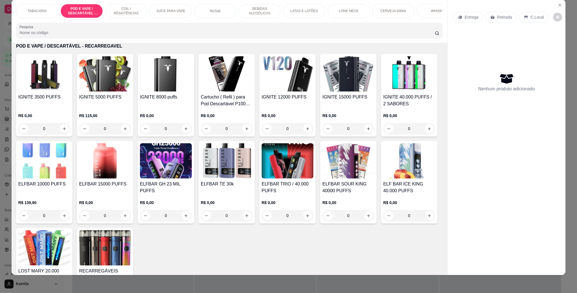
click at [102, 99] on div "IGNITE 5000 PUFFS R$ 115,00 0" at bounding box center [105, 95] width 56 height 82
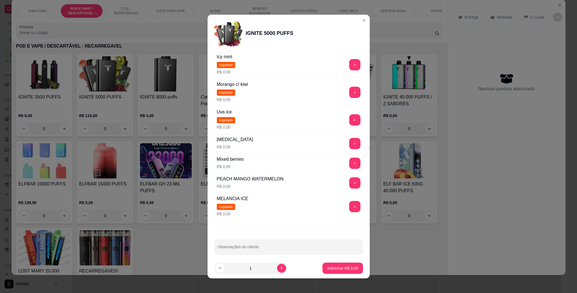
scroll to position [101, 0]
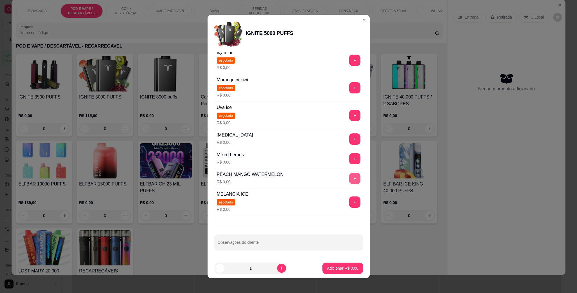
click at [349, 176] on button "+" at bounding box center [354, 178] width 11 height 11
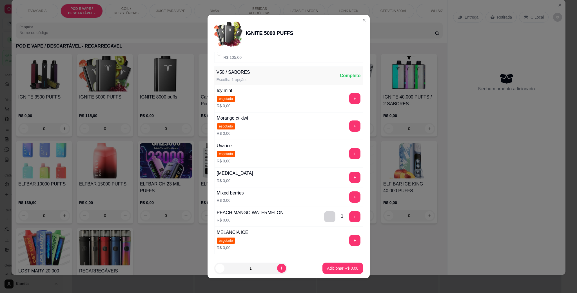
scroll to position [0, 0]
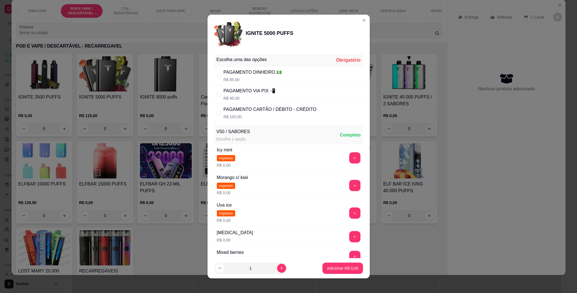
click at [247, 90] on div "PAGAMENTO VIA PIX 📲" at bounding box center [249, 91] width 52 height 7
radio input "true"
click at [340, 266] on p "Adicionar R$ 95,00" at bounding box center [341, 267] width 33 height 5
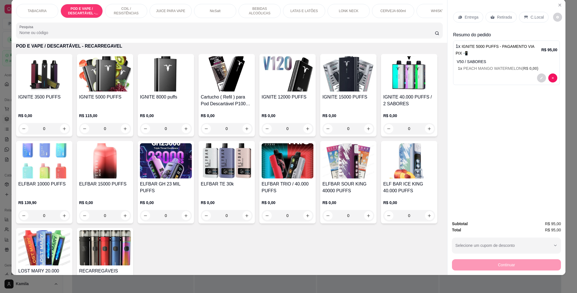
click at [531, 19] on p "C.Local" at bounding box center [536, 17] width 13 height 6
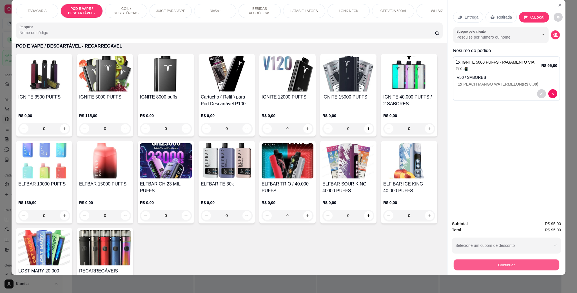
click at [498, 262] on button "Continuar" at bounding box center [506, 264] width 106 height 11
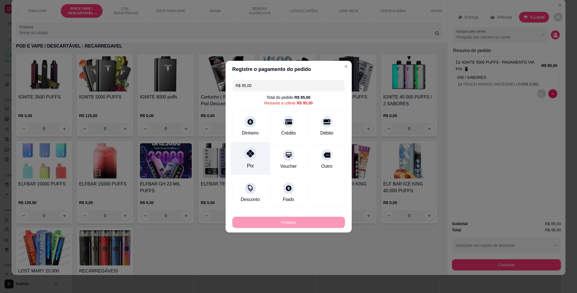
click at [250, 153] on icon at bounding box center [249, 153] width 7 height 7
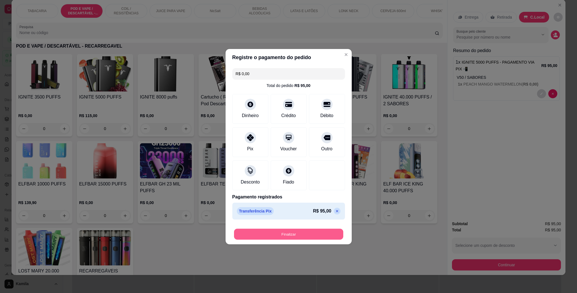
click at [292, 235] on button "Finalizar" at bounding box center [288, 234] width 109 height 11
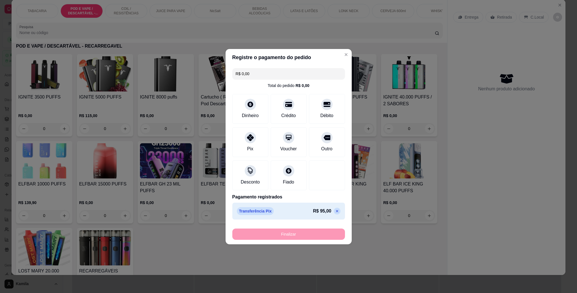
type input "-R$ 95,00"
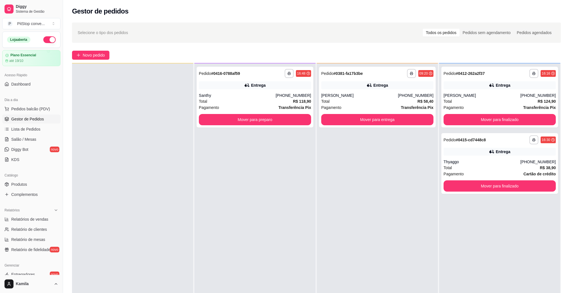
click at [433, 76] on div "**********" at bounding box center [377, 209] width 121 height 293
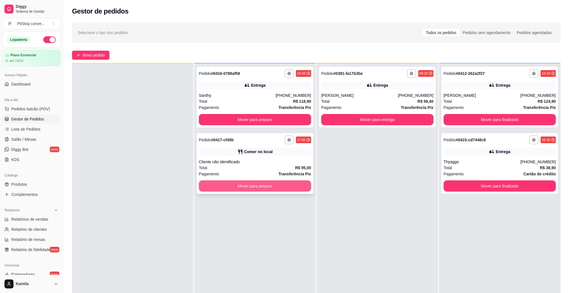
click at [296, 189] on button "Mover para preparo" at bounding box center [255, 185] width 112 height 11
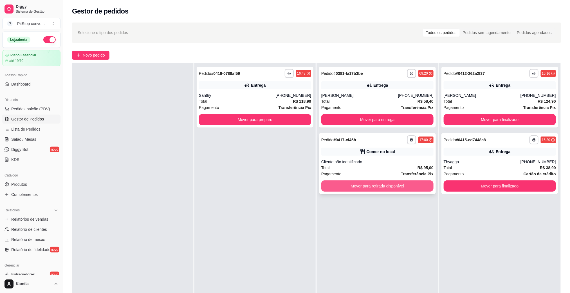
click at [389, 187] on button "Mover para retirada disponível" at bounding box center [377, 185] width 112 height 11
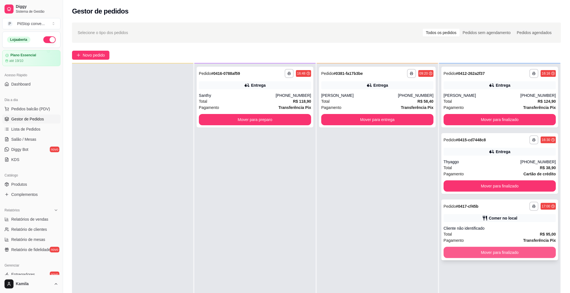
click at [491, 252] on button "Mover para finalizado" at bounding box center [500, 252] width 112 height 11
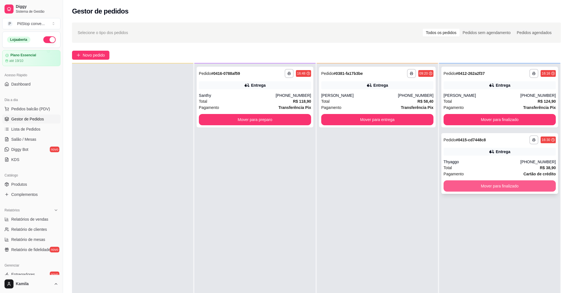
click at [471, 190] on button "Mover para finalizado" at bounding box center [500, 185] width 112 height 11
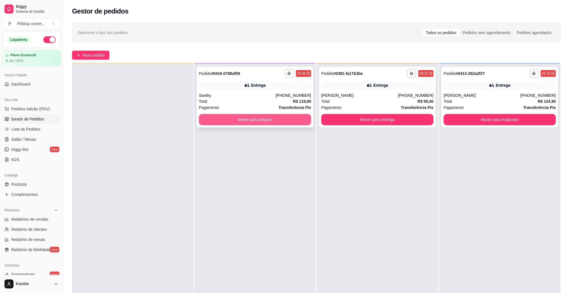
click at [278, 122] on button "Mover para preparo" at bounding box center [255, 119] width 112 height 11
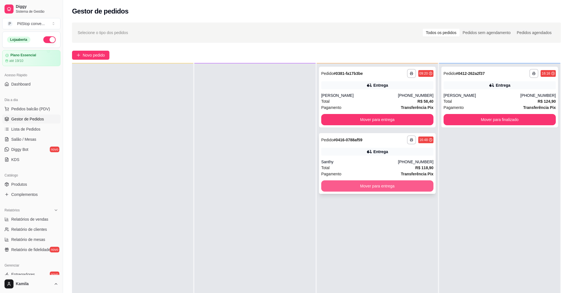
click at [390, 191] on button "Mover para entrega" at bounding box center [377, 185] width 112 height 11
click at [409, 182] on button "Mover para entrega" at bounding box center [377, 185] width 112 height 11
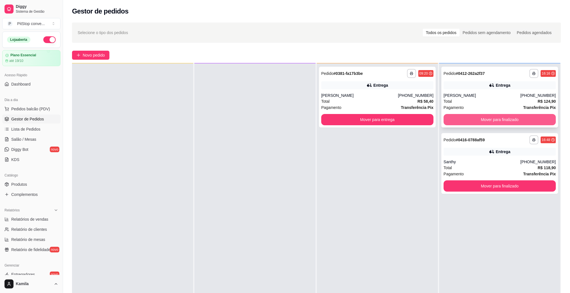
click at [474, 121] on button "Mover para finalizado" at bounding box center [500, 119] width 112 height 11
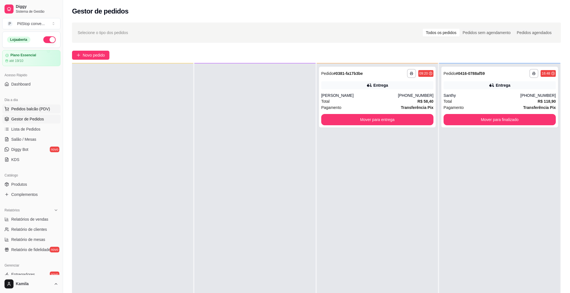
click at [36, 107] on span "Pedidos balcão (PDV)" at bounding box center [30, 109] width 39 height 6
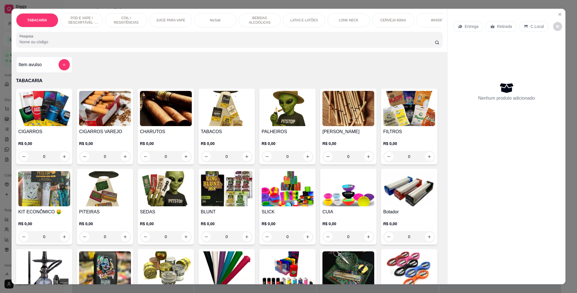
click at [70, 20] on p "POD E VAPE / DESCARTÁVEL - RECARREGAVEL" at bounding box center [81, 20] width 33 height 9
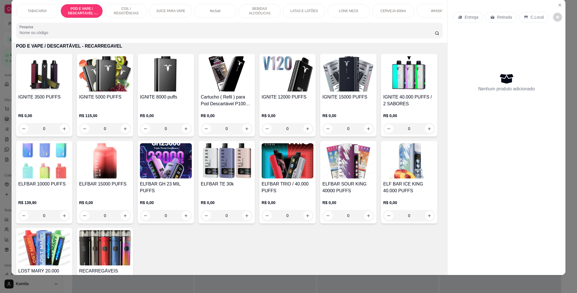
click at [343, 99] on div "IGNITE 15000 PUFFS R$ 0,00 0" at bounding box center [348, 95] width 56 height 82
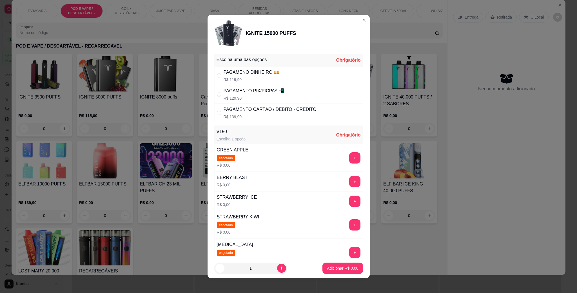
click at [252, 86] on div "PAGAMENTO PIX/PICPAY 📲 R$ 129,90" at bounding box center [288, 94] width 149 height 19
radio input "true"
click at [349, 180] on button "+" at bounding box center [354, 181] width 11 height 11
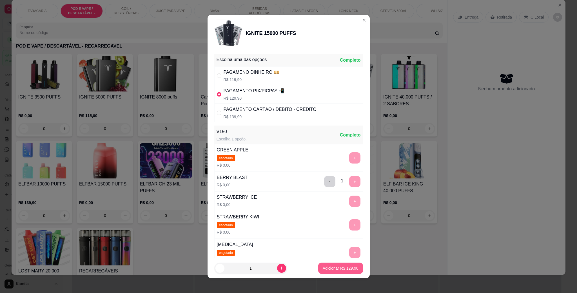
click at [340, 265] on p "Adicionar R$ 129,90" at bounding box center [341, 268] width 36 height 6
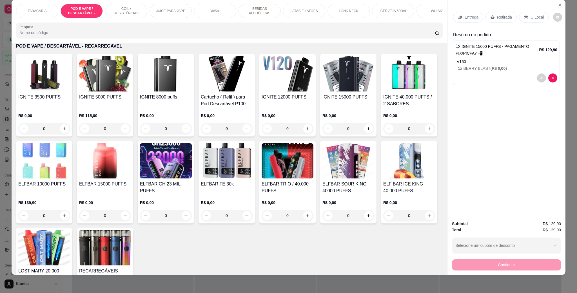
click at [519, 19] on div "C.Local" at bounding box center [534, 17] width 30 height 11
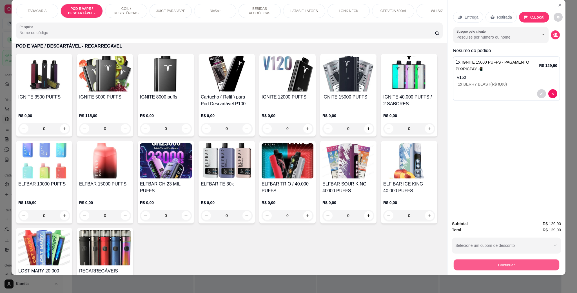
click at [518, 265] on button "Continuar" at bounding box center [506, 264] width 106 height 11
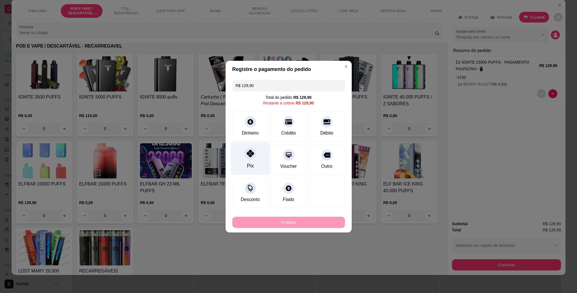
click at [254, 159] on div "Pix" at bounding box center [250, 158] width 40 height 33
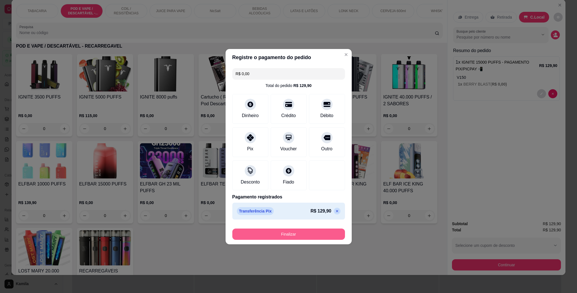
click at [286, 234] on button "Finalizar" at bounding box center [288, 234] width 113 height 11
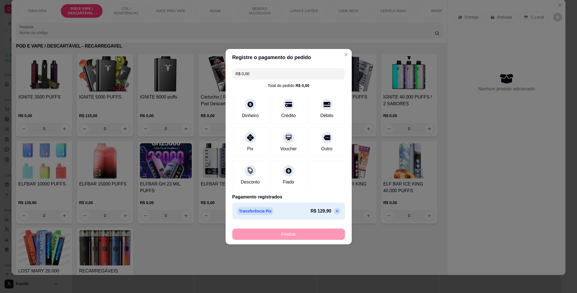
type input "-R$ 129,90"
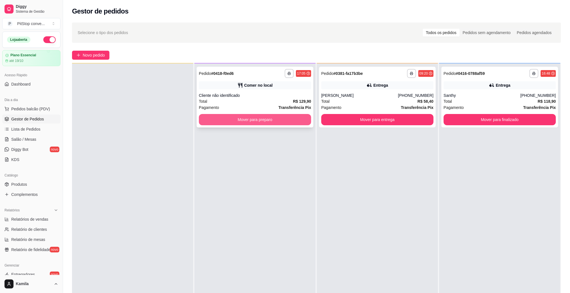
click at [284, 118] on button "Mover para preparo" at bounding box center [255, 119] width 112 height 11
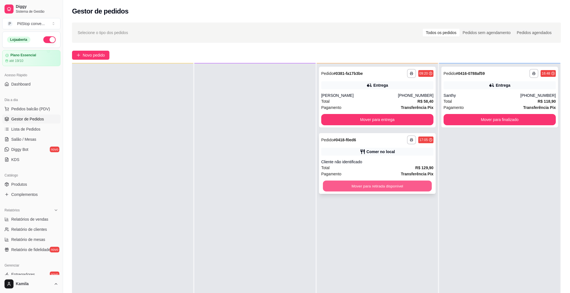
click at [377, 183] on button "Mover para retirada disponível" at bounding box center [377, 186] width 109 height 11
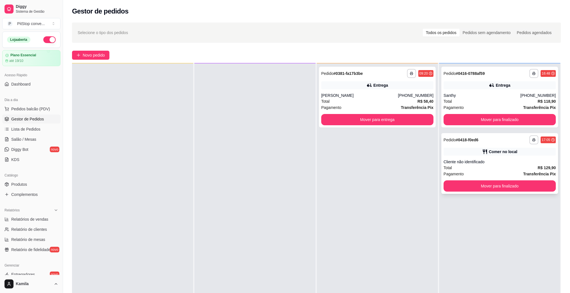
click at [495, 189] on button "Mover para finalizado" at bounding box center [500, 185] width 112 height 11
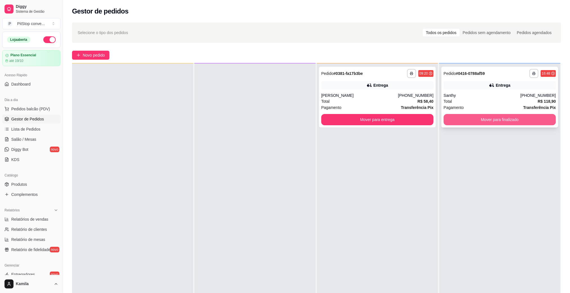
click at [511, 119] on button "Mover para finalizado" at bounding box center [500, 119] width 112 height 11
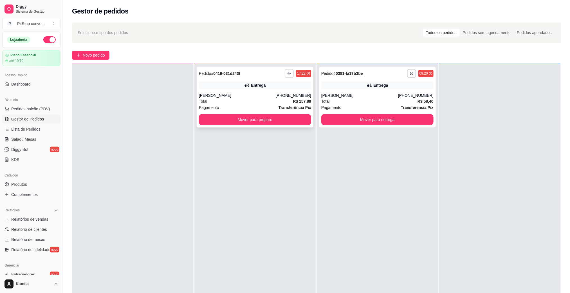
click at [285, 70] on button "button" at bounding box center [289, 73] width 9 height 9
click at [280, 91] on button "IMPRESSORA" at bounding box center [271, 93] width 41 height 9
click at [276, 95] on div "[PERSON_NAME]" at bounding box center [237, 96] width 77 height 6
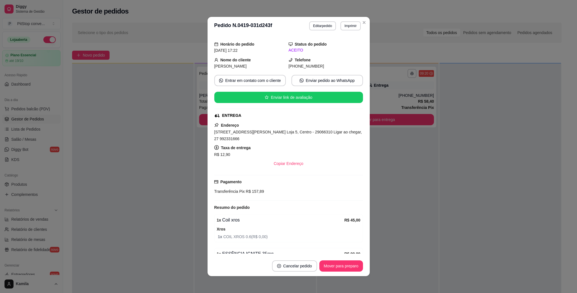
scroll to position [84, 0]
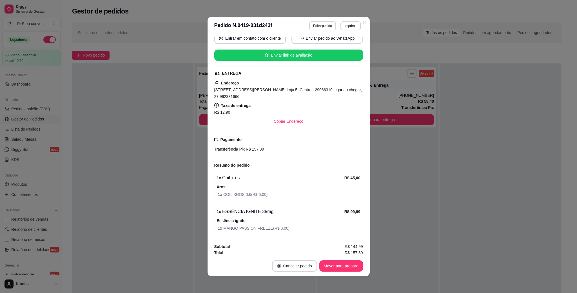
click at [286, 93] on span "[STREET_ADDRESS][PERSON_NAME] Loja 5, Centro - 29066310 Ligar ao chegar, 27 992…" at bounding box center [287, 93] width 147 height 11
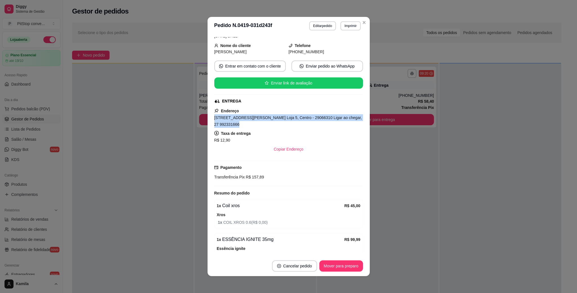
click at [286, 115] on span "[STREET_ADDRESS][PERSON_NAME] Loja 5, Centro - 29066310 Ligar ao chegar, 27 992…" at bounding box center [287, 120] width 147 height 11
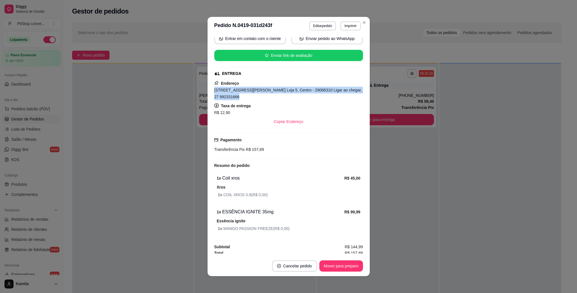
copy span "[STREET_ADDRESS][PERSON_NAME] Loja 5, Centro - 29066310 Ligar ao chegar, 27 992…"
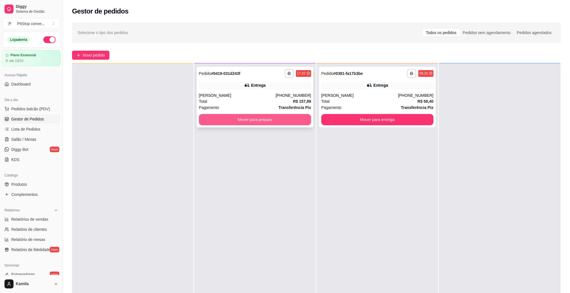
click at [280, 118] on button "Mover para preparo" at bounding box center [255, 119] width 112 height 11
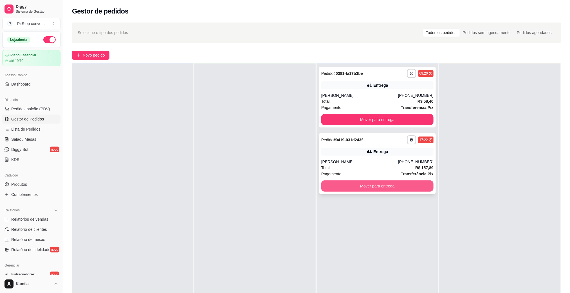
click at [374, 188] on button "Mover para entrega" at bounding box center [377, 185] width 112 height 11
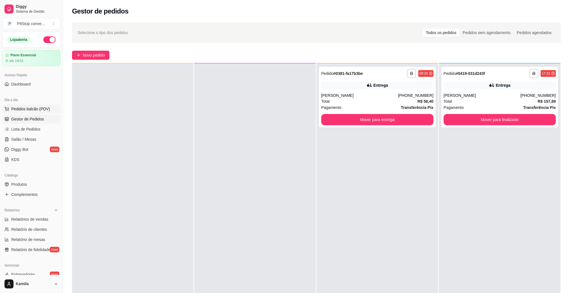
click at [41, 106] on button "Pedidos balcão (PDV)" at bounding box center [31, 108] width 58 height 9
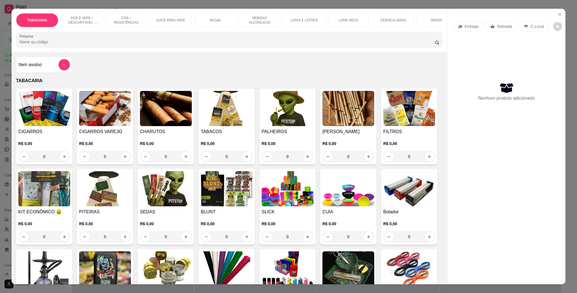
click at [87, 20] on p "POD E VAPE / DESCARTÁVEL - RECARREGAVEL" at bounding box center [81, 20] width 33 height 9
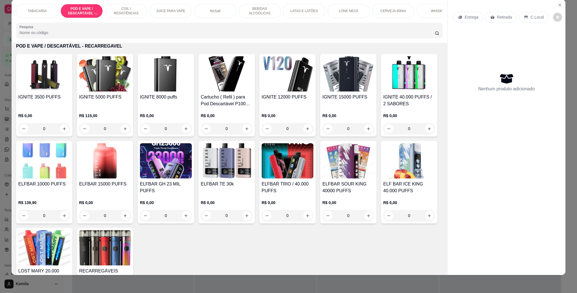
click at [276, 87] on img at bounding box center [287, 73] width 52 height 35
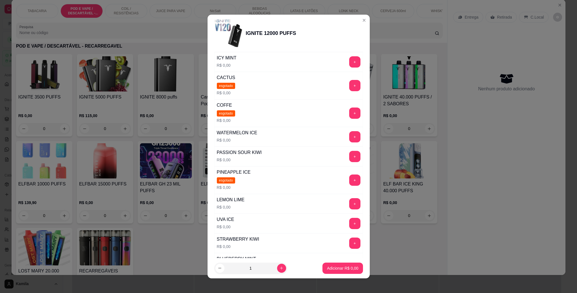
scroll to position [77, 0]
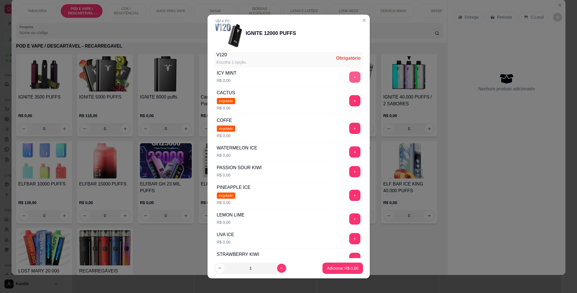
click at [349, 78] on button "+" at bounding box center [354, 76] width 11 height 11
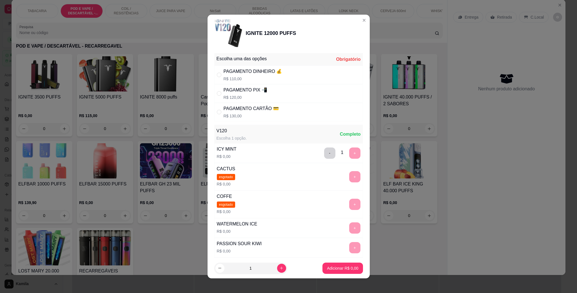
scroll to position [0, 0]
click at [314, 94] on div "PAGAMENTO PIX 📲 R$ 120,00" at bounding box center [288, 94] width 149 height 19
radio input "true"
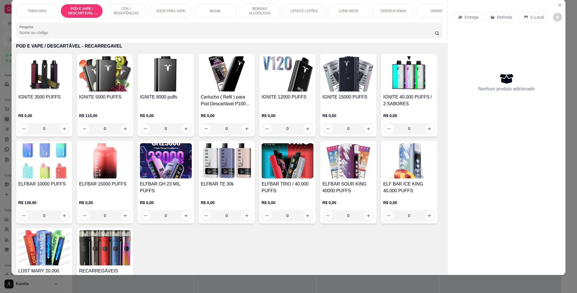
click at [179, 100] on h4 "IGNITE 8000 puffs" at bounding box center [166, 97] width 52 height 7
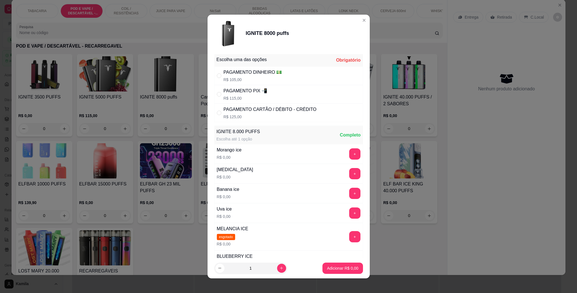
click at [258, 92] on div "PAGAMENTO PIX 📲" at bounding box center [245, 91] width 44 height 7
radio input "true"
click at [349, 172] on button "+" at bounding box center [354, 173] width 11 height 11
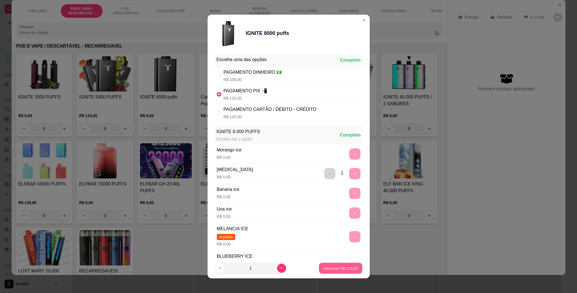
click at [343, 266] on p "Adicionar R$ 115,00" at bounding box center [340, 267] width 35 height 5
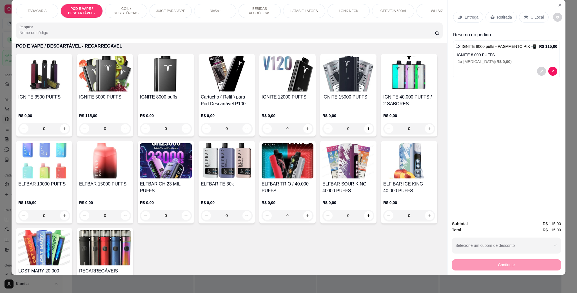
click at [503, 18] on p "Retirada" at bounding box center [504, 17] width 15 height 6
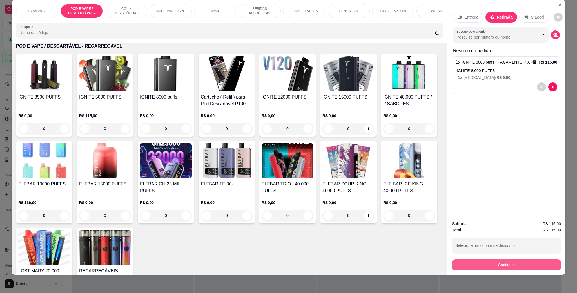
click at [524, 262] on button "Continuar" at bounding box center [506, 264] width 109 height 11
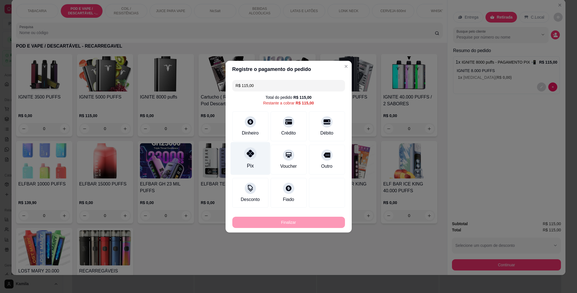
click at [240, 162] on div "Pix" at bounding box center [250, 158] width 40 height 33
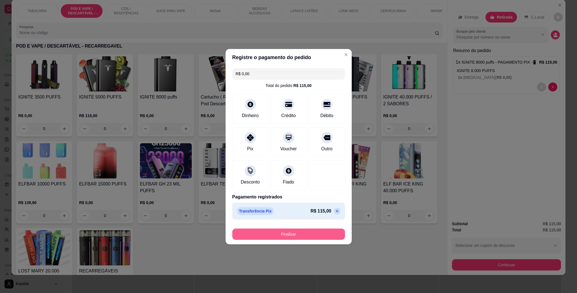
click at [297, 233] on button "Finalizar" at bounding box center [288, 234] width 113 height 11
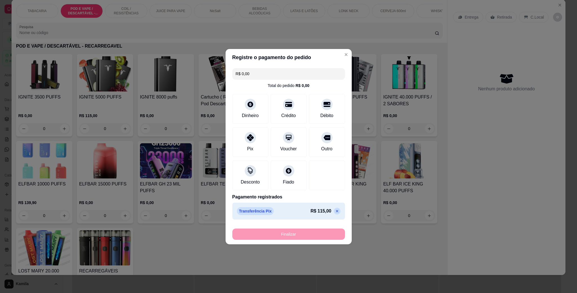
type input "-R$ 115,00"
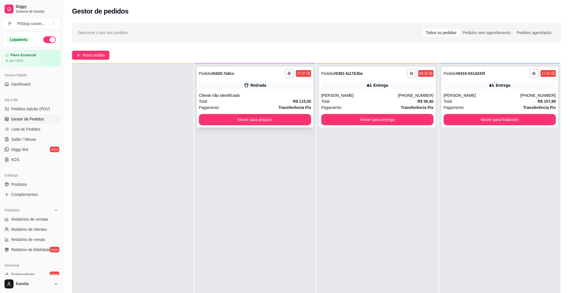
click at [291, 95] on div "Cliente não identificado" at bounding box center [255, 96] width 112 height 6
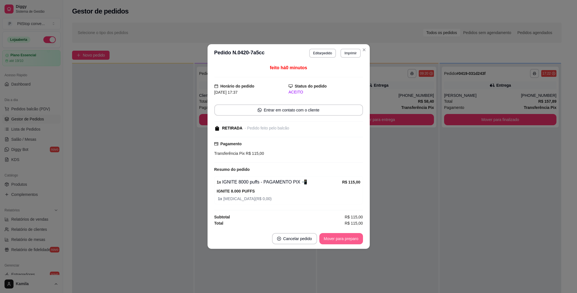
click at [346, 242] on button "Mover para preparo" at bounding box center [341, 238] width 44 height 11
click at [346, 242] on div "Mover para preparo" at bounding box center [337, 238] width 52 height 11
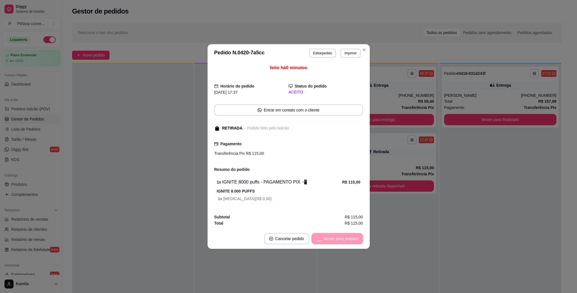
click at [346, 242] on div "Mover para preparo" at bounding box center [337, 238] width 52 height 11
click at [346, 242] on button "Mover para retirada disponível" at bounding box center [331, 238] width 62 height 11
click at [346, 242] on div "Mover para retirada disponível" at bounding box center [327, 238] width 70 height 11
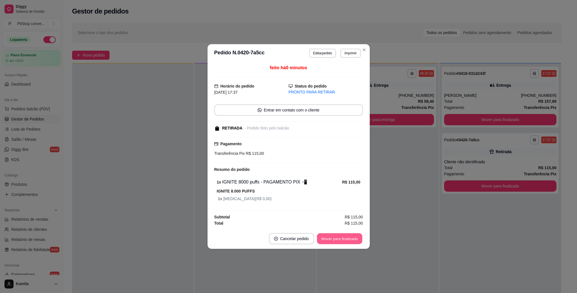
click at [346, 242] on button "Mover para finalizado" at bounding box center [339, 238] width 45 height 11
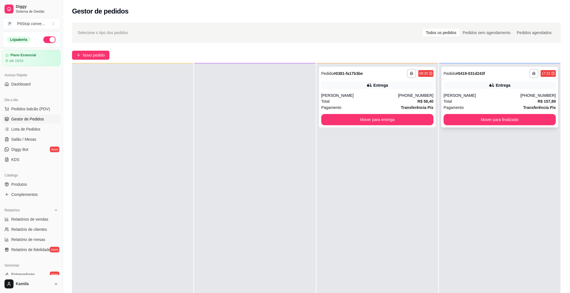
click at [481, 101] on div "Total R$ 157,89" at bounding box center [500, 101] width 112 height 6
click at [384, 91] on div "**********" at bounding box center [377, 97] width 117 height 61
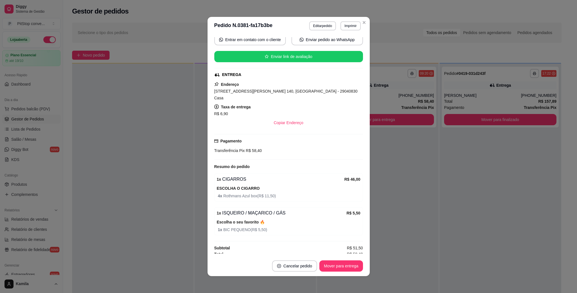
scroll to position [1, 0]
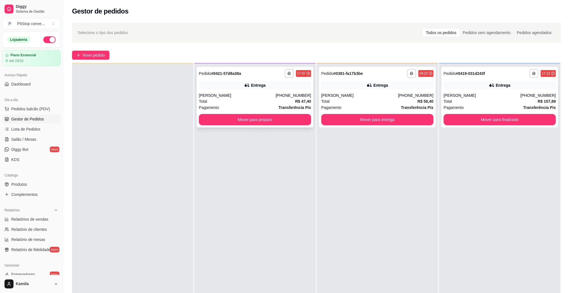
click at [244, 79] on div "**********" at bounding box center [255, 97] width 117 height 61
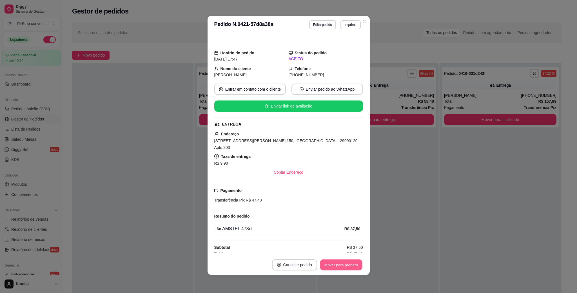
click at [347, 267] on button "Mover para preparo" at bounding box center [341, 264] width 42 height 11
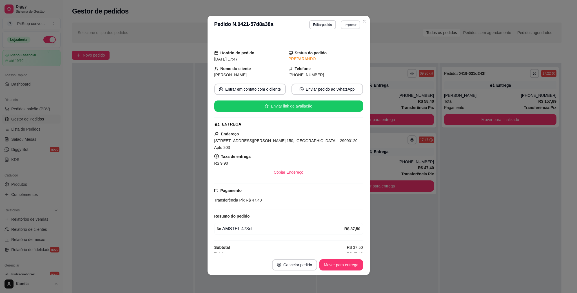
click at [349, 26] on button "Imprimir" at bounding box center [350, 24] width 19 height 9
click at [337, 45] on button "IMPRESSORA" at bounding box center [336, 44] width 39 height 9
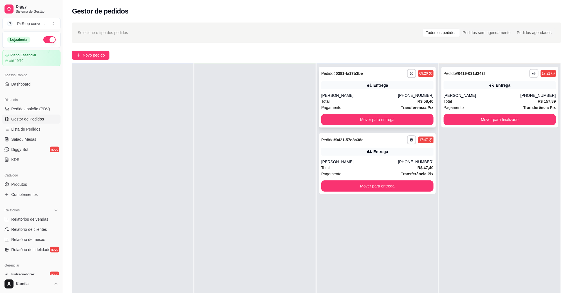
click at [384, 80] on div "**********" at bounding box center [377, 97] width 117 height 61
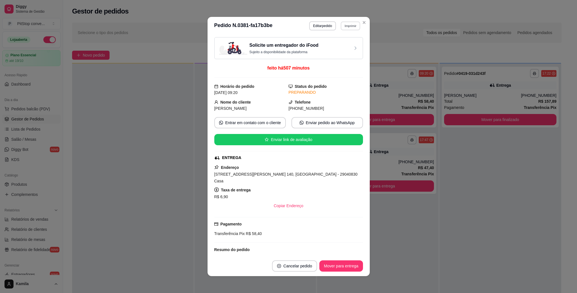
click at [342, 25] on button "Imprimir" at bounding box center [350, 25] width 19 height 9
click at [342, 41] on button "IMPRESSORA" at bounding box center [336, 45] width 39 height 9
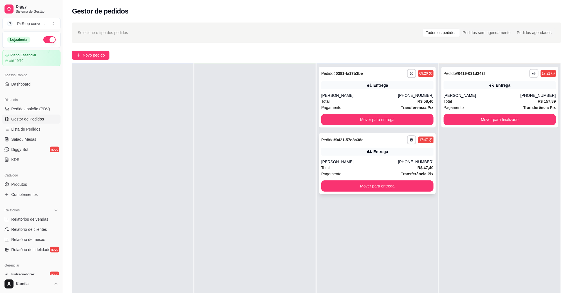
click at [395, 165] on div "Total R$ 47,40" at bounding box center [377, 168] width 112 height 6
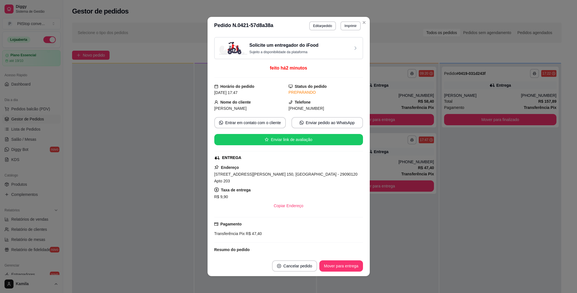
click at [270, 174] on span "[STREET_ADDRESS][PERSON_NAME] 150, [GEOGRAPHIC_DATA] - 29090120 Apto 203" at bounding box center [285, 177] width 143 height 11
copy span "[STREET_ADDRESS][PERSON_NAME] 150, [GEOGRAPHIC_DATA] - 29090120 Apto 203"
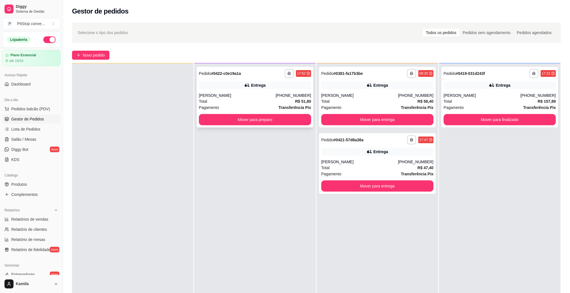
click at [282, 95] on div "[PHONE_NUMBER]" at bounding box center [293, 96] width 35 height 6
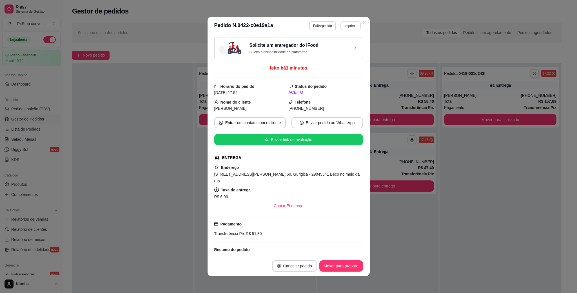
click at [341, 25] on button "Imprimir" at bounding box center [350, 25] width 20 height 9
click at [338, 44] on button "IMPRESSORA" at bounding box center [337, 45] width 41 height 9
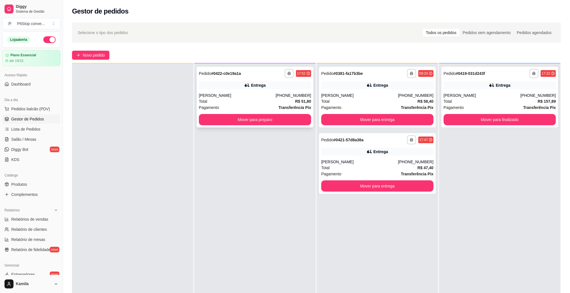
click at [258, 93] on div "[PERSON_NAME]" at bounding box center [237, 96] width 77 height 6
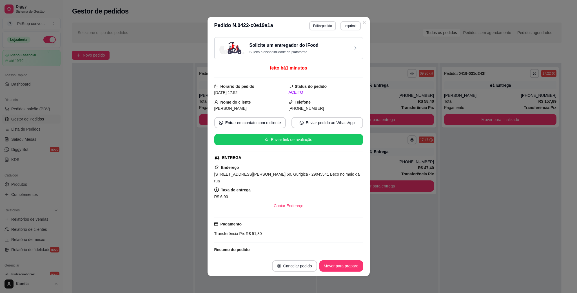
click at [311, 177] on span "[STREET_ADDRESS][PERSON_NAME] 60, Gurigica - 29045541 Beco no meio da rua" at bounding box center [286, 177] width 145 height 11
click at [312, 178] on span "[STREET_ADDRESS][PERSON_NAME] 60, Gurigica - 29045541 Beco no meio da rua" at bounding box center [286, 177] width 145 height 11
click at [310, 187] on div "Taxa de entrega R$ 6,90" at bounding box center [288, 194] width 149 height 14
click at [311, 176] on span "[STREET_ADDRESS][PERSON_NAME] 60, Gurigica - 29045541 Beco no meio da rua" at bounding box center [286, 177] width 145 height 11
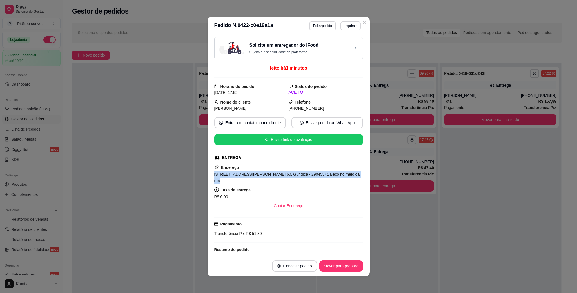
click at [311, 176] on span "[STREET_ADDRESS][PERSON_NAME] 60, Gurigica - 29045541 Beco no meio da rua" at bounding box center [286, 177] width 145 height 11
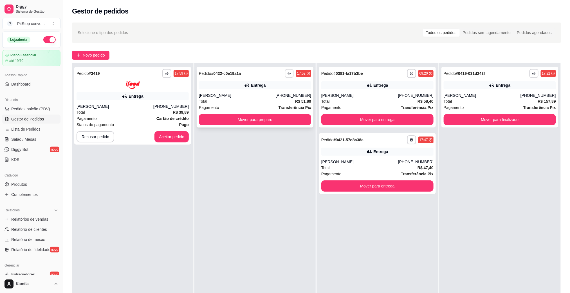
click at [285, 76] on button "button" at bounding box center [289, 73] width 9 height 9
click at [274, 91] on button "IMPRESSORA" at bounding box center [271, 92] width 39 height 9
click at [279, 122] on button "Mover para preparo" at bounding box center [255, 119] width 112 height 11
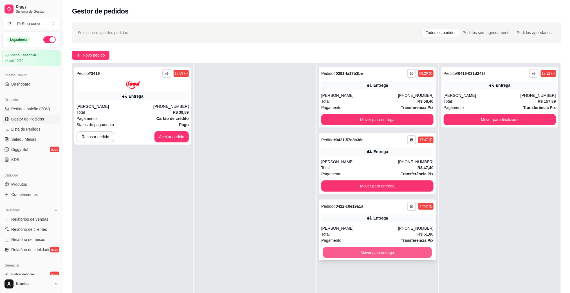
click at [380, 252] on button "Mover para entrega" at bounding box center [377, 252] width 109 height 11
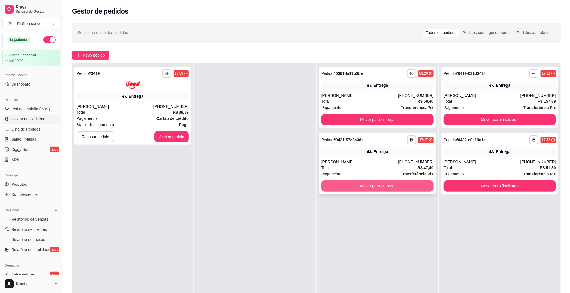
click at [408, 183] on button "Mover para entrega" at bounding box center [377, 185] width 112 height 11
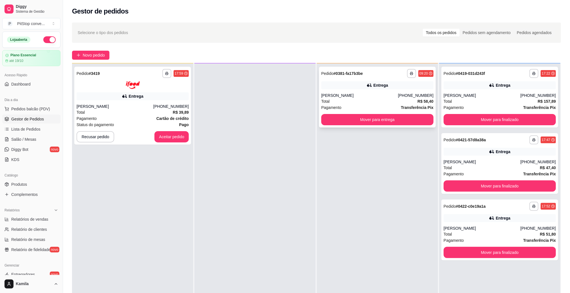
click at [334, 97] on div "[PERSON_NAME]" at bounding box center [359, 96] width 77 height 6
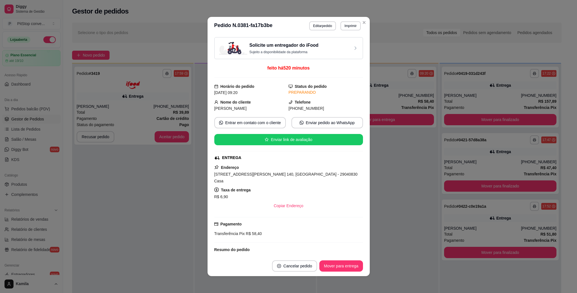
click at [304, 263] on button "Cancelar pedido" at bounding box center [294, 265] width 45 height 11
click at [305, 250] on button "Sim" at bounding box center [307, 251] width 23 height 11
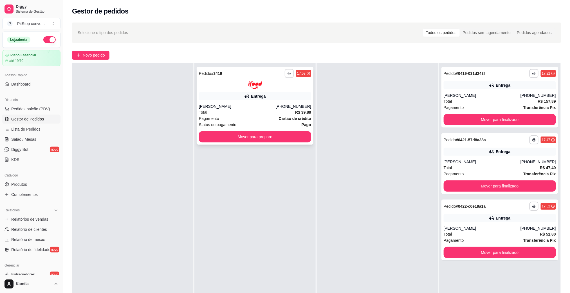
click at [288, 72] on icon "button" at bounding box center [289, 73] width 3 height 3
click at [286, 95] on button "IMPRESSORA" at bounding box center [271, 93] width 41 height 9
click at [263, 107] on div "[PERSON_NAME]" at bounding box center [237, 107] width 77 height 6
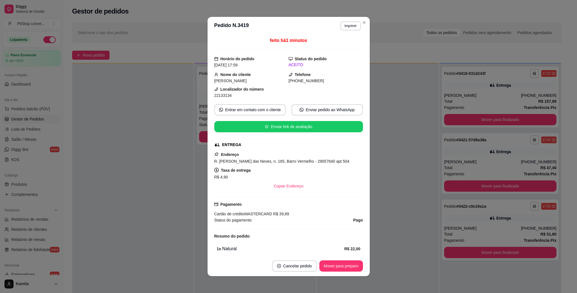
click at [286, 163] on span "R. [PERSON_NAME] das Neves, n. 165, Barro Vermelho - 29057640 apt 504" at bounding box center [281, 161] width 135 height 5
click at [224, 95] on span "22133134" at bounding box center [222, 95] width 17 height 5
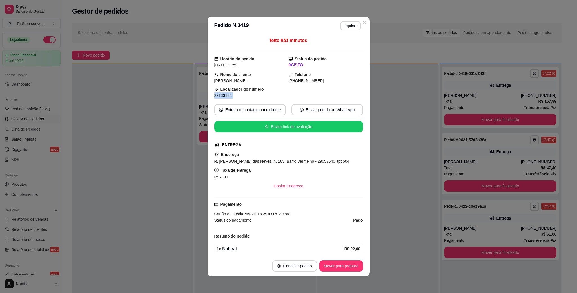
click at [224, 95] on span "22133134" at bounding box center [222, 95] width 17 height 5
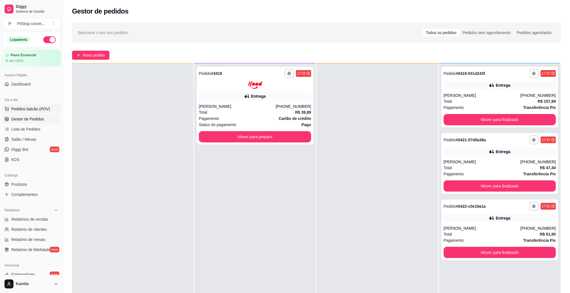
click at [45, 108] on span "Pedidos balcão (PDV)" at bounding box center [30, 109] width 39 height 6
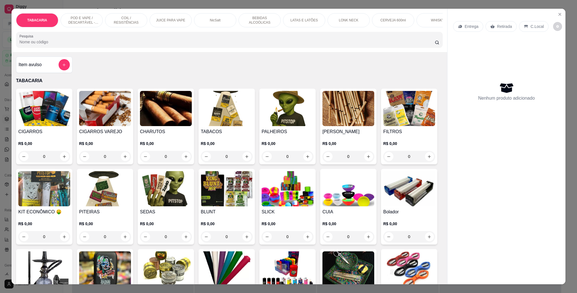
click at [84, 15] on div "POD E VAPE / DESCARTÁVEL - RECARREGAVEL" at bounding box center [82, 20] width 42 height 14
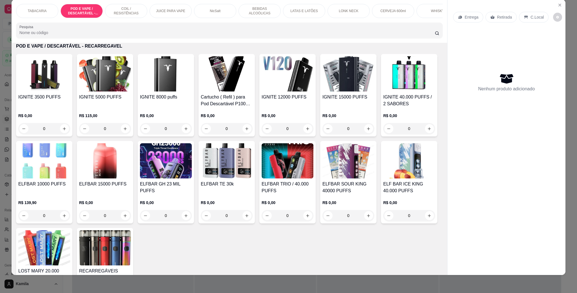
click at [70, 166] on img at bounding box center [44, 160] width 52 height 35
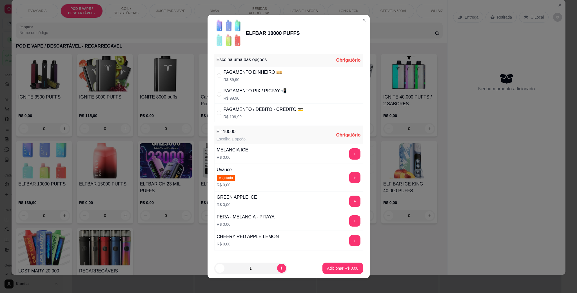
click at [247, 96] on p "R$ 99,90" at bounding box center [254, 98] width 63 height 6
radio input "true"
click at [255, 74] on div "PAGAMENTO DINHEIRO 💴" at bounding box center [252, 72] width 59 height 7
radio input "true"
radio input "false"
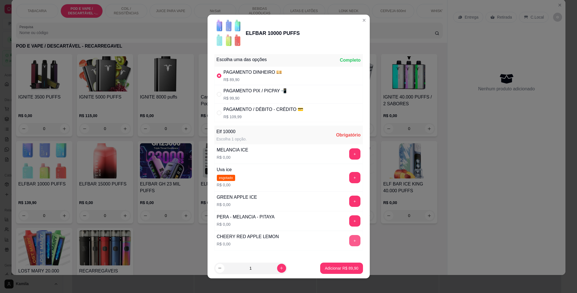
click at [349, 246] on button "+" at bounding box center [354, 240] width 11 height 11
click at [339, 269] on p "Adicionar R$ 89,90" at bounding box center [340, 268] width 33 height 6
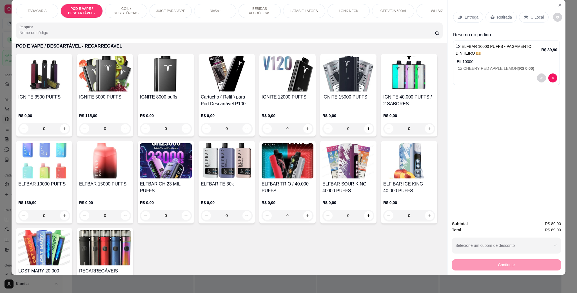
click at [530, 14] on p "C.Local" at bounding box center [536, 17] width 13 height 6
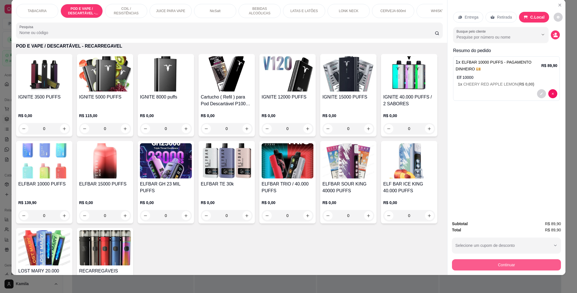
click at [509, 262] on button "Continuar" at bounding box center [506, 264] width 109 height 11
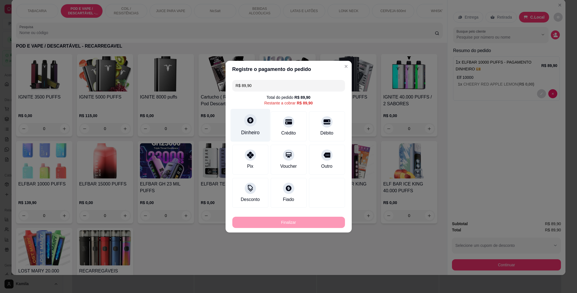
click at [241, 123] on div "Dinheiro" at bounding box center [250, 125] width 40 height 33
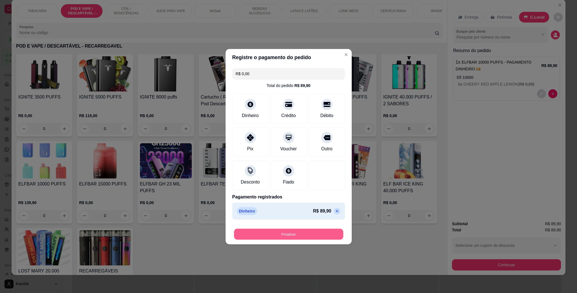
click at [292, 236] on button "Finalizar" at bounding box center [288, 234] width 109 height 11
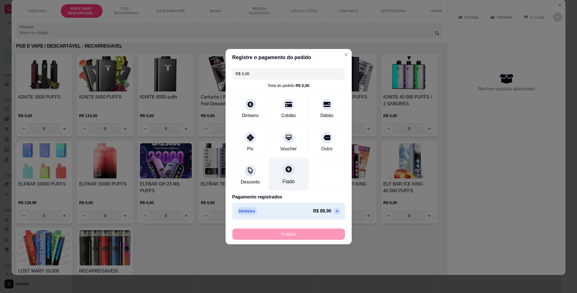
type input "-R$ 89,90"
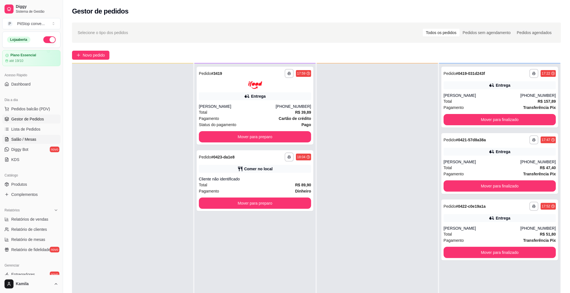
click at [32, 140] on span "Salão / Mesas" at bounding box center [23, 139] width 25 height 6
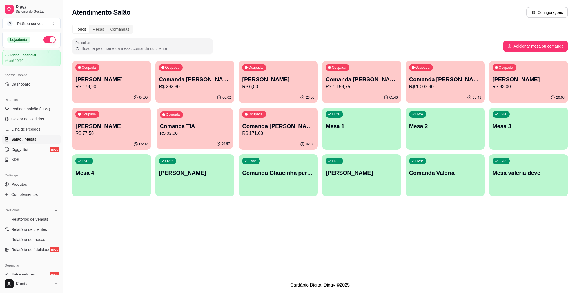
click at [208, 133] on p "R$ 92,00" at bounding box center [195, 133] width 70 height 6
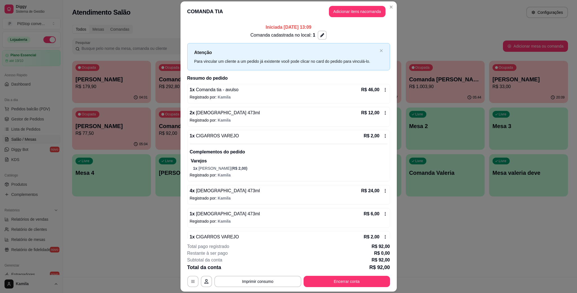
click at [362, 15] on button "Adicionar itens na comanda" at bounding box center [357, 11] width 57 height 11
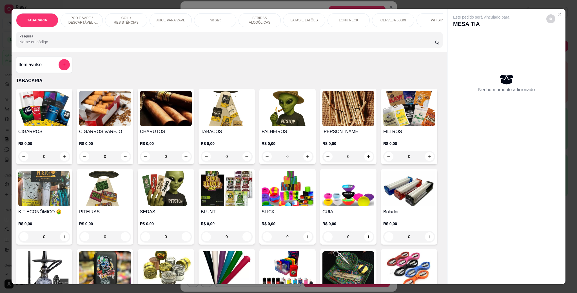
click at [59, 70] on div at bounding box center [64, 64] width 11 height 11
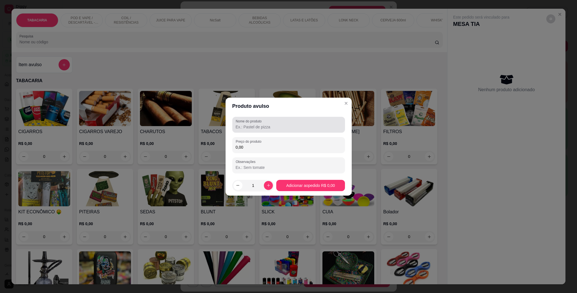
click at [253, 121] on label "Nome do produto" at bounding box center [250, 121] width 28 height 5
click at [253, 124] on input "Nome do produto" at bounding box center [289, 127] width 106 height 6
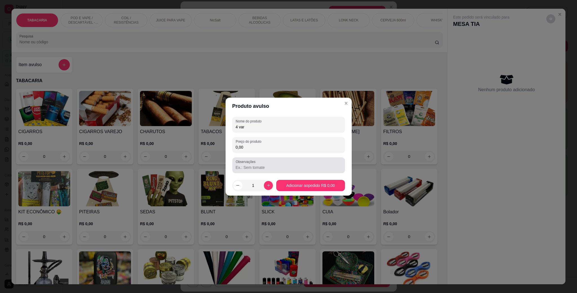
type input "4 var"
click at [247, 149] on input "0,00" at bounding box center [289, 147] width 106 height 6
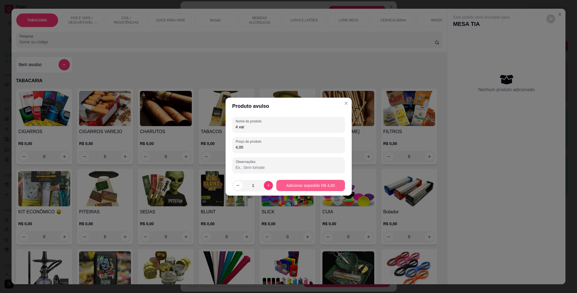
type input "4,00"
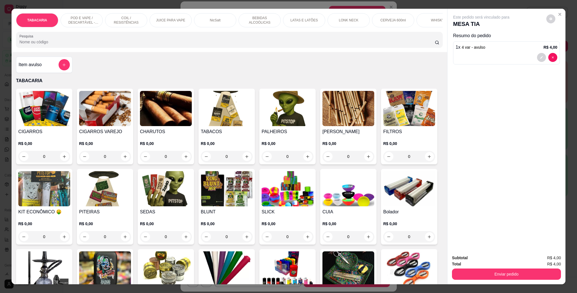
click at [315, 18] on div "LATAS E LATÕES" at bounding box center [304, 20] width 42 height 14
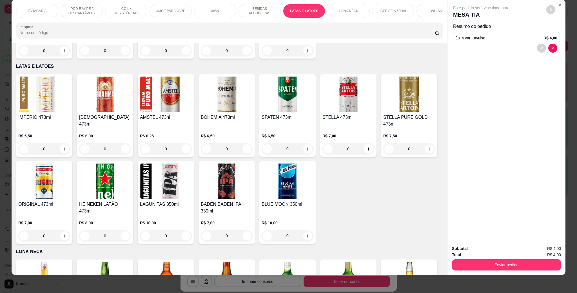
click at [153, 92] on img at bounding box center [166, 94] width 52 height 35
click at [81, 93] on img at bounding box center [105, 94] width 52 height 35
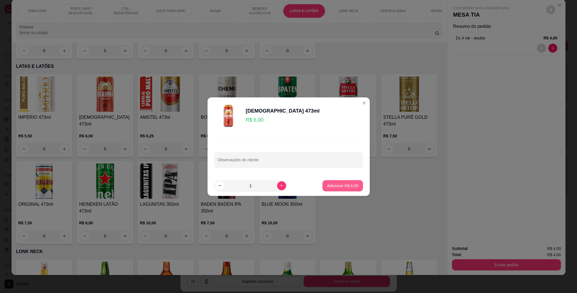
click at [337, 182] on button "Adicionar R$ 6,00" at bounding box center [342, 185] width 40 height 11
type input "1"
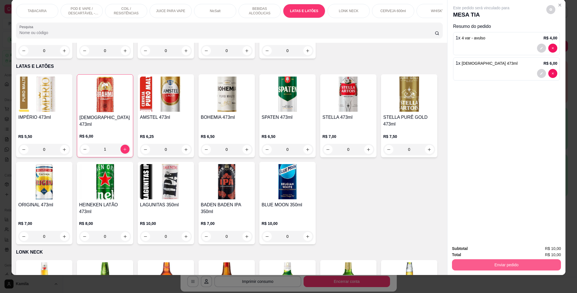
click at [490, 263] on button "Enviar pedido" at bounding box center [506, 264] width 109 height 11
click at [549, 250] on button "Enviar pedido" at bounding box center [545, 251] width 32 height 11
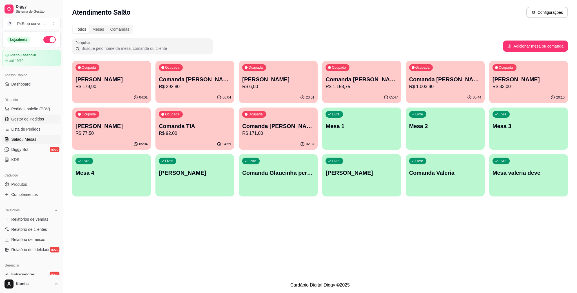
click at [30, 119] on span "Gestor de Pedidos" at bounding box center [27, 119] width 33 height 6
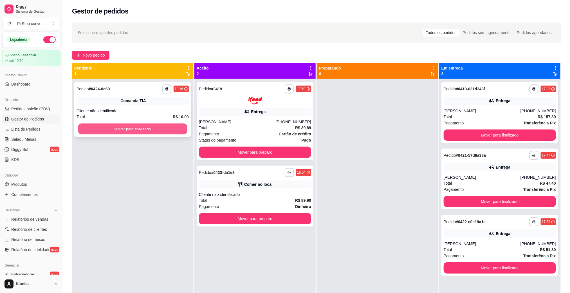
click at [177, 132] on button "Mover para finalizado" at bounding box center [132, 129] width 109 height 11
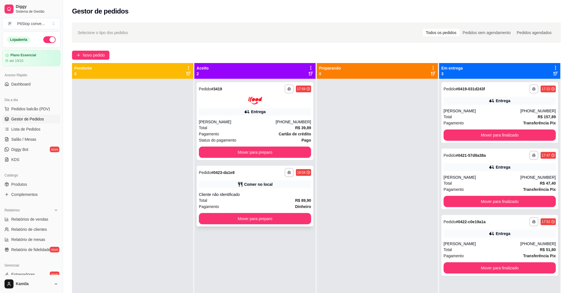
click at [283, 190] on div "**********" at bounding box center [255, 196] width 117 height 61
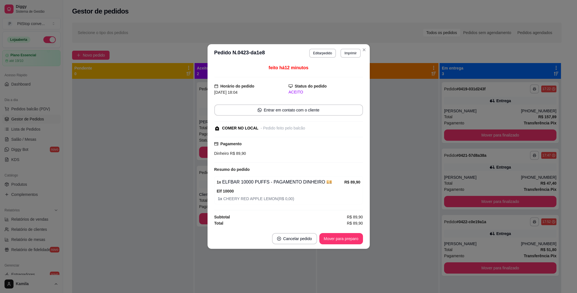
click at [331, 233] on footer "Cancelar pedido Mover para preparo" at bounding box center [288, 239] width 162 height 20
click at [334, 238] on button "Mover para preparo" at bounding box center [341, 238] width 42 height 11
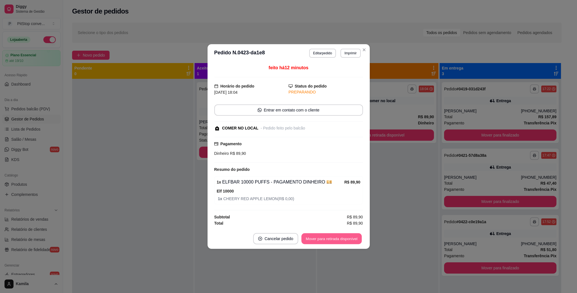
click at [333, 238] on button "Mover para retirada disponível" at bounding box center [331, 238] width 60 height 11
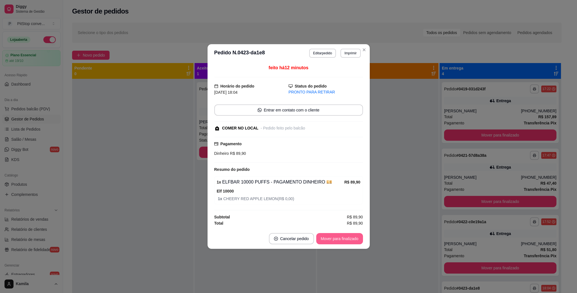
click at [333, 238] on button "Mover para finalizado" at bounding box center [339, 238] width 47 height 11
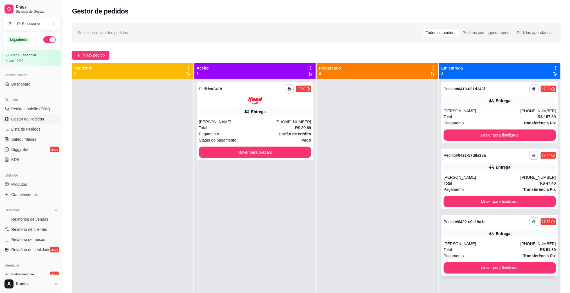
click at [482, 243] on div "[PERSON_NAME]" at bounding box center [482, 244] width 77 height 6
click at [294, 132] on strong "Cartão de crédito" at bounding box center [295, 134] width 32 height 5
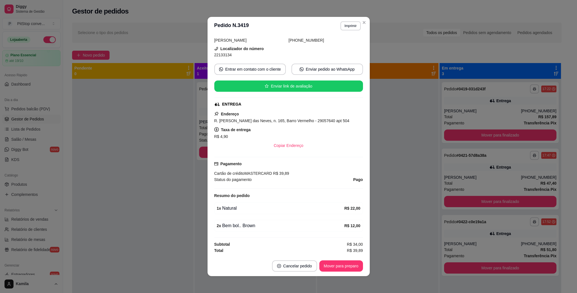
scroll to position [43, 0]
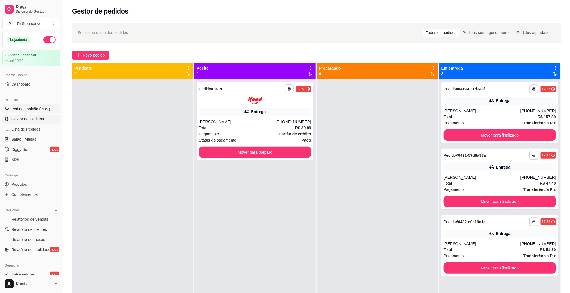
click at [28, 112] on span "Pedidos balcão (PDV)" at bounding box center [30, 109] width 39 height 6
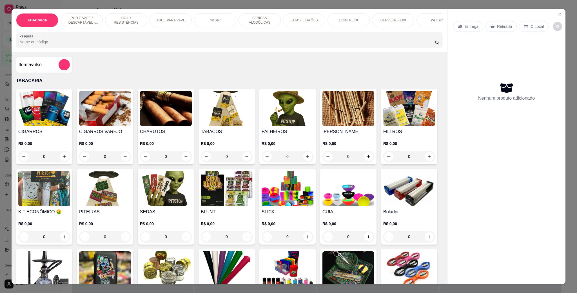
click at [80, 22] on p "POD E VAPE / DESCARTÁVEL - RECARREGAVEL" at bounding box center [81, 20] width 33 height 9
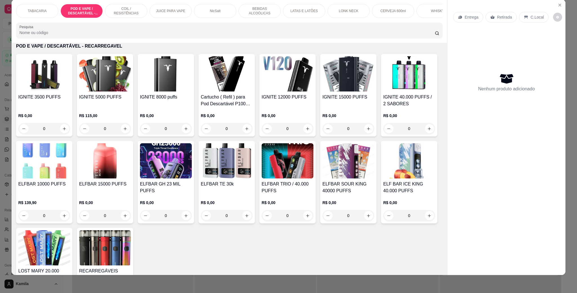
click at [252, 161] on img at bounding box center [227, 160] width 52 height 35
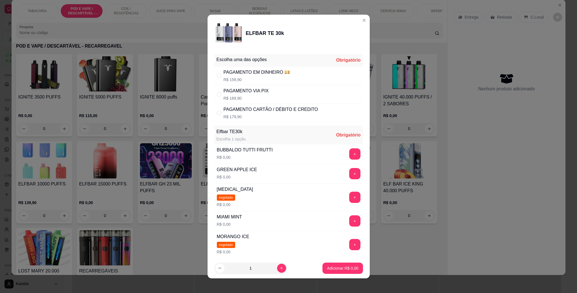
click at [251, 97] on p "R$ 169,90" at bounding box center [245, 98] width 45 height 6
radio input "true"
click at [349, 221] on button "+" at bounding box center [354, 220] width 11 height 11
click at [336, 265] on p "Adicionar R$ 169,90" at bounding box center [341, 268] width 36 height 6
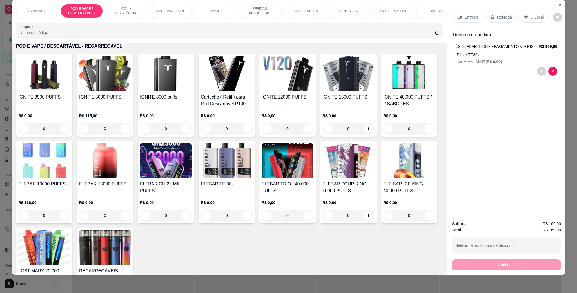
click at [533, 18] on p "C.Local" at bounding box center [536, 17] width 13 height 6
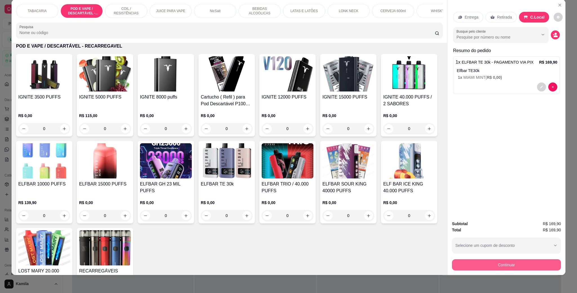
click at [507, 262] on button "Continuar" at bounding box center [506, 264] width 109 height 11
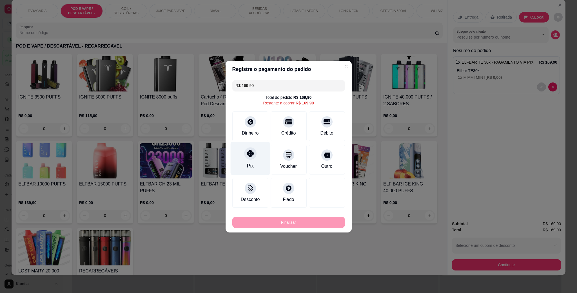
click at [240, 156] on div "Pix" at bounding box center [250, 158] width 40 height 33
type input "R$ 0,00"
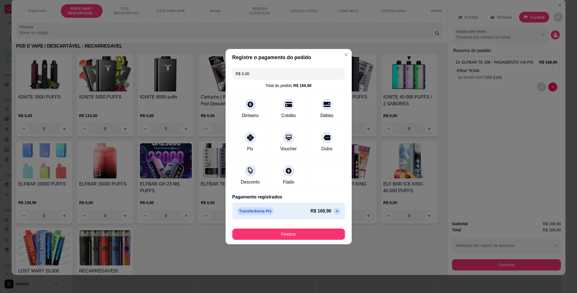
click at [288, 230] on button "Finalizar" at bounding box center [288, 234] width 113 height 11
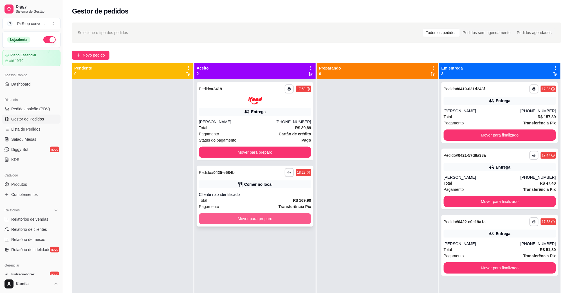
click at [300, 220] on button "Mover para preparo" at bounding box center [255, 218] width 112 height 11
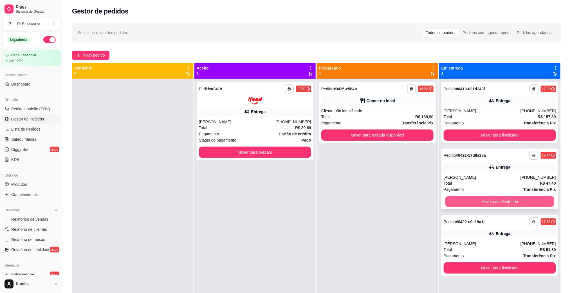
click at [473, 203] on button "Mover para finalizado" at bounding box center [499, 201] width 109 height 11
click at [398, 146] on div "**********" at bounding box center [377, 225] width 121 height 293
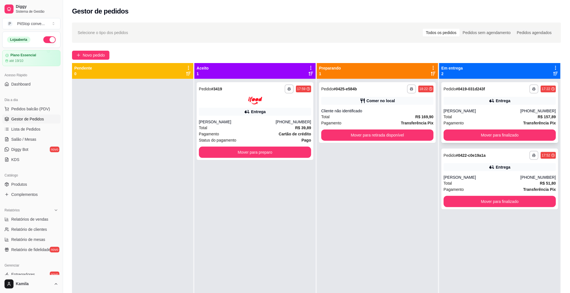
click at [456, 126] on div "**********" at bounding box center [500, 112] width 117 height 61
click at [463, 133] on button "Mover para finalizado" at bounding box center [499, 135] width 109 height 11
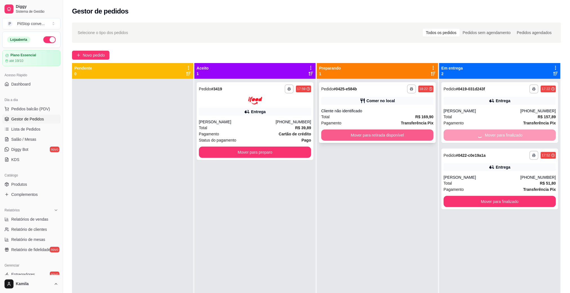
click at [404, 134] on button "Mover para retirada disponível" at bounding box center [377, 134] width 112 height 11
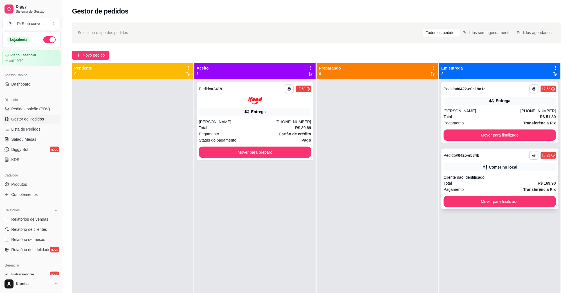
click at [488, 200] on button "Mover para finalizado" at bounding box center [500, 201] width 112 height 11
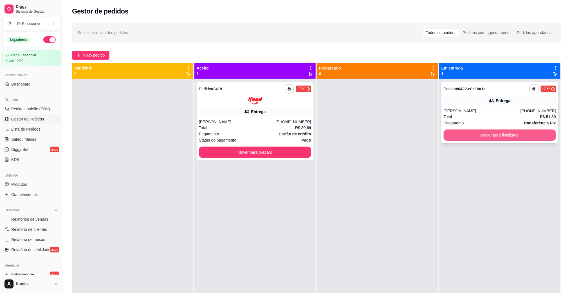
click at [487, 139] on button "Mover para finalizado" at bounding box center [500, 134] width 112 height 11
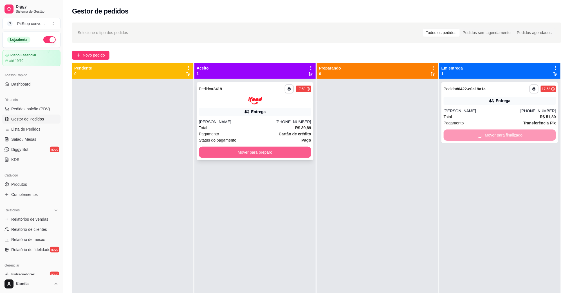
click at [298, 157] on button "Mover para preparo" at bounding box center [255, 152] width 112 height 11
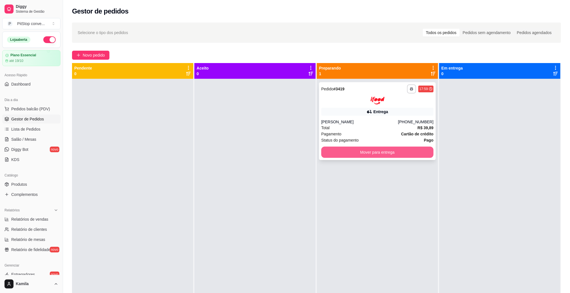
click at [396, 150] on button "Mover para entrega" at bounding box center [377, 152] width 112 height 11
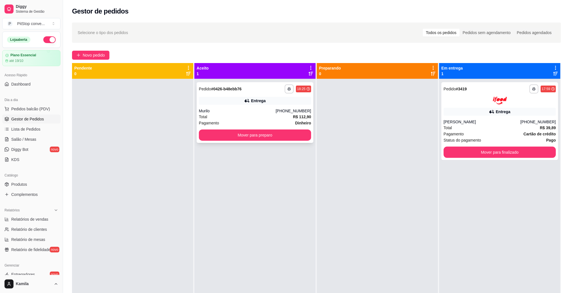
click at [274, 110] on div "Murilo" at bounding box center [237, 111] width 77 height 6
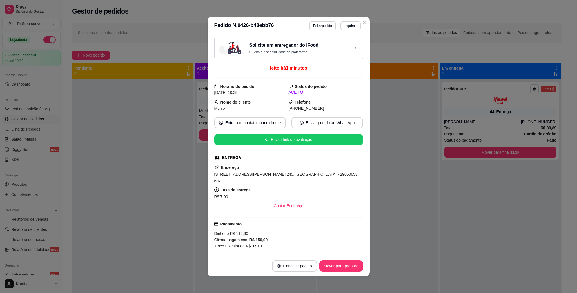
click at [341, 25] on button "Imprimir" at bounding box center [350, 25] width 20 height 9
click at [344, 48] on button "IMPRESSORA" at bounding box center [337, 45] width 41 height 9
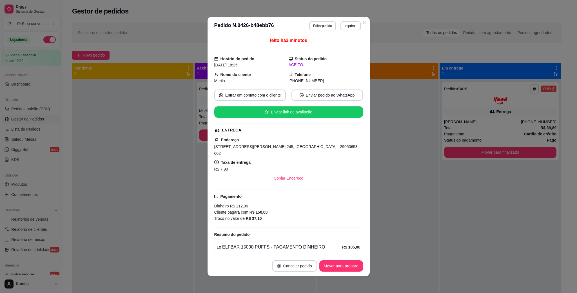
drag, startPoint x: 300, startPoint y: 166, endPoint x: 290, endPoint y: 147, distance: 21.4
click at [300, 144] on div "[STREET_ADDRESS][PERSON_NAME] 245, [GEOGRAPHIC_DATA] - 29050653 602" at bounding box center [288, 150] width 149 height 14
click at [290, 147] on span "[STREET_ADDRESS][PERSON_NAME] 245, [GEOGRAPHIC_DATA] - 29050653 602" at bounding box center [285, 149] width 143 height 11
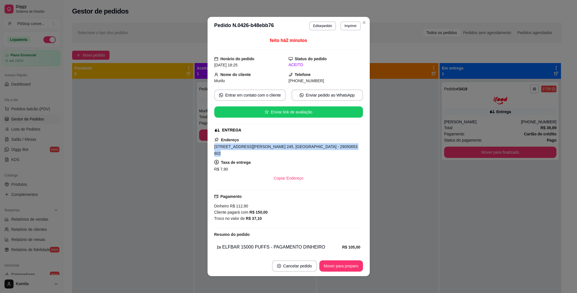
click at [290, 147] on span "[STREET_ADDRESS][PERSON_NAME] 245, [GEOGRAPHIC_DATA] - 29050653 602" at bounding box center [285, 149] width 143 height 11
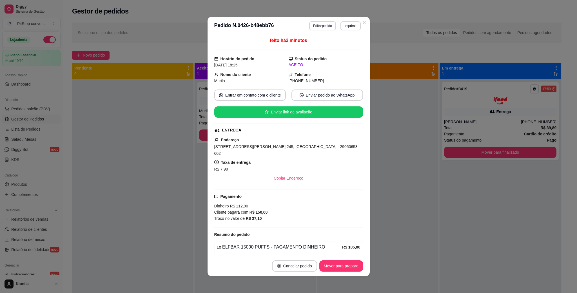
click at [303, 80] on span "[PHONE_NUMBER]" at bounding box center [305, 81] width 35 height 5
drag, startPoint x: 258, startPoint y: 216, endPoint x: 206, endPoint y: 200, distance: 54.2
click at [207, 200] on div "feito há 2 minutos Horário do pedido [DATE] 18:25 Status do pedido ACEITO Nome …" at bounding box center [288, 145] width 162 height 221
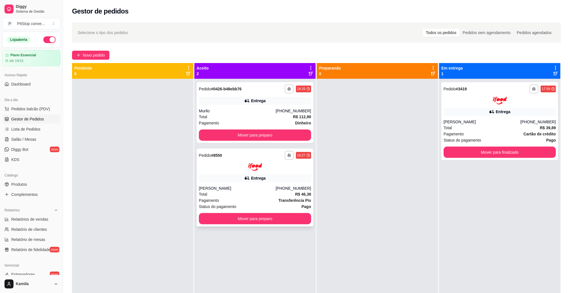
click at [290, 155] on button "button" at bounding box center [289, 155] width 9 height 9
click at [286, 174] on button "IMPRESSORA" at bounding box center [271, 175] width 41 height 9
click at [248, 190] on div "[PERSON_NAME]" at bounding box center [237, 188] width 77 height 6
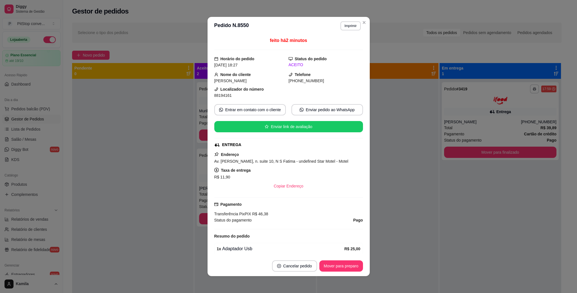
click at [278, 165] on div "Av. [PERSON_NAME], n. suite 10, N S Fatima - undefined Star Motel - Motel" at bounding box center [288, 161] width 149 height 7
click at [278, 164] on span "Av. [PERSON_NAME], n. suite 10, N S Fatima - undefined Star Motel - Motel" at bounding box center [281, 161] width 134 height 5
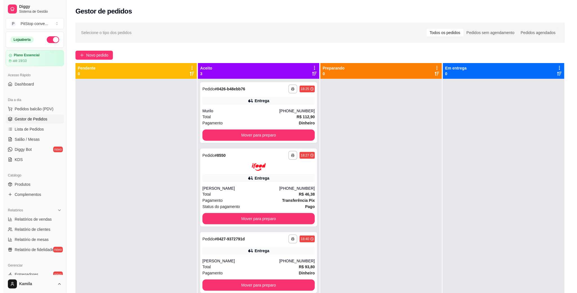
scroll to position [15, 0]
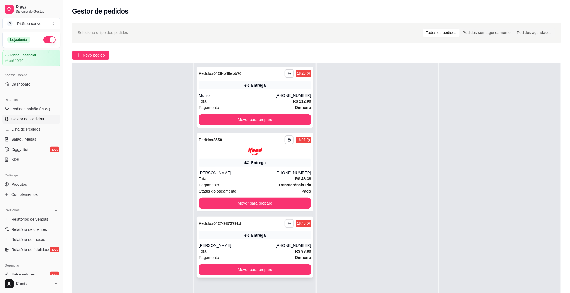
click at [289, 222] on button "button" at bounding box center [289, 223] width 9 height 9
click at [277, 241] on button "IMPRESSORA" at bounding box center [271, 242] width 41 height 9
click at [292, 248] on div "Total R$ 93,80" at bounding box center [255, 251] width 112 height 6
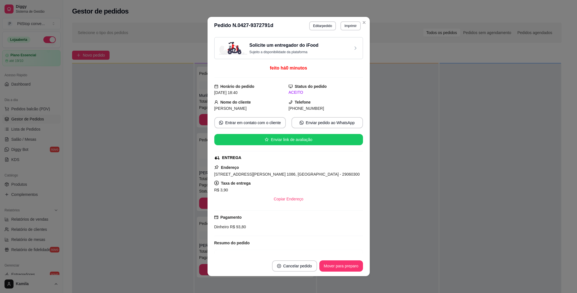
click at [291, 147] on div "Solicite um entregador do iFood Sujeito a disponibilidade da plataforma feito h…" at bounding box center [288, 145] width 149 height 216
click at [291, 176] on span "[STREET_ADDRESS][PERSON_NAME] 1086, [GEOGRAPHIC_DATA] - 29060300" at bounding box center [286, 174] width 145 height 5
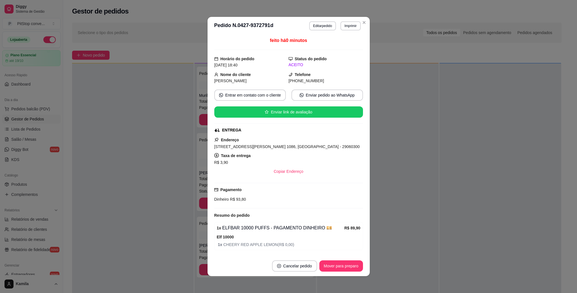
click at [225, 228] on div "1 x ELFBAR 10000 PUFFS - PAGAMENTO DINHEIRO 💴" at bounding box center [280, 228] width 127 height 7
click at [231, 200] on span "R$ 93,80" at bounding box center [237, 199] width 17 height 5
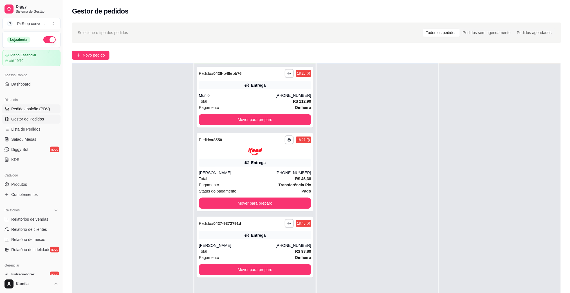
click at [31, 108] on span "Pedidos balcão (PDV)" at bounding box center [30, 109] width 39 height 6
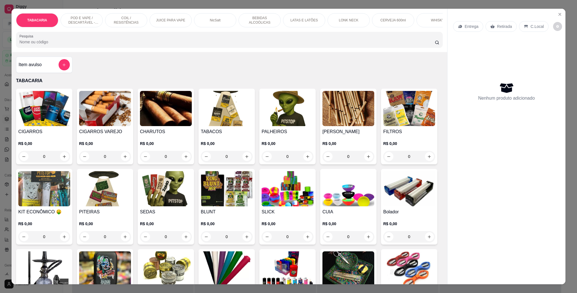
click at [80, 24] on p "POD E VAPE / DESCARTÁVEL - RECARREGAVEL" at bounding box center [81, 20] width 33 height 9
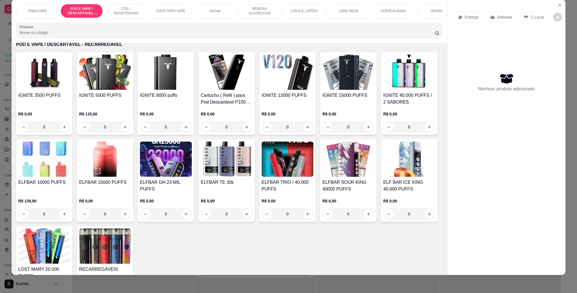
scroll to position [364, 0]
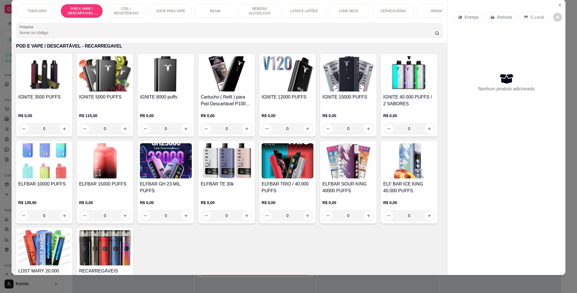
click at [383, 91] on img at bounding box center [409, 73] width 52 height 35
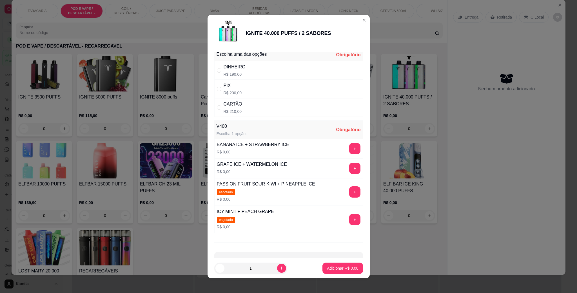
scroll to position [0, 0]
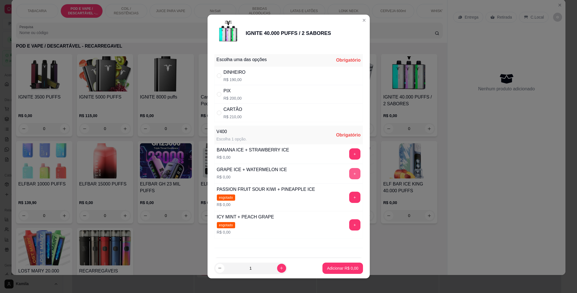
click at [349, 173] on button "+" at bounding box center [354, 173] width 11 height 11
click at [256, 91] on div "PIX R$ 200,00" at bounding box center [288, 94] width 149 height 19
radio input "true"
click at [342, 270] on p "Adicionar R$ 200,00" at bounding box center [340, 267] width 35 height 5
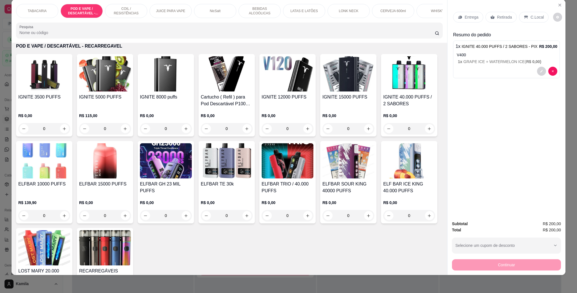
click at [530, 17] on p "C.Local" at bounding box center [536, 17] width 13 height 6
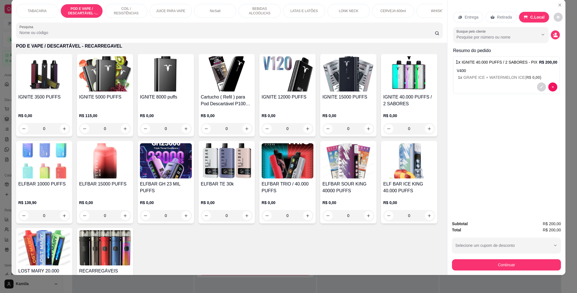
click at [495, 266] on button "Continuar" at bounding box center [506, 264] width 109 height 11
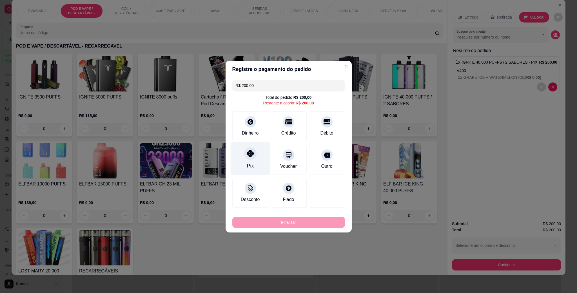
click at [256, 154] on div "Pix" at bounding box center [250, 158] width 40 height 33
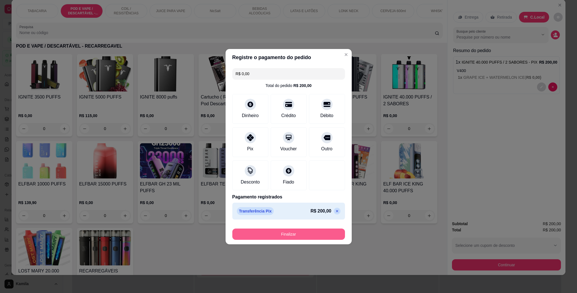
click at [277, 233] on button "Finalizar" at bounding box center [288, 234] width 113 height 11
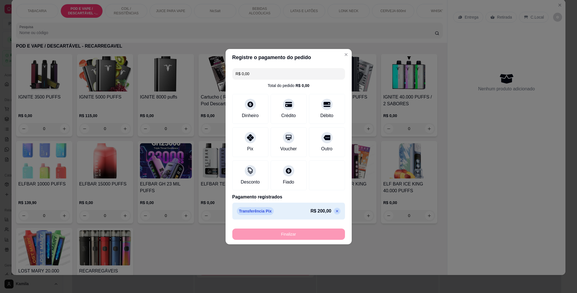
type input "-R$ 200,00"
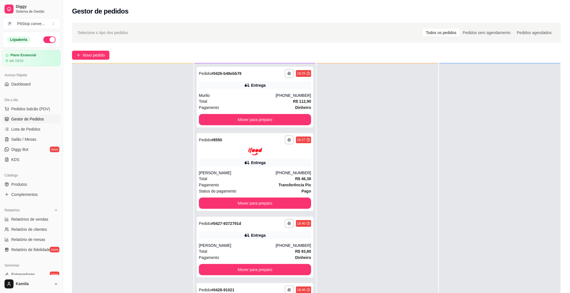
click at [259, 285] on div "**********" at bounding box center [255, 289] width 112 height 9
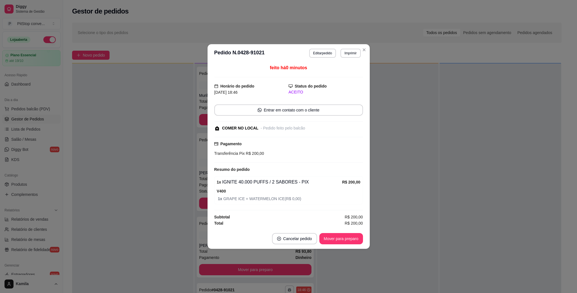
click at [340, 246] on footer "Cancelar pedido Mover para preparo" at bounding box center [288, 239] width 162 height 20
click at [340, 242] on button "Mover para preparo" at bounding box center [341, 238] width 44 height 11
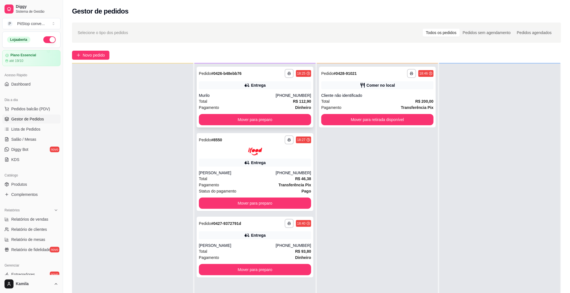
click at [292, 104] on div "Pagamento Dinheiro" at bounding box center [255, 107] width 112 height 6
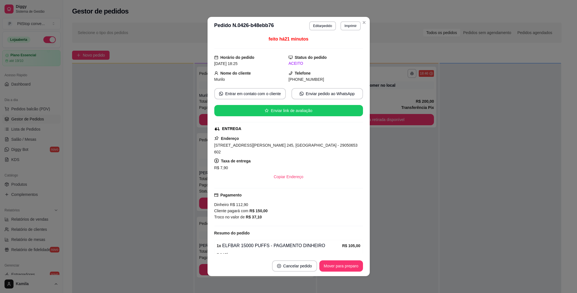
scroll to position [62, 0]
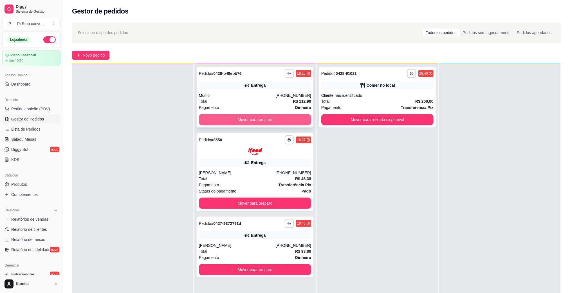
click at [241, 117] on button "Mover para preparo" at bounding box center [255, 119] width 112 height 11
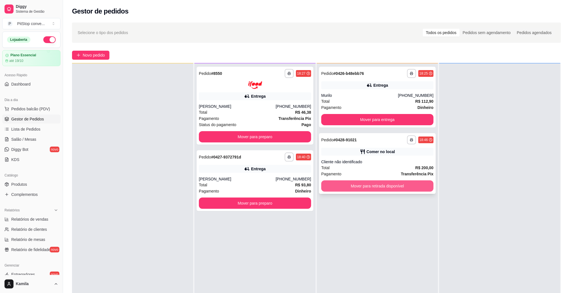
click at [378, 184] on button "Mover para retirada disponível" at bounding box center [377, 185] width 112 height 11
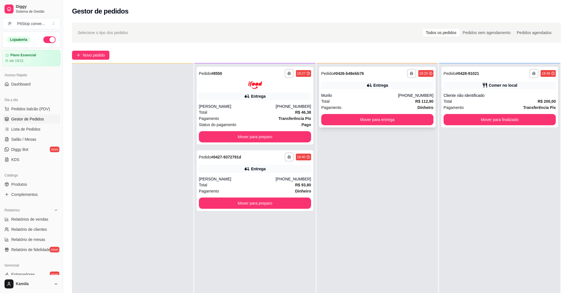
click at [404, 93] on div "[PHONE_NUMBER]" at bounding box center [415, 96] width 35 height 6
click at [485, 122] on button "Mover para finalizado" at bounding box center [499, 119] width 109 height 11
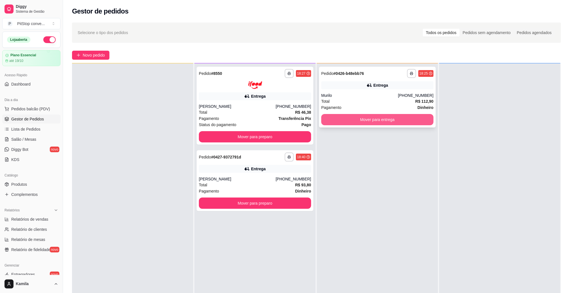
click at [407, 122] on button "Mover para entrega" at bounding box center [377, 119] width 112 height 11
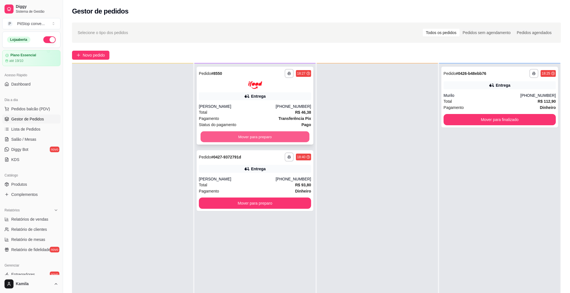
click at [284, 137] on button "Mover para preparo" at bounding box center [255, 136] width 109 height 11
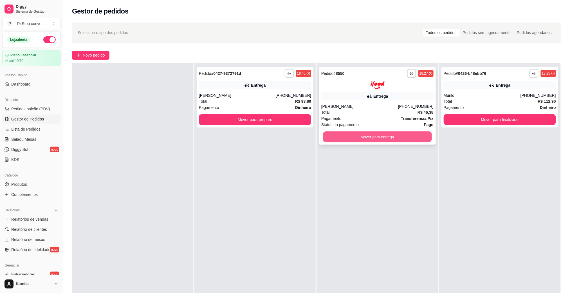
click at [388, 138] on button "Mover para entrega" at bounding box center [377, 136] width 109 height 11
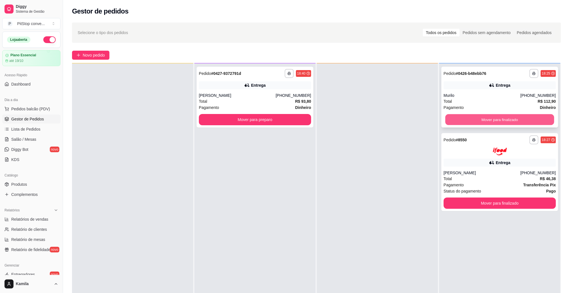
click at [476, 122] on button "Mover para finalizado" at bounding box center [499, 119] width 109 height 11
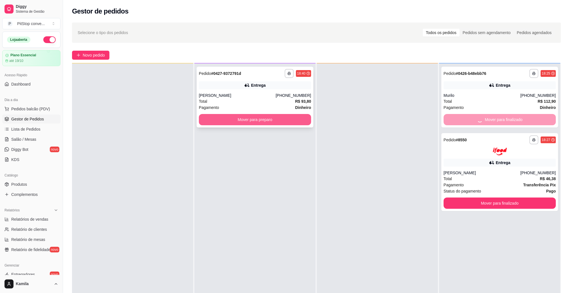
click at [292, 120] on button "Mover para preparo" at bounding box center [255, 119] width 112 height 11
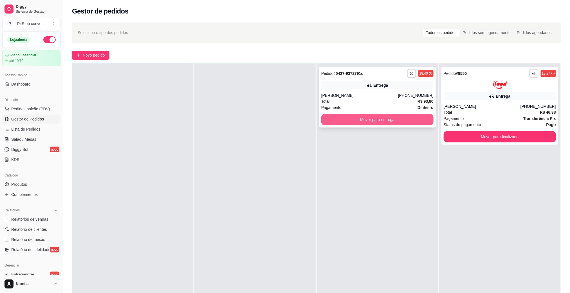
click at [387, 123] on button "Mover para entrega" at bounding box center [377, 119] width 112 height 11
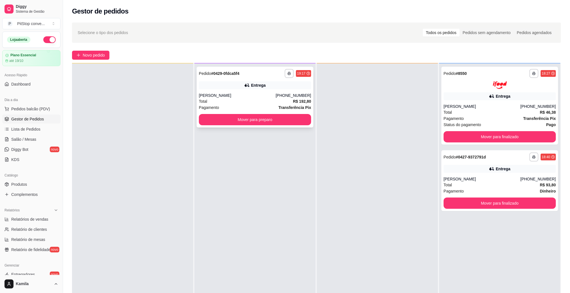
click at [252, 93] on div "[PERSON_NAME]" at bounding box center [237, 96] width 77 height 6
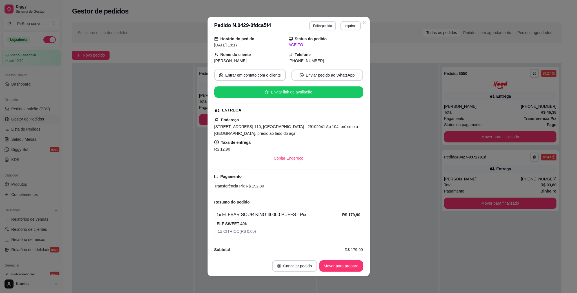
scroll to position [56, 0]
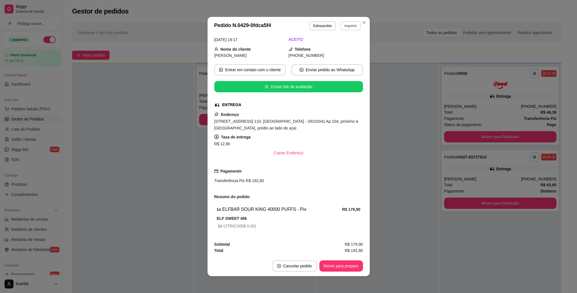
click at [349, 27] on button "Imprimir" at bounding box center [350, 25] width 20 height 9
click at [349, 27] on button "Imprimir" at bounding box center [350, 25] width 19 height 9
click at [346, 24] on button "Imprimir" at bounding box center [350, 25] width 20 height 9
click at [344, 47] on button "IMPRESSORA" at bounding box center [337, 45] width 41 height 9
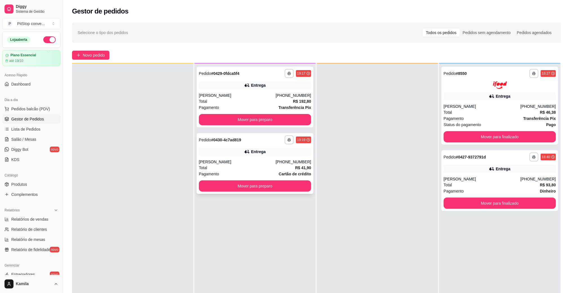
click at [252, 167] on div "Total R$ 41,90" at bounding box center [255, 168] width 112 height 6
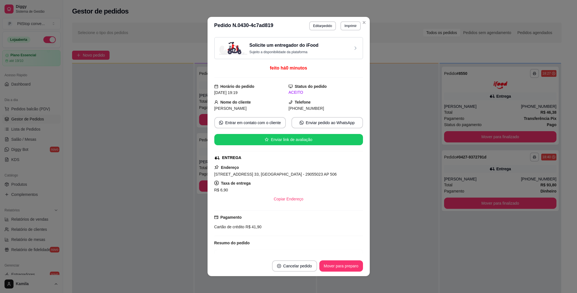
scroll to position [49, 0]
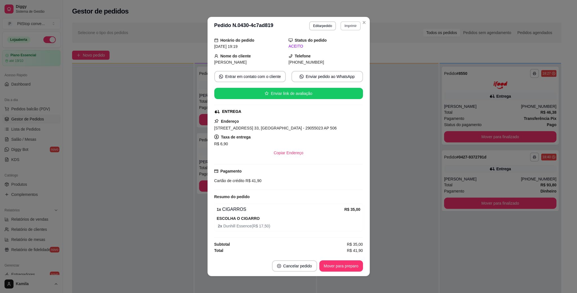
click at [346, 25] on button "Imprimir" at bounding box center [350, 25] width 20 height 9
click at [339, 46] on button "IMPRESSORA" at bounding box center [337, 45] width 41 height 9
click at [293, 127] on span "[STREET_ADDRESS] 33, [GEOGRAPHIC_DATA] - 29055023 AP 506" at bounding box center [275, 128] width 122 height 5
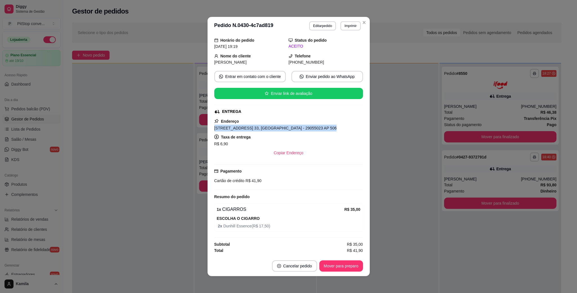
scroll to position [21, 0]
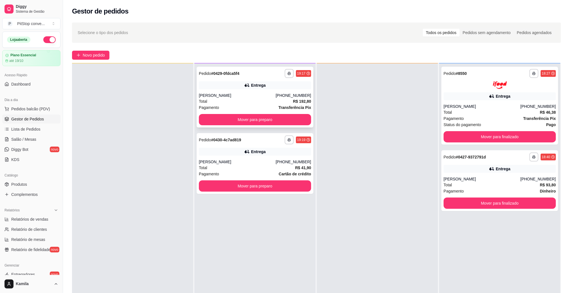
click at [247, 98] on div "[PERSON_NAME]" at bounding box center [237, 96] width 77 height 6
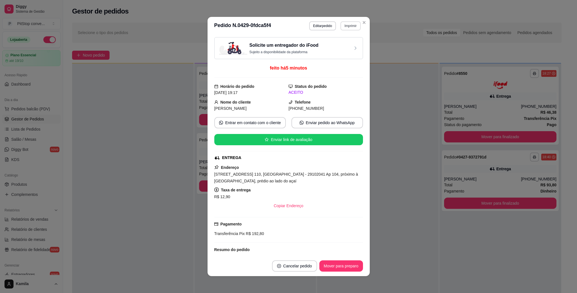
click at [351, 23] on button "Imprimir" at bounding box center [350, 25] width 20 height 9
click at [340, 49] on button "IMPRESSORA" at bounding box center [337, 45] width 41 height 9
click at [275, 173] on div "[STREET_ADDRESS] 110, [GEOGRAPHIC_DATA] - 29102041 Ap 104, próximo à [GEOGRAPHI…" at bounding box center [288, 178] width 149 height 14
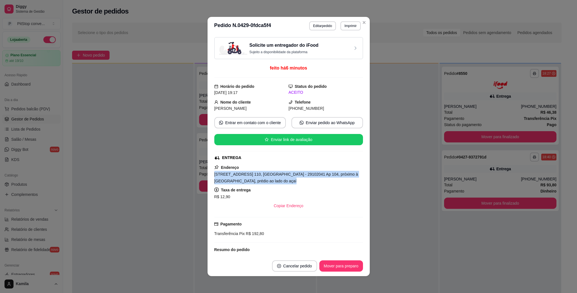
click at [275, 173] on div "[STREET_ADDRESS] 110, [GEOGRAPHIC_DATA] - 29102041 Ap 104, próximo à [GEOGRAPHI…" at bounding box center [288, 178] width 149 height 14
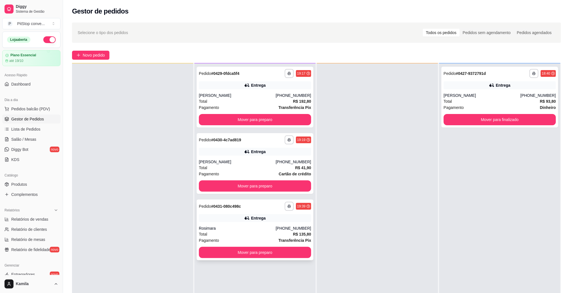
click at [236, 228] on div "Rosimara" at bounding box center [237, 228] width 77 height 6
click at [31, 110] on span "Pedidos balcão (PDV)" at bounding box center [30, 109] width 39 height 6
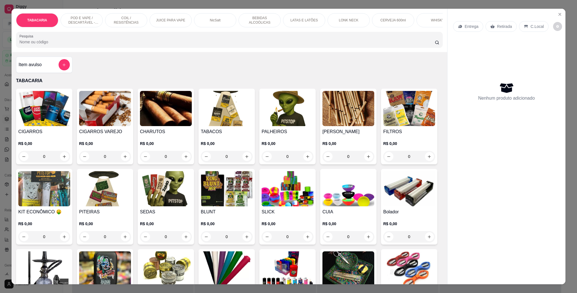
click at [72, 20] on p "POD E VAPE / DESCARTÁVEL - RECARREGAVEL" at bounding box center [81, 20] width 33 height 9
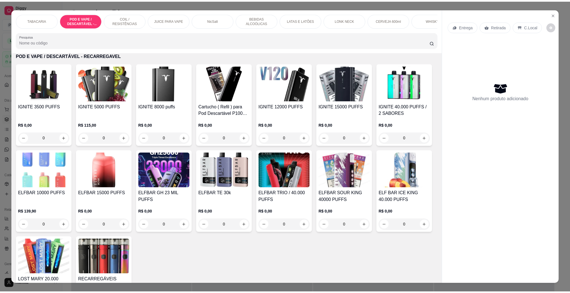
scroll to position [9, 0]
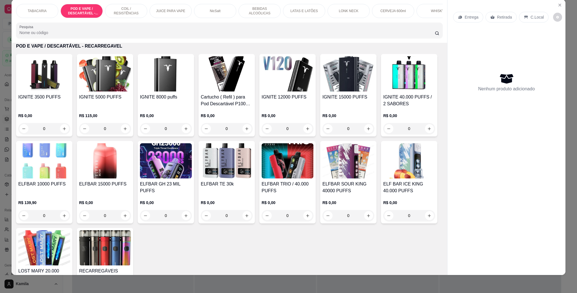
click at [94, 100] on h4 "IGNITE 5000 PUFFS" at bounding box center [105, 97] width 52 height 7
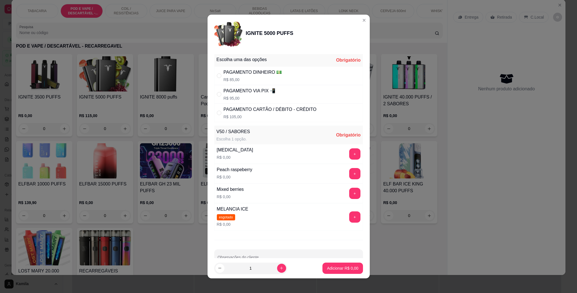
click at [260, 92] on div "PAGAMENTO VIA PIX 📲" at bounding box center [249, 91] width 52 height 7
radio input "true"
click at [349, 193] on button "+" at bounding box center [354, 193] width 11 height 11
click at [343, 268] on p "Adicionar R$ 95,00" at bounding box center [340, 268] width 33 height 6
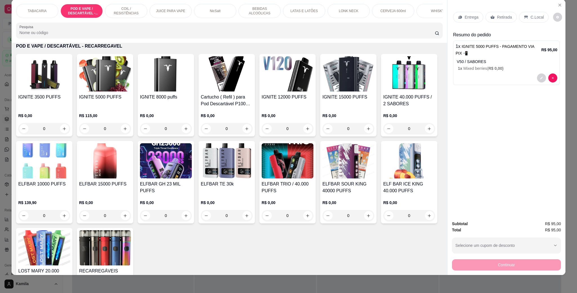
click at [526, 21] on div "C.Local" at bounding box center [534, 17] width 30 height 11
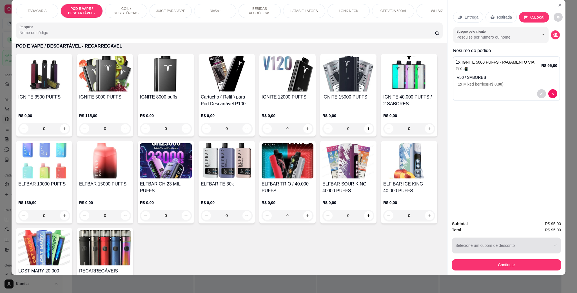
click at [506, 262] on button "Continuar" at bounding box center [506, 264] width 109 height 11
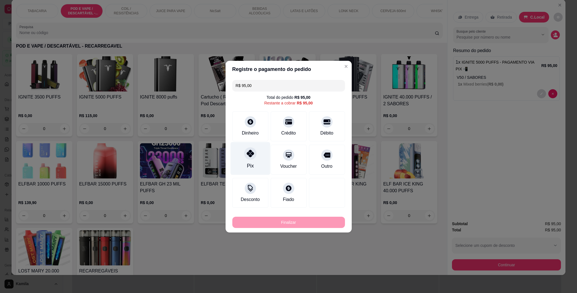
click at [254, 158] on div "Pix" at bounding box center [250, 158] width 40 height 33
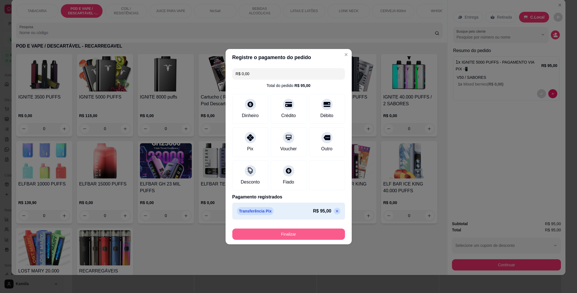
click at [300, 234] on button "Finalizar" at bounding box center [288, 234] width 113 height 11
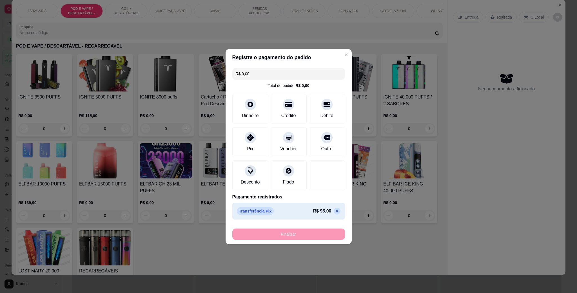
type input "-R$ 95,00"
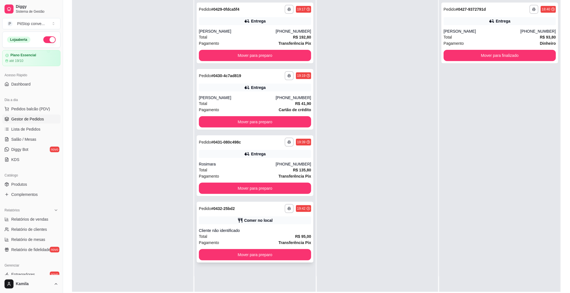
scroll to position [84, 0]
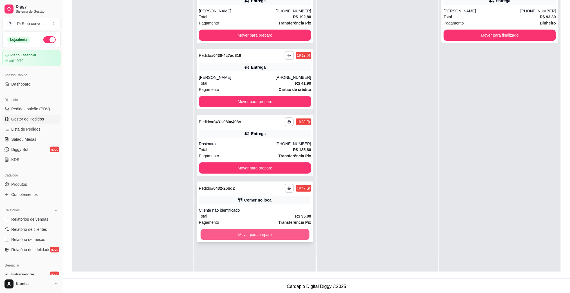
click at [288, 232] on button "Mover para preparo" at bounding box center [255, 234] width 109 height 11
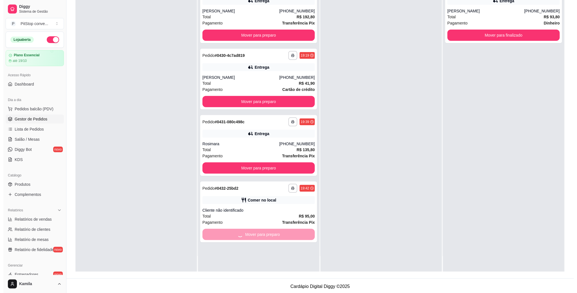
scroll to position [0, 0]
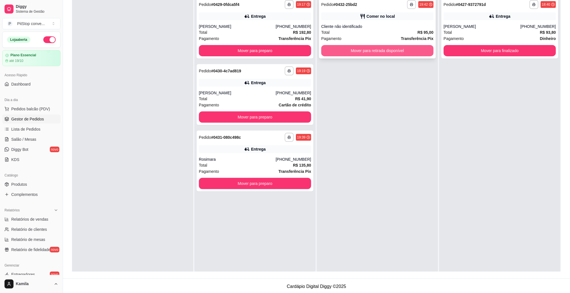
click at [384, 48] on button "Mover para retirada disponível" at bounding box center [377, 50] width 112 height 11
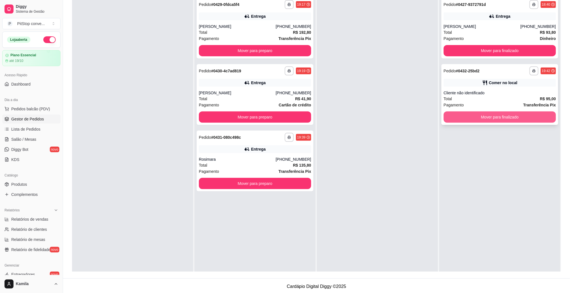
click at [496, 115] on button "Mover para finalizado" at bounding box center [500, 116] width 112 height 11
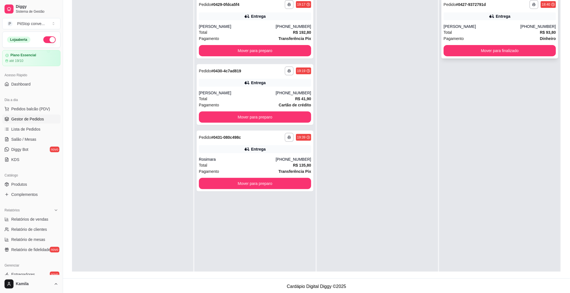
click at [491, 49] on button "Mover para finalizado" at bounding box center [500, 50] width 112 height 11
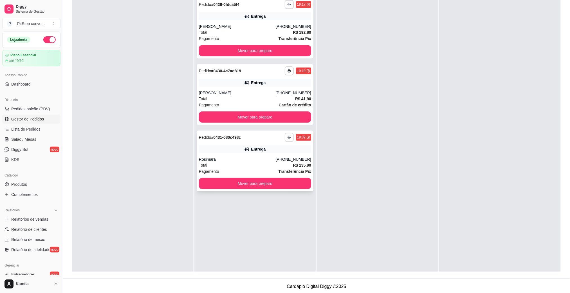
click at [288, 136] on icon "button" at bounding box center [289, 137] width 3 height 3
click at [283, 153] on button "IMPRESSORA" at bounding box center [271, 157] width 39 height 9
click at [301, 170] on strong "Transferência Pix" at bounding box center [295, 171] width 33 height 5
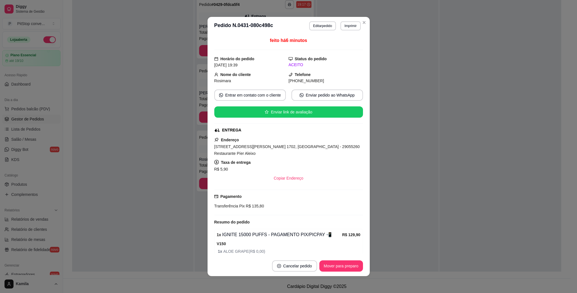
scroll to position [21, 0]
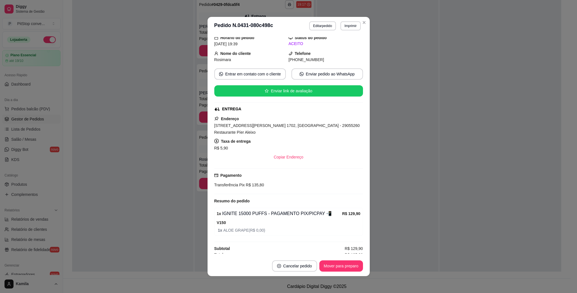
click at [303, 60] on span "[PHONE_NUMBER]" at bounding box center [305, 59] width 35 height 5
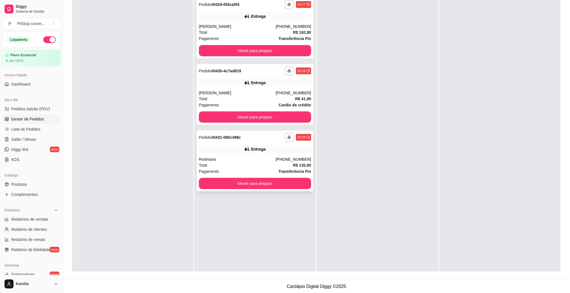
click at [267, 166] on div "Total R$ 135,80" at bounding box center [255, 165] width 112 height 6
click at [254, 88] on div "**********" at bounding box center [255, 94] width 117 height 61
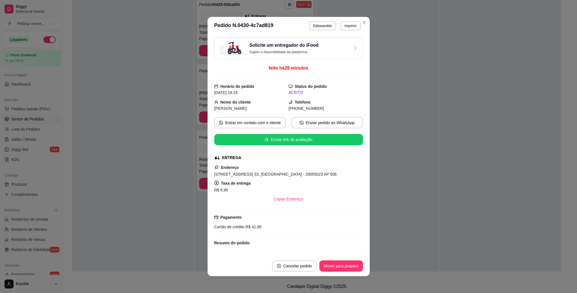
click at [293, 175] on span "[STREET_ADDRESS] 33, [GEOGRAPHIC_DATA] - 29055023 AP 506" at bounding box center [275, 174] width 122 height 5
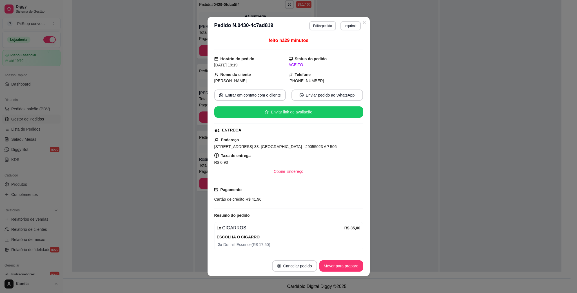
click at [237, 201] on span "Cartão de crédito" at bounding box center [229, 199] width 30 height 5
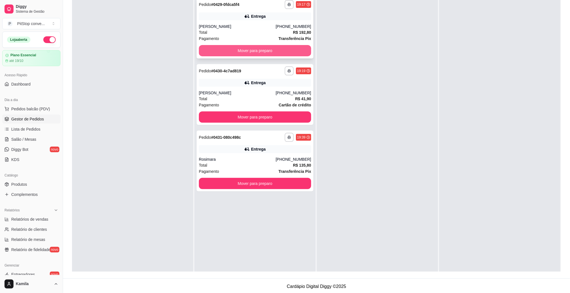
click at [267, 51] on button "Mover para preparo" at bounding box center [255, 50] width 112 height 11
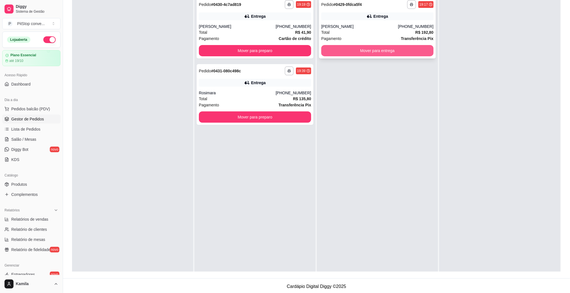
click at [379, 51] on button "Mover para entrega" at bounding box center [377, 50] width 112 height 11
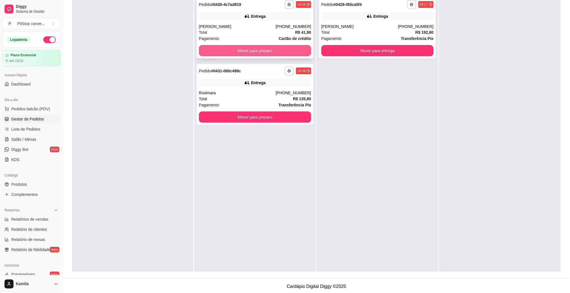
click at [292, 47] on button "Mover para preparo" at bounding box center [255, 50] width 112 height 11
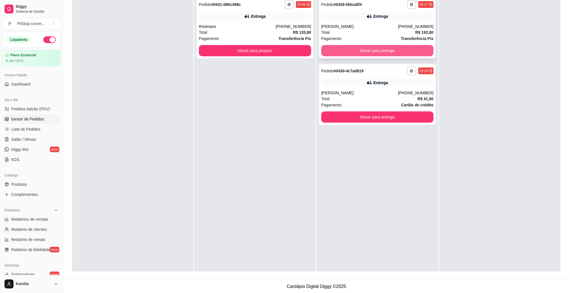
click at [376, 50] on button "Mover para entrega" at bounding box center [377, 50] width 112 height 11
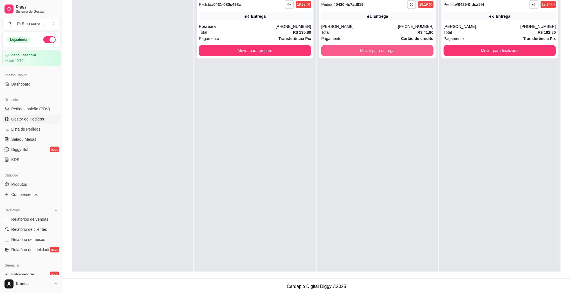
click at [376, 49] on button "Mover para entrega" at bounding box center [377, 50] width 112 height 11
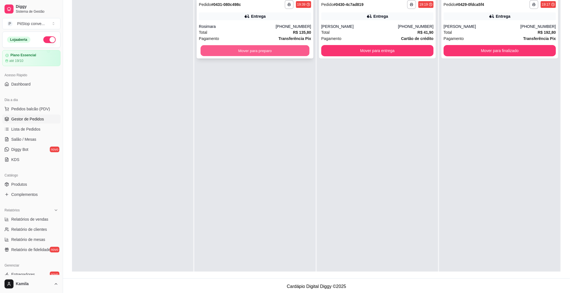
click at [295, 52] on button "Mover para preparo" at bounding box center [255, 50] width 109 height 11
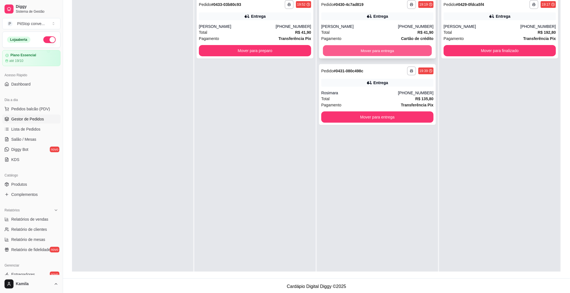
click at [369, 52] on button "Mover para entrega" at bounding box center [377, 50] width 109 height 11
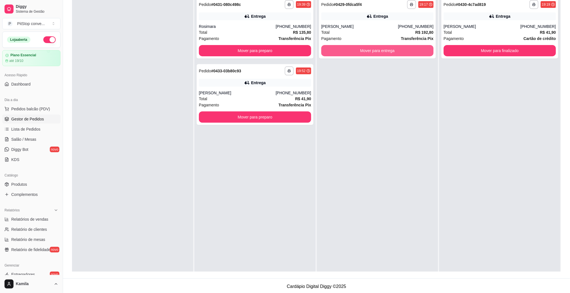
click at [369, 52] on button "Mover para entrega" at bounding box center [377, 50] width 112 height 11
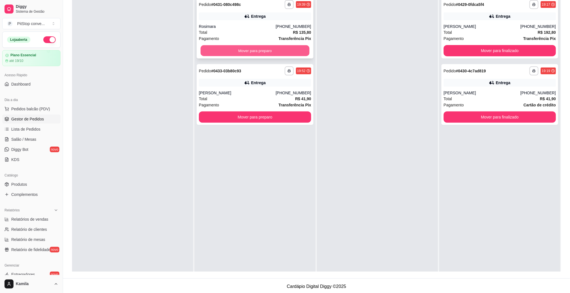
click at [294, 50] on button "Mover para preparo" at bounding box center [255, 50] width 109 height 11
click at [289, 51] on button "Mover para preparo" at bounding box center [255, 50] width 112 height 11
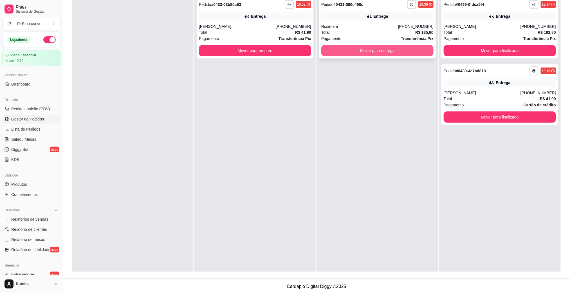
click at [355, 49] on button "Mover para entrega" at bounding box center [377, 50] width 112 height 11
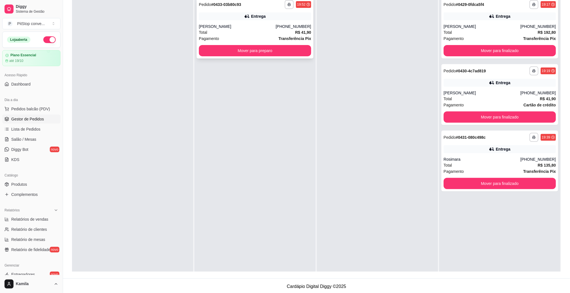
click at [292, 4] on div "**********" at bounding box center [298, 4] width 26 height 9
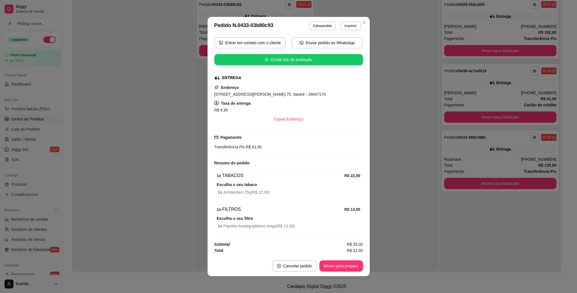
scroll to position [83, 0]
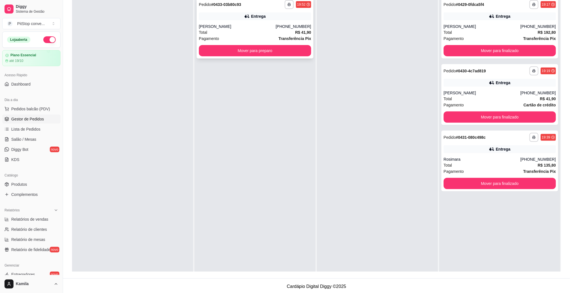
click at [286, 8] on button "button" at bounding box center [289, 4] width 9 height 9
click at [278, 23] on button "IMPRESSORA" at bounding box center [271, 24] width 41 height 9
click at [37, 111] on span "Pedidos balcão (PDV)" at bounding box center [30, 109] width 39 height 6
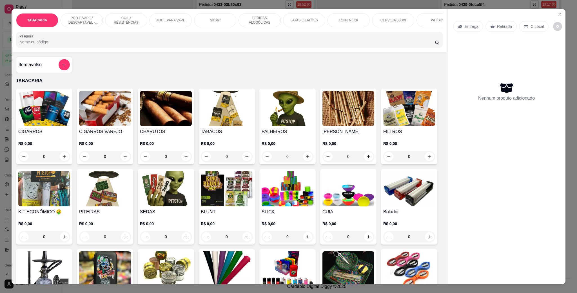
click at [92, 19] on p "POD E VAPE / DESCARTÁVEL - RECARREGAVEL" at bounding box center [81, 20] width 33 height 9
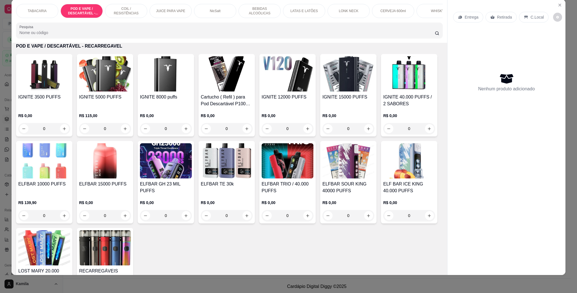
click at [339, 100] on h4 "IGNITE 15000 PUFFS" at bounding box center [348, 97] width 52 height 7
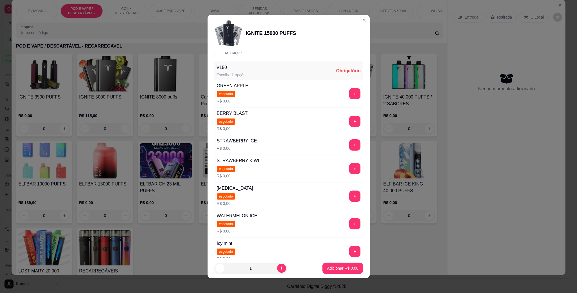
scroll to position [0, 0]
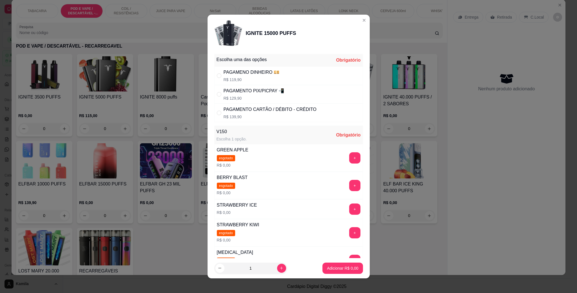
click at [276, 79] on div "PAGAMENO DINHEIRO 💴 R$ 119,90" at bounding box center [288, 75] width 149 height 19
radio input "true"
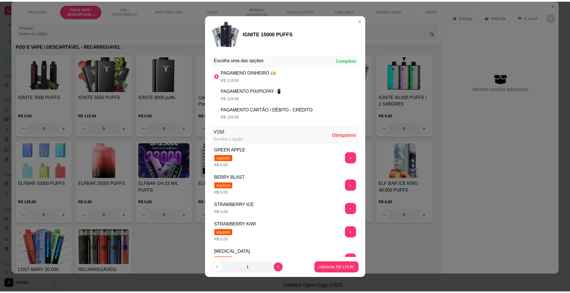
scroll to position [127, 0]
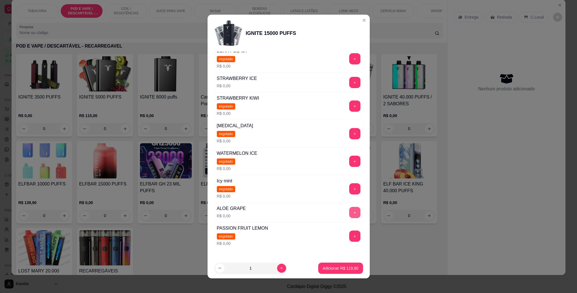
click at [349, 218] on button "+" at bounding box center [354, 212] width 11 height 11
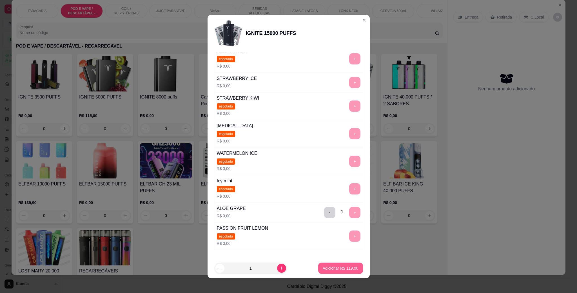
click at [344, 265] on p "Adicionar R$ 119,90" at bounding box center [341, 268] width 36 height 6
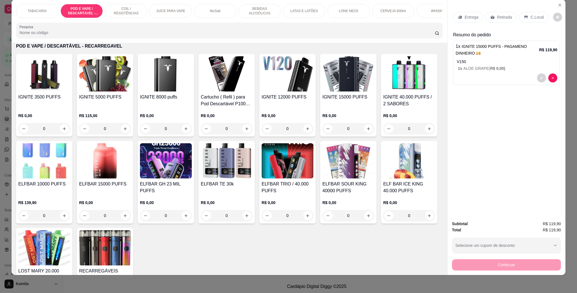
click at [530, 17] on p "C.Local" at bounding box center [536, 17] width 13 height 6
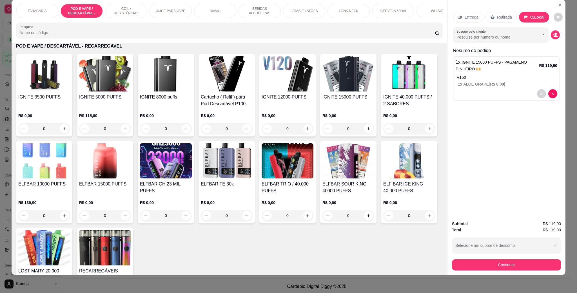
click at [512, 256] on div "Subtotal R$ 119,90 Total R$ 119,90 Selecione um cupom de desconto Selecione um …" at bounding box center [506, 246] width 109 height 50
click at [512, 262] on button "Continuar" at bounding box center [506, 264] width 109 height 11
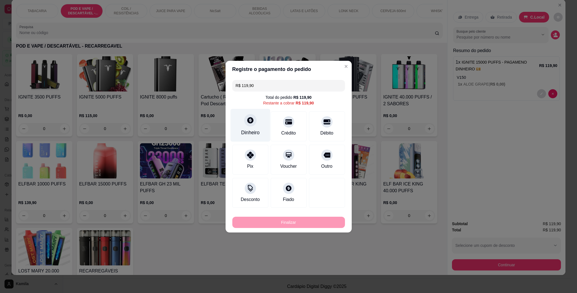
click at [254, 127] on div "Dinheiro" at bounding box center [250, 125] width 40 height 33
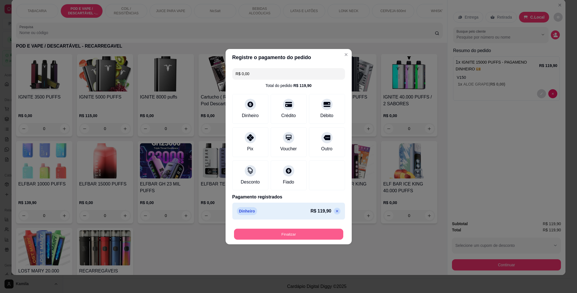
click at [304, 235] on button "Finalizar" at bounding box center [288, 234] width 109 height 11
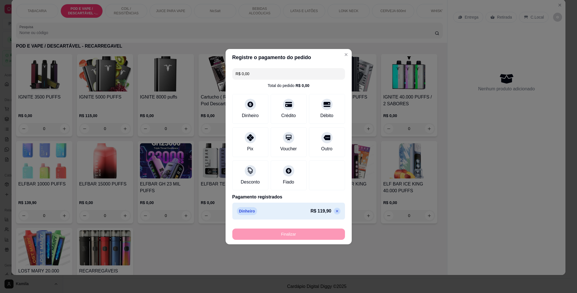
type input "-R$ 119,90"
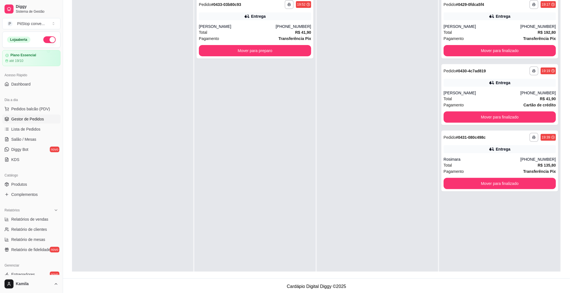
click at [24, 118] on span "Gestor de Pedidos" at bounding box center [27, 119] width 33 height 6
click at [26, 113] on button "Pedidos balcão (PDV)" at bounding box center [31, 108] width 58 height 9
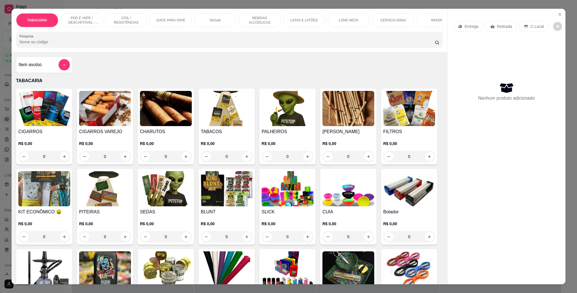
click at [92, 22] on p "POD E VAPE / DESCARTÁVEL - RECARREGAVEL" at bounding box center [81, 20] width 33 height 9
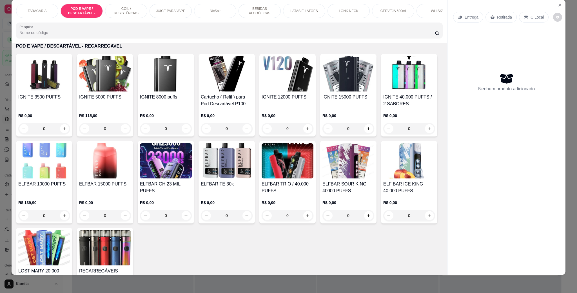
click at [331, 99] on div "IGNITE 15000 PUFFS R$ 0,00 0" at bounding box center [348, 95] width 56 height 82
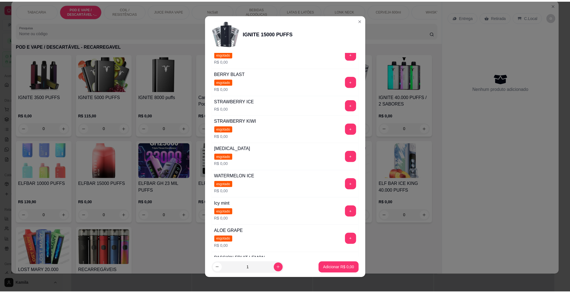
scroll to position [89, 0]
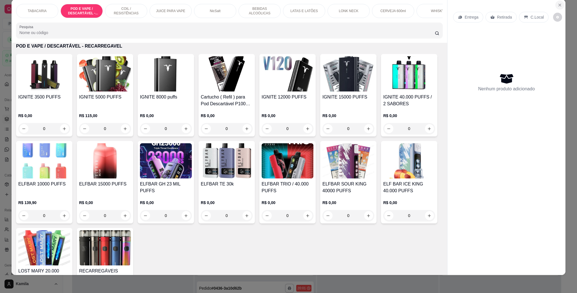
click at [555, 7] on button "Close" at bounding box center [559, 5] width 9 height 9
click at [555, 5] on button "Close" at bounding box center [559, 5] width 9 height 9
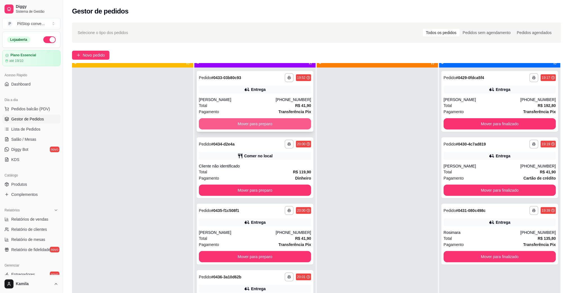
scroll to position [15, 0]
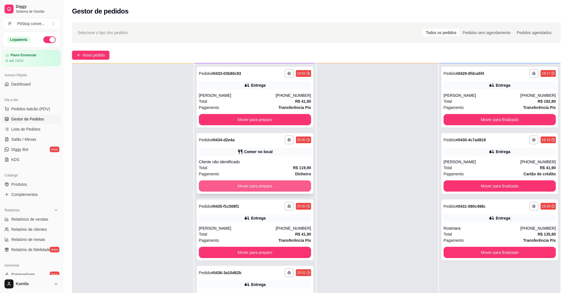
click at [263, 186] on button "Mover para preparo" at bounding box center [255, 185] width 112 height 11
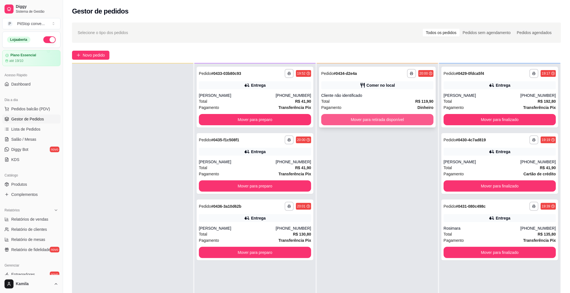
click at [373, 121] on button "Mover para retirada disponível" at bounding box center [377, 119] width 112 height 11
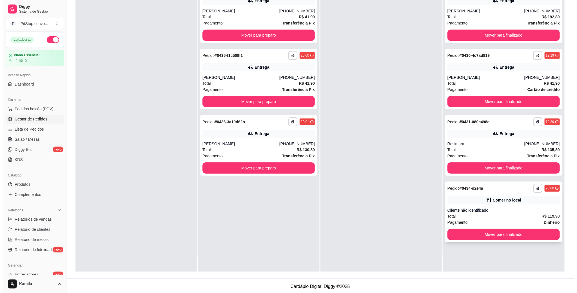
scroll to position [86, 0]
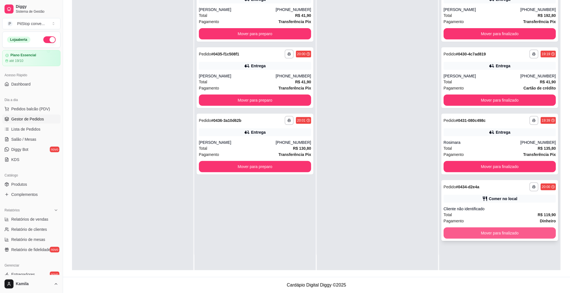
click at [492, 237] on button "Mover para finalizado" at bounding box center [500, 232] width 112 height 11
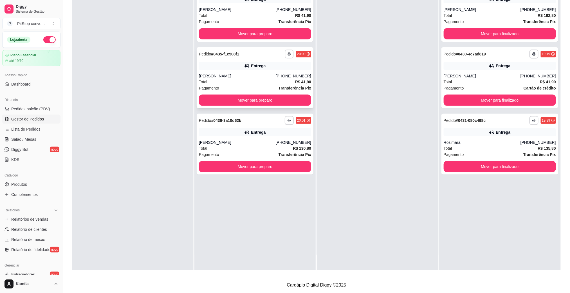
click at [288, 55] on icon "button" at bounding box center [289, 53] width 3 height 3
click at [283, 73] on button "IMPRESSORA" at bounding box center [276, 70] width 33 height 7
click at [288, 119] on icon "button" at bounding box center [289, 120] width 3 height 3
click at [277, 144] on button "IMPRESSORA" at bounding box center [271, 139] width 41 height 9
click at [264, 71] on div "**********" at bounding box center [255, 77] width 117 height 61
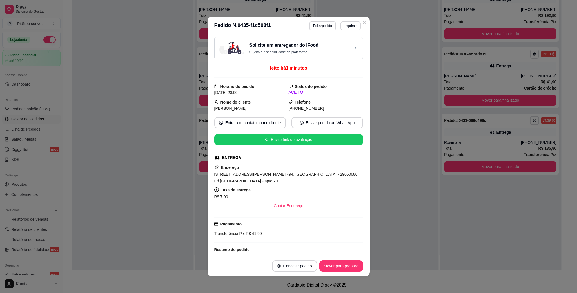
click at [283, 176] on span "[STREET_ADDRESS][PERSON_NAME] 494, [GEOGRAPHIC_DATA] - 29050680 Ed [GEOGRAPHIC_…" at bounding box center [285, 177] width 143 height 11
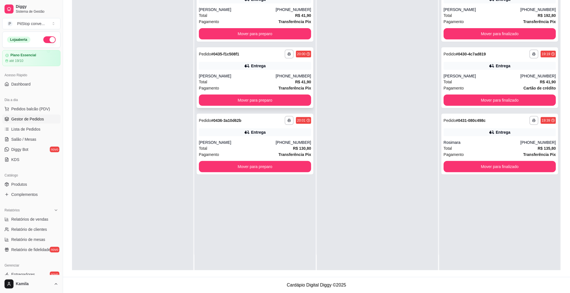
click at [276, 73] on div "[PERSON_NAME]" at bounding box center [237, 76] width 77 height 6
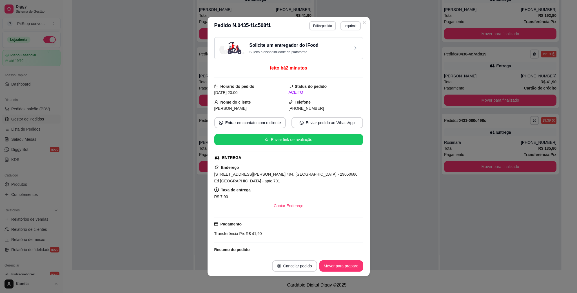
click at [290, 175] on span "[STREET_ADDRESS][PERSON_NAME] 494, [GEOGRAPHIC_DATA] - 29050680 Ed [GEOGRAPHIC_…" at bounding box center [285, 177] width 143 height 11
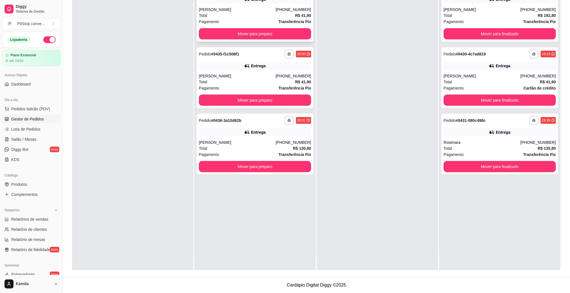
click at [270, 10] on div "[PERSON_NAME]" at bounding box center [237, 10] width 77 height 6
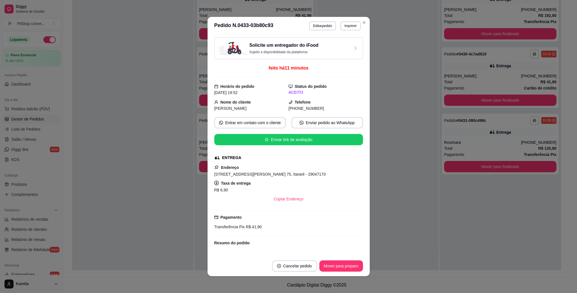
click at [279, 176] on span "[STREET_ADDRESS][PERSON_NAME] 75, Itararé - 29047170" at bounding box center [269, 174] width 111 height 5
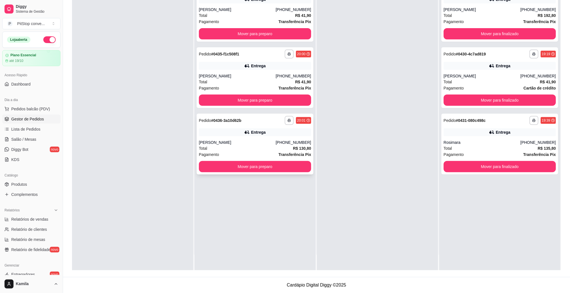
click at [282, 145] on div "Total R$ 130,80" at bounding box center [255, 148] width 112 height 6
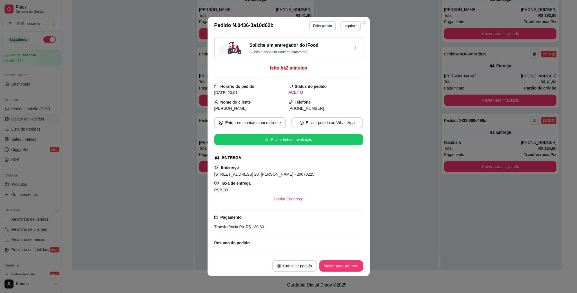
click at [277, 176] on span "[STREET_ADDRESS] 20, [PERSON_NAME] - 29070225" at bounding box center [264, 174] width 100 height 5
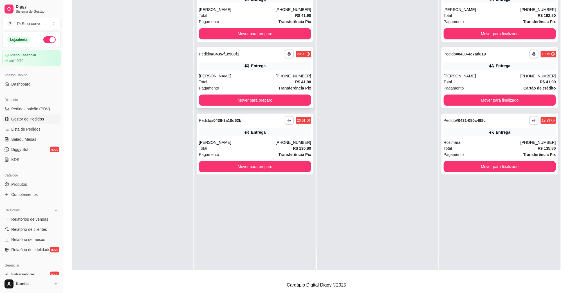
click at [293, 63] on div "Entrega" at bounding box center [255, 66] width 112 height 8
click at [251, 13] on div "Total R$ 41,90" at bounding box center [255, 15] width 112 height 6
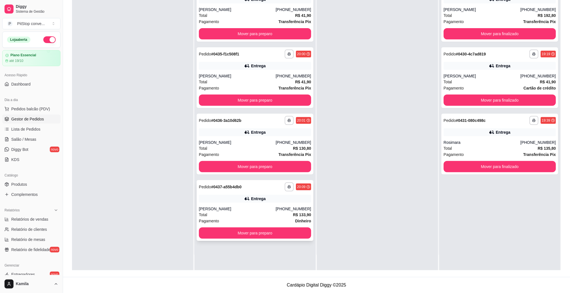
click at [273, 207] on div "[PERSON_NAME]" at bounding box center [237, 209] width 77 height 6
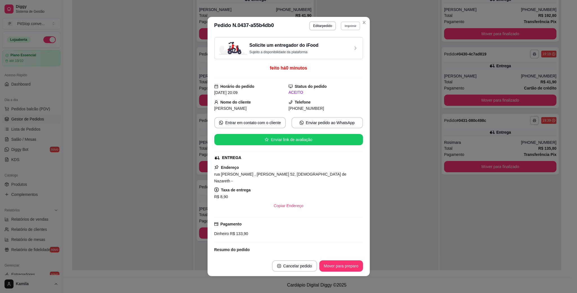
click at [351, 27] on button "Imprimir" at bounding box center [350, 25] width 19 height 9
click at [335, 48] on button "IMPRESSORA" at bounding box center [337, 46] width 41 height 9
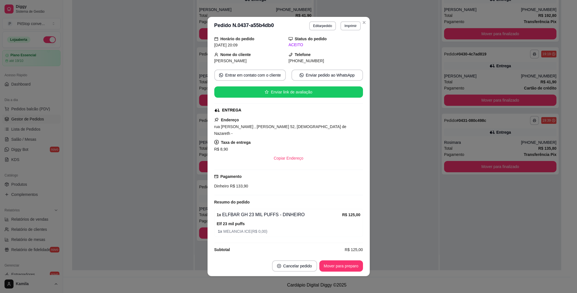
scroll to position [49, 0]
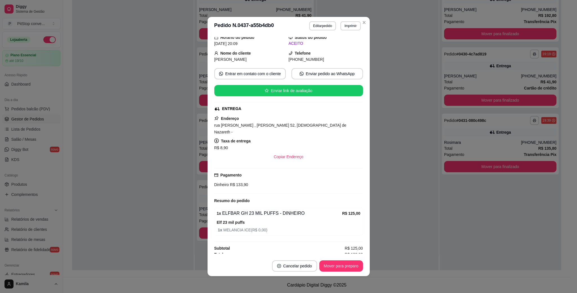
click at [241, 182] on span "R$ 133,90" at bounding box center [238, 184] width 19 height 5
click at [271, 124] on div "rua [PERSON_NAME] , [PERSON_NAME] 52, [DEMOGRAPHIC_DATA] de Nazareth -" at bounding box center [288, 129] width 149 height 14
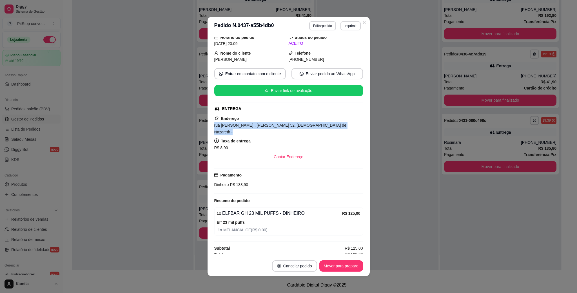
click at [271, 124] on div "rua [PERSON_NAME] , [PERSON_NAME] 52, [DEMOGRAPHIC_DATA] de Nazareth -" at bounding box center [288, 129] width 149 height 14
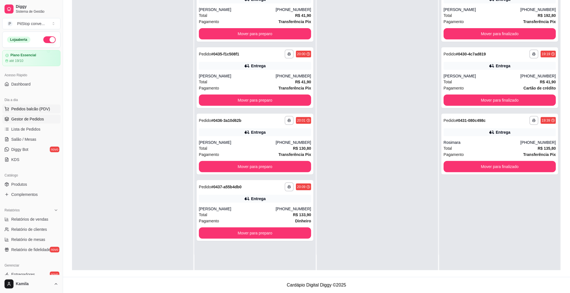
click at [31, 109] on span "Pedidos balcão (PDV)" at bounding box center [30, 109] width 39 height 6
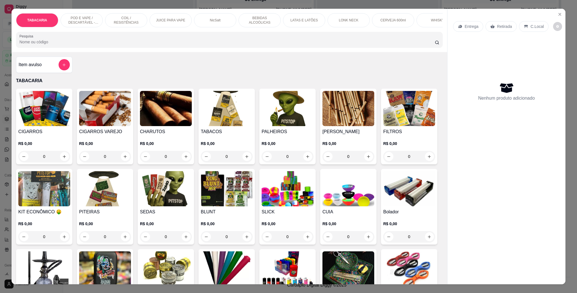
click at [84, 14] on div "POD E VAPE / DESCARTÁVEL - RECARREGAVEL" at bounding box center [82, 20] width 42 height 14
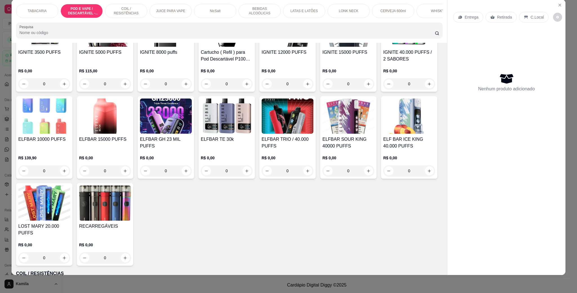
scroll to position [449, 0]
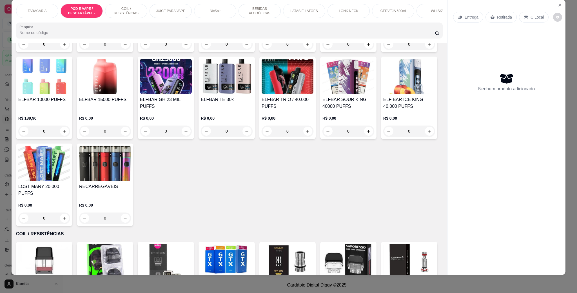
click at [383, 94] on img at bounding box center [409, 76] width 52 height 35
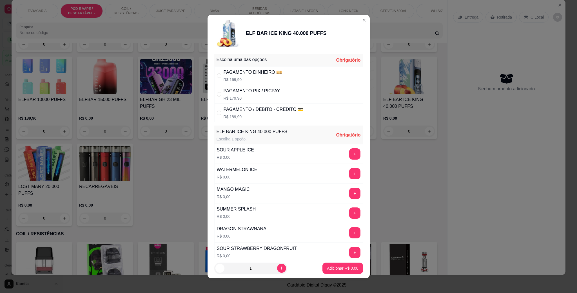
click at [253, 76] on div "PAGAMENTO DINHEIRO 💴 R$ 169,90" at bounding box center [252, 76] width 59 height 14
radio input "true"
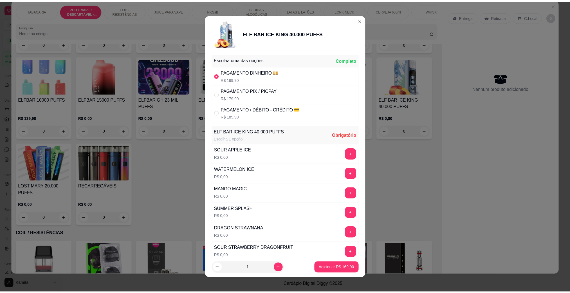
scroll to position [42, 0]
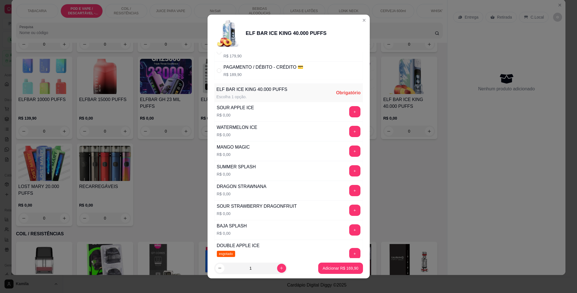
click at [334, 164] on div "SUMMER SPLASH R$ 0,00 +" at bounding box center [288, 171] width 149 height 20
click at [349, 170] on button "+" at bounding box center [354, 170] width 11 height 11
click at [338, 266] on p "Adicionar R$ 169,90" at bounding box center [341, 268] width 36 height 6
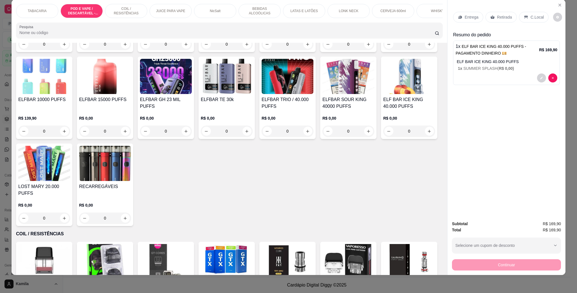
click at [531, 17] on p "C.Local" at bounding box center [536, 17] width 13 height 6
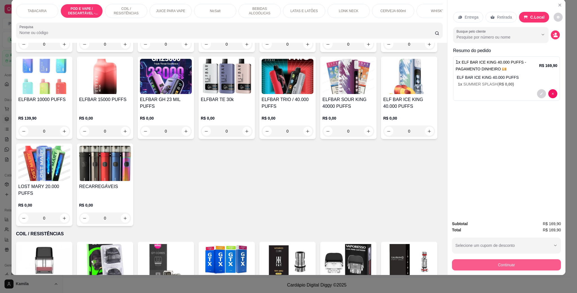
click at [496, 269] on button "Continuar" at bounding box center [506, 264] width 109 height 11
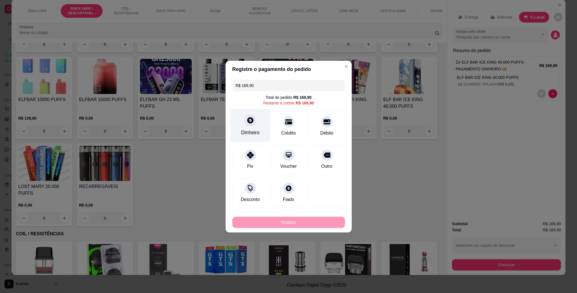
click at [258, 129] on div "Dinheiro" at bounding box center [250, 132] width 19 height 7
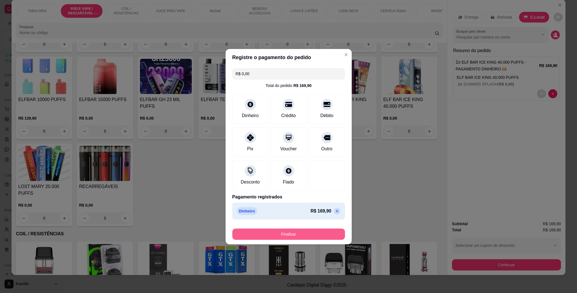
click at [297, 233] on button "Finalizar" at bounding box center [288, 234] width 113 height 11
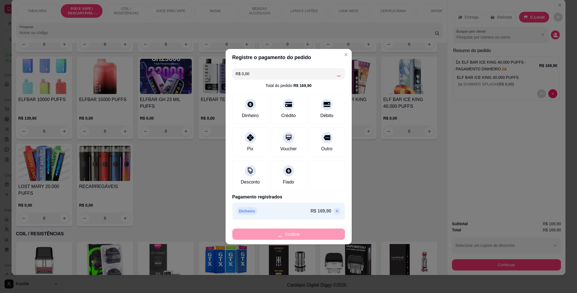
type input "-R$ 169,90"
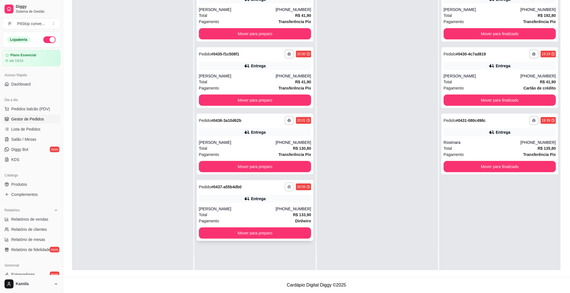
click at [260, 201] on div "Entrega" at bounding box center [255, 199] width 112 height 8
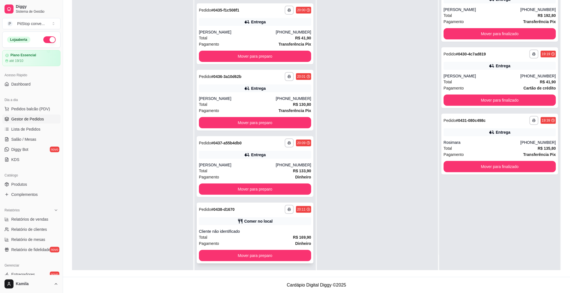
scroll to position [44, 0]
click at [274, 255] on button "Mover para preparo" at bounding box center [255, 255] width 109 height 11
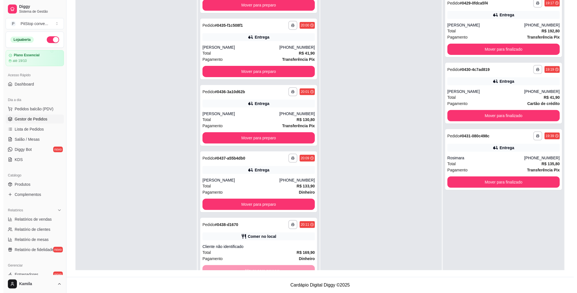
scroll to position [0, 0]
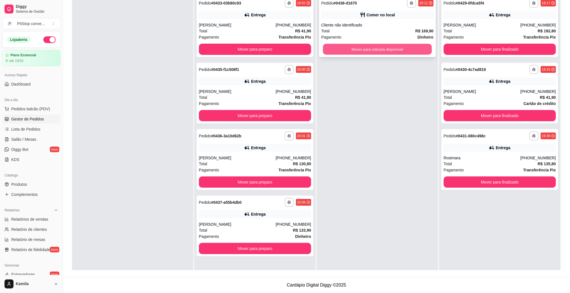
click at [382, 53] on button "Mover para retirada disponível" at bounding box center [377, 49] width 109 height 11
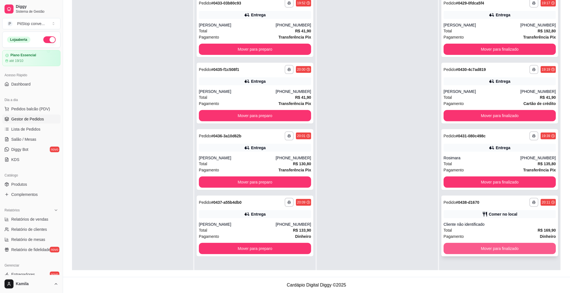
click at [497, 252] on button "Mover para finalizado" at bounding box center [500, 248] width 112 height 11
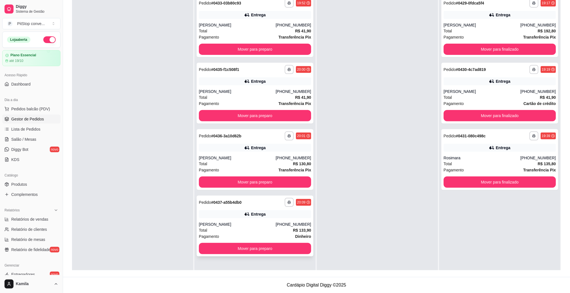
click at [259, 219] on div "**********" at bounding box center [255, 226] width 117 height 61
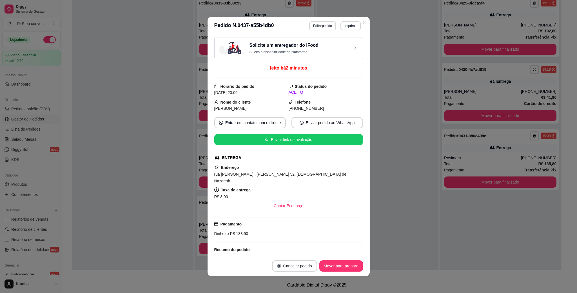
click at [258, 176] on span "rua [PERSON_NAME] , [PERSON_NAME] 52, [DEMOGRAPHIC_DATA] de Nazareth -" at bounding box center [280, 177] width 132 height 11
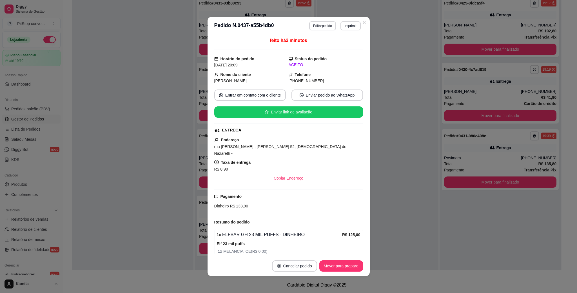
click at [235, 196] on div "Pagamento Dinheiro R$ 133,90" at bounding box center [288, 201] width 149 height 16
click at [236, 204] on span "R$ 133,90" at bounding box center [238, 206] width 19 height 5
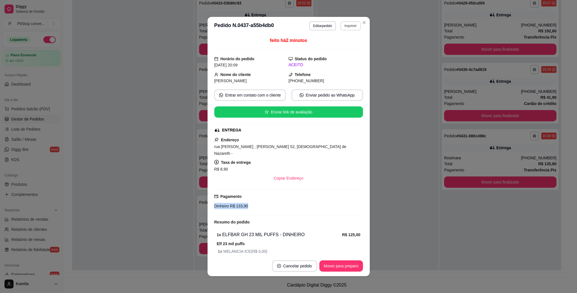
click at [346, 27] on button "Imprimir" at bounding box center [350, 25] width 20 height 9
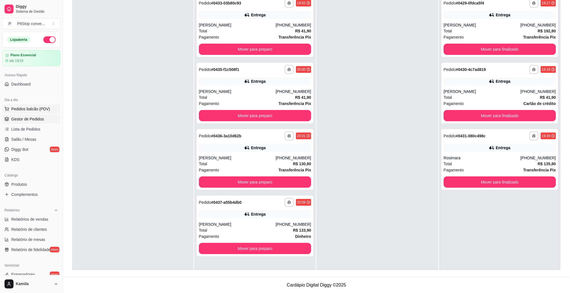
click at [30, 113] on button "Pedidos balcão (PDV)" at bounding box center [31, 108] width 58 height 9
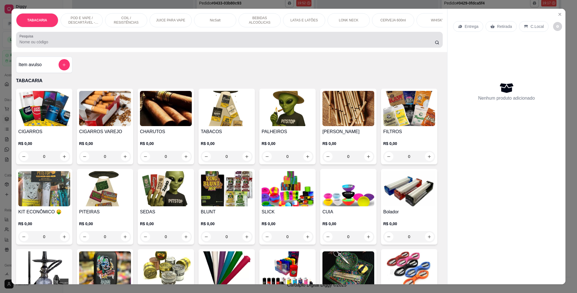
click at [116, 45] on input "Pesquisa" at bounding box center [226, 42] width 415 height 6
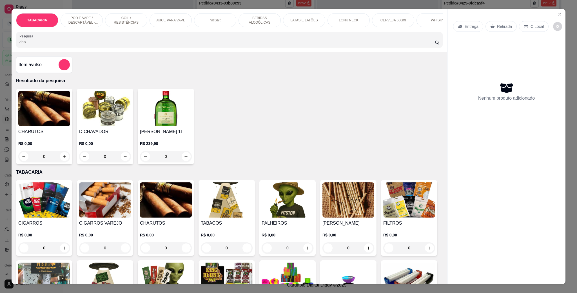
type input "cha"
click at [259, 19] on p "BEBIDAS ALCOÓLICAS" at bounding box center [259, 20] width 33 height 9
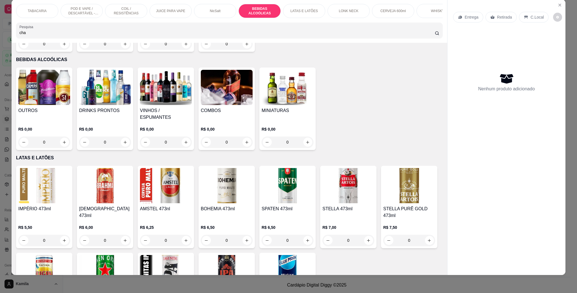
click at [170, 107] on h4 "VINHOS / ESPUMANTES" at bounding box center [166, 114] width 52 height 14
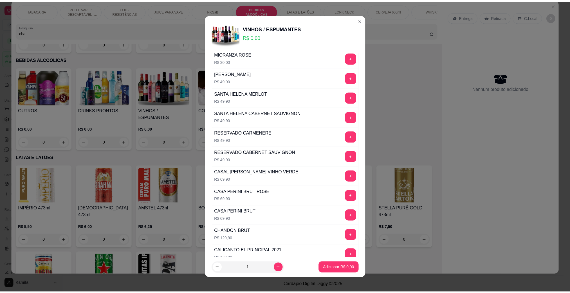
scroll to position [97, 0]
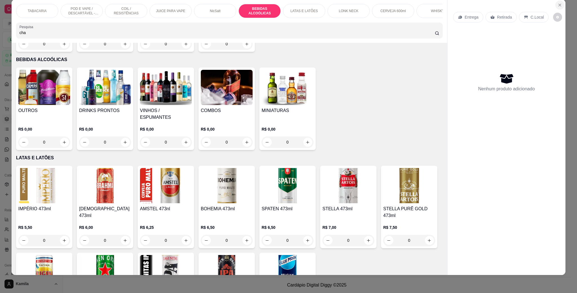
click at [555, 5] on button "Close" at bounding box center [559, 5] width 9 height 9
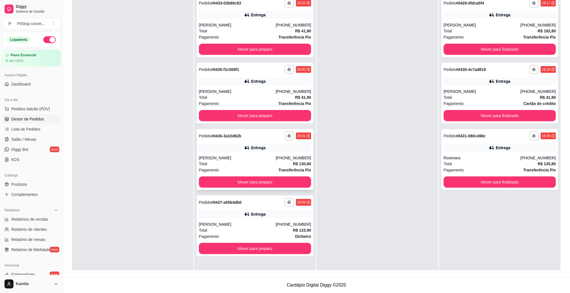
click at [282, 152] on div "**********" at bounding box center [255, 159] width 117 height 61
click at [286, 47] on button "Mover para preparo" at bounding box center [255, 49] width 109 height 11
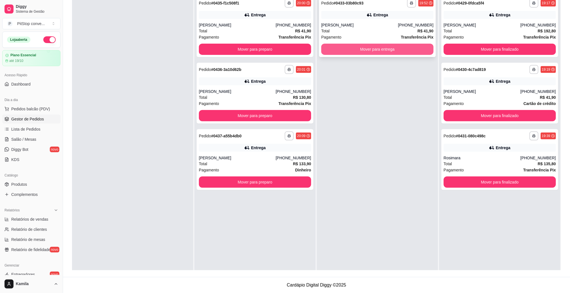
click at [373, 52] on button "Mover para entrega" at bounding box center [377, 49] width 112 height 11
click at [337, 49] on button "Mover para entrega" at bounding box center [377, 49] width 112 height 11
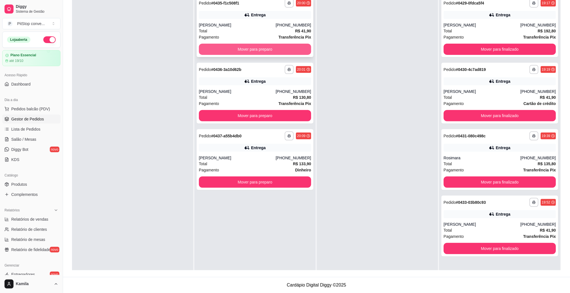
click at [279, 50] on button "Mover para preparo" at bounding box center [255, 49] width 112 height 11
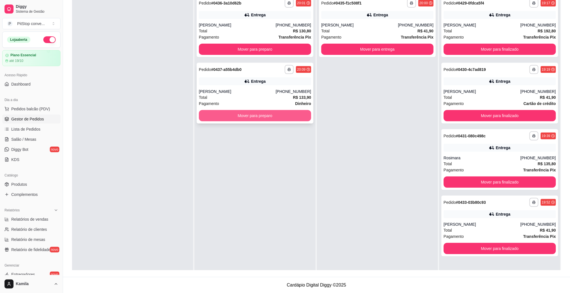
click at [283, 116] on button "Mover para preparo" at bounding box center [255, 115] width 112 height 11
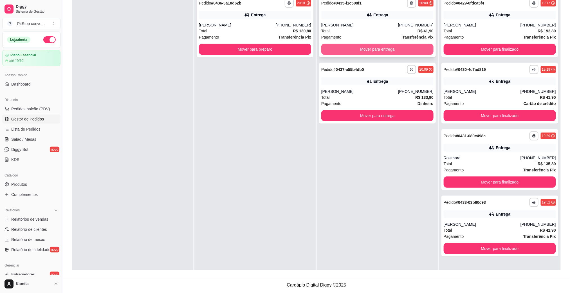
click at [377, 48] on button "Mover para entrega" at bounding box center [377, 49] width 112 height 11
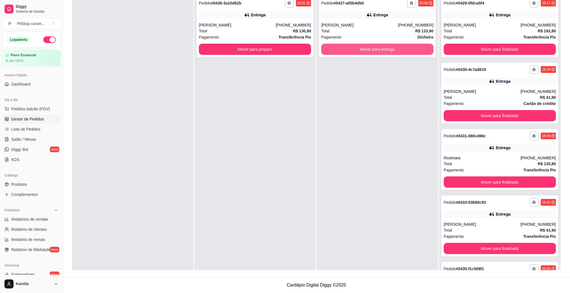
click at [377, 48] on button "Mover para entrega" at bounding box center [377, 49] width 112 height 11
click at [368, 58] on div "**********" at bounding box center [377, 139] width 121 height 293
click at [368, 51] on button "Mover para entrega" at bounding box center [377, 49] width 112 height 11
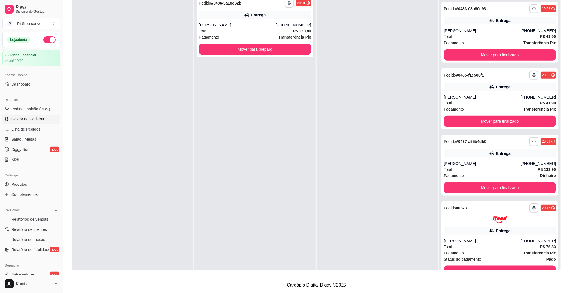
scroll to position [194, 0]
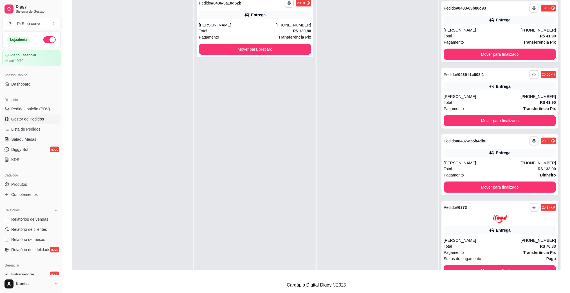
click at [530, 210] on button "button" at bounding box center [534, 207] width 9 height 9
click at [502, 230] on button "IMPRESSORA" at bounding box center [507, 226] width 41 height 9
click at [34, 139] on span "Salão / Mesas" at bounding box center [23, 139] width 25 height 6
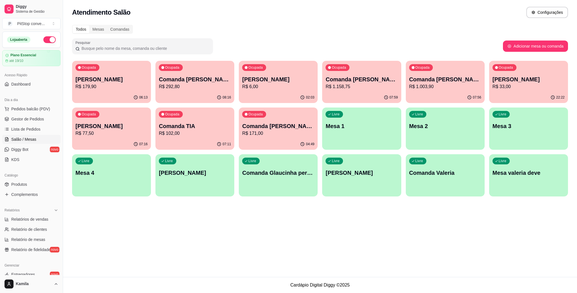
click at [505, 75] on div "Ocupada Comanda paulete R$ 33,00" at bounding box center [528, 76] width 79 height 31
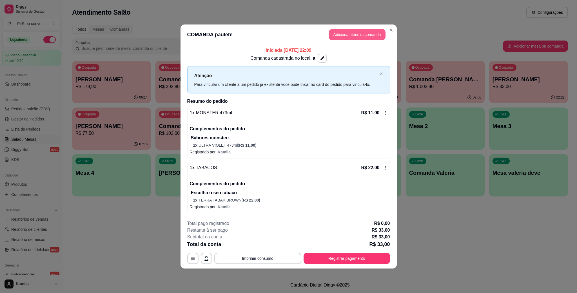
click at [369, 34] on button "Adicionar itens na comanda" at bounding box center [357, 34] width 57 height 11
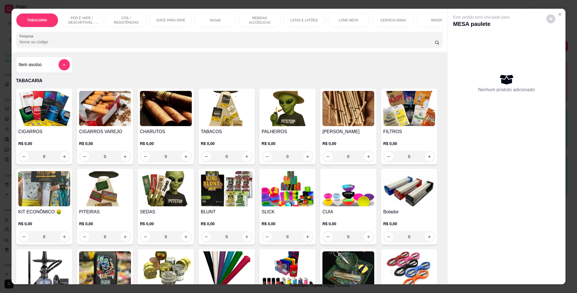
click at [62, 70] on button "add-separate-item" at bounding box center [64, 64] width 11 height 11
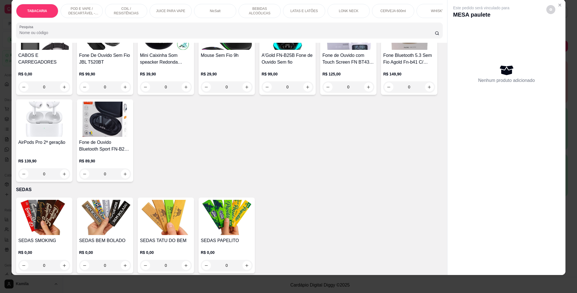
scroll to position [2533, 0]
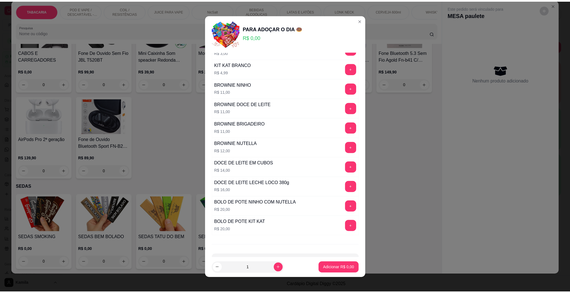
scroll to position [77, 0]
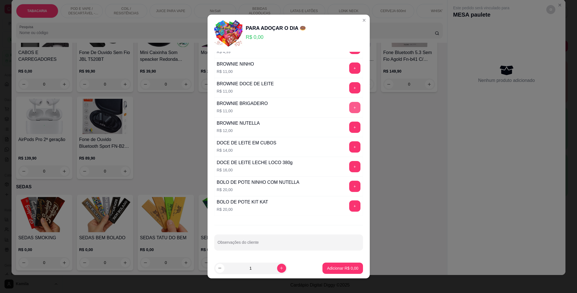
click at [349, 104] on button "+" at bounding box center [354, 107] width 11 height 11
click at [340, 265] on button "Adicionar R$ 11,00" at bounding box center [341, 268] width 42 height 11
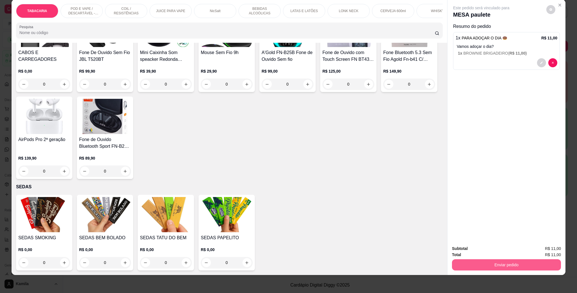
click at [507, 257] on div "Total R$ 11,00" at bounding box center [506, 255] width 109 height 6
click at [504, 263] on button "Enviar pedido" at bounding box center [506, 264] width 109 height 11
click at [543, 250] on button "Enviar pedido" at bounding box center [545, 251] width 31 height 10
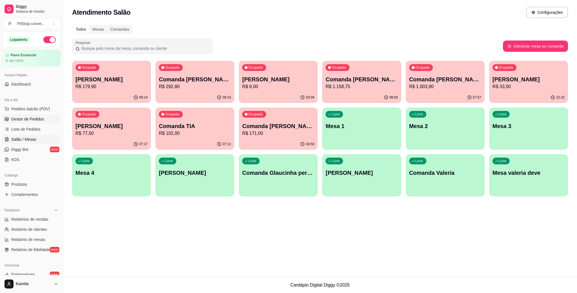
click at [16, 118] on span "Gestor de Pedidos" at bounding box center [27, 119] width 33 height 6
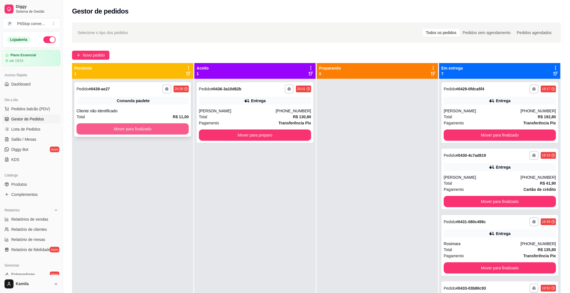
click at [155, 125] on button "Mover para finalizado" at bounding box center [133, 128] width 112 height 11
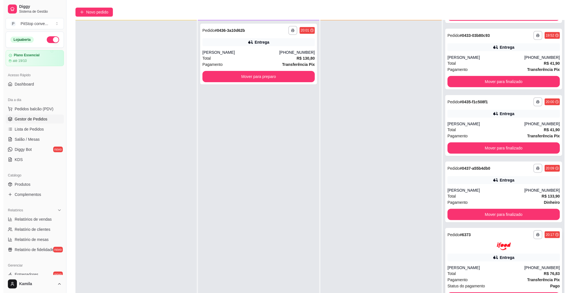
scroll to position [84, 0]
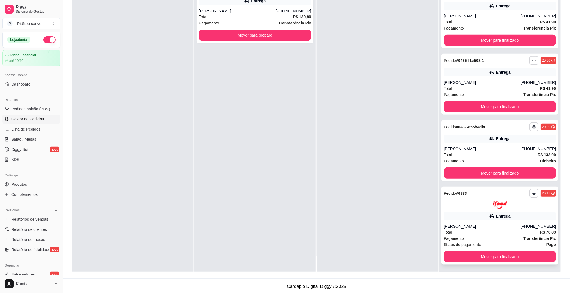
click at [474, 226] on div "[PERSON_NAME]" at bounding box center [482, 226] width 77 height 6
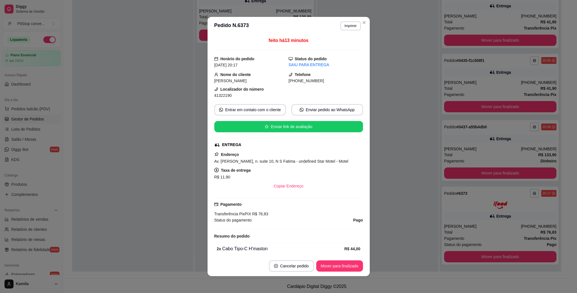
click at [309, 164] on span "Av. [PERSON_NAME], n. suite 10, N S Fatima - undefined Star Motel - Motel" at bounding box center [281, 161] width 134 height 5
drag, startPoint x: 309, startPoint y: 164, endPoint x: 311, endPoint y: 160, distance: 4.5
click at [311, 160] on span "Av. [PERSON_NAME], n. suite 10, N S Fatima - undefined Star Motel - Motel" at bounding box center [281, 161] width 134 height 5
click at [223, 96] on span "41322190" at bounding box center [222, 95] width 17 height 5
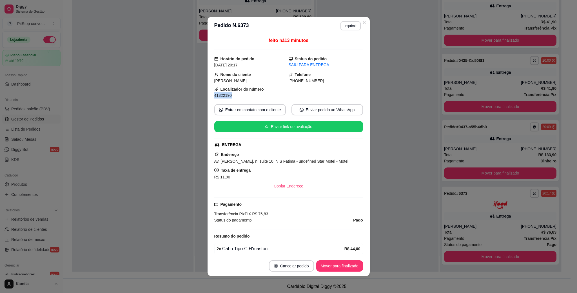
click at [223, 96] on span "41322190" at bounding box center [222, 95] width 17 height 5
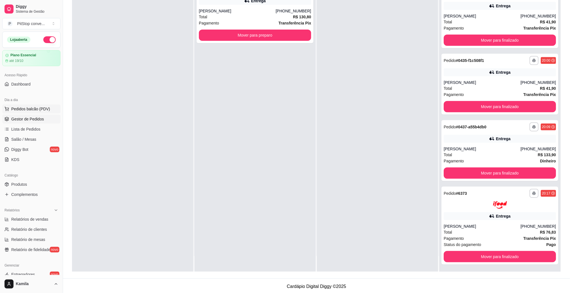
click at [37, 109] on span "Pedidos balcão (PDV)" at bounding box center [30, 109] width 39 height 6
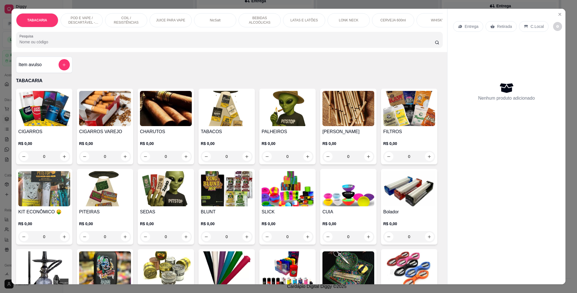
click at [75, 25] on div "POD E VAPE / DESCARTÁVEL - RECARREGAVEL" at bounding box center [82, 20] width 42 height 14
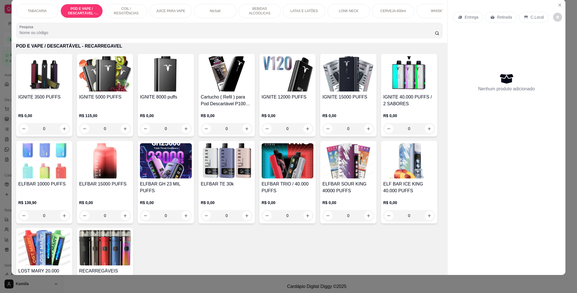
click at [47, 80] on img at bounding box center [44, 73] width 52 height 35
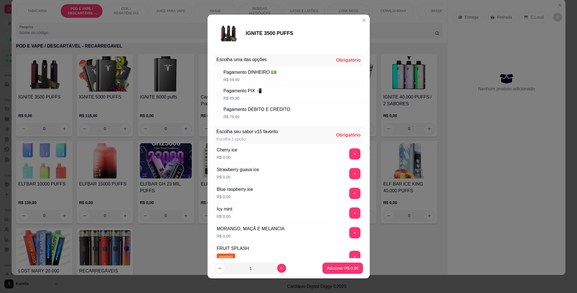
click at [253, 113] on div "Pagamento DÉBITO E CRÉDITO" at bounding box center [256, 109] width 67 height 7
radio input "true"
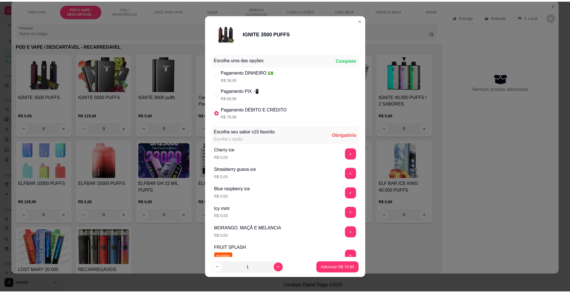
scroll to position [42, 0]
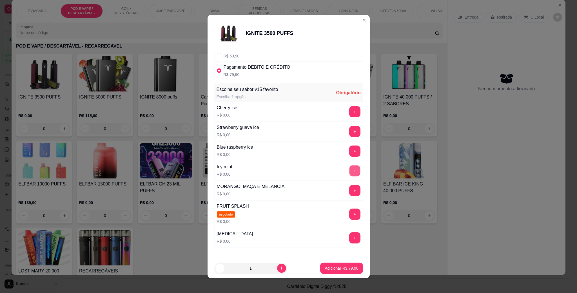
click at [349, 170] on button "+" at bounding box center [354, 170] width 11 height 11
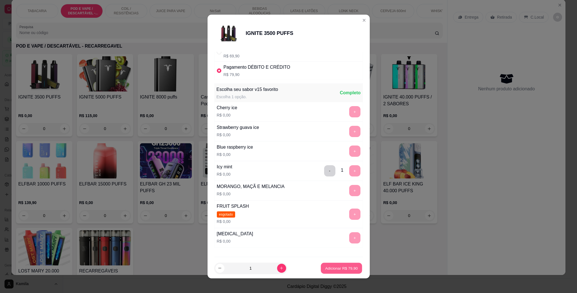
click at [341, 268] on p "Adicionar R$ 79,90" at bounding box center [341, 267] width 33 height 5
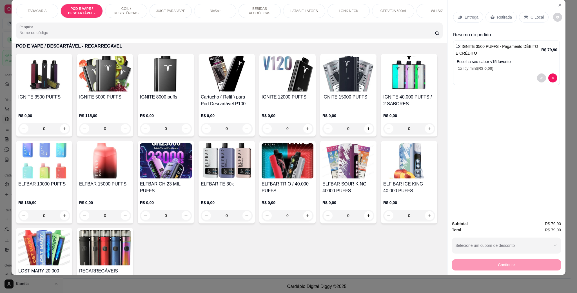
click at [522, 20] on div "C.Local" at bounding box center [534, 17] width 30 height 11
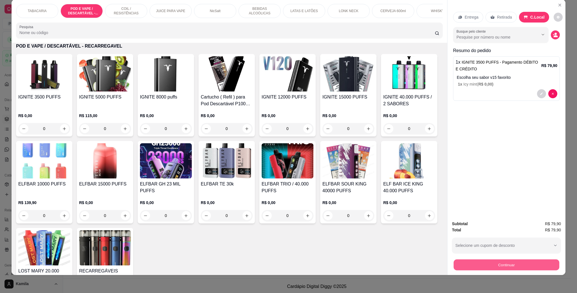
click at [499, 268] on button "Continuar" at bounding box center [506, 264] width 106 height 11
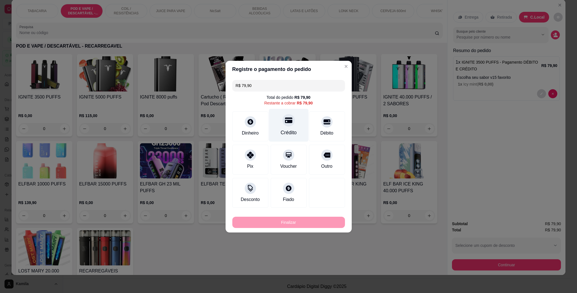
click at [288, 119] on icon at bounding box center [288, 120] width 7 height 7
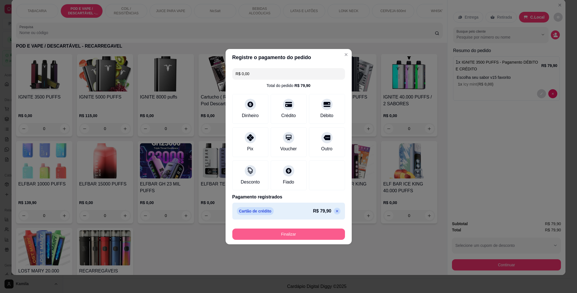
click at [312, 236] on button "Finalizar" at bounding box center [288, 234] width 113 height 11
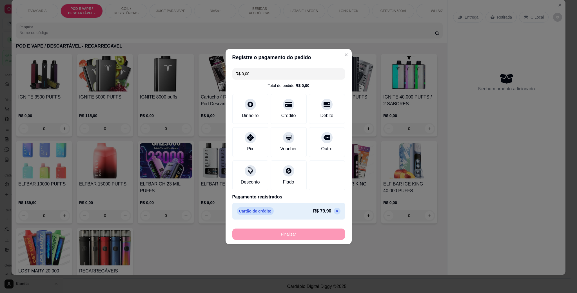
type input "-R$ 79,90"
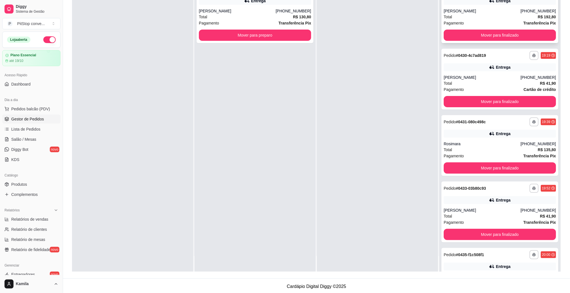
click at [484, 35] on button "Mover para finalizado" at bounding box center [500, 35] width 112 height 11
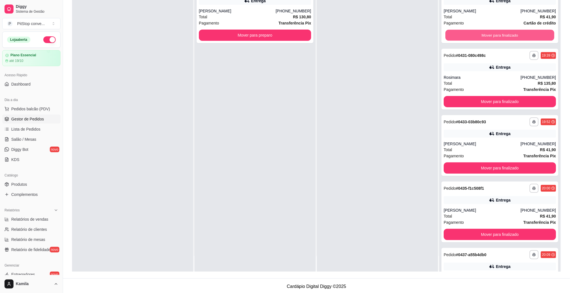
click at [484, 35] on button "Mover para finalizado" at bounding box center [499, 35] width 109 height 11
click at [484, 35] on button "Mover para finalizado" at bounding box center [500, 35] width 112 height 11
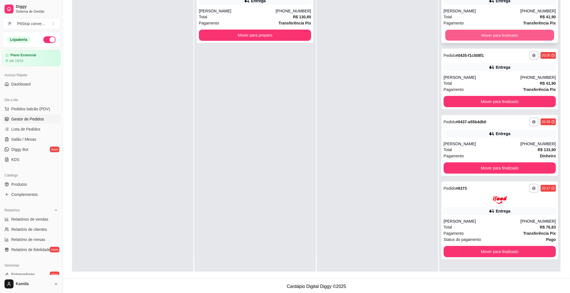
click at [484, 34] on button "Mover para finalizado" at bounding box center [499, 35] width 109 height 11
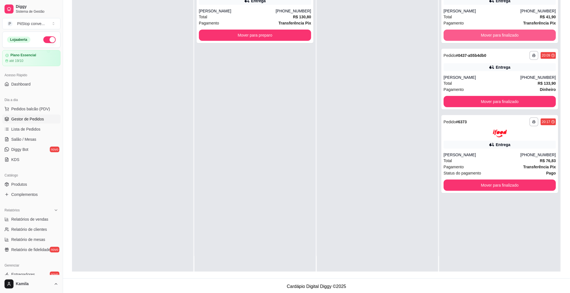
click at [484, 34] on button "Mover para finalizado" at bounding box center [500, 35] width 112 height 11
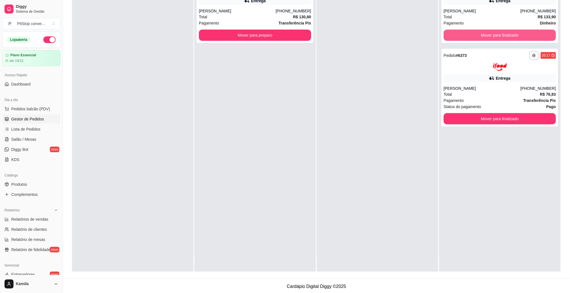
click at [484, 34] on button "Mover para finalizado" at bounding box center [500, 35] width 112 height 11
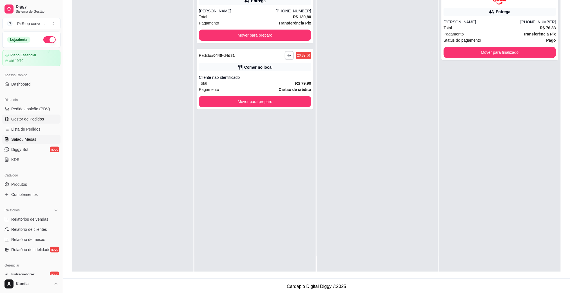
click at [33, 139] on span "Salão / Mesas" at bounding box center [23, 139] width 25 height 6
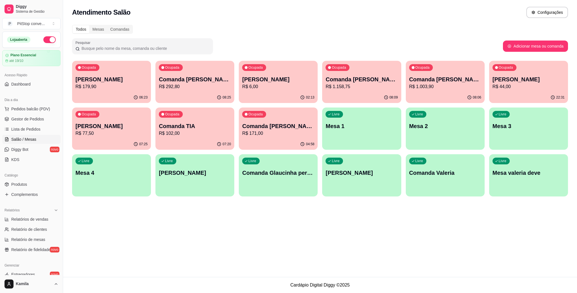
click at [190, 126] on p "Comanda TIA" at bounding box center [195, 126] width 72 height 8
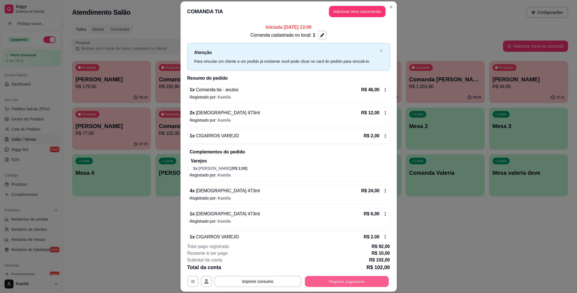
click at [353, 276] on button "Registrar pagamento" at bounding box center [347, 281] width 84 height 11
click at [356, 8] on button "Adicionar itens na comanda" at bounding box center [357, 11] width 57 height 11
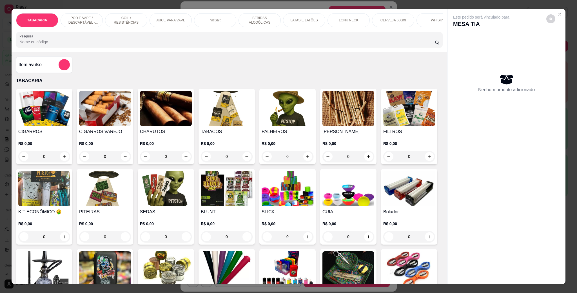
click at [304, 18] on div "LATAS E LATÕES" at bounding box center [304, 20] width 42 height 14
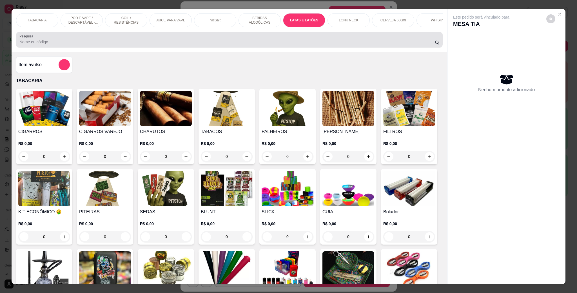
scroll to position [9, 0]
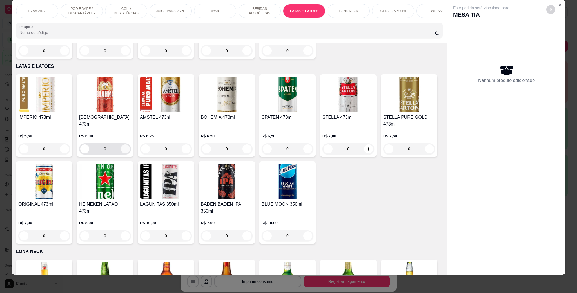
click at [123, 147] on icon "increase-product-quantity" at bounding box center [125, 149] width 4 height 4
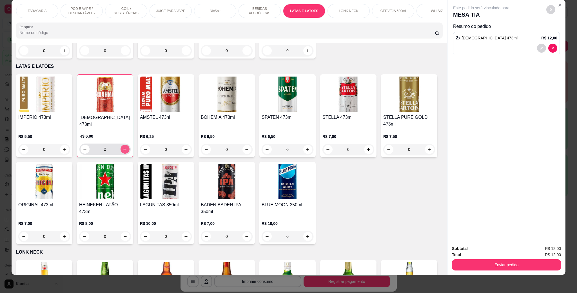
click at [123, 147] on icon "increase-product-quantity" at bounding box center [125, 149] width 4 height 4
type input "3"
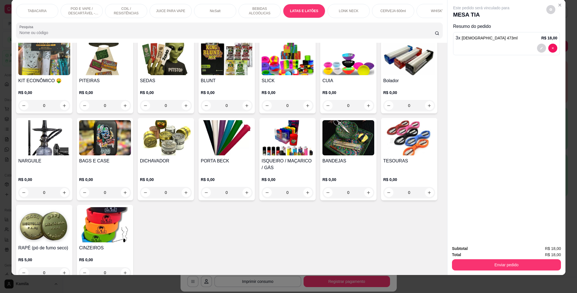
scroll to position [0, 0]
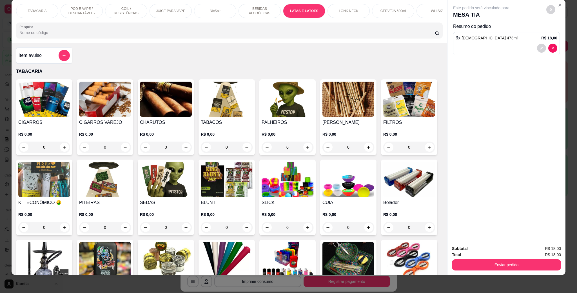
click at [44, 59] on div "Item avulso" at bounding box center [44, 55] width 51 height 11
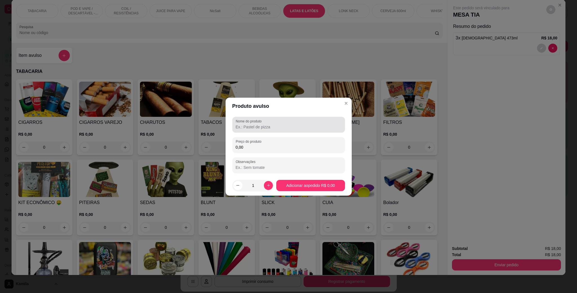
click at [252, 125] on input "Nome do produto" at bounding box center [289, 127] width 106 height 6
type input "carlton"
click at [263, 147] on input "0,00" at bounding box center [289, 147] width 106 height 6
type input "15,50"
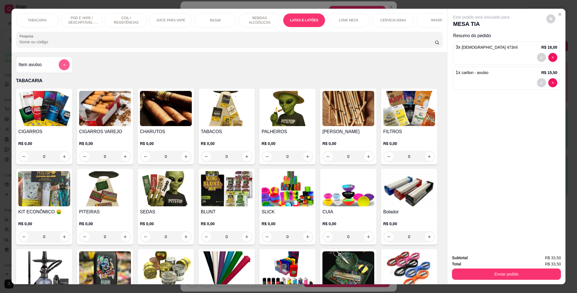
click at [64, 67] on button "add-separate-item" at bounding box center [64, 64] width 11 height 11
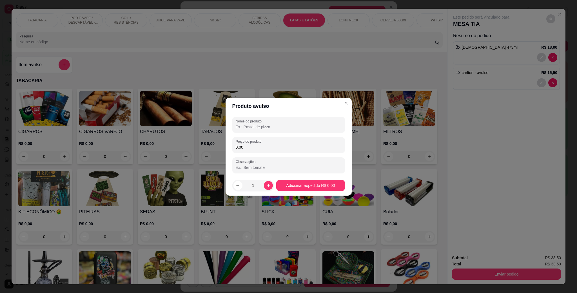
click at [251, 125] on input "Nome do produto" at bounding box center [289, 127] width 106 height 6
type input "amendoin"
click at [253, 141] on label "Preço do produto" at bounding box center [250, 141] width 28 height 5
click at [253, 144] on input "0,00" at bounding box center [289, 147] width 106 height 6
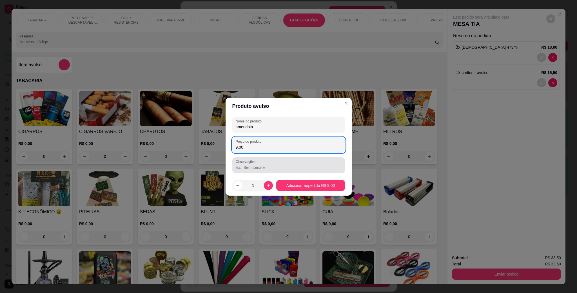
type input "9,00"
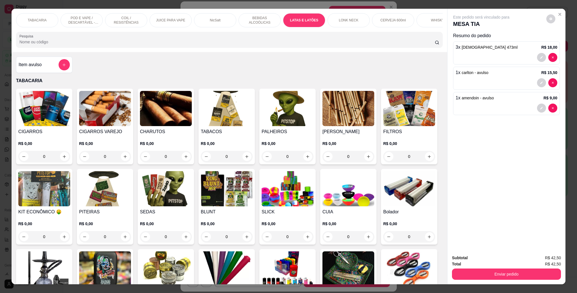
click at [506, 280] on div "Subtotal R$ 42,50 Total R$ 42,50 Enviar pedido" at bounding box center [506, 267] width 118 height 34
click at [506, 277] on button "Enviar pedido" at bounding box center [506, 273] width 106 height 11
click at [543, 257] on button "Enviar pedido" at bounding box center [545, 260] width 32 height 11
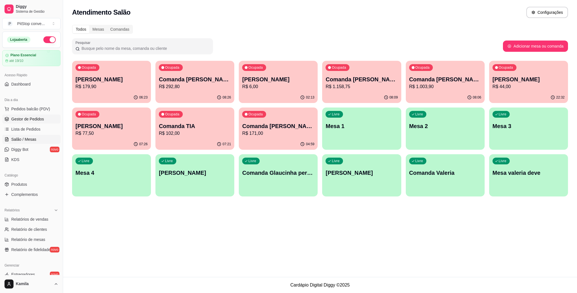
click at [33, 121] on span "Gestor de Pedidos" at bounding box center [27, 119] width 33 height 6
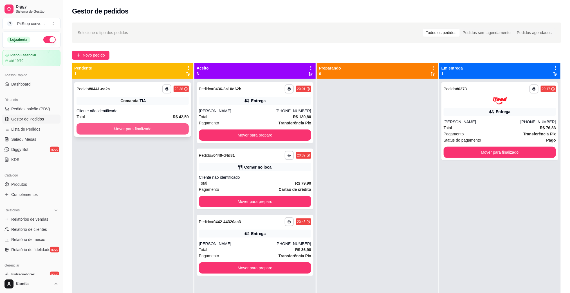
click at [171, 126] on button "Mover para finalizado" at bounding box center [133, 128] width 112 height 11
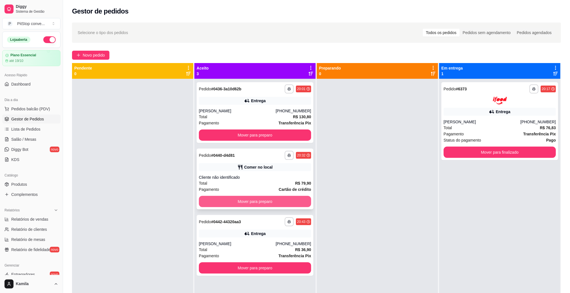
click at [279, 203] on button "Mover para preparo" at bounding box center [255, 201] width 112 height 11
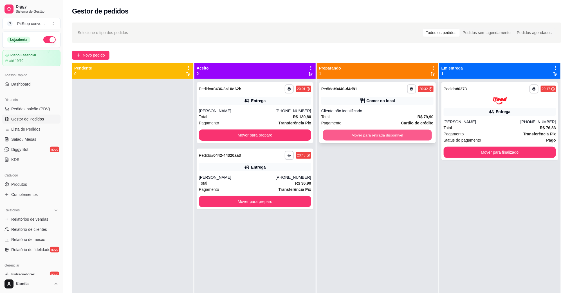
click at [382, 136] on button "Mover para retirada disponível" at bounding box center [377, 135] width 109 height 11
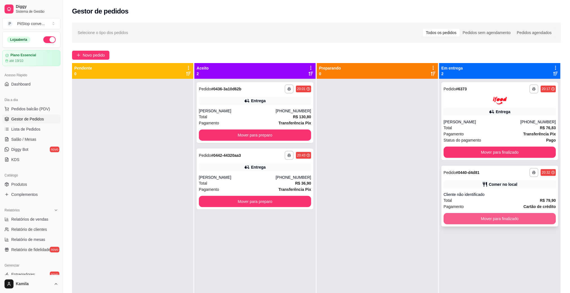
click at [489, 221] on button "Mover para finalizado" at bounding box center [500, 218] width 112 height 11
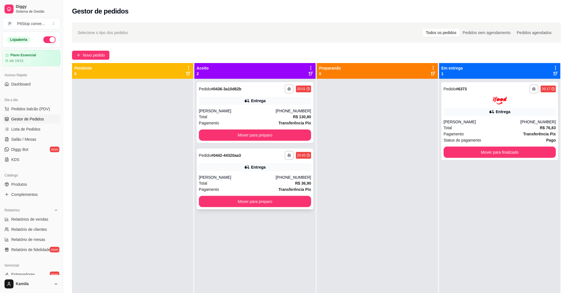
click at [279, 184] on div "Total R$ 36,90" at bounding box center [255, 183] width 112 height 6
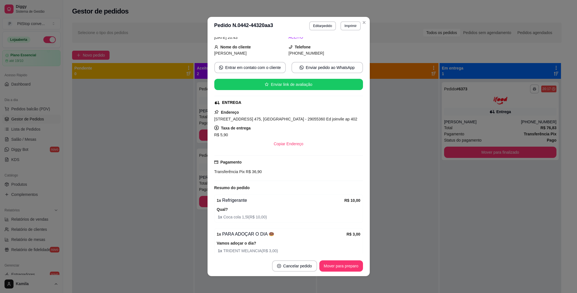
scroll to position [127, 0]
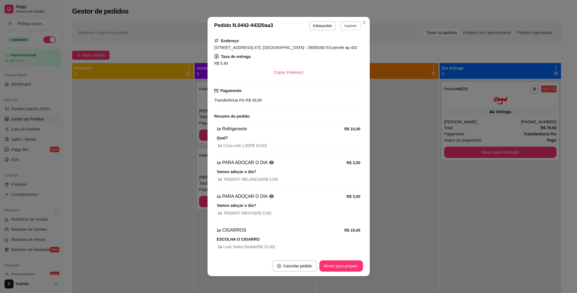
click at [351, 24] on button "Imprimir" at bounding box center [350, 25] width 20 height 9
click at [339, 45] on button "IMPRESSORA" at bounding box center [337, 45] width 39 height 9
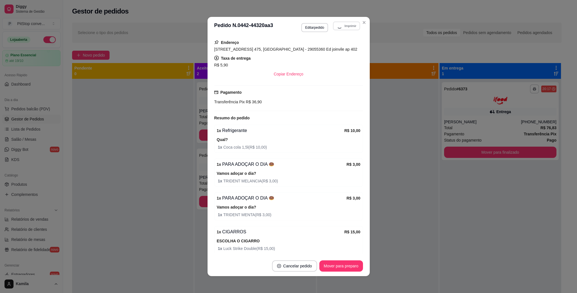
click at [343, 29] on div "**********" at bounding box center [330, 26] width 59 height 11
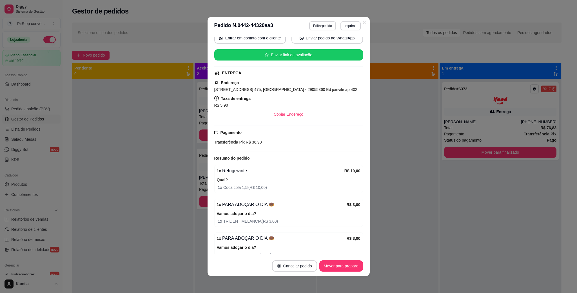
scroll to position [67, 0]
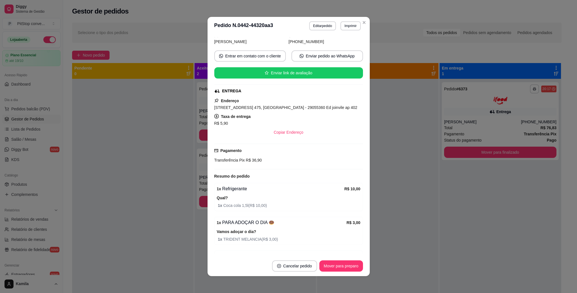
click at [265, 108] on span "[STREET_ADDRESS] 475, [GEOGRAPHIC_DATA] - 29055360 Ed joinvile ap 402" at bounding box center [285, 107] width 143 height 5
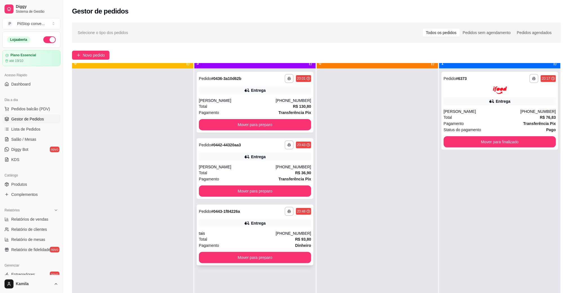
scroll to position [15, 0]
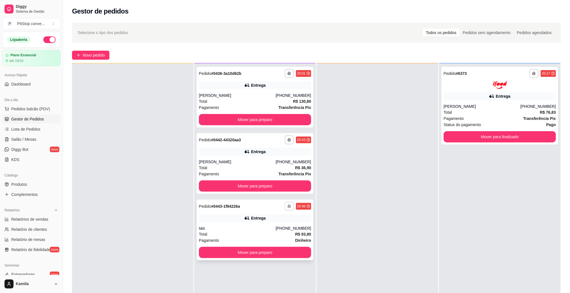
click at [289, 202] on button "button" at bounding box center [289, 206] width 9 height 9
click at [281, 225] on button "IMPRESSORA" at bounding box center [271, 225] width 41 height 9
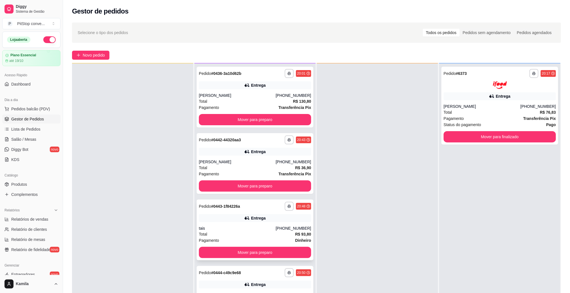
click at [278, 224] on div "**********" at bounding box center [255, 230] width 117 height 61
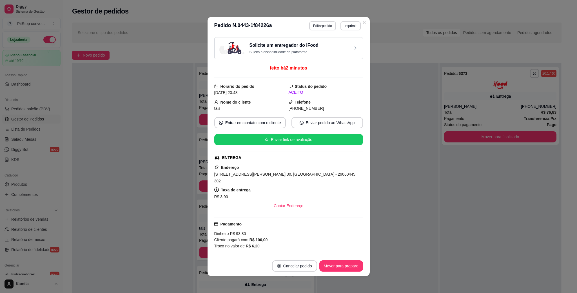
click at [301, 173] on div "[STREET_ADDRESS][PERSON_NAME] 30, [GEOGRAPHIC_DATA] - 29060445 302" at bounding box center [288, 178] width 149 height 14
click at [301, 175] on span "[STREET_ADDRESS][PERSON_NAME] 30, [GEOGRAPHIC_DATA] - 29060445 302" at bounding box center [284, 177] width 141 height 11
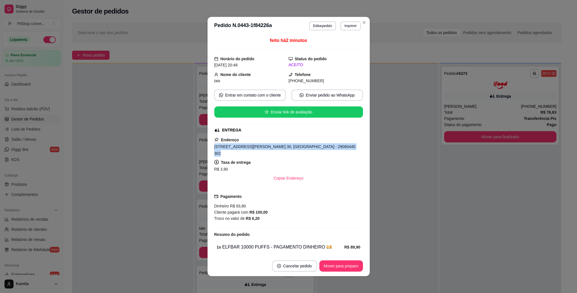
scroll to position [34, 0]
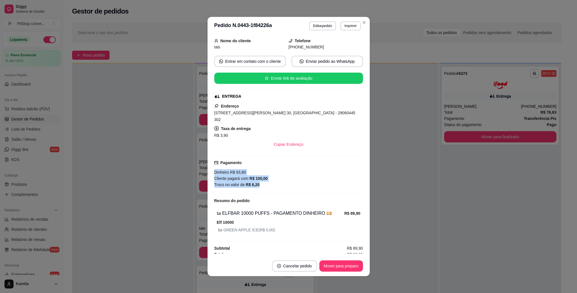
drag, startPoint x: 264, startPoint y: 184, endPoint x: 210, endPoint y: 169, distance: 56.1
click at [210, 169] on div "feito há 2 minutos Horário do pedido [DATE] 20:48 Status do pedido ACEITO Nome …" at bounding box center [288, 145] width 162 height 221
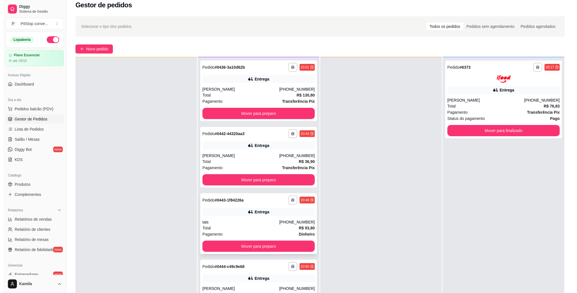
scroll to position [86, 0]
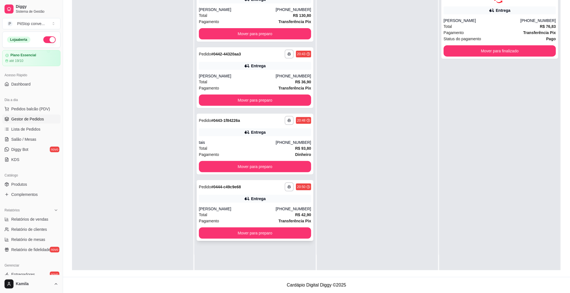
click at [257, 197] on div "Entrega" at bounding box center [258, 199] width 15 height 6
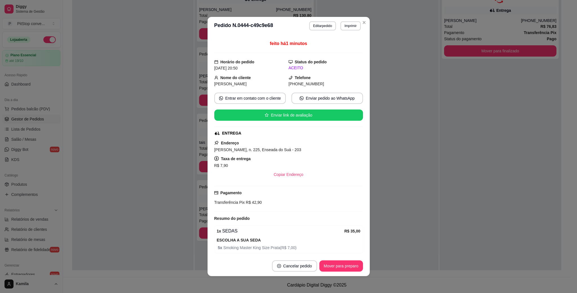
scroll to position [49, 0]
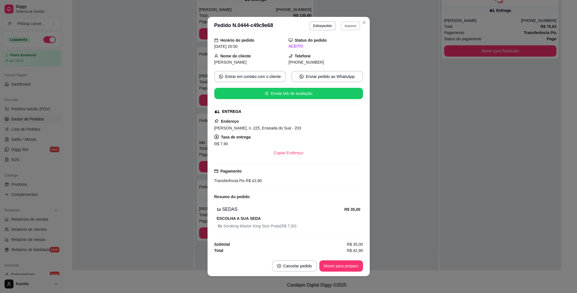
click at [348, 27] on button "Imprimir" at bounding box center [350, 25] width 19 height 9
click at [342, 44] on button "IMPRESSORA" at bounding box center [337, 46] width 41 height 9
click at [274, 125] on div "[PERSON_NAME], n. 225, Enseada do Suá - 203" at bounding box center [288, 128] width 149 height 7
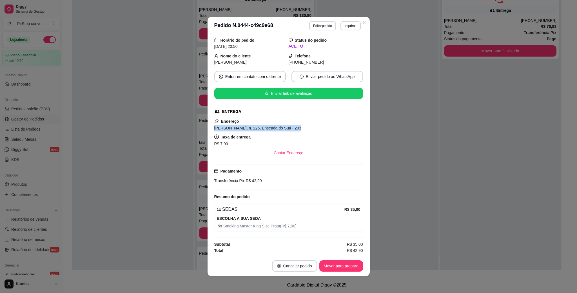
click at [274, 125] on div "[PERSON_NAME], n. 225, Enseada do Suá - 203" at bounding box center [288, 128] width 149 height 7
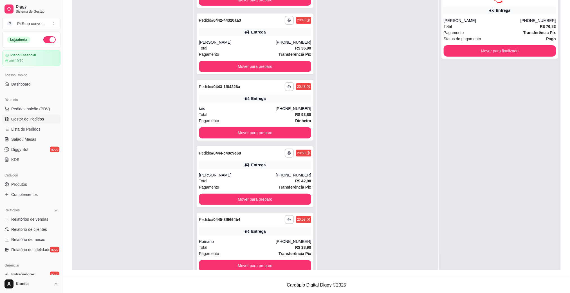
scroll to position [44, 0]
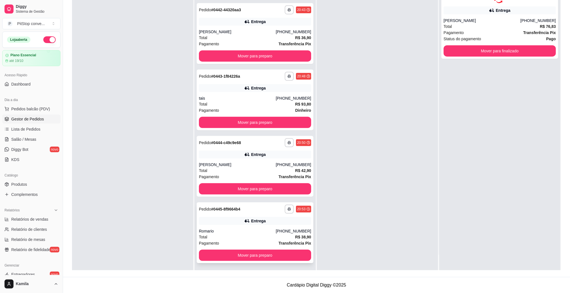
click at [246, 235] on div "Total R$ 38,90" at bounding box center [255, 237] width 112 height 6
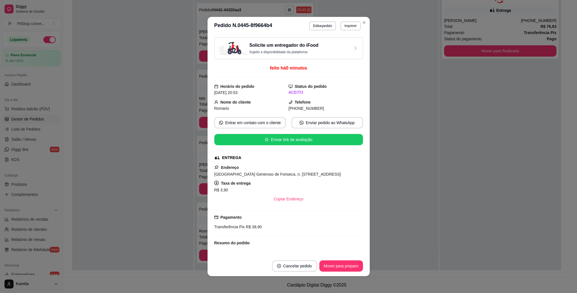
click at [345, 26] on button "Imprimir" at bounding box center [350, 25] width 20 height 9
click at [337, 46] on button "IMPRESSORA" at bounding box center [337, 46] width 41 height 9
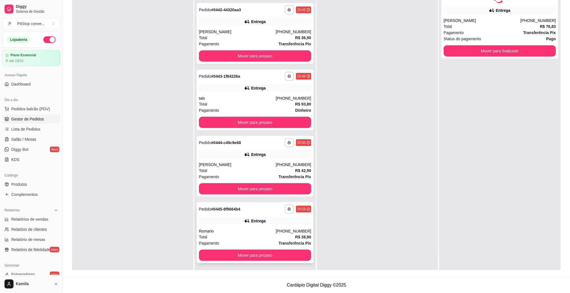
click at [268, 223] on div "Entrega" at bounding box center [255, 221] width 112 height 8
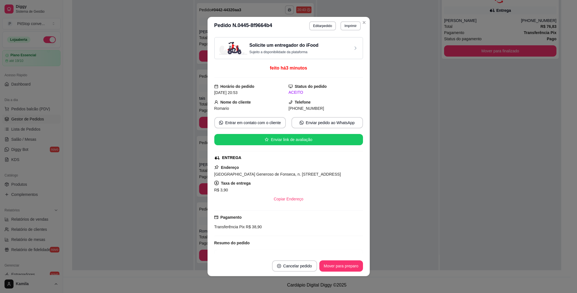
click at [291, 176] on span "[GEOGRAPHIC_DATA] Generoso de Fonseca, n. [STREET_ADDRESS]" at bounding box center [277, 174] width 127 height 5
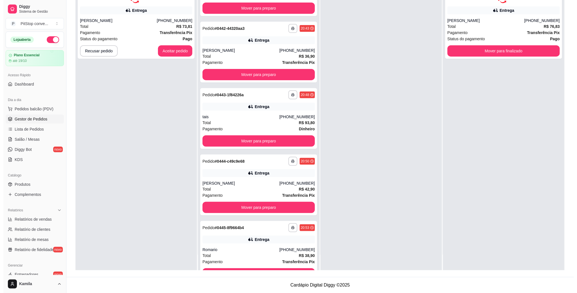
scroll to position [0, 0]
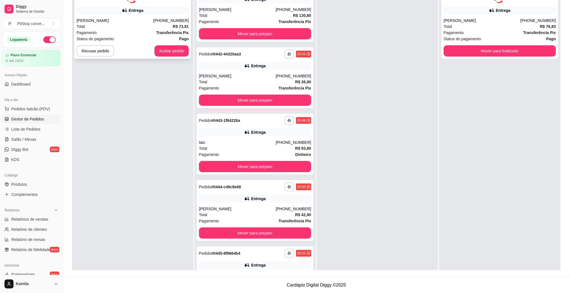
click at [139, 30] on div "Pagamento Transferência Pix" at bounding box center [133, 33] width 112 height 6
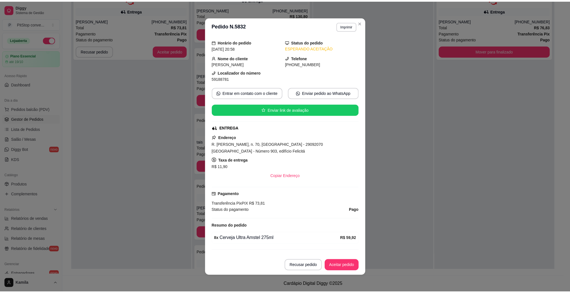
scroll to position [32, 0]
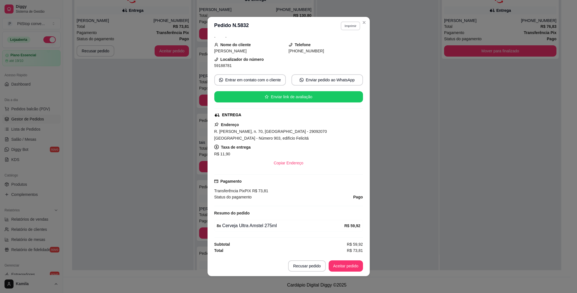
click at [350, 25] on button "Imprimir" at bounding box center [350, 25] width 19 height 9
click at [334, 44] on button "IMPRESSORA" at bounding box center [337, 46] width 41 height 9
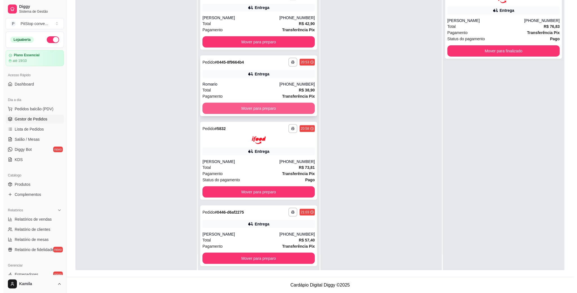
scroll to position [194, 0]
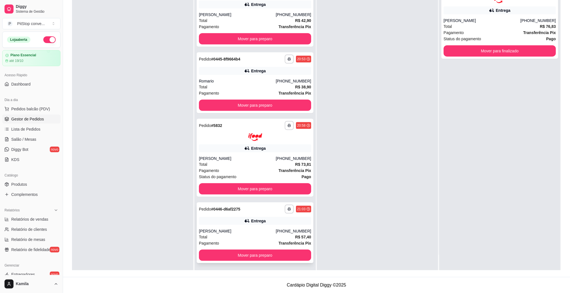
click at [267, 221] on div "Entrega" at bounding box center [255, 221] width 112 height 8
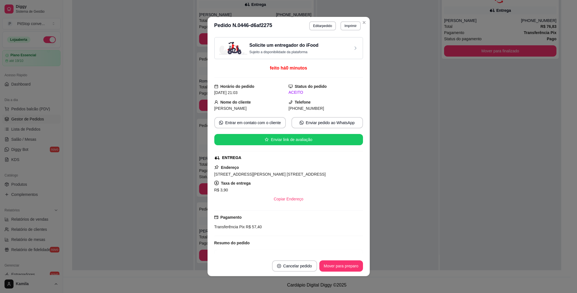
scroll to position [67, 0]
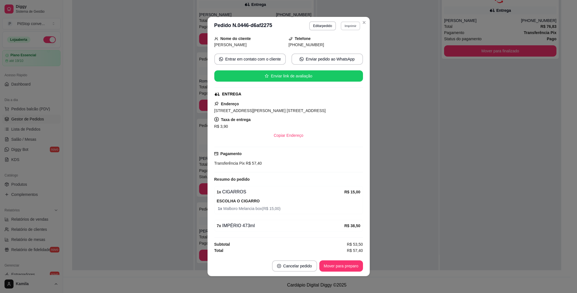
click at [354, 22] on button "Imprimir" at bounding box center [350, 25] width 19 height 9
click at [341, 45] on button "IMPRESSORA" at bounding box center [337, 46] width 41 height 9
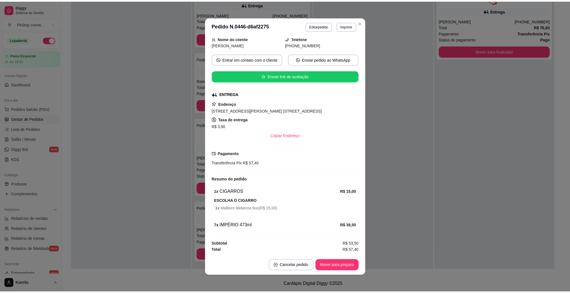
scroll to position [1, 0]
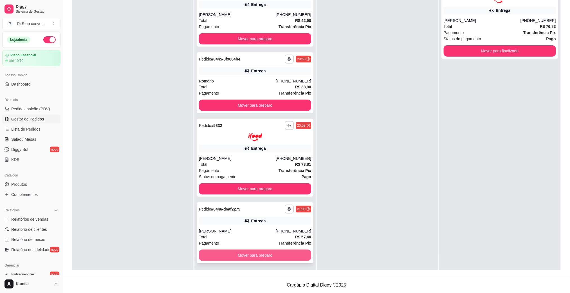
click at [261, 257] on button "Mover para preparo" at bounding box center [255, 255] width 112 height 11
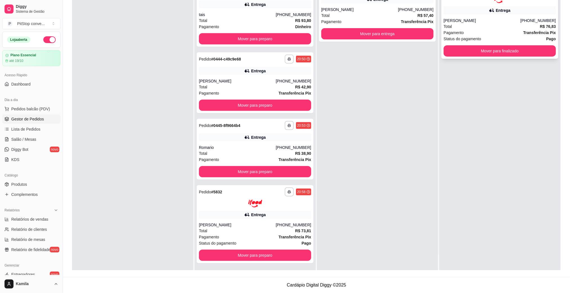
click at [474, 58] on div "**********" at bounding box center [500, 20] width 117 height 78
click at [407, 34] on button "Mover para entrega" at bounding box center [377, 33] width 112 height 11
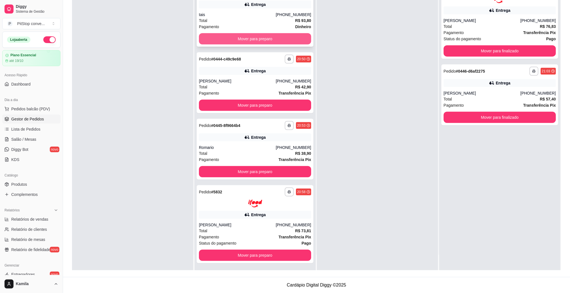
click at [265, 42] on button "Mover para preparo" at bounding box center [255, 38] width 112 height 11
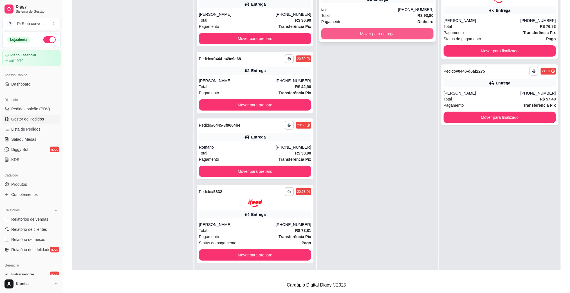
click at [365, 37] on button "Mover para entrega" at bounding box center [377, 33] width 112 height 11
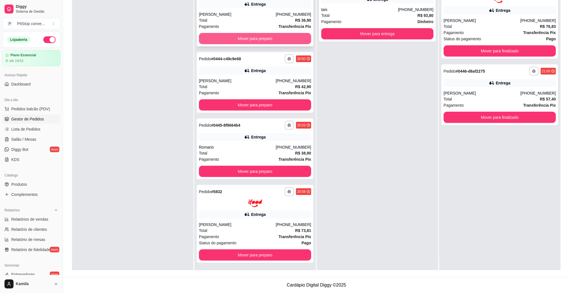
click at [282, 39] on button "Mover para preparo" at bounding box center [255, 38] width 112 height 11
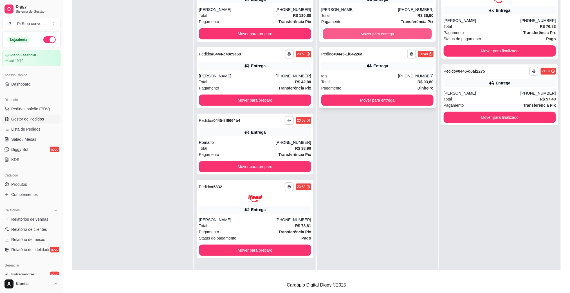
click at [344, 35] on button "Mover para entrega" at bounding box center [377, 33] width 109 height 11
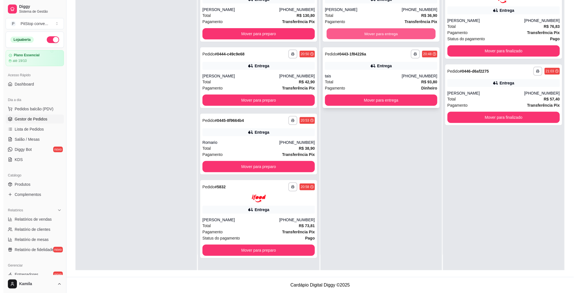
scroll to position [0, 0]
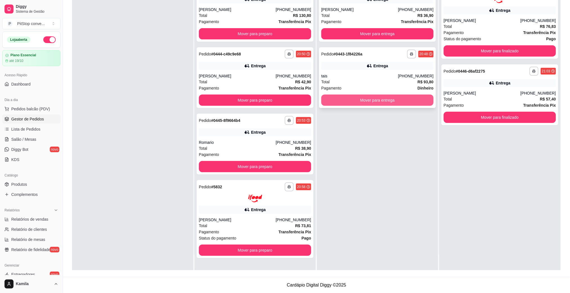
click at [381, 100] on button "Mover para entrega" at bounding box center [377, 100] width 112 height 11
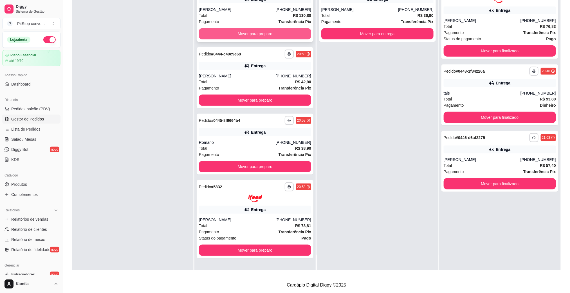
click at [289, 37] on button "Mover para preparo" at bounding box center [255, 33] width 112 height 11
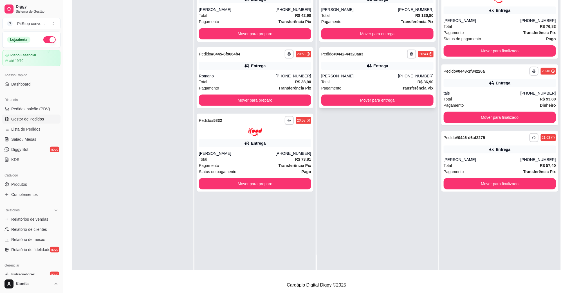
click at [376, 102] on button "Mover para entrega" at bounding box center [377, 100] width 112 height 11
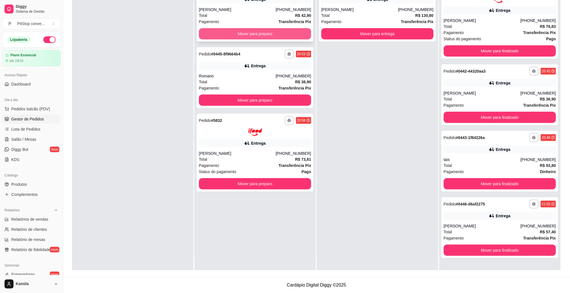
click at [252, 32] on button "Mover para preparo" at bounding box center [255, 33] width 112 height 11
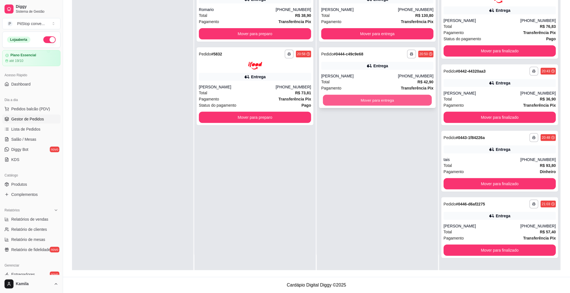
click at [373, 103] on button "Mover para entrega" at bounding box center [377, 100] width 109 height 11
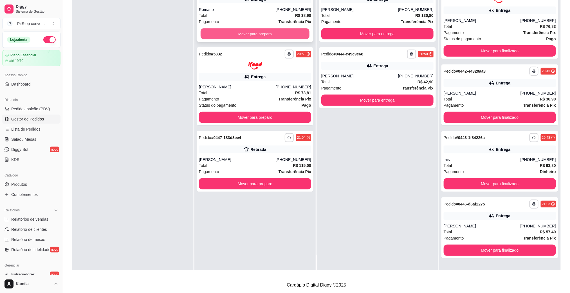
click at [277, 32] on button "Mover para preparo" at bounding box center [255, 33] width 109 height 11
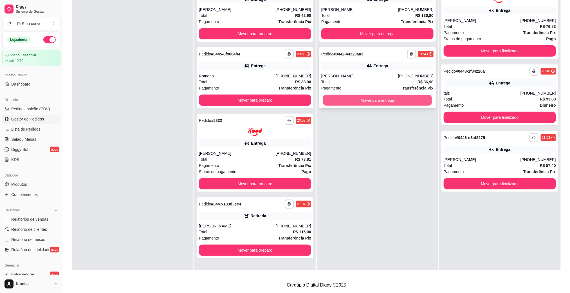
click at [362, 102] on button "Mover para entrega" at bounding box center [377, 100] width 109 height 11
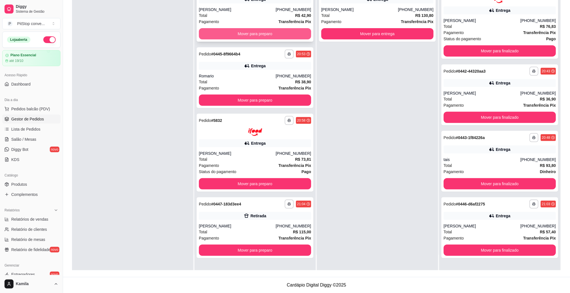
click at [288, 33] on button "Mover para preparo" at bounding box center [255, 33] width 112 height 11
click at [294, 34] on button "Mover para preparo" at bounding box center [255, 33] width 112 height 11
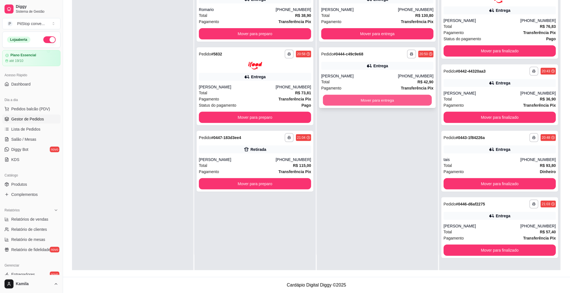
click at [369, 100] on button "Mover para entrega" at bounding box center [377, 100] width 109 height 11
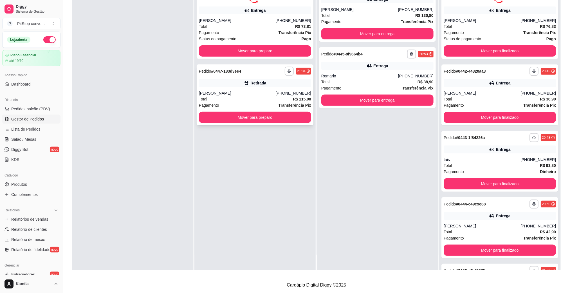
click at [265, 77] on div "**********" at bounding box center [255, 94] width 117 height 61
click at [375, 98] on button "Mover para entrega" at bounding box center [377, 100] width 112 height 11
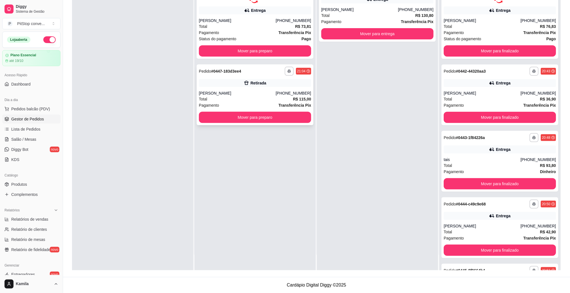
click at [241, 88] on div "**********" at bounding box center [255, 94] width 117 height 61
click at [266, 24] on div "Total R$ 73,81" at bounding box center [255, 26] width 112 height 6
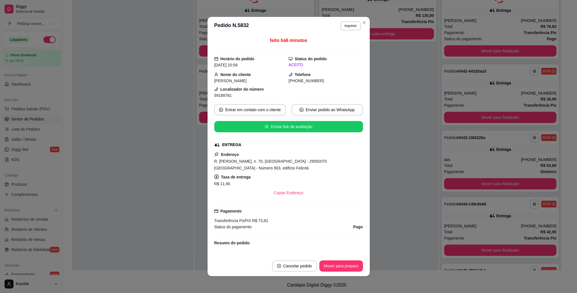
click at [288, 164] on span "R. [PERSON_NAME], n. 70, [GEOGRAPHIC_DATA] - 29092070 [GEOGRAPHIC_DATA] - Númer…" at bounding box center [270, 164] width 113 height 11
click at [287, 163] on span "R. [PERSON_NAME], n. 70, [GEOGRAPHIC_DATA] - 29092070 [GEOGRAPHIC_DATA] - Númer…" at bounding box center [270, 164] width 113 height 11
click at [222, 91] on strong "Localizador do número" at bounding box center [241, 89] width 43 height 5
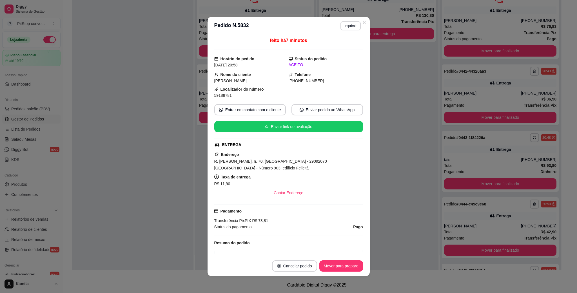
click at [222, 96] on span "59188781" at bounding box center [222, 95] width 17 height 5
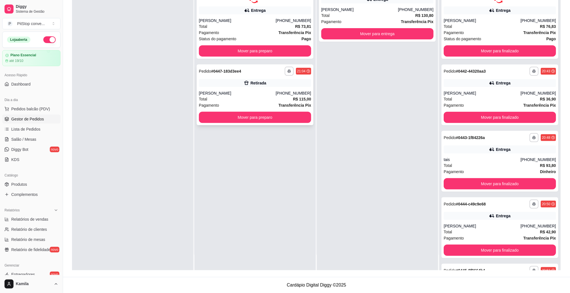
click at [240, 91] on div "[PERSON_NAME]" at bounding box center [237, 93] width 77 height 6
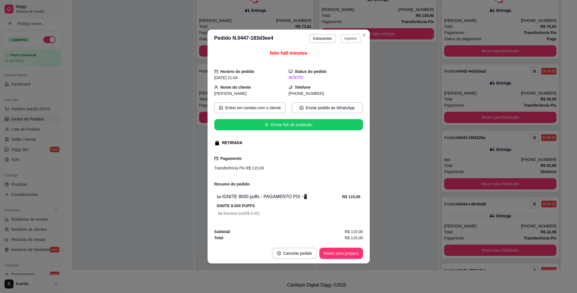
click at [347, 35] on button "Imprimir" at bounding box center [350, 38] width 20 height 9
click at [342, 57] on button "IMPRESSORA" at bounding box center [340, 57] width 41 height 9
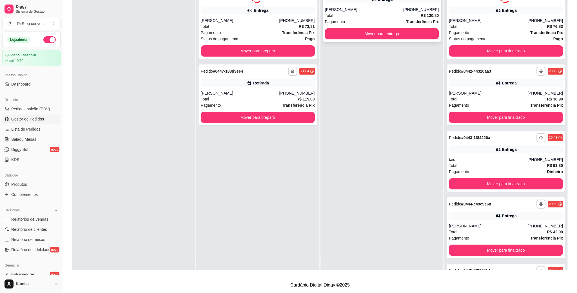
click at [387, 39] on div "**********" at bounding box center [382, 11] width 118 height 61
click at [295, 50] on button "Mover para preparo" at bounding box center [255, 50] width 112 height 11
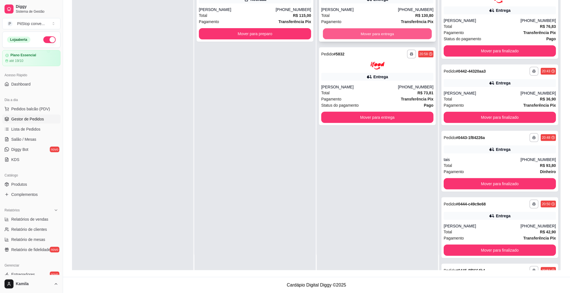
click at [363, 30] on button "Mover para entrega" at bounding box center [377, 33] width 109 height 11
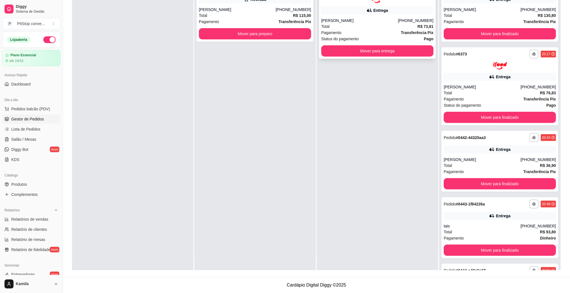
click at [365, 32] on div "Pagamento Transferência Pix" at bounding box center [377, 33] width 112 height 6
click at [383, 51] on button "Mover para entrega" at bounding box center [377, 50] width 112 height 11
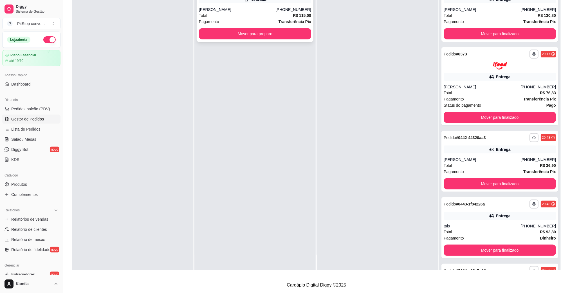
click at [291, 15] on div "Total R$ 115,00" at bounding box center [255, 15] width 112 height 6
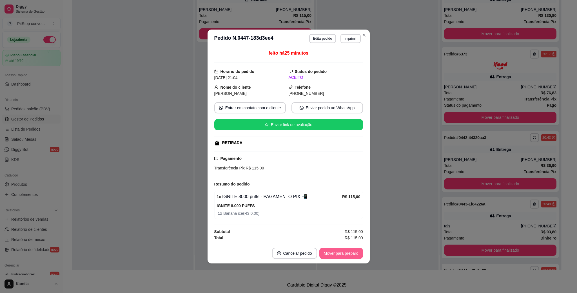
click at [350, 253] on button "Mover para preparo" at bounding box center [341, 253] width 44 height 11
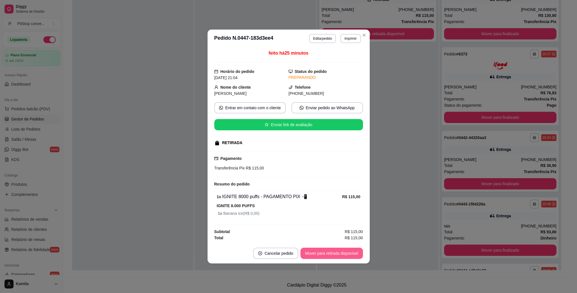
click at [341, 256] on button "Mover para retirada disponível" at bounding box center [331, 253] width 62 height 11
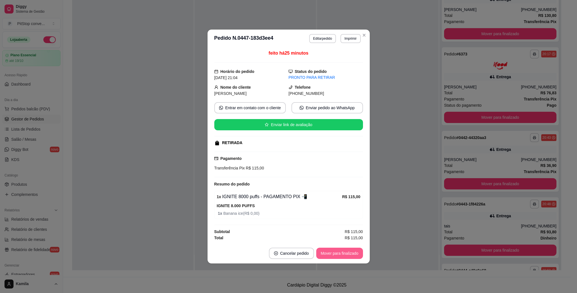
click at [341, 254] on button "Mover para finalizado" at bounding box center [339, 253] width 47 height 11
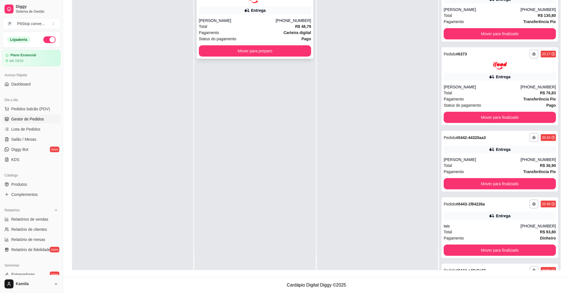
click at [263, 18] on div "[PERSON_NAME]" at bounding box center [237, 21] width 77 height 6
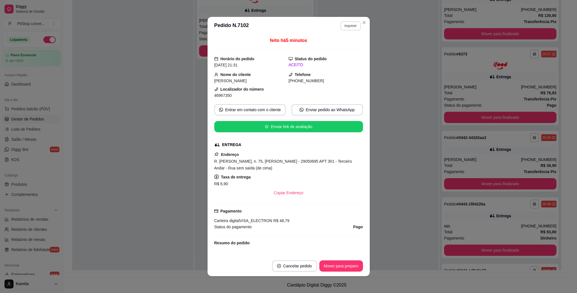
click at [346, 27] on button "Imprimir" at bounding box center [350, 25] width 20 height 9
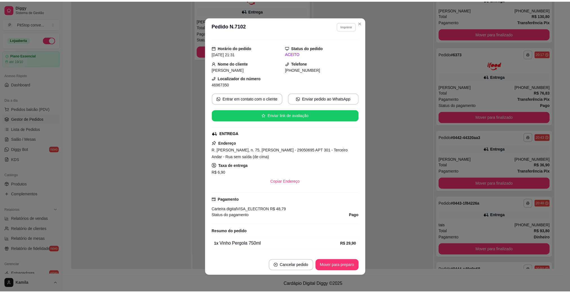
scroll to position [42, 0]
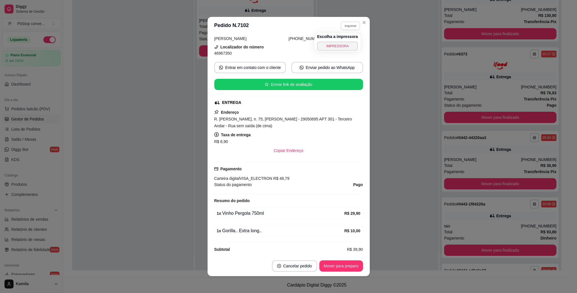
click at [337, 46] on button "IMPRESSORA" at bounding box center [337, 46] width 41 height 9
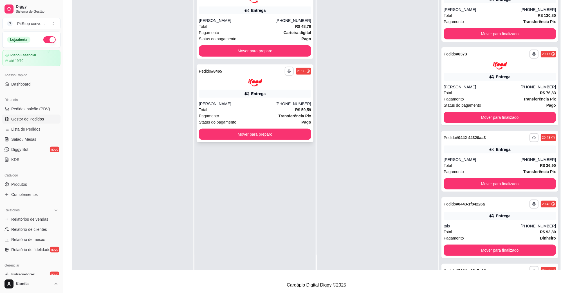
click at [288, 72] on div "**********" at bounding box center [255, 103] width 117 height 78
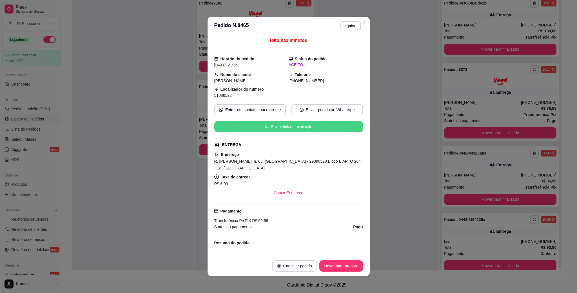
scroll to position [32, 0]
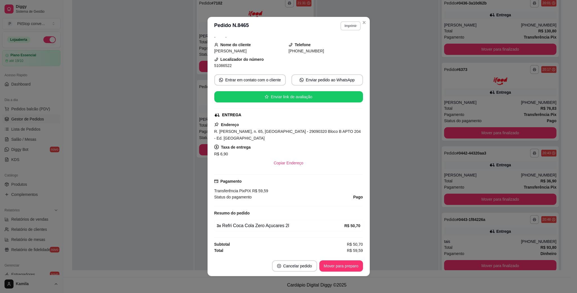
click at [348, 25] on button "Imprimir" at bounding box center [350, 25] width 20 height 9
click at [333, 45] on button "IMPRESSORA" at bounding box center [337, 46] width 41 height 9
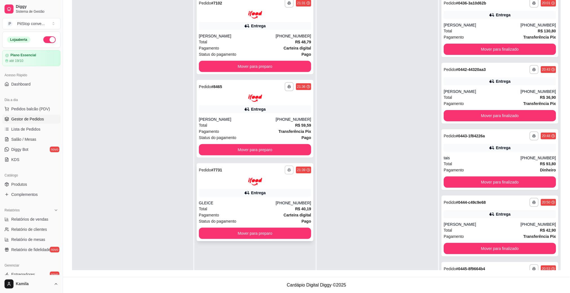
click at [288, 169] on icon "button" at bounding box center [289, 169] width 3 height 3
click at [285, 186] on button "IMPRESSORA" at bounding box center [271, 189] width 39 height 9
click at [478, 53] on button "Mover para finalizado" at bounding box center [500, 49] width 112 height 11
click at [480, 52] on div "Mover para finalizado" at bounding box center [500, 49] width 112 height 11
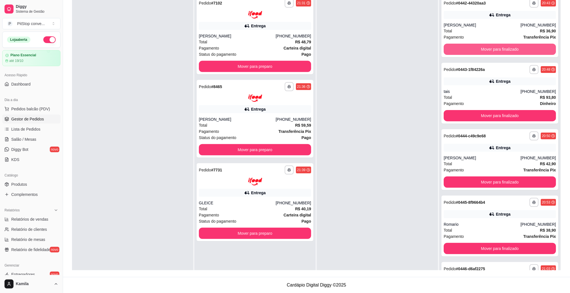
click at [482, 48] on button "Mover para finalizado" at bounding box center [500, 49] width 112 height 11
click at [483, 48] on button "Mover para finalizado" at bounding box center [500, 49] width 112 height 11
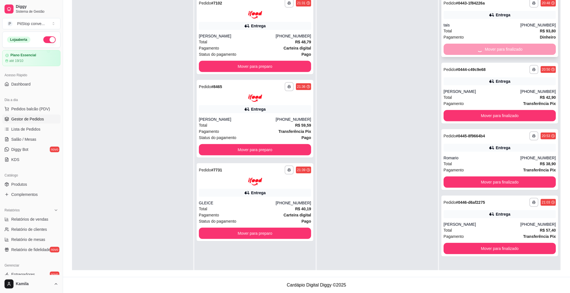
click at [483, 48] on div "Mover para finalizado" at bounding box center [500, 49] width 112 height 11
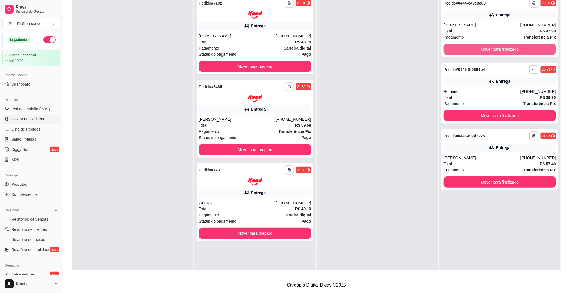
click at [483, 48] on button "Mover para finalizado" at bounding box center [500, 49] width 112 height 11
click at [483, 48] on div "Mover para finalizado" at bounding box center [500, 49] width 112 height 11
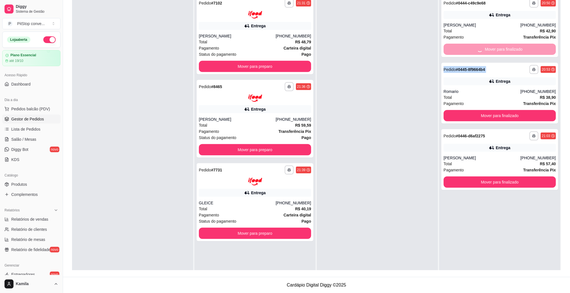
click at [483, 110] on button "Mover para finalizado" at bounding box center [500, 115] width 112 height 11
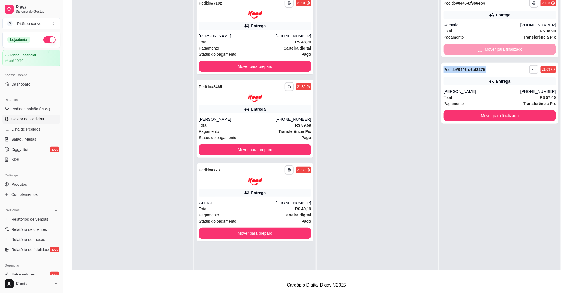
click at [483, 48] on div "Mover para finalizado" at bounding box center [500, 49] width 112 height 11
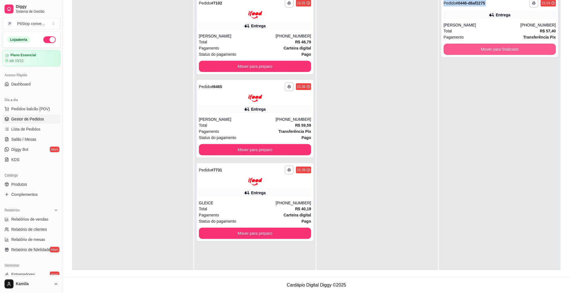
click at [483, 48] on button "Mover para finalizado" at bounding box center [500, 49] width 112 height 11
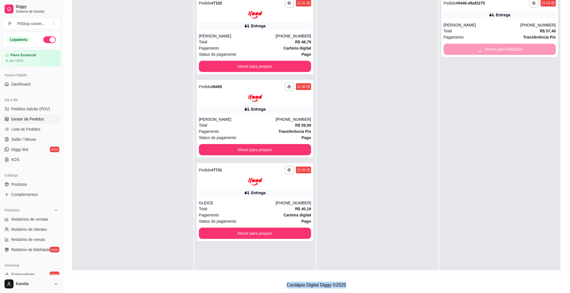
click at [483, 48] on div "Mover para finalizado" at bounding box center [500, 49] width 112 height 11
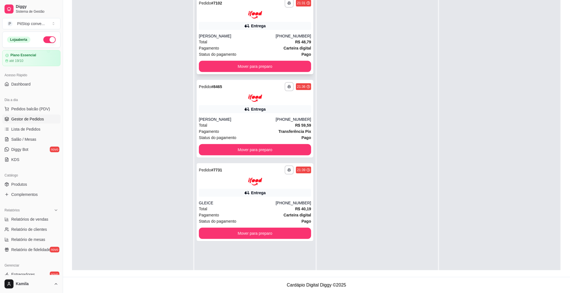
click at [260, 41] on div "Total R$ 48,79" at bounding box center [255, 42] width 112 height 6
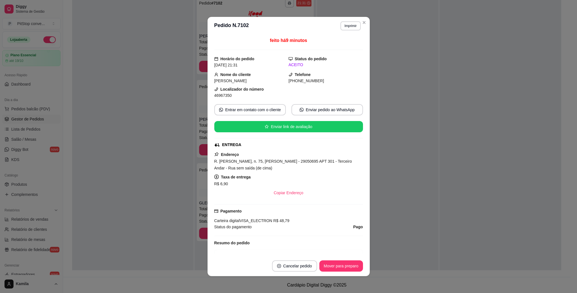
click at [293, 162] on span "R. [PERSON_NAME], n. 75, [PERSON_NAME] - 29050695 APT 301 - Terceiro Andar - Ru…" at bounding box center [283, 164] width 138 height 11
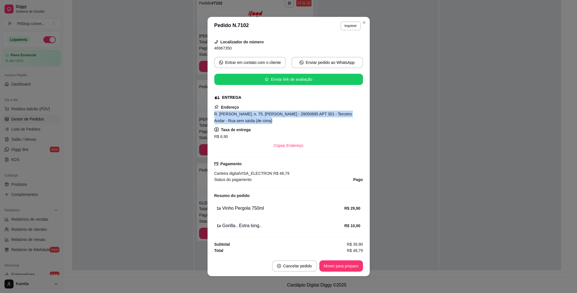
scroll to position [50, 0]
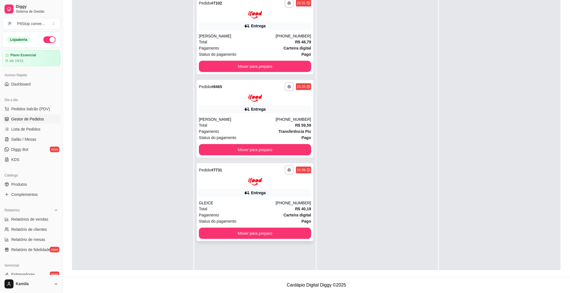
click at [244, 204] on div "GLEICE" at bounding box center [237, 203] width 77 height 6
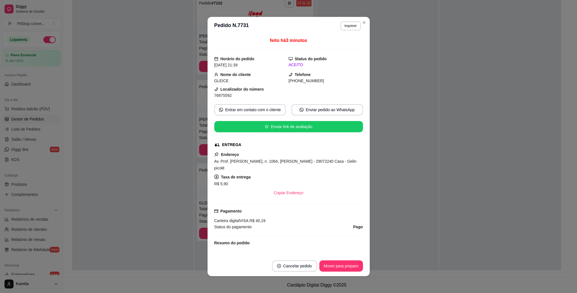
click at [297, 164] on span "Av. Prof. [PERSON_NAME], n. 1064, [PERSON_NAME] - 29072240 Casa - Gelin picolé" at bounding box center [285, 164] width 142 height 11
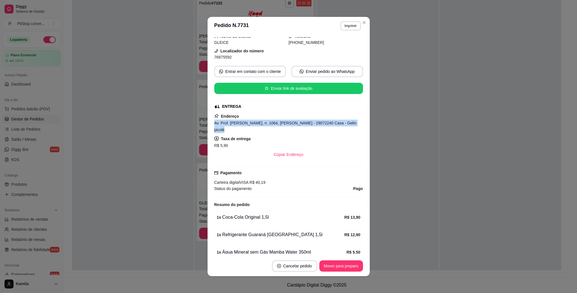
scroll to position [0, 0]
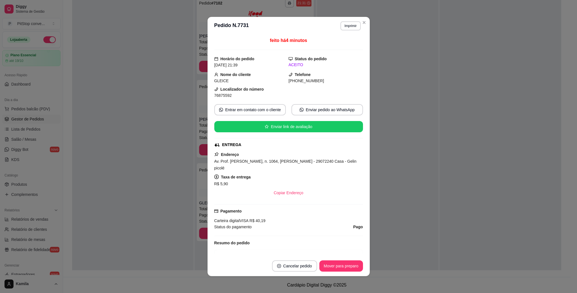
click at [216, 91] on div "Localizador do número 76875592" at bounding box center [251, 92] width 74 height 12
click at [220, 97] on span "76875592" at bounding box center [222, 95] width 17 height 5
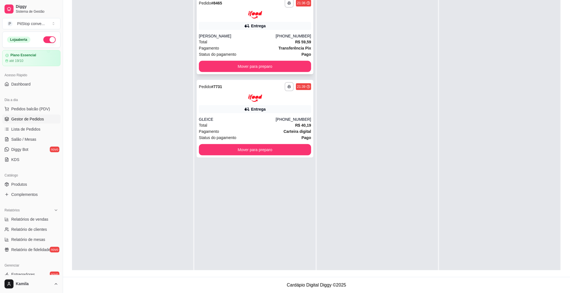
click at [281, 46] on strong "Transferência Pix" at bounding box center [295, 48] width 33 height 5
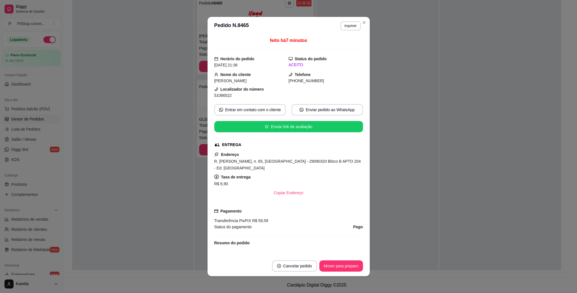
click at [296, 158] on div "Endereço R. [PERSON_NAME], n. 65, [GEOGRAPHIC_DATA] - 29090320 Bloco B APTO 204…" at bounding box center [288, 174] width 149 height 47
click at [296, 162] on span "R. [PERSON_NAME], n. 65, [GEOGRAPHIC_DATA] - 29090320 Bloco B APTO 204 - Ed. [G…" at bounding box center [287, 164] width 147 height 11
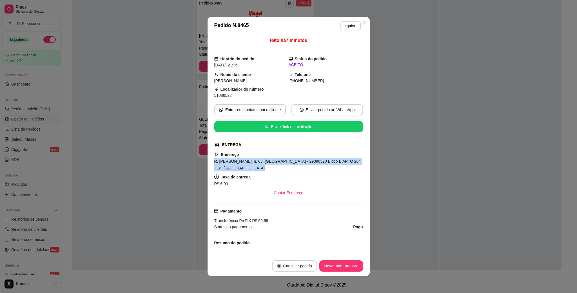
click at [296, 162] on span "R. [PERSON_NAME], n. 65, [GEOGRAPHIC_DATA] - 29090320 Bloco B APTO 204 - Ed. [G…" at bounding box center [287, 164] width 147 height 11
click at [220, 96] on span "51086522" at bounding box center [222, 95] width 17 height 5
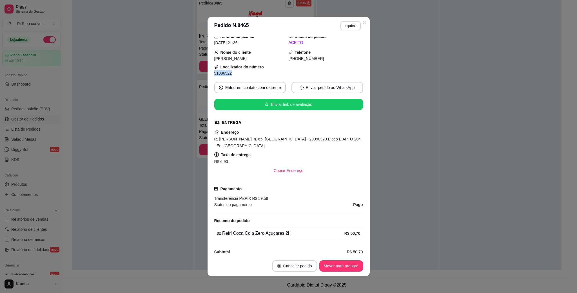
scroll to position [32, 0]
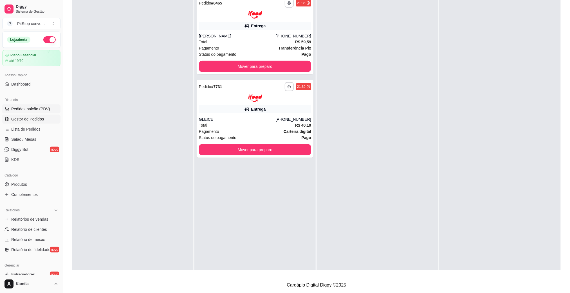
click at [17, 108] on span "Pedidos balcão (PDV)" at bounding box center [30, 109] width 39 height 6
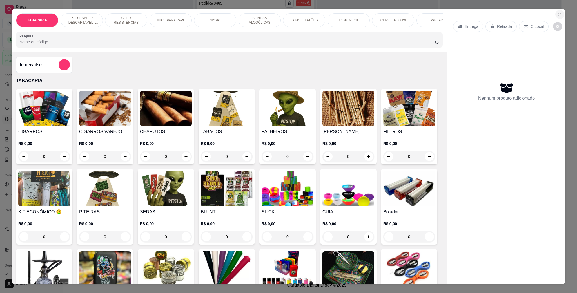
click at [559, 15] on button "Close" at bounding box center [559, 14] width 9 height 9
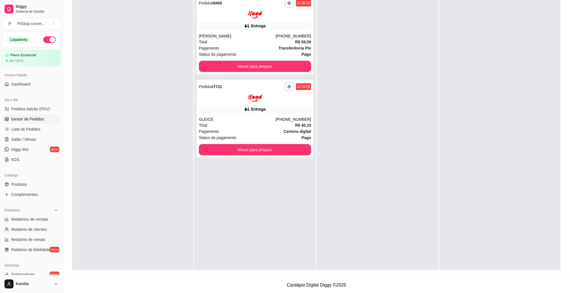
click at [44, 38] on button "button" at bounding box center [49, 39] width 12 height 7
click at [236, 59] on div "**********" at bounding box center [255, 35] width 117 height 78
click at [293, 66] on button "Mover para preparo" at bounding box center [255, 66] width 112 height 11
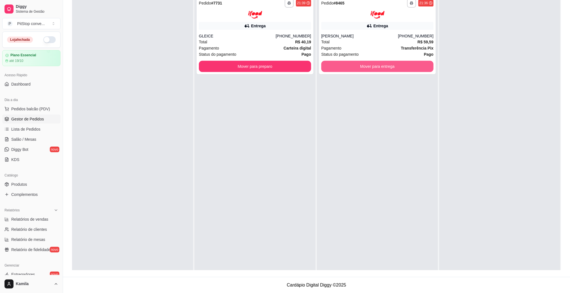
click at [373, 62] on button "Mover para entrega" at bounding box center [377, 66] width 112 height 11
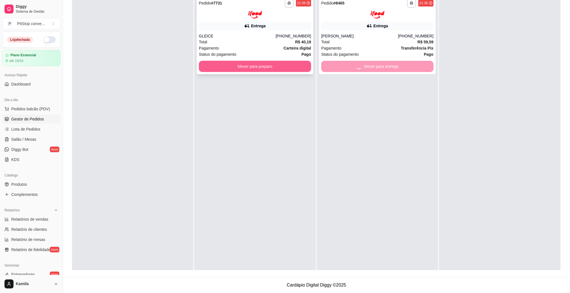
click at [285, 66] on button "Mover para preparo" at bounding box center [255, 66] width 112 height 11
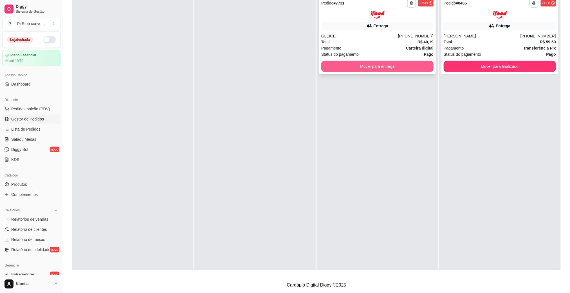
click at [360, 66] on button "Mover para entrega" at bounding box center [377, 66] width 112 height 11
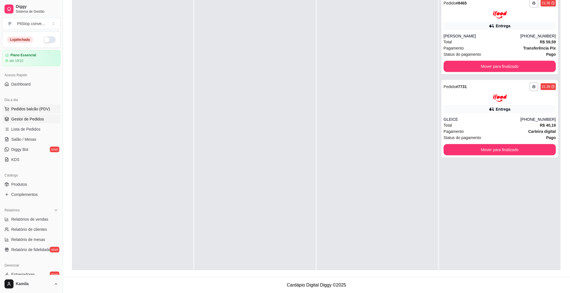
click at [25, 111] on span "Pedidos balcão (PDV)" at bounding box center [30, 109] width 39 height 6
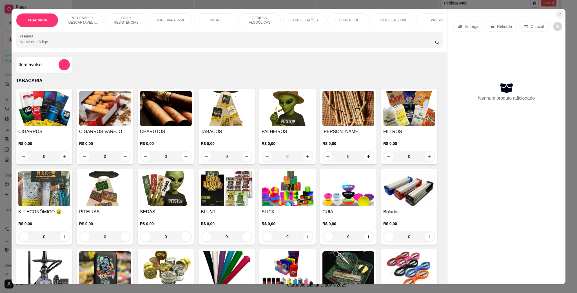
click at [556, 11] on button "Close" at bounding box center [559, 14] width 9 height 9
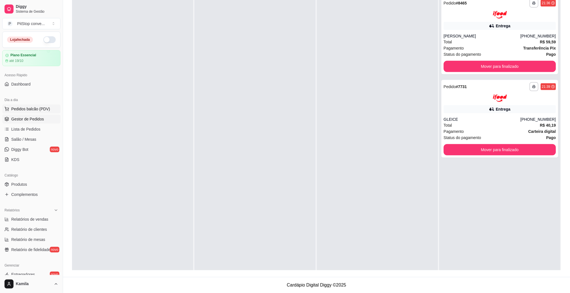
click at [44, 109] on span "Pedidos balcão (PDV)" at bounding box center [30, 109] width 39 height 6
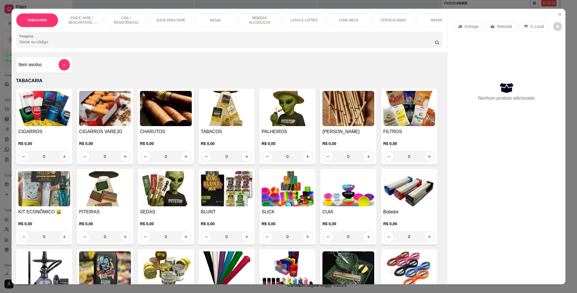
click at [79, 20] on p "POD E VAPE / DESCARTÁVEL - RECARREGAVEL" at bounding box center [81, 20] width 33 height 9
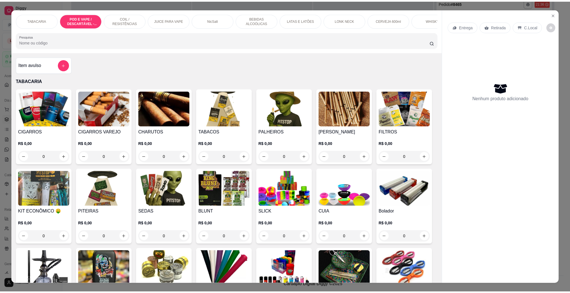
scroll to position [9, 0]
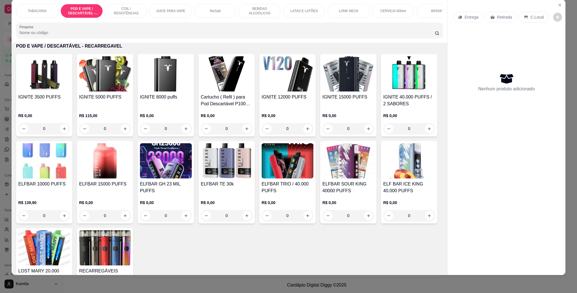
click at [70, 178] on img at bounding box center [44, 160] width 52 height 35
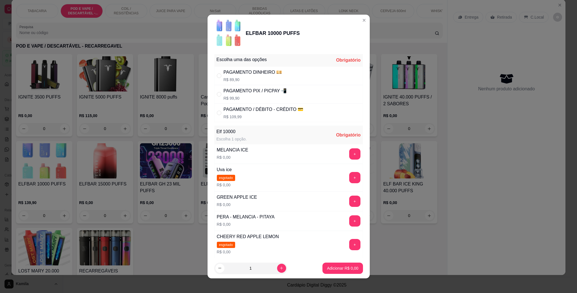
click at [268, 76] on div "PAGAMENTO DINHEIRO 💴 R$ 89,90" at bounding box center [252, 76] width 59 height 14
radio input "true"
click at [349, 155] on button "+" at bounding box center [354, 153] width 11 height 11
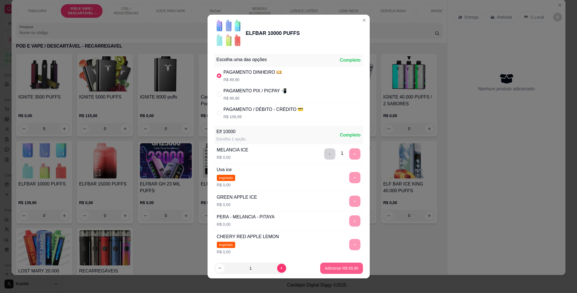
click at [343, 263] on div "Adicionar R$ 89,90" at bounding box center [341, 268] width 42 height 11
click at [344, 266] on p "Adicionar R$ 89,90" at bounding box center [340, 268] width 33 height 6
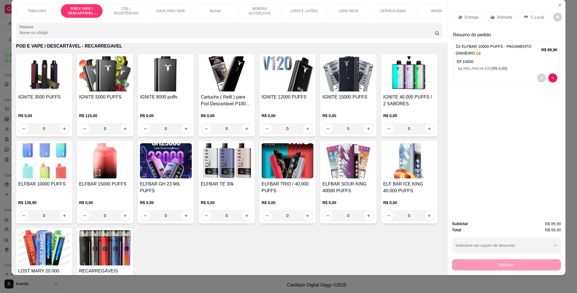
click at [70, 176] on img at bounding box center [44, 160] width 52 height 35
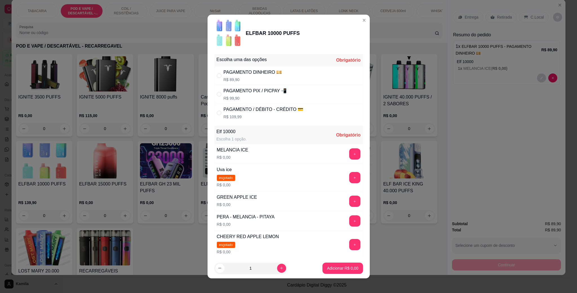
click at [272, 73] on div "PAGAMENTO DINHEIRO 💴" at bounding box center [252, 72] width 59 height 7
radio input "true"
click at [349, 226] on button "+" at bounding box center [354, 220] width 11 height 11
click at [336, 270] on p "Adicionar R$ 89,90" at bounding box center [340, 268] width 33 height 6
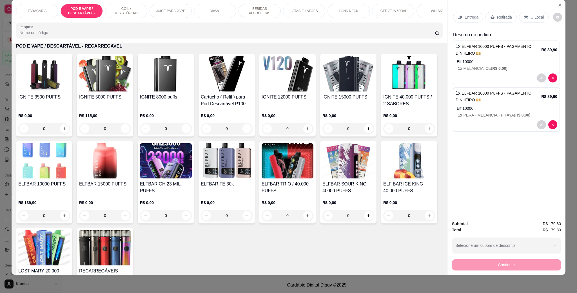
click at [537, 15] on p "C.Local" at bounding box center [536, 17] width 13 height 6
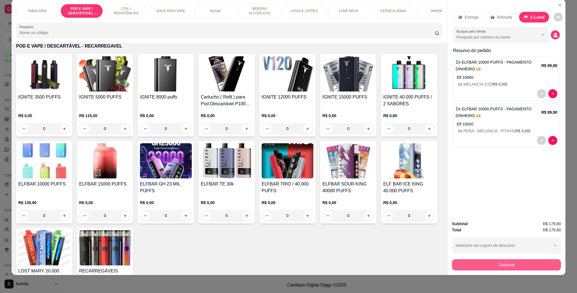
click at [506, 267] on button "Continuar" at bounding box center [506, 264] width 109 height 11
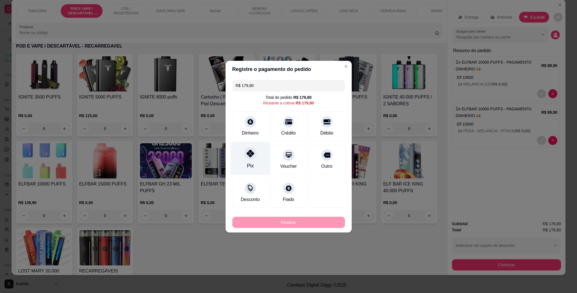
click at [252, 155] on icon at bounding box center [249, 153] width 7 height 7
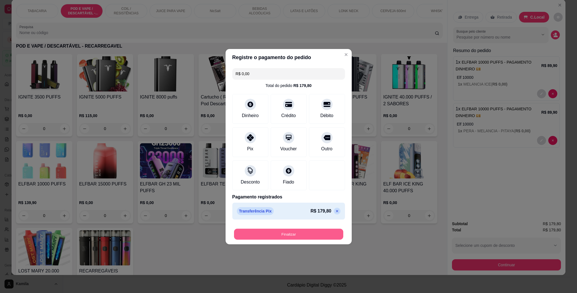
click at [308, 232] on button "Finalizar" at bounding box center [288, 234] width 109 height 11
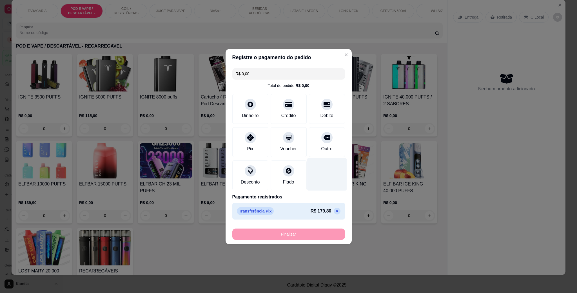
type input "-R$ 179,80"
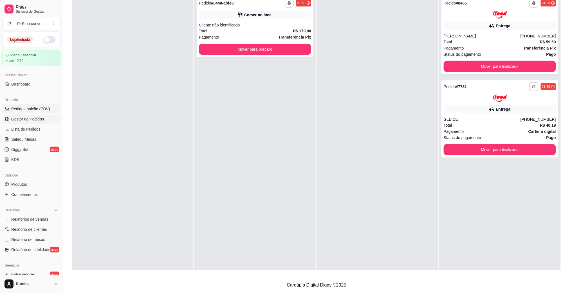
click at [30, 109] on span "Pedidos balcão (PDV)" at bounding box center [30, 109] width 39 height 6
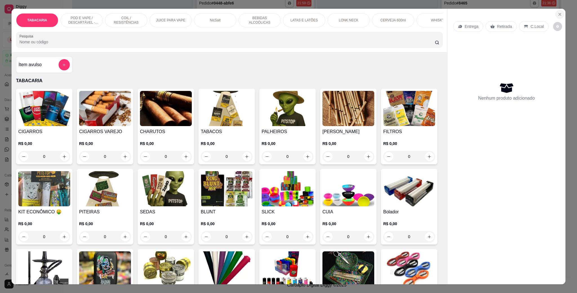
click at [557, 13] on icon "Close" at bounding box center [559, 14] width 5 height 5
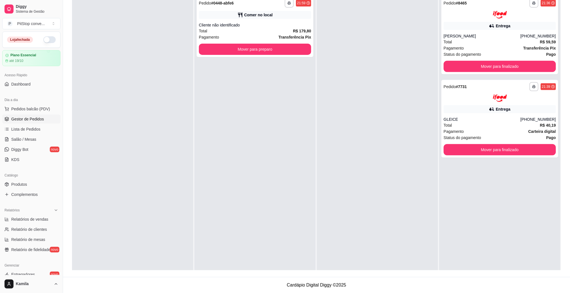
click at [35, 121] on span "Gestor de Pedidos" at bounding box center [27, 119] width 33 height 6
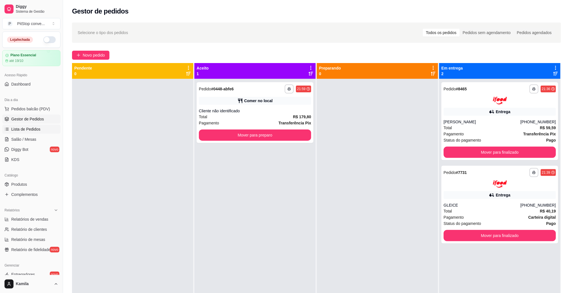
click at [36, 128] on span "Lista de Pedidos" at bounding box center [25, 129] width 29 height 6
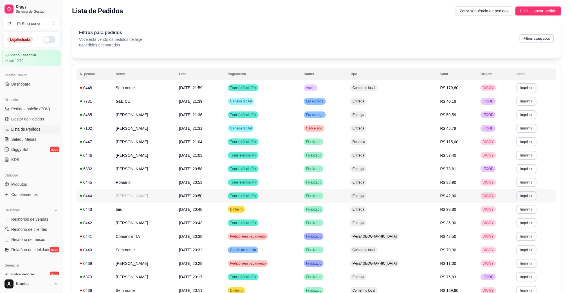
scroll to position [235, 0]
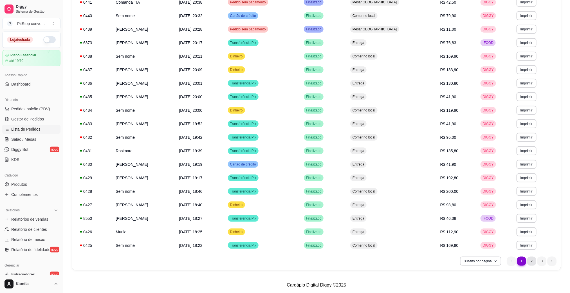
click at [532, 261] on li "2" at bounding box center [531, 261] width 9 height 9
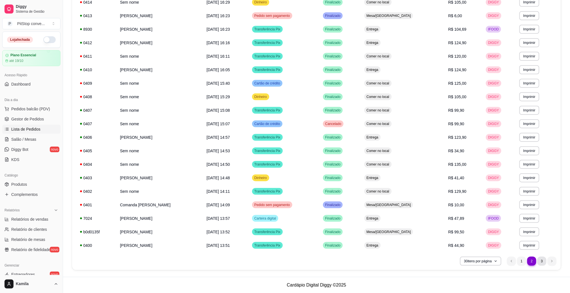
click at [542, 260] on li "3" at bounding box center [542, 261] width 9 height 9
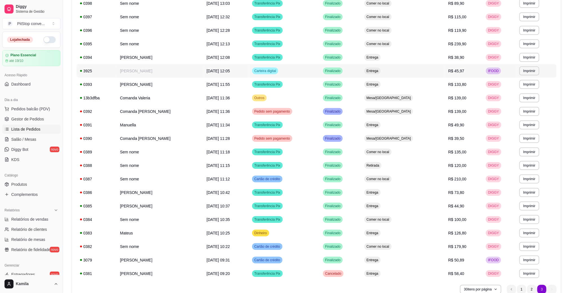
scroll to position [154, 0]
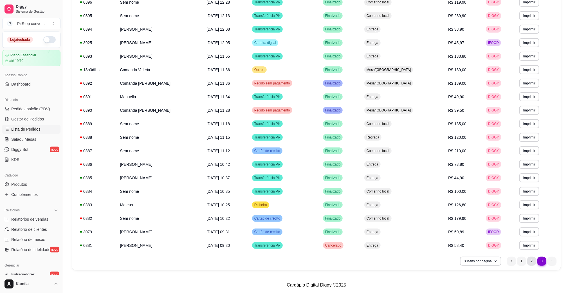
click at [530, 262] on li "2" at bounding box center [531, 261] width 9 height 9
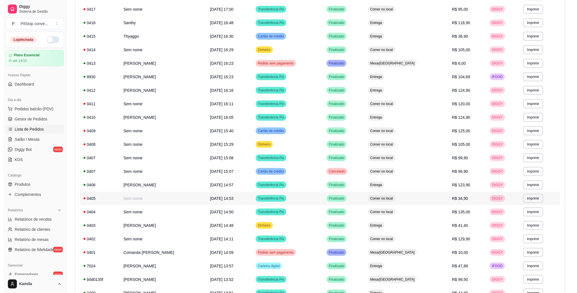
scroll to position [196, 0]
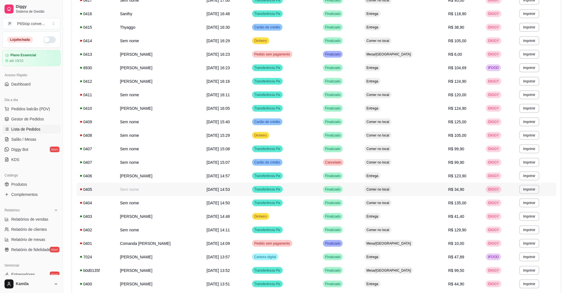
click at [178, 177] on td "[PERSON_NAME]" at bounding box center [160, 176] width 87 height 14
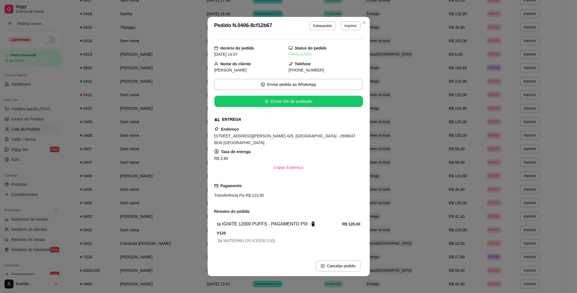
scroll to position [30, 0]
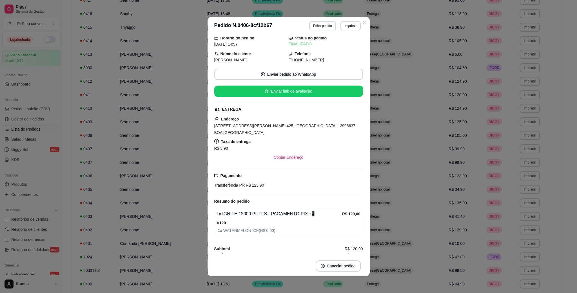
click at [307, 198] on div "Resumo do pedido" at bounding box center [288, 201] width 149 height 7
click at [356, 22] on button "Imprimir" at bounding box center [350, 25] width 20 height 9
click at [362, 24] on icon "Close" at bounding box center [364, 22] width 5 height 5
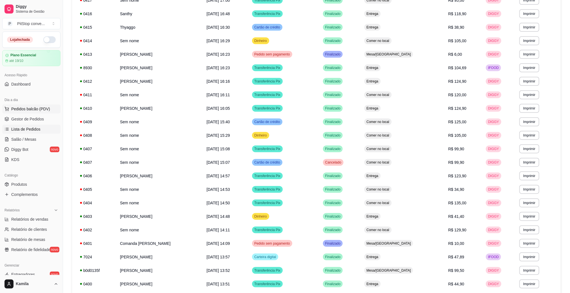
click at [40, 108] on span "Pedidos balcão (PDV)" at bounding box center [30, 109] width 39 height 6
